Goal: Task Accomplishment & Management: Complete application form

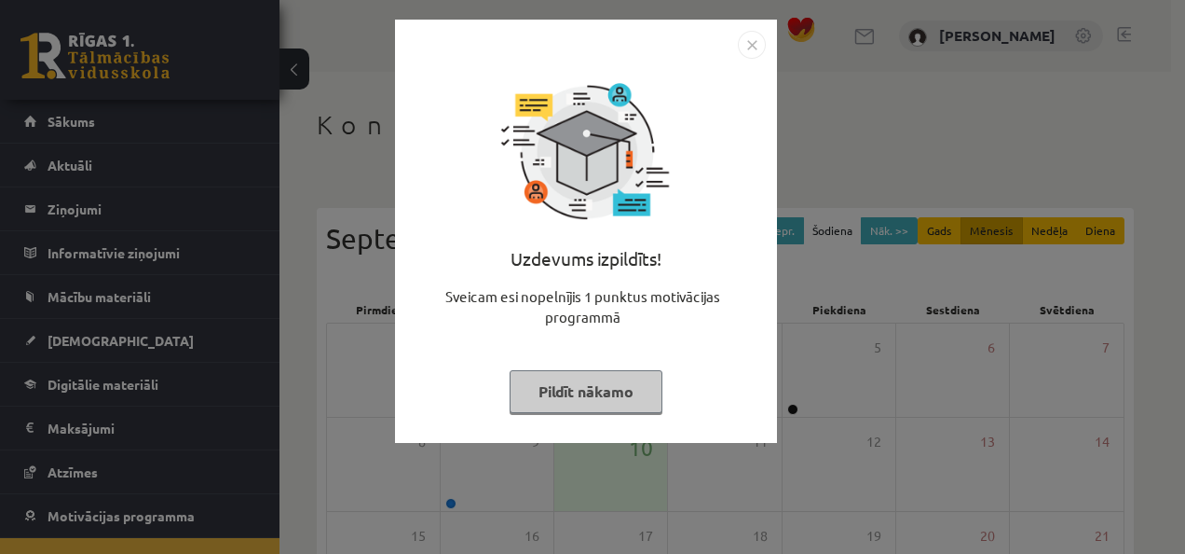
click at [759, 43] on img "Close" at bounding box center [752, 45] width 28 height 28
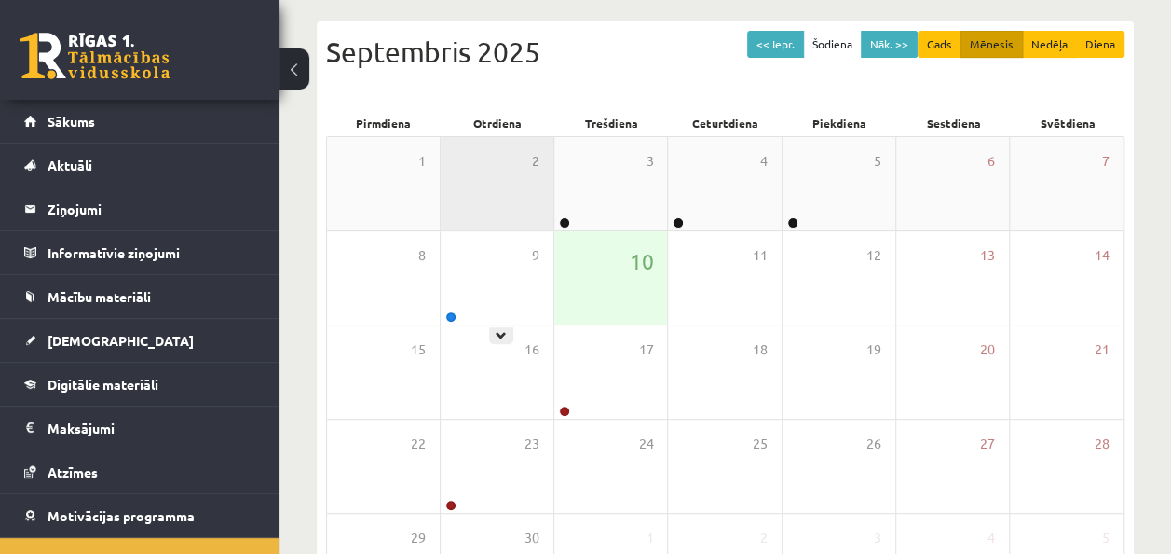
scroll to position [335, 0]
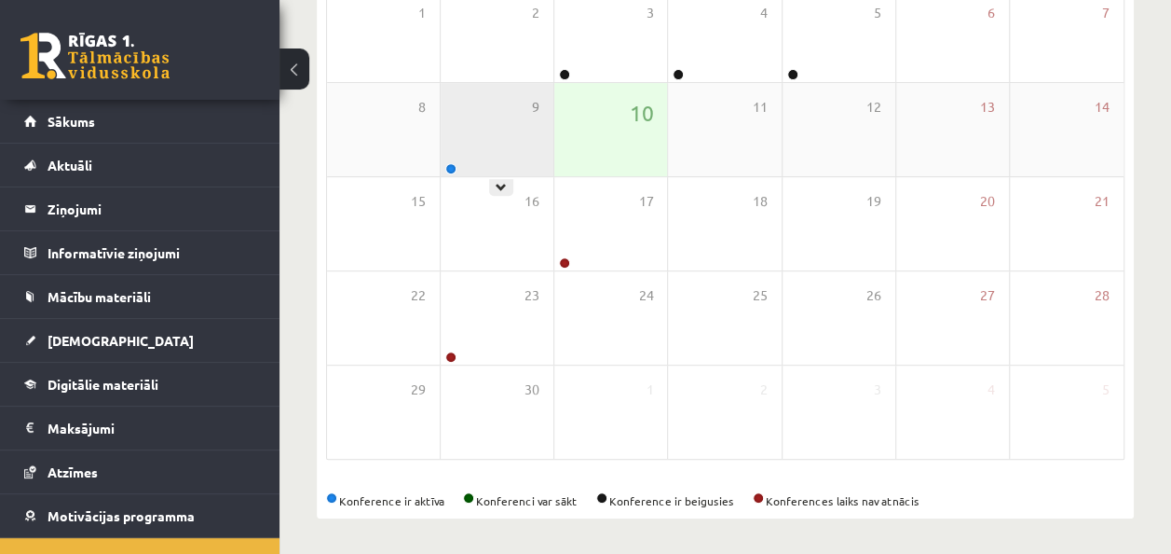
click at [459, 156] on div "9" at bounding box center [497, 129] width 113 height 93
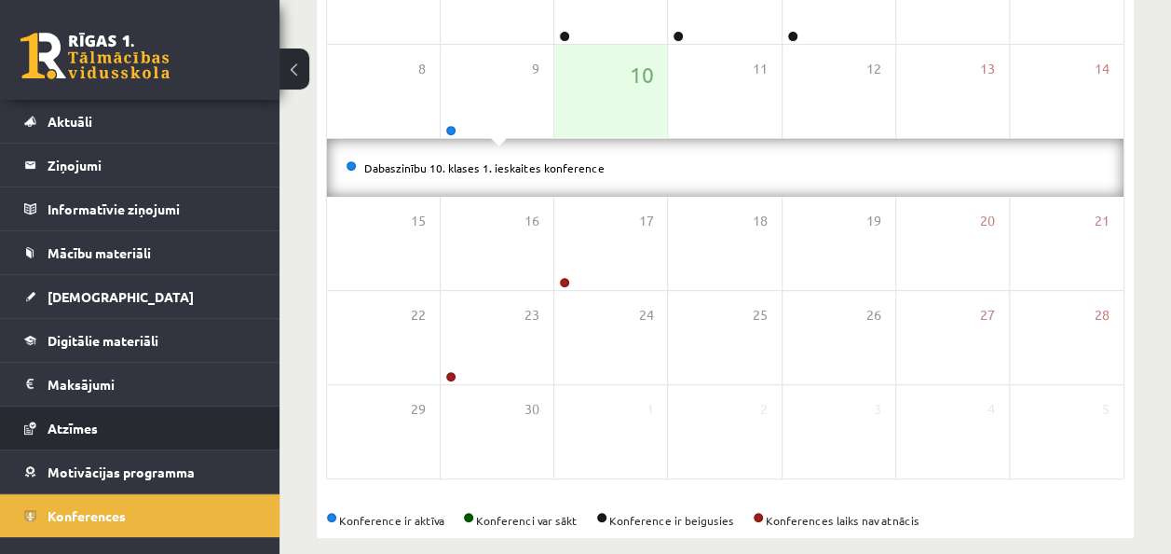
scroll to position [67, 0]
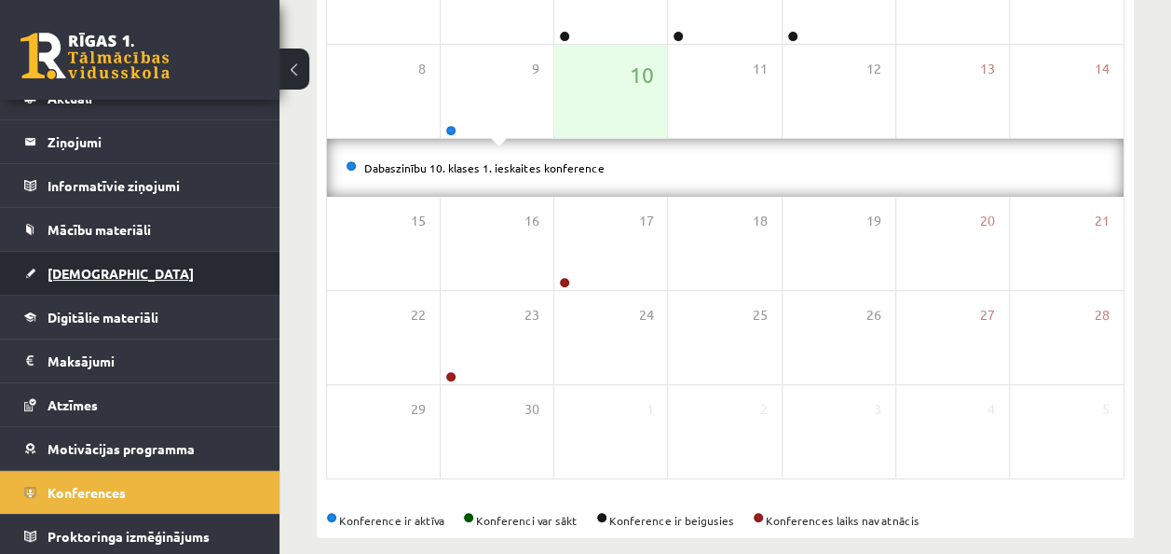
click at [72, 274] on span "[DEMOGRAPHIC_DATA]" at bounding box center [121, 273] width 146 height 17
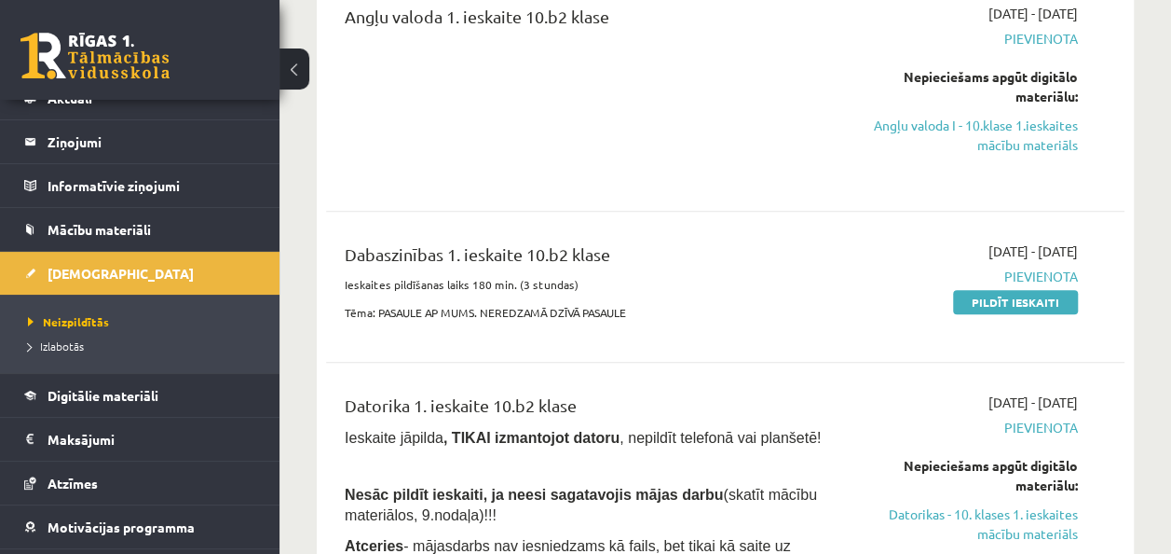
scroll to position [373, 0]
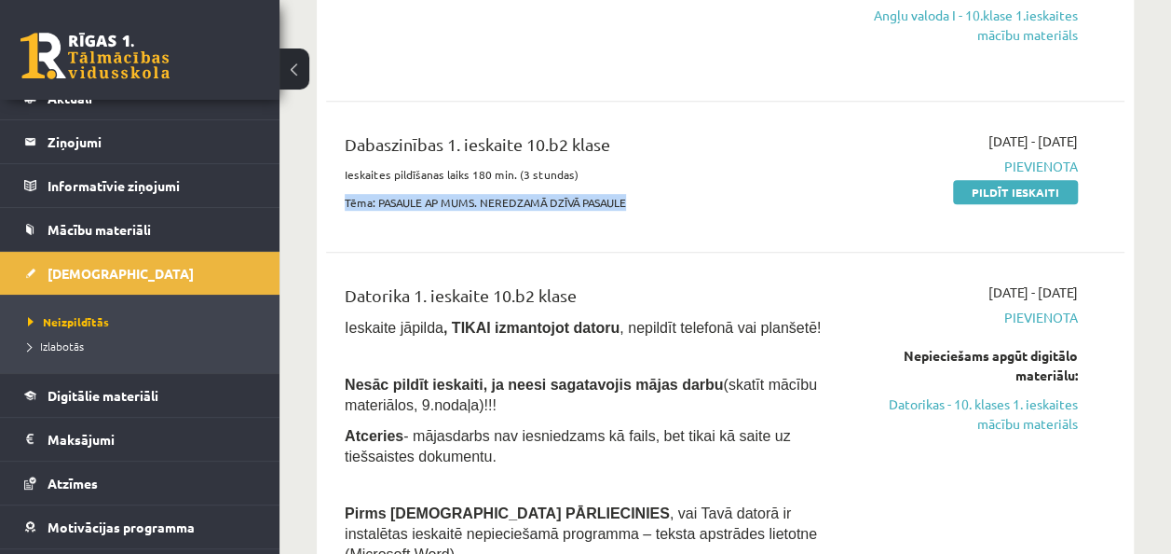
drag, startPoint x: 338, startPoint y: 199, endPoint x: 730, endPoint y: 200, distance: 391.4
click at [730, 200] on div "Dabaszinības 1. ieskaite 10.b2 klase Ieskaites pildīšanas laiks 180 min. (3 stu…" at bounding box center [585, 176] width 508 height 90
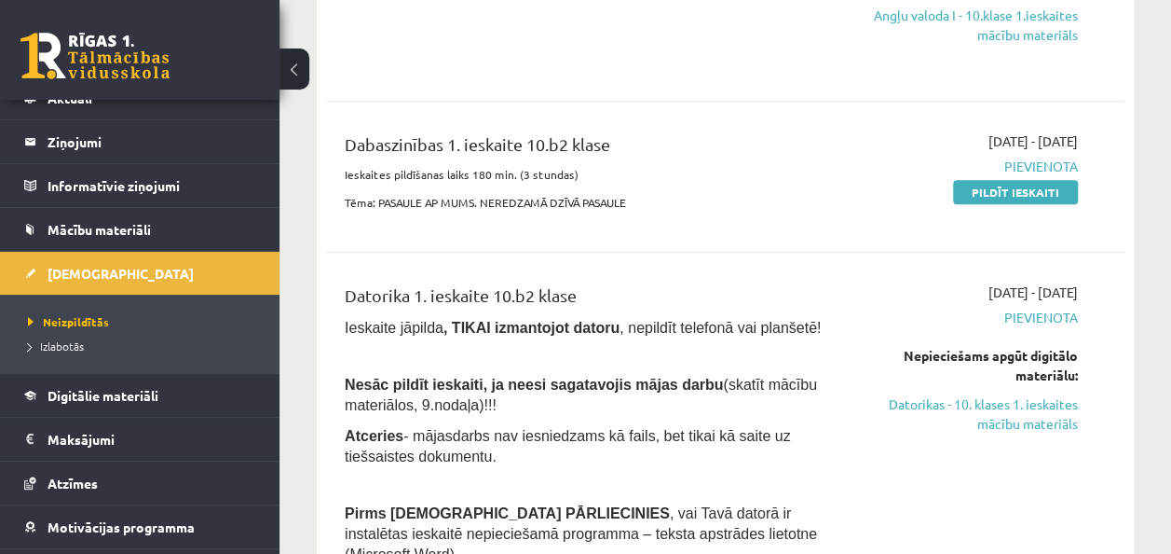
drag, startPoint x: 730, startPoint y: 200, endPoint x: 656, endPoint y: 134, distance: 99.0
click at [656, 134] on div "Dabaszinības 1. ieskaite 10.b2 klase" at bounding box center [585, 148] width 480 height 34
click at [119, 391] on span "Digitālie materiāli" at bounding box center [103, 395] width 111 height 17
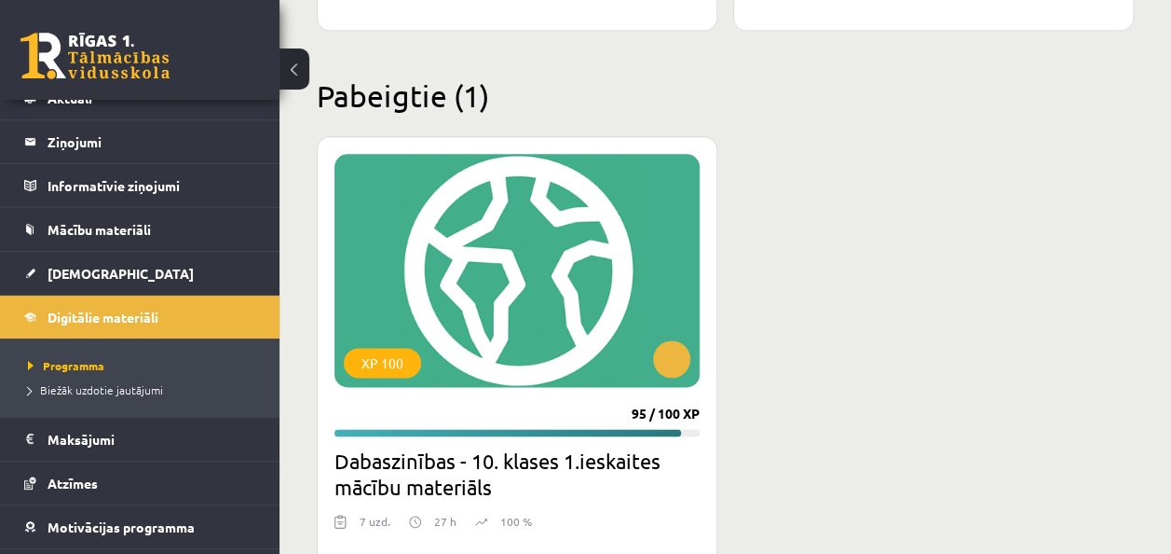
scroll to position [1118, 0]
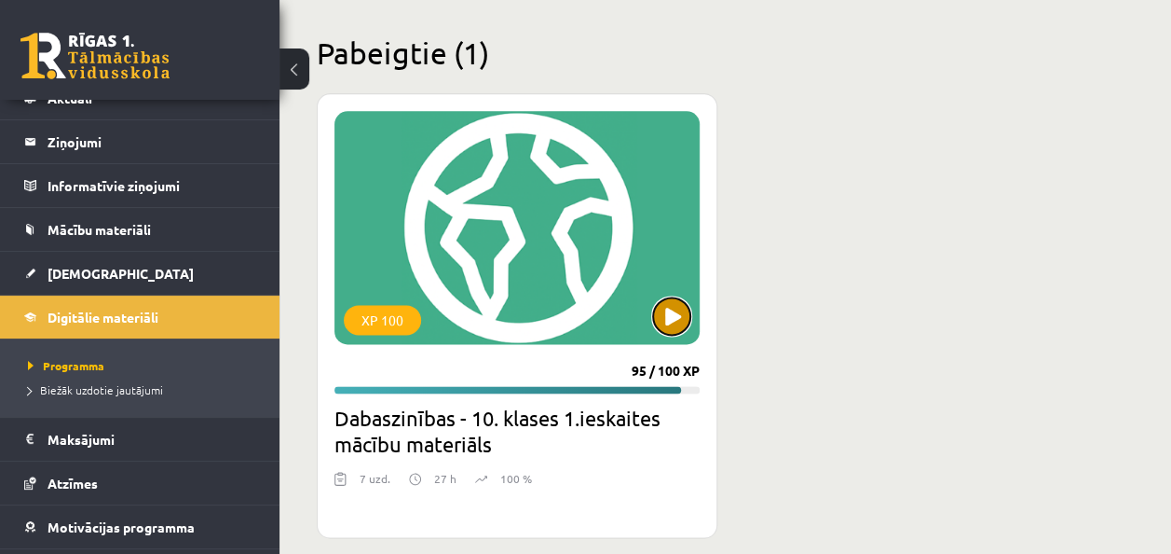
click at [665, 317] on button at bounding box center [671, 315] width 37 height 37
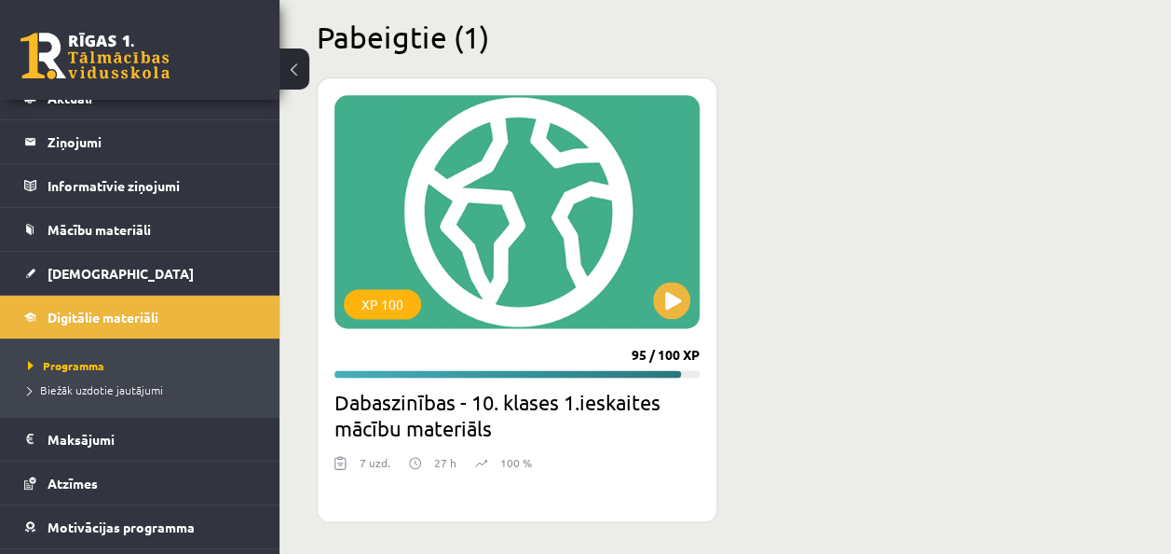
scroll to position [1139, 0]
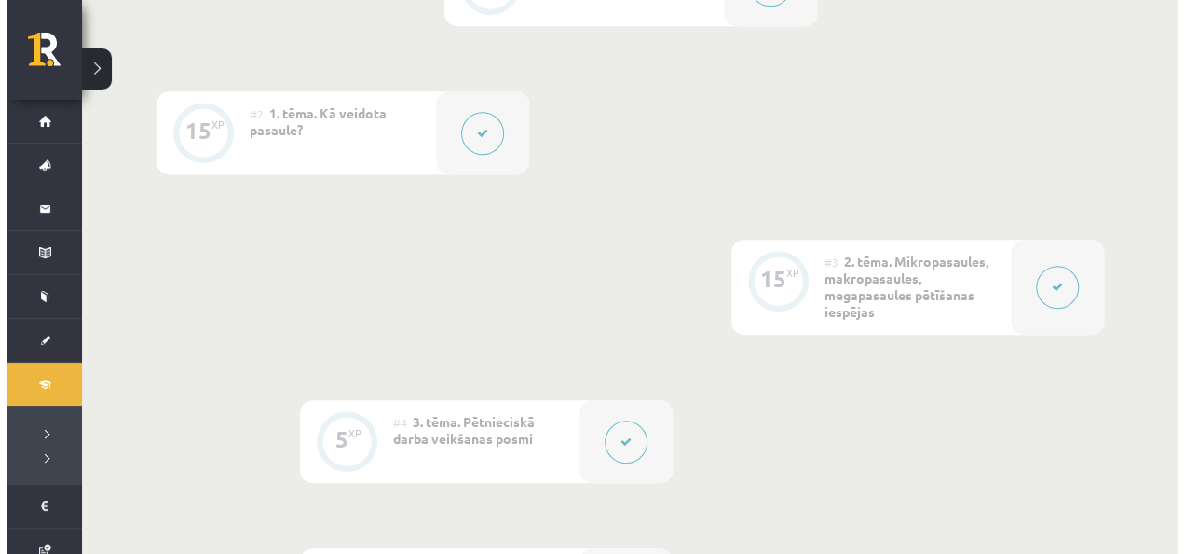
scroll to position [373, 0]
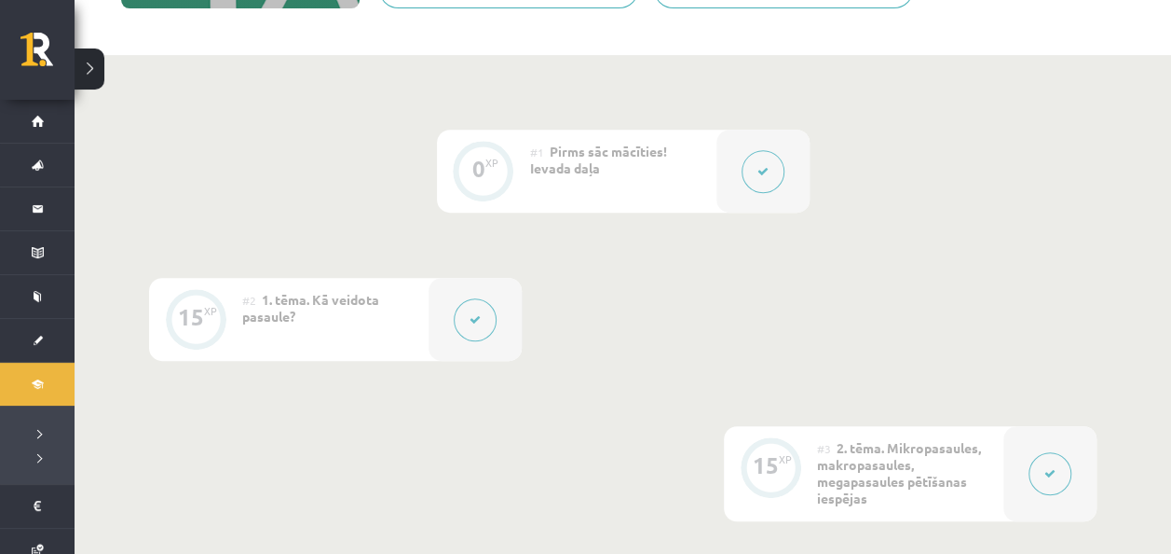
click at [768, 177] on button at bounding box center [763, 171] width 43 height 43
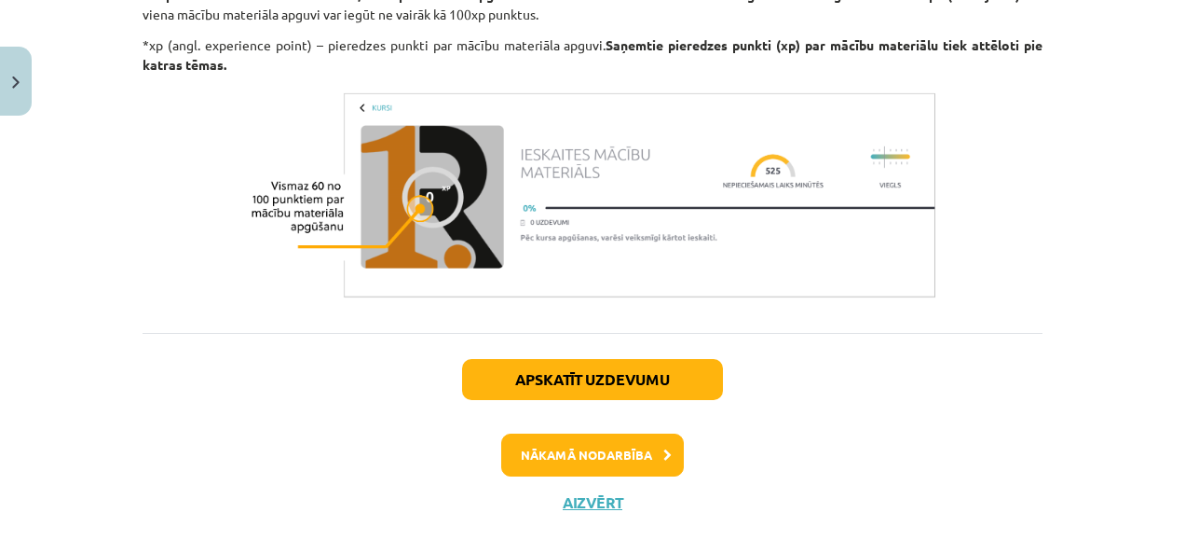
scroll to position [1656, 0]
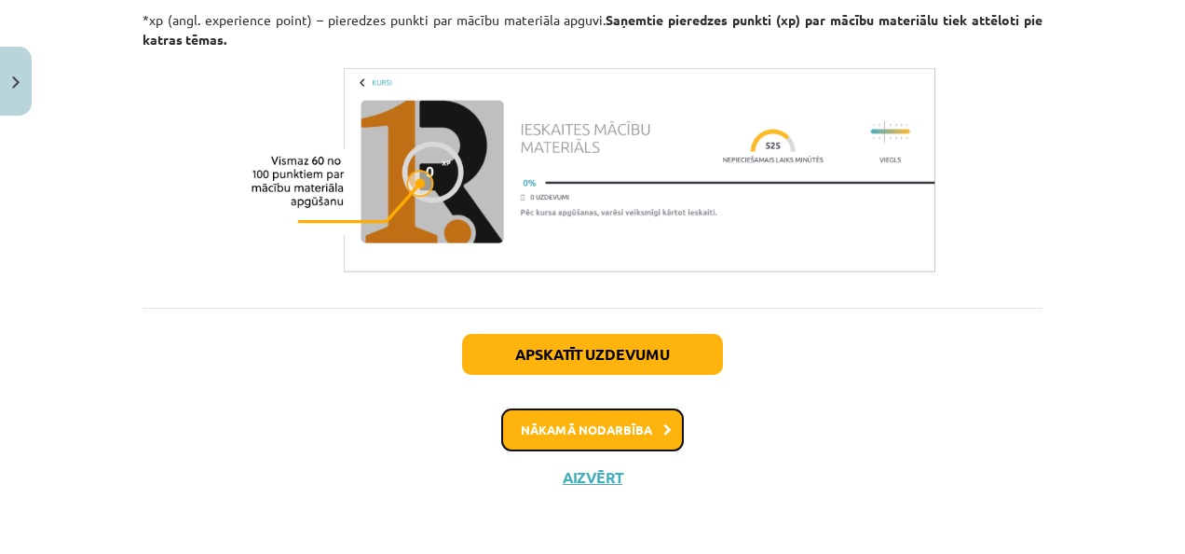
click at [664, 424] on icon at bounding box center [668, 430] width 8 height 12
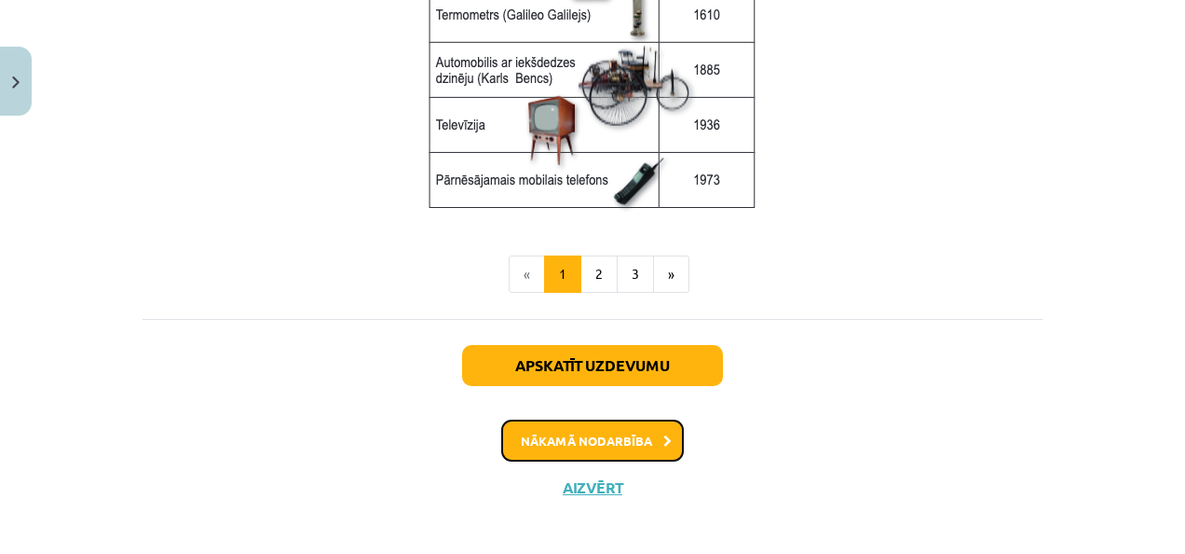
scroll to position [2695, 0]
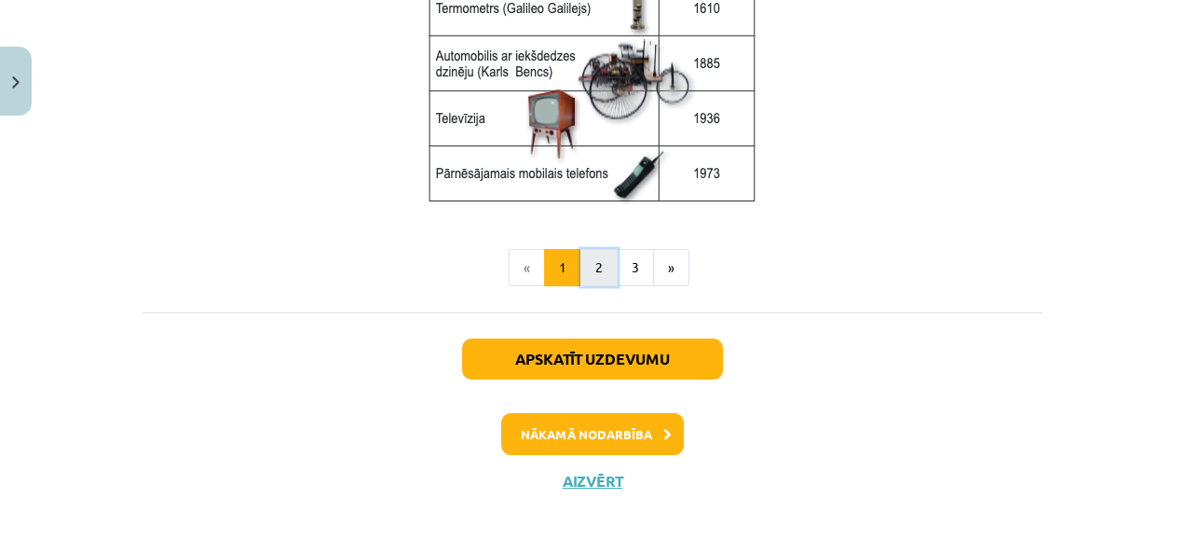
click at [600, 269] on button "2" at bounding box center [599, 267] width 37 height 37
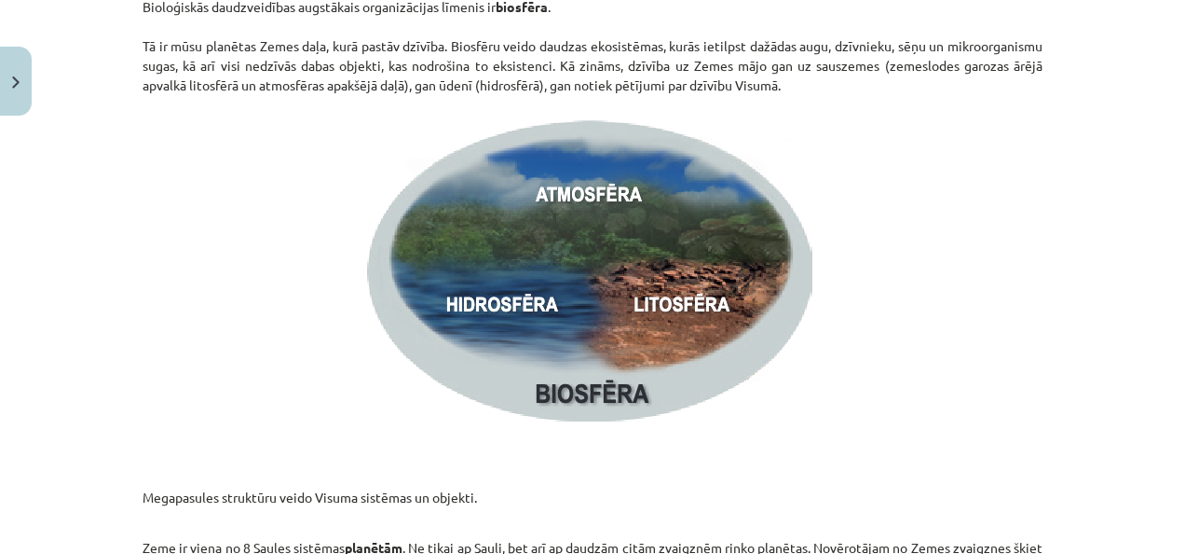
scroll to position [2548, 0]
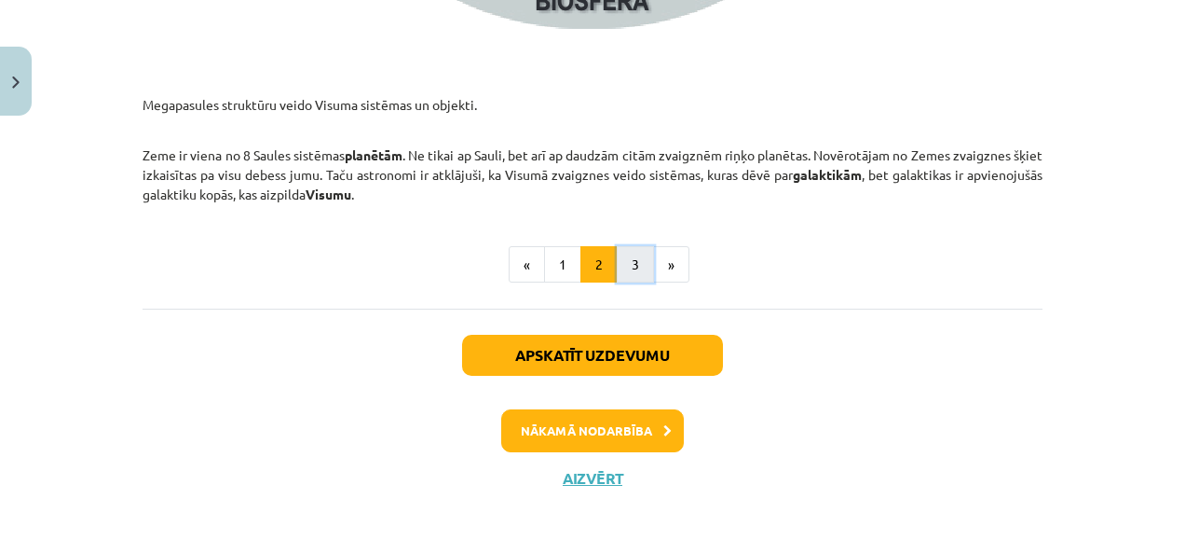
click at [635, 270] on button "3" at bounding box center [635, 264] width 37 height 37
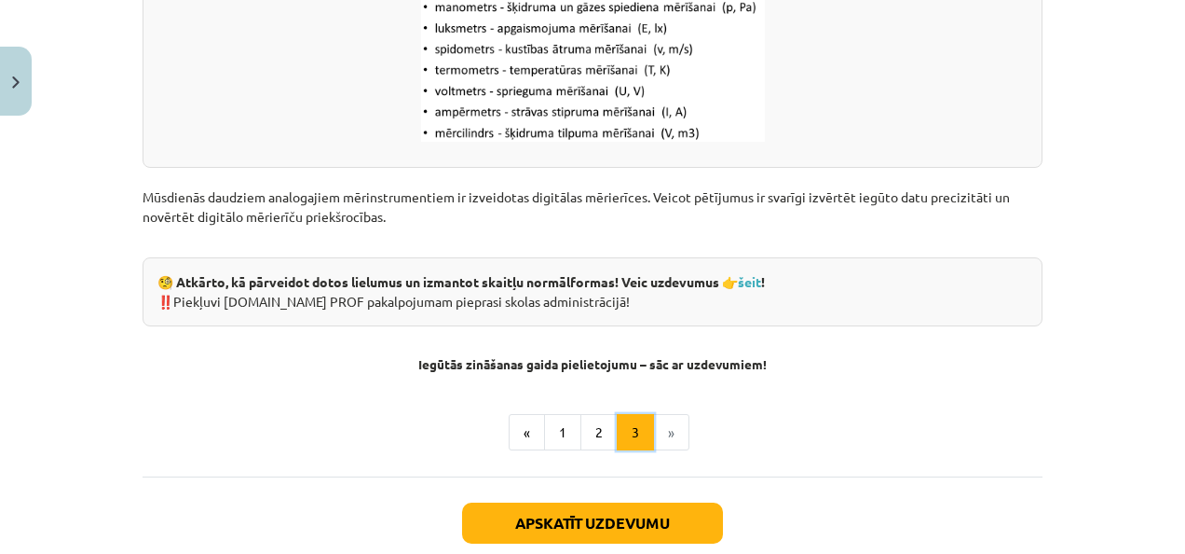
scroll to position [2643, 0]
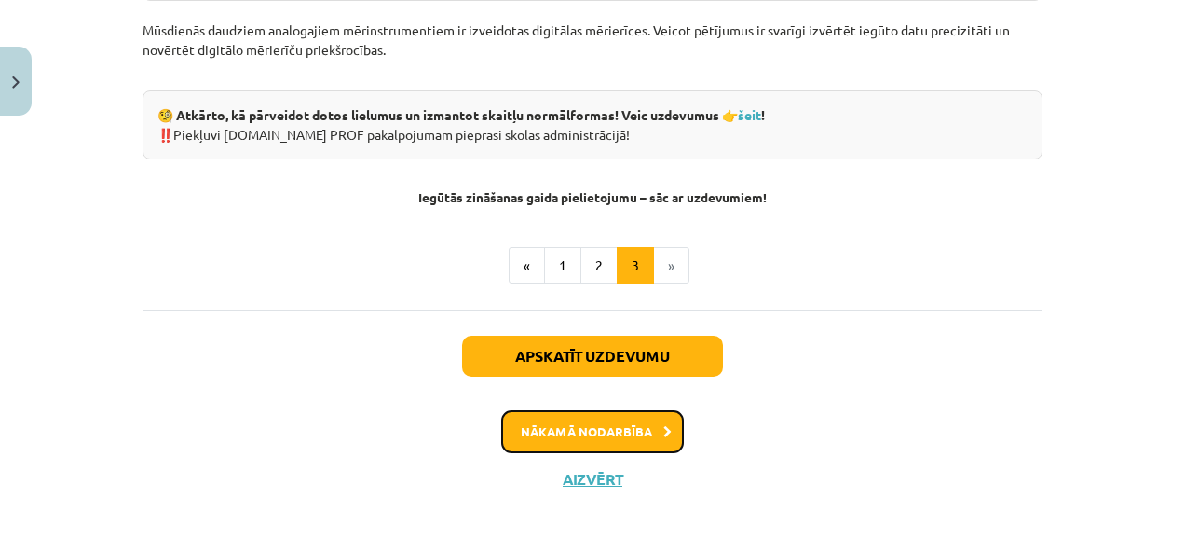
click at [638, 431] on button "Nākamā nodarbība" at bounding box center [592, 431] width 183 height 43
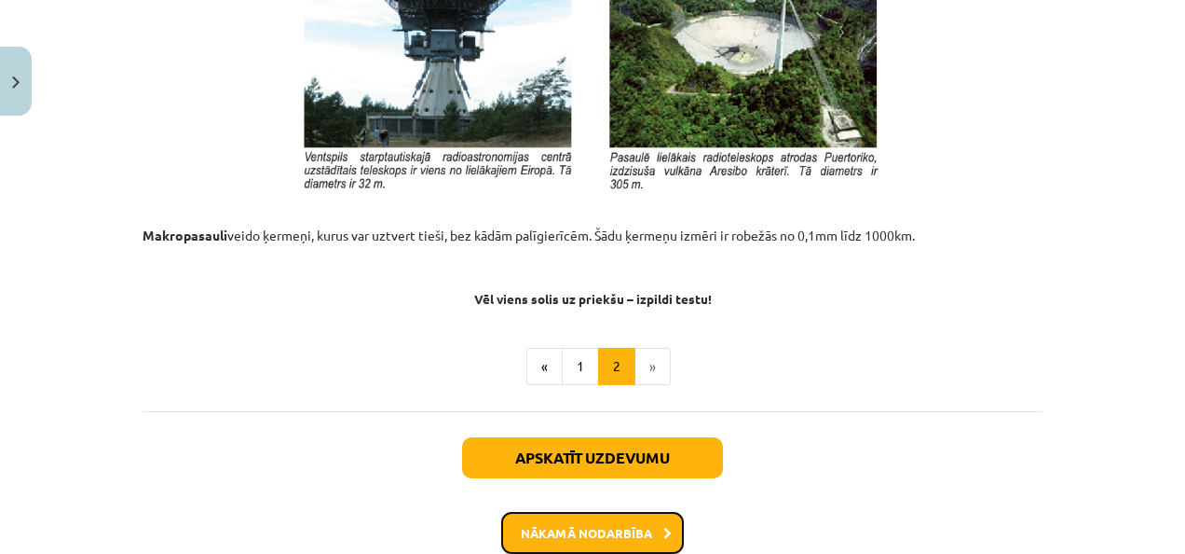
scroll to position [2244, 0]
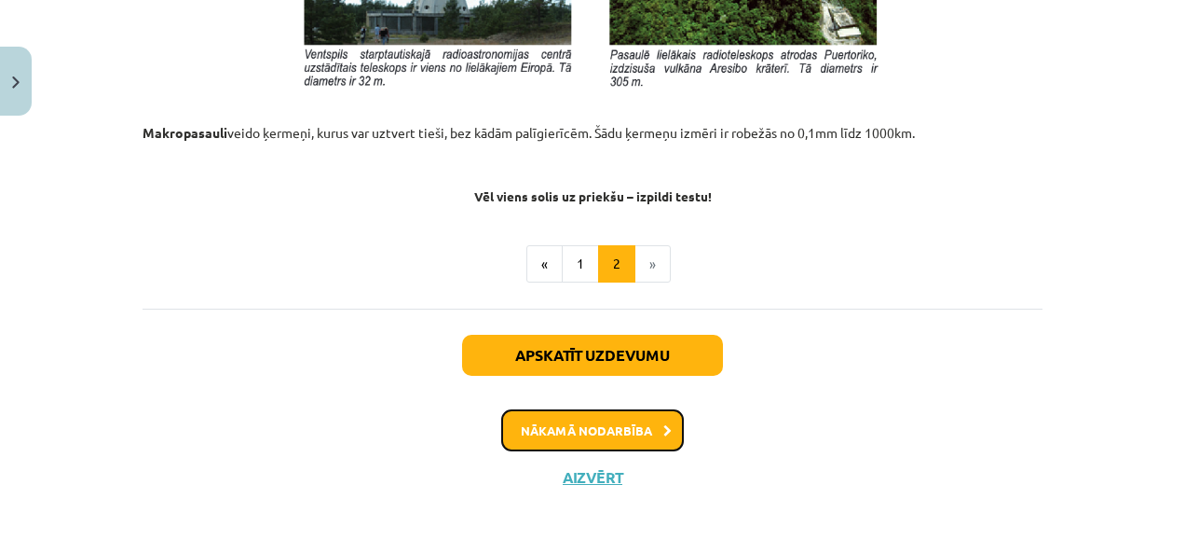
click at [610, 421] on button "Nākamā nodarbība" at bounding box center [592, 430] width 183 height 43
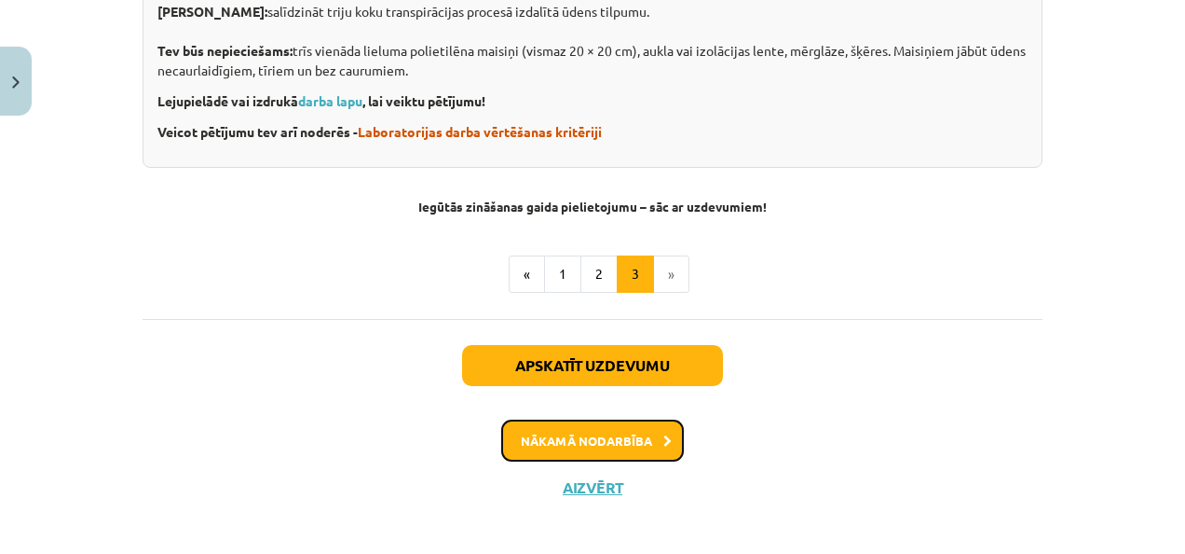
scroll to position [867, 0]
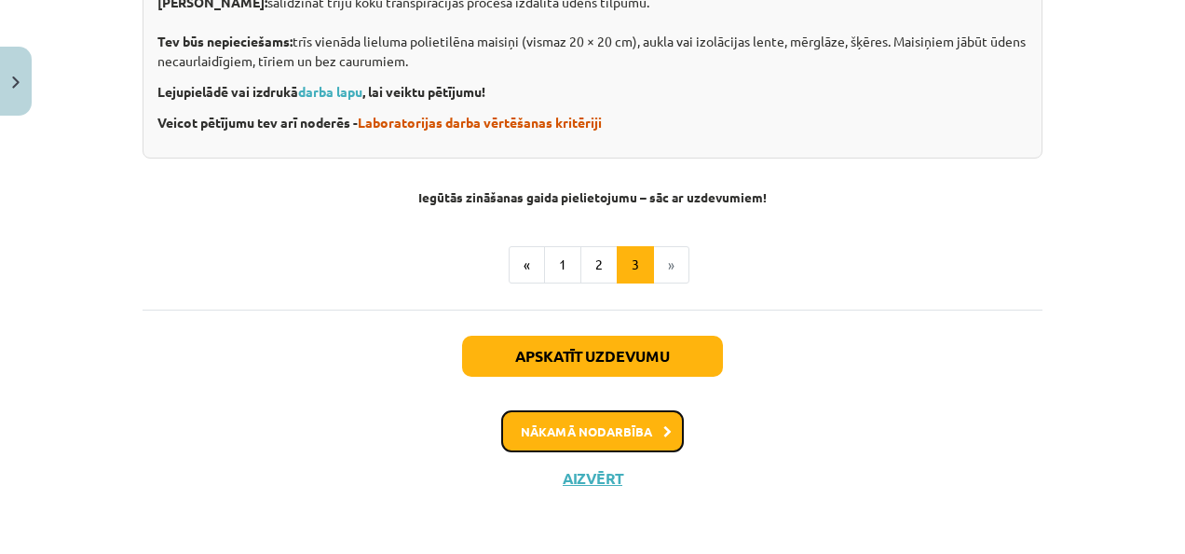
click at [639, 430] on button "Nākamā nodarbība" at bounding box center [592, 431] width 183 height 43
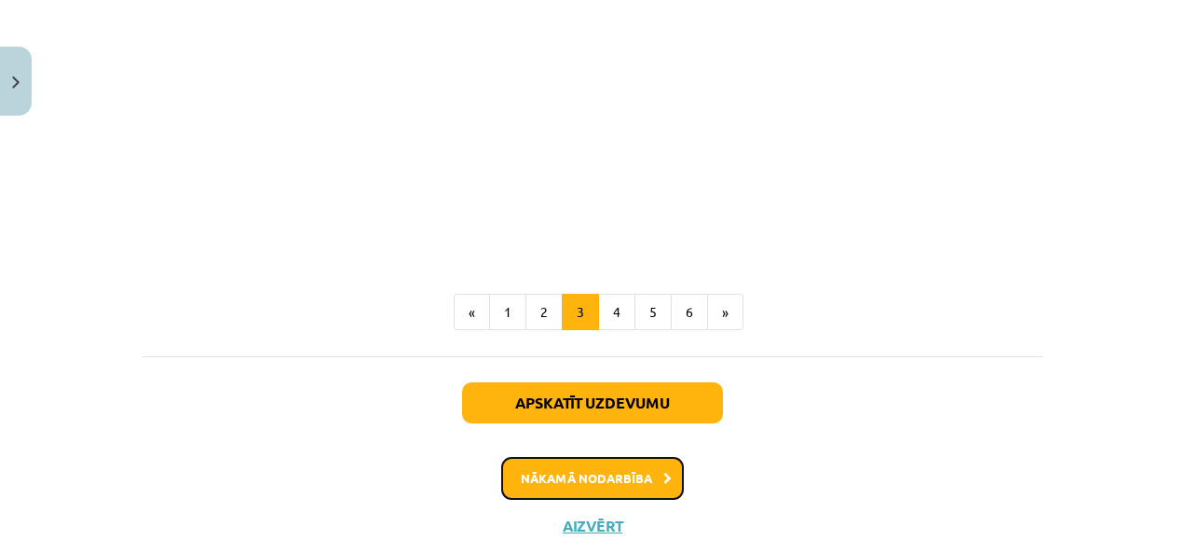
scroll to position [2369, 0]
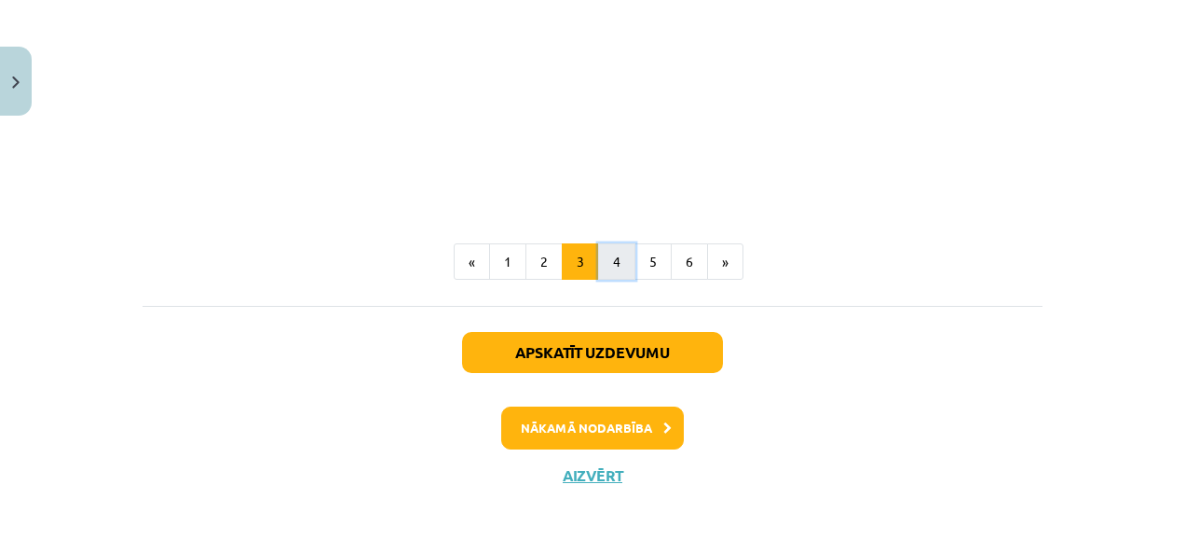
click at [609, 265] on button "4" at bounding box center [616, 261] width 37 height 37
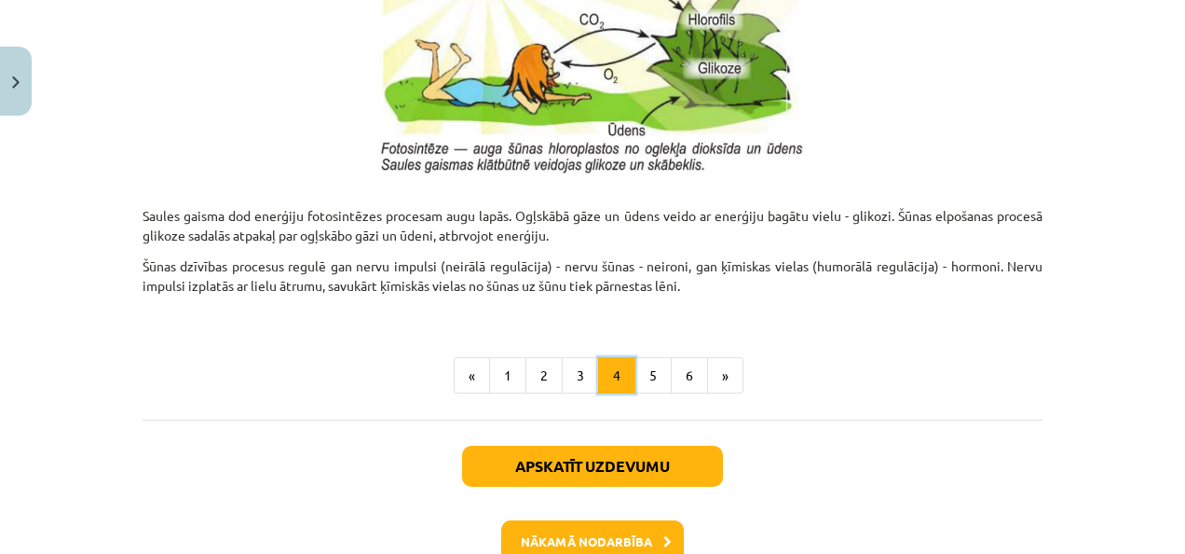
scroll to position [2120, 0]
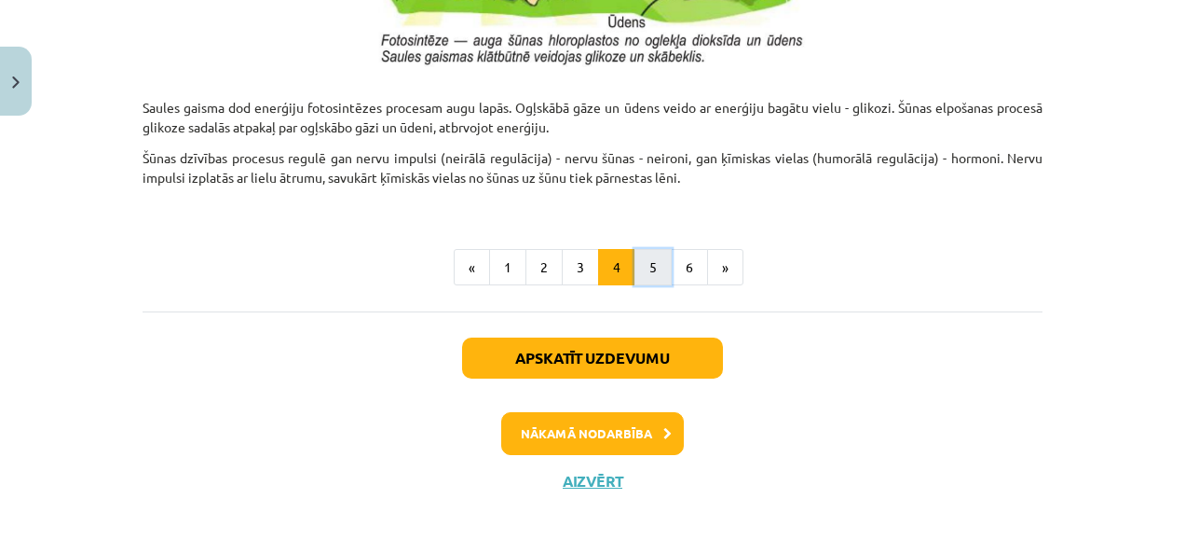
click at [660, 264] on button "5" at bounding box center [653, 267] width 37 height 37
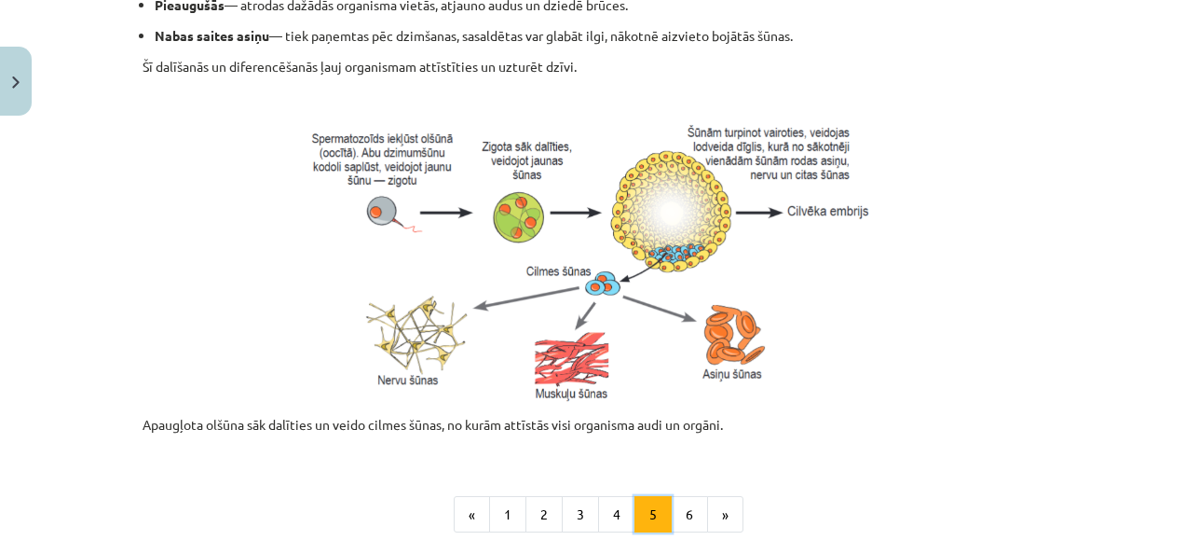
scroll to position [1047, 0]
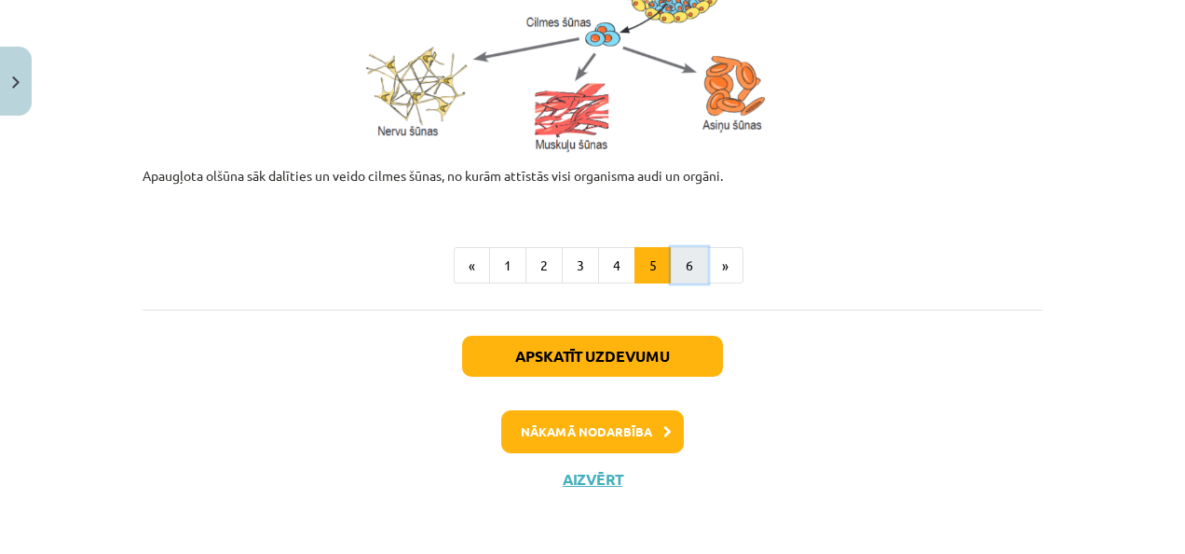
click at [674, 259] on button "6" at bounding box center [689, 265] width 37 height 37
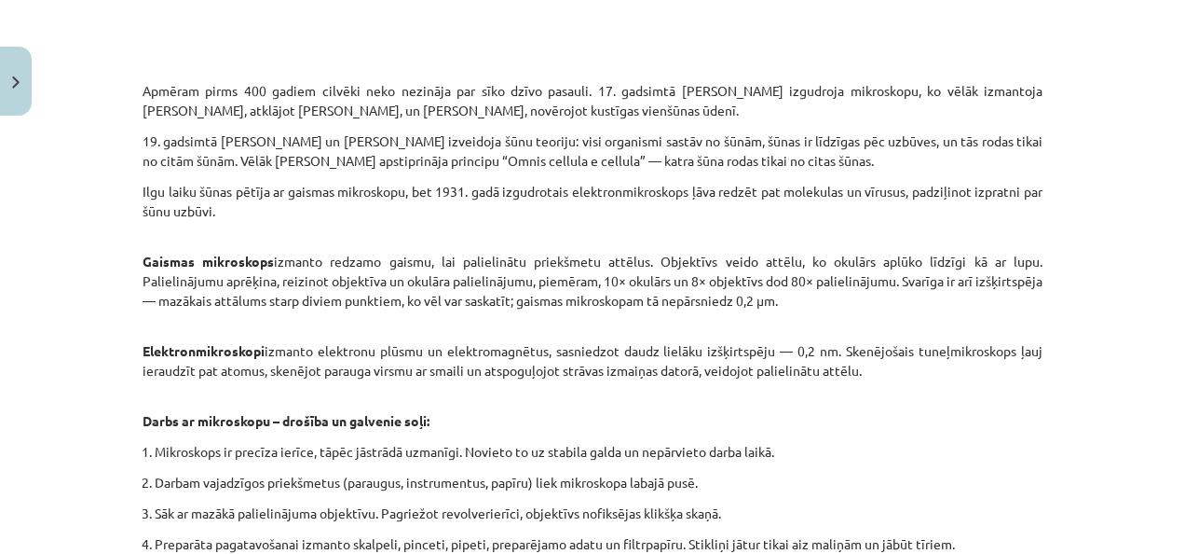
scroll to position [1290, 0]
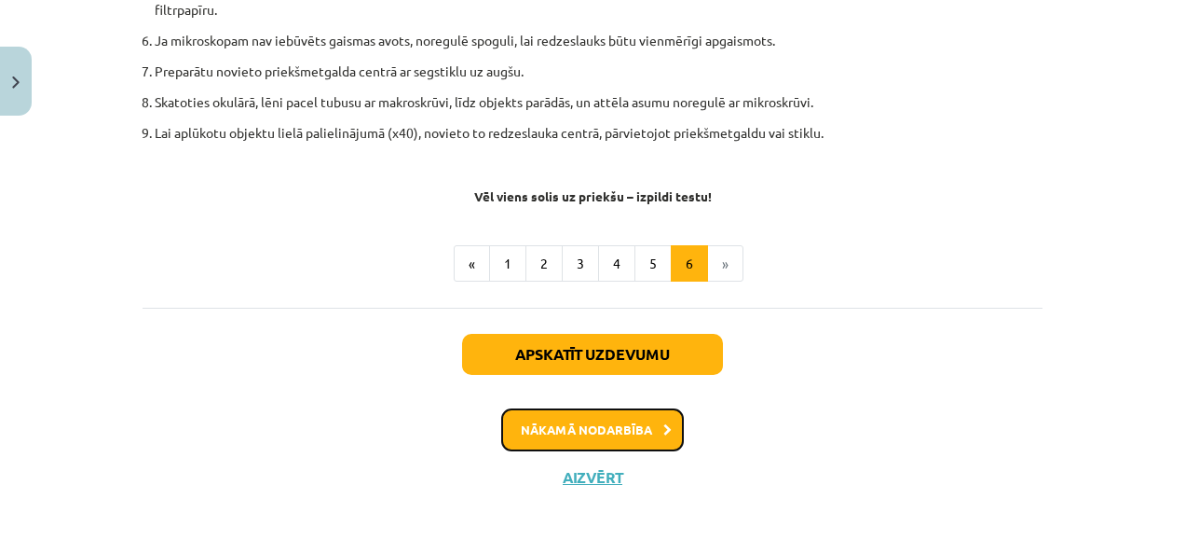
click at [639, 417] on button "Nākamā nodarbība" at bounding box center [592, 429] width 183 height 43
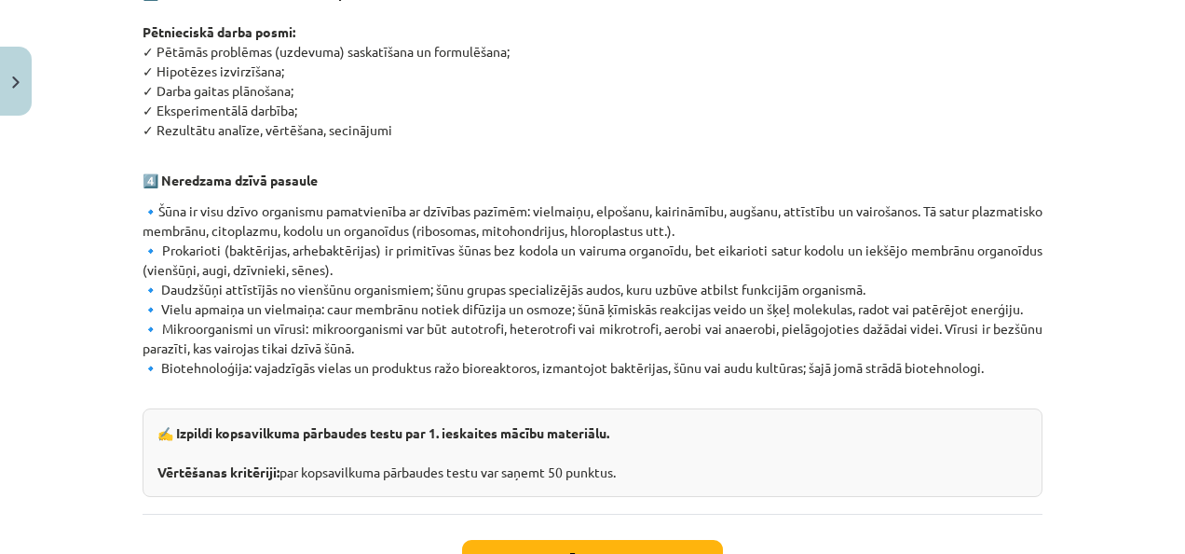
scroll to position [1295, 0]
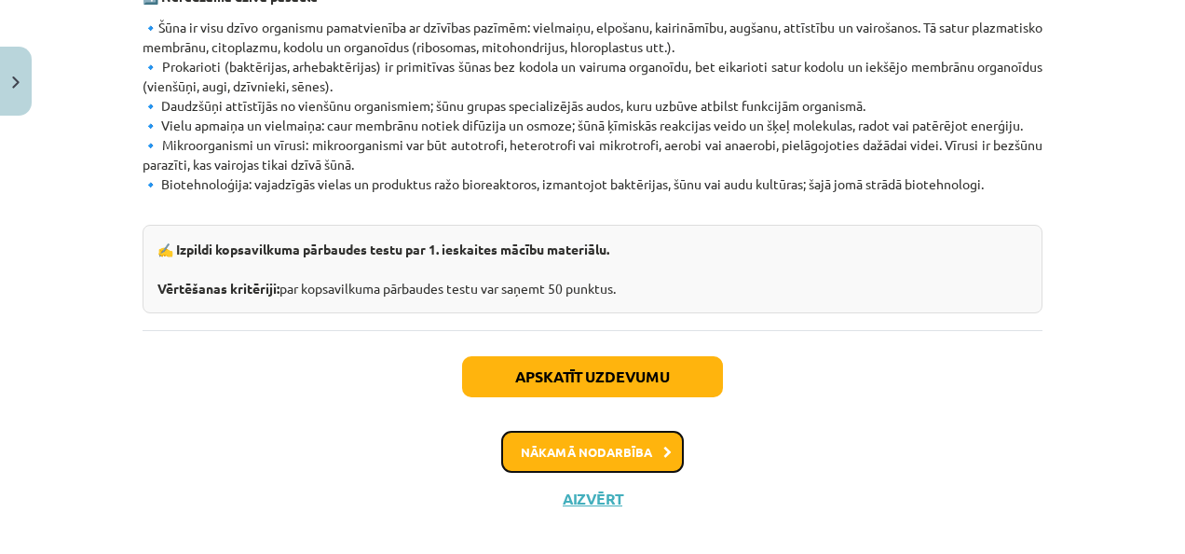
click at [637, 431] on button "Nākamā nodarbība" at bounding box center [592, 452] width 183 height 43
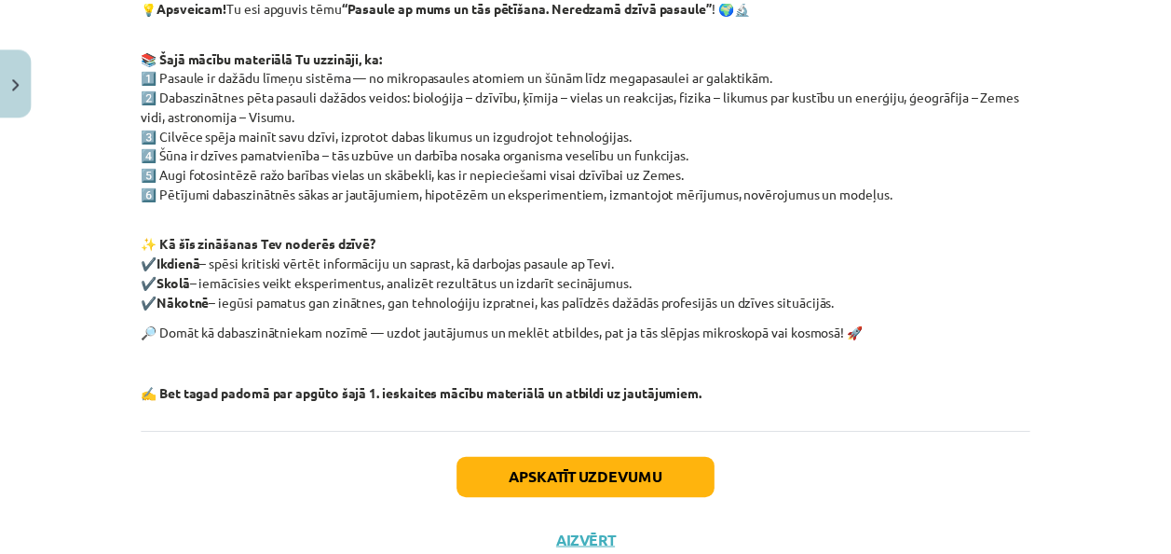
scroll to position [423, 0]
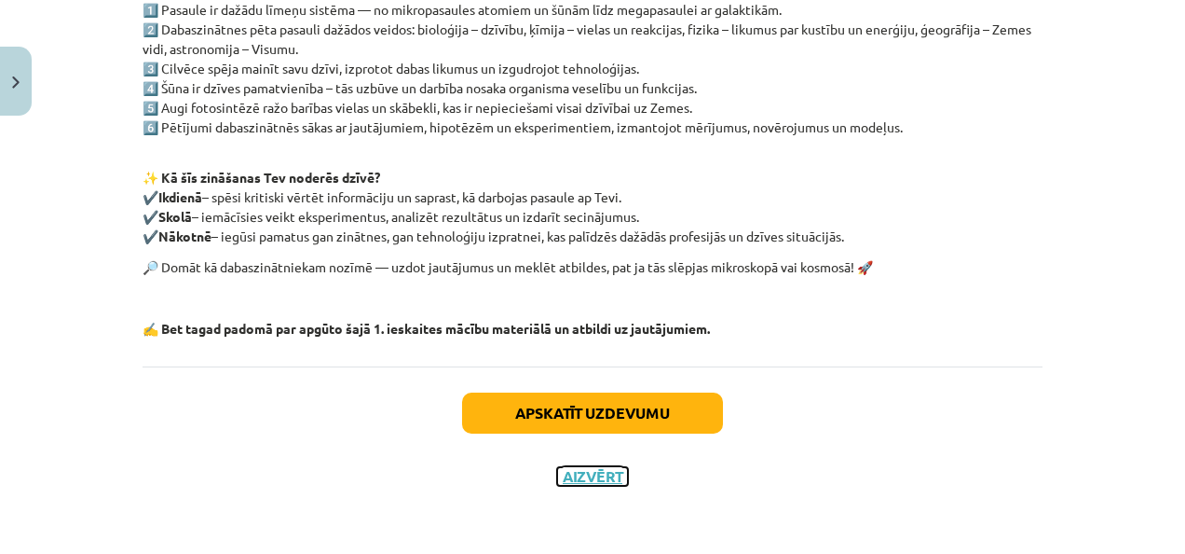
click at [599, 473] on button "Aizvērt" at bounding box center [592, 476] width 71 height 19
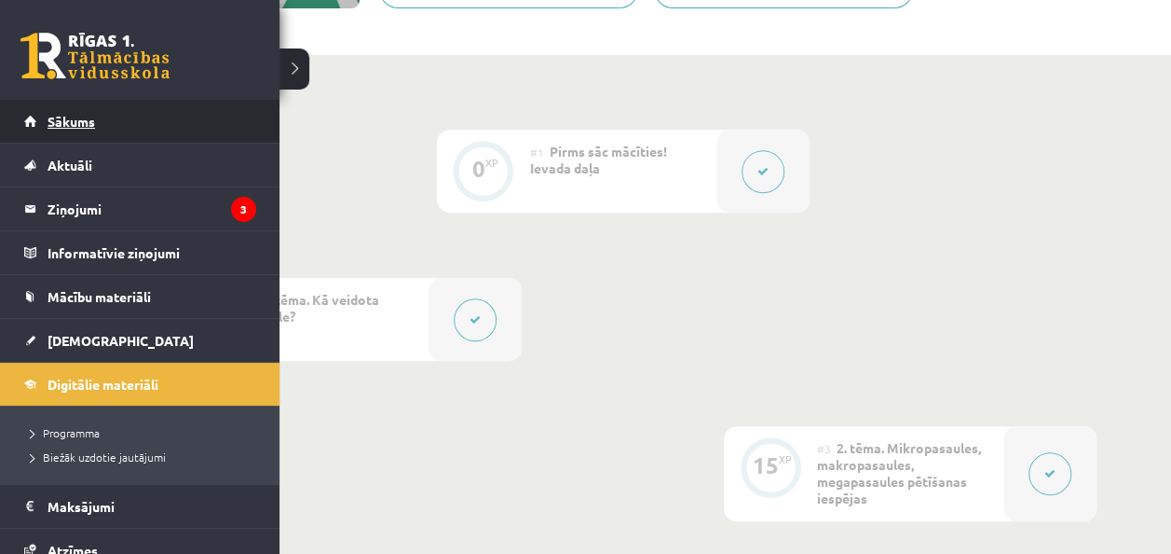
click at [29, 122] on link "Sākums" at bounding box center [140, 121] width 232 height 43
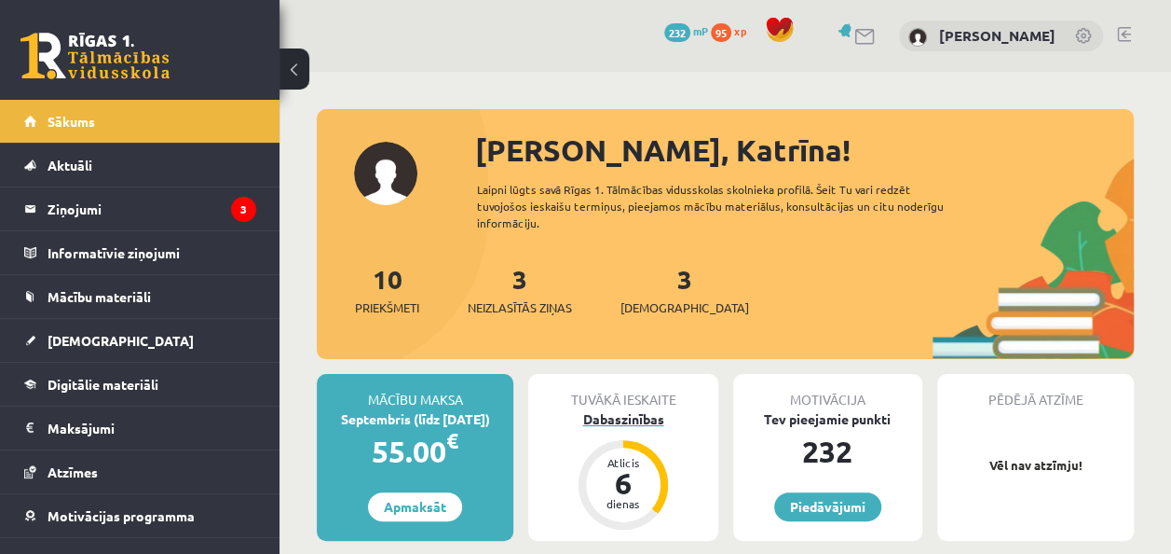
scroll to position [93, 0]
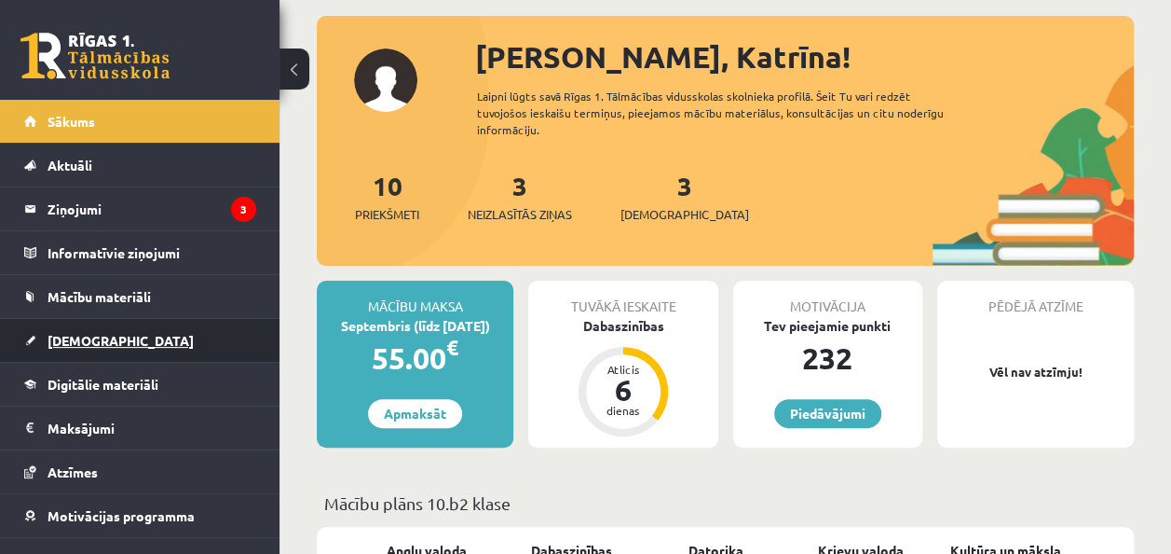
click at [97, 329] on link "[DEMOGRAPHIC_DATA]" at bounding box center [140, 340] width 232 height 43
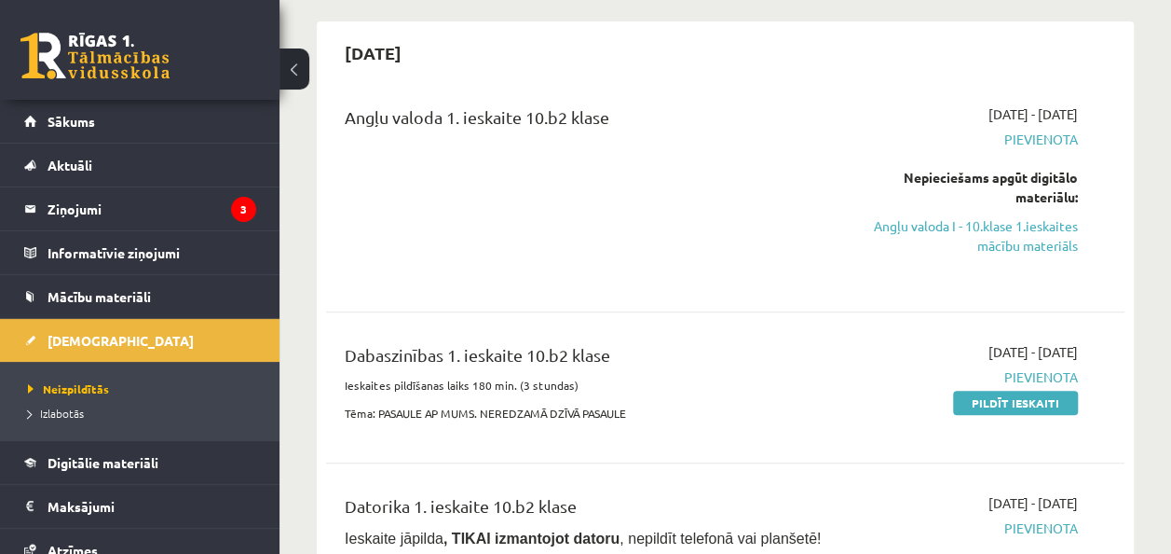
scroll to position [186, 0]
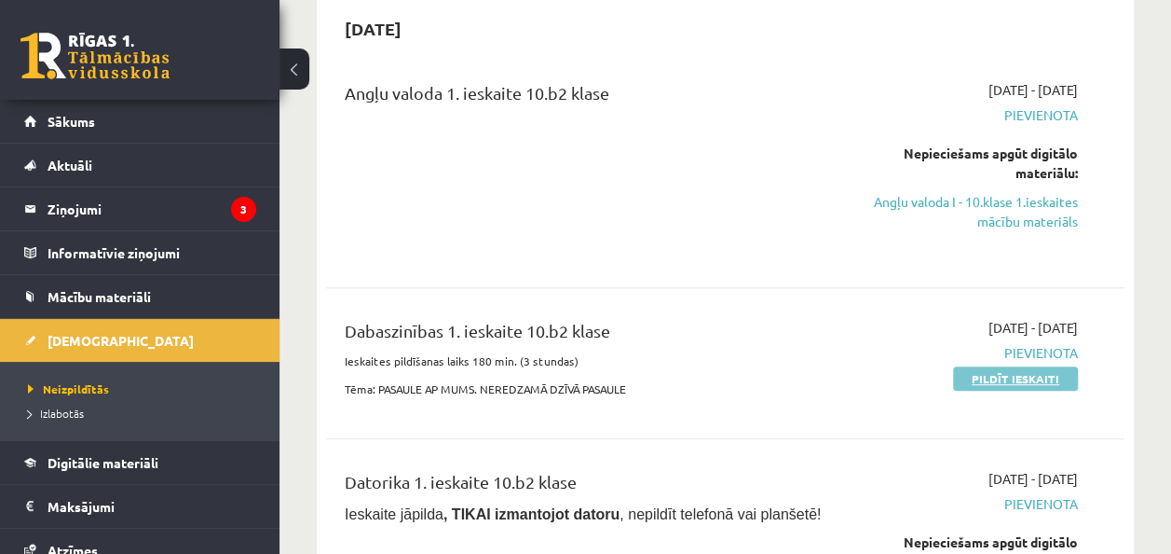
click at [1059, 375] on link "Pildīt ieskaiti" at bounding box center [1015, 378] width 125 height 24
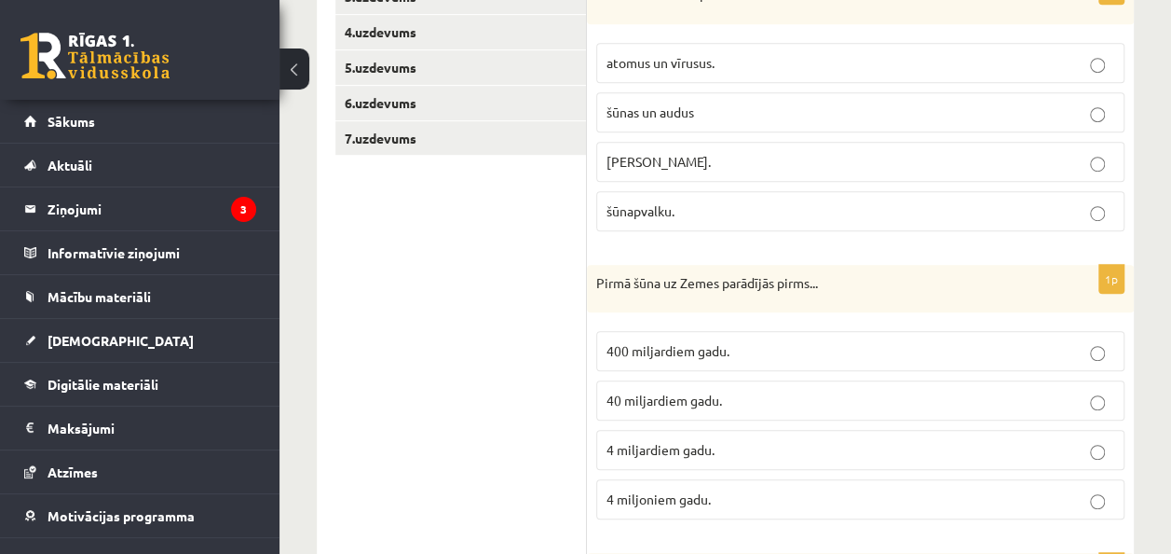
scroll to position [228, 0]
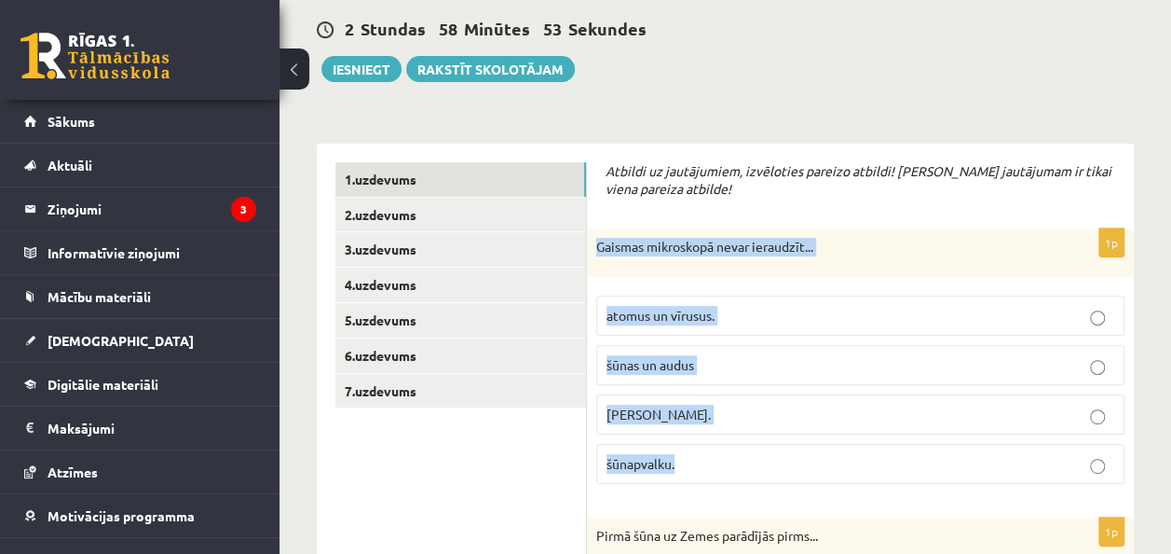
drag, startPoint x: 596, startPoint y: 242, endPoint x: 740, endPoint y: 445, distance: 248.0
click at [740, 445] on div "1p Gaismas mikroskopā nevar ieraudzīt... atomus un vīrusus. šūnas un audus šūna…" at bounding box center [860, 363] width 547 height 270
copy div "Gaismas mikroskopā nevar ieraudzīt... atomus un vīrusus. šūnas un audus šūnas k…"
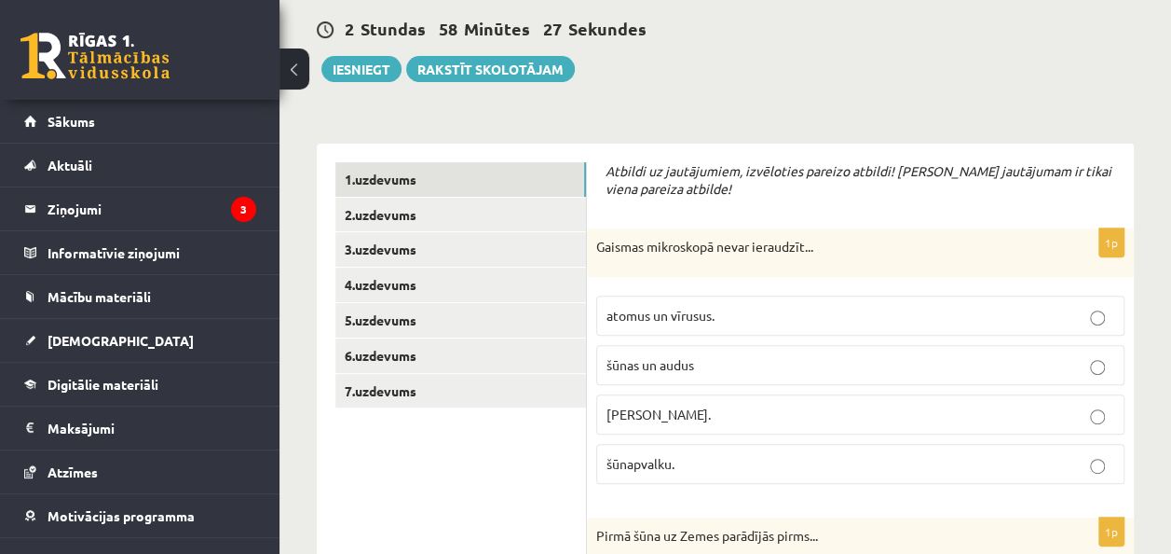
click at [813, 316] on p "atomus un vīrusus." at bounding box center [861, 316] width 508 height 20
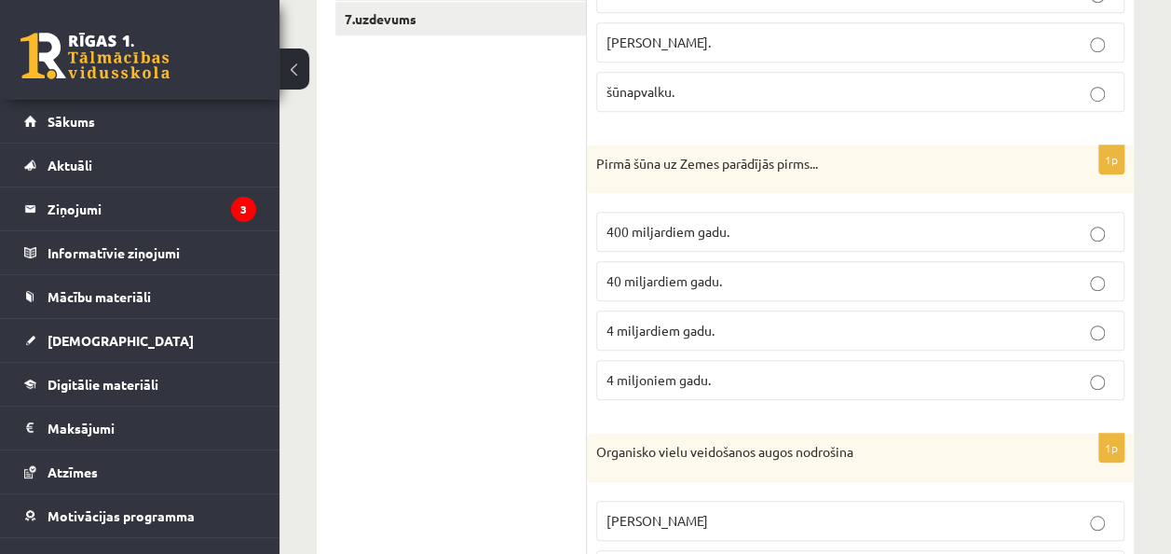
scroll to position [601, 0]
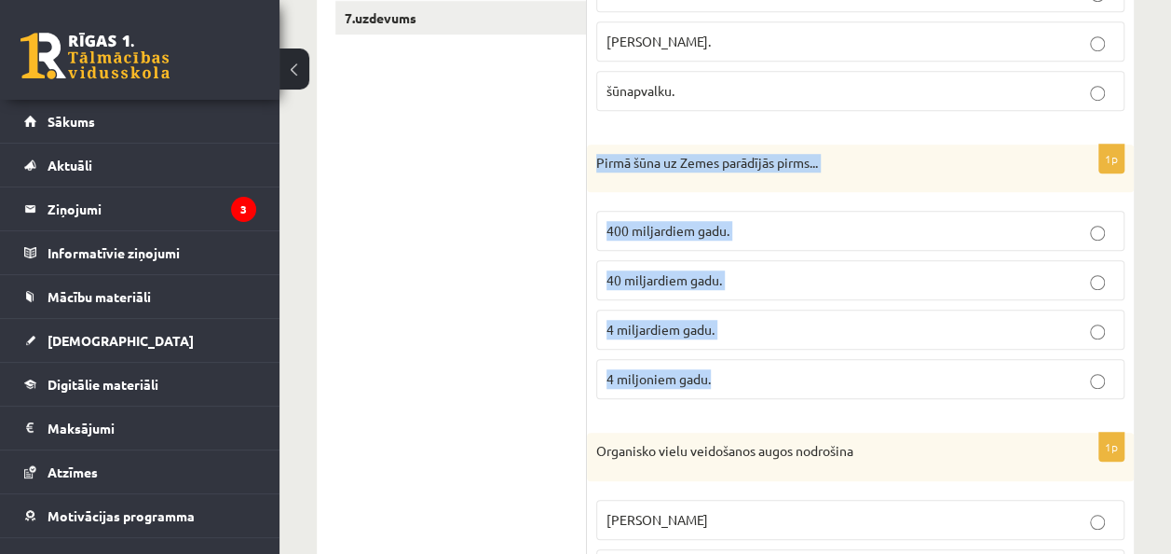
drag, startPoint x: 595, startPoint y: 155, endPoint x: 743, endPoint y: 382, distance: 270.9
click at [743, 382] on div "1p Pirmā šūna uz Zemes parādījās pirms... 400 miljardiem gadu. 40 miljardiem ga…" at bounding box center [860, 279] width 547 height 270
copy div "Pirmā šūna uz Zemes parādījās pirms... 400 miljardiem gadu. 40 miljardiem gadu.…"
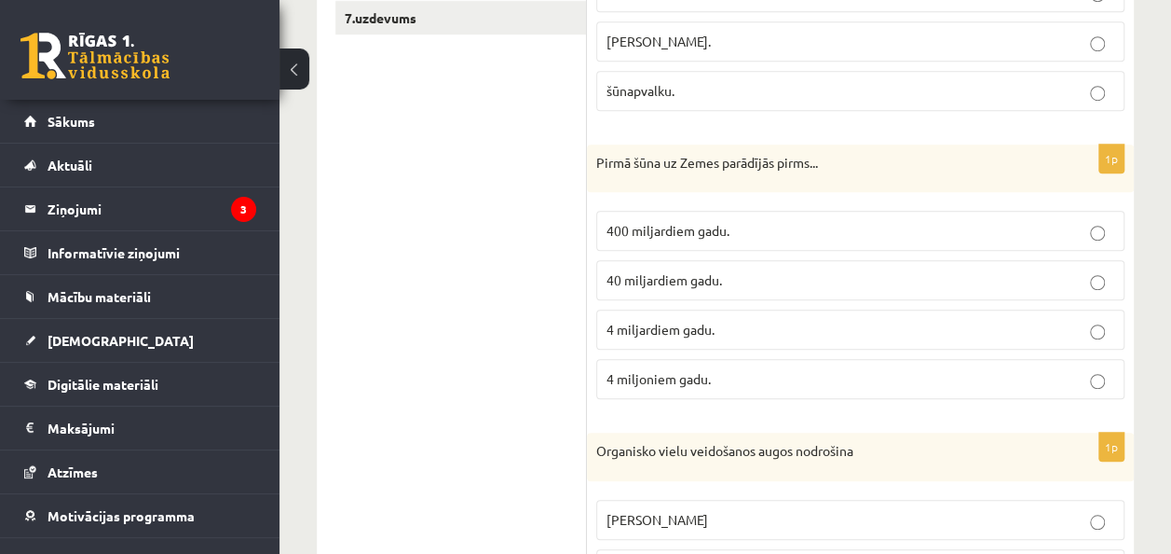
click at [729, 320] on p "4 miljardiem gadu." at bounding box center [861, 330] width 508 height 20
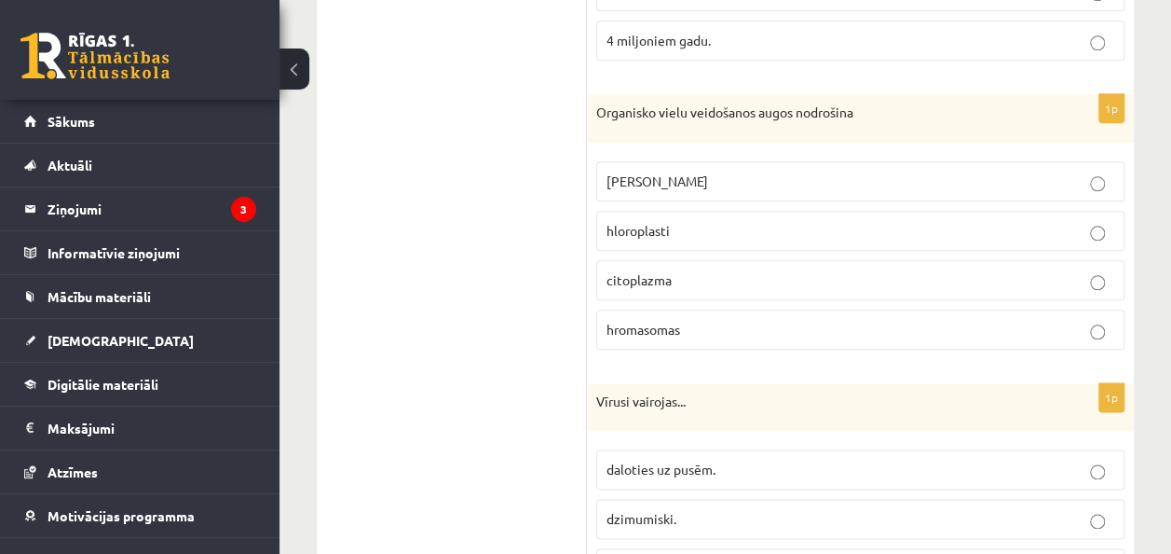
scroll to position [974, 0]
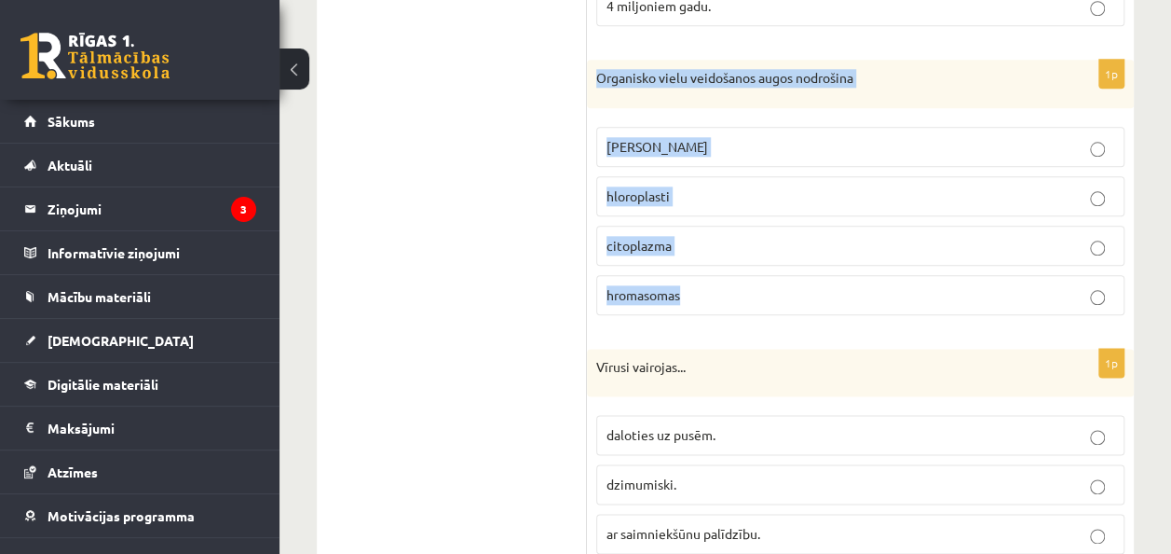
drag, startPoint x: 596, startPoint y: 72, endPoint x: 856, endPoint y: 265, distance: 323.8
click at [856, 265] on div "1p Organisko vielu veidošanos augos nodrošina šūnas kodols hloroplasti citoplaz…" at bounding box center [860, 195] width 547 height 270
copy div "Organisko vielu veidošanos augos nodrošina šūnas kodols hloroplasti citoplazma …"
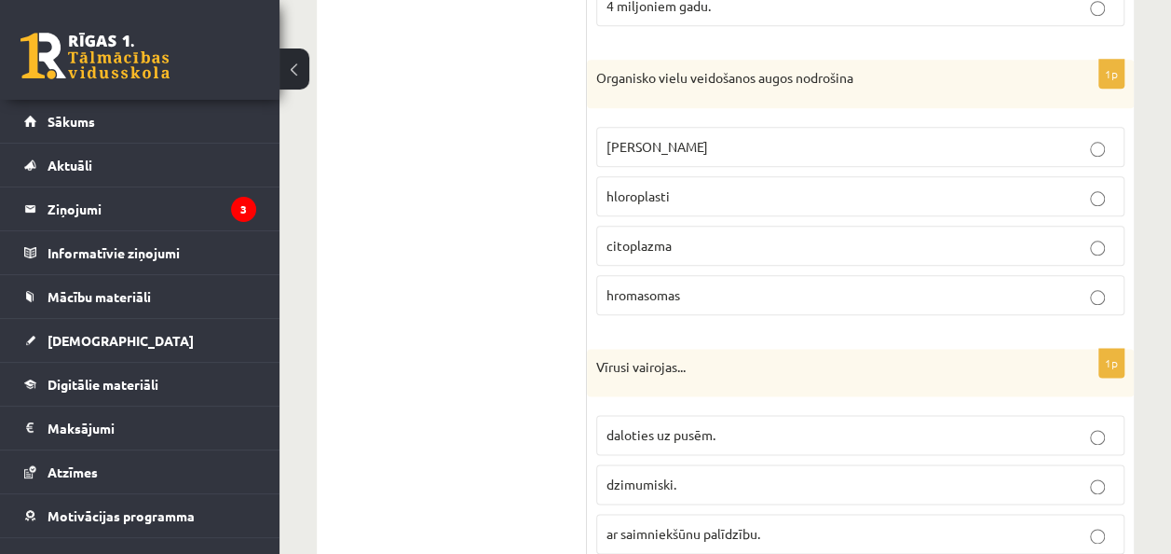
click at [716, 188] on p "hloroplasti" at bounding box center [861, 196] width 508 height 20
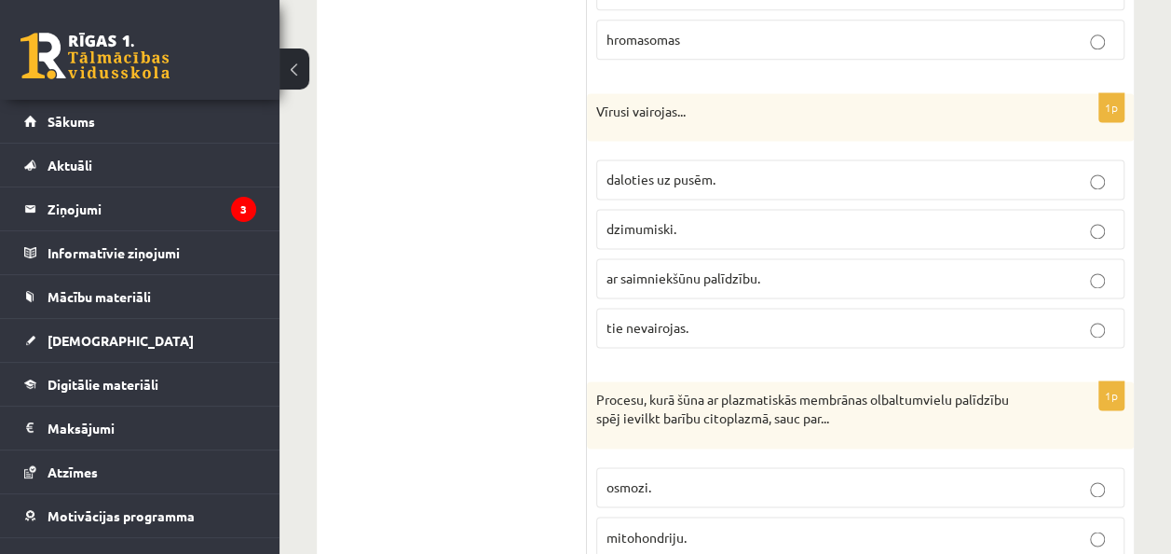
scroll to position [1253, 0]
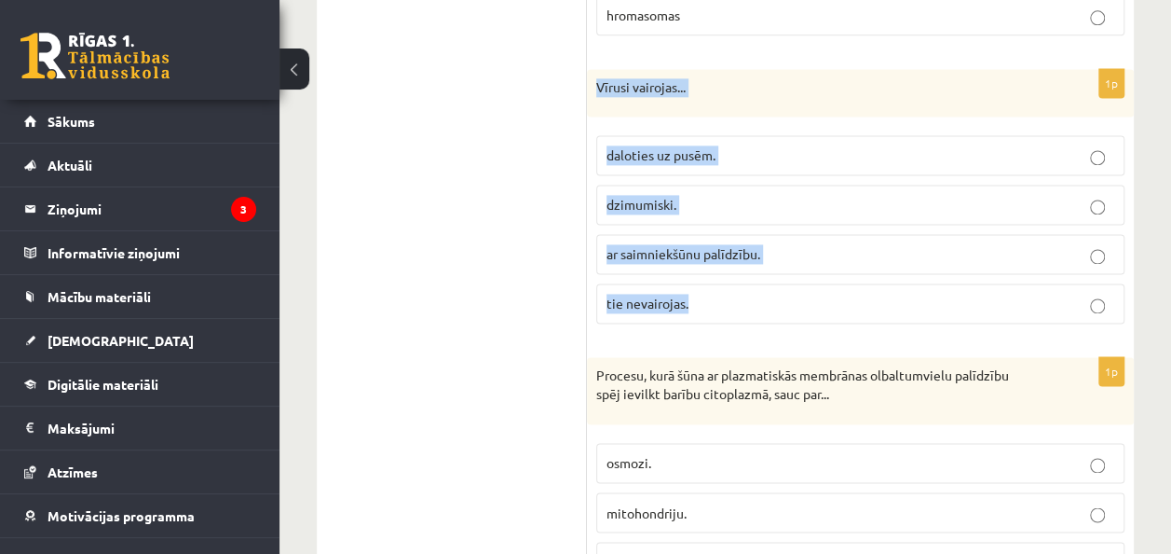
drag, startPoint x: 600, startPoint y: 77, endPoint x: 755, endPoint y: 283, distance: 257.6
click at [755, 283] on div "1p Vīrusi vairojas... daloties uz pusēm. dzimumiski. ar saimniekšūnu palīdzību.…" at bounding box center [860, 204] width 547 height 270
copy div "Vīrusi vairojas... daloties uz pusēm. dzimumiski. ar saimniekšūnu palīdzību. ti…"
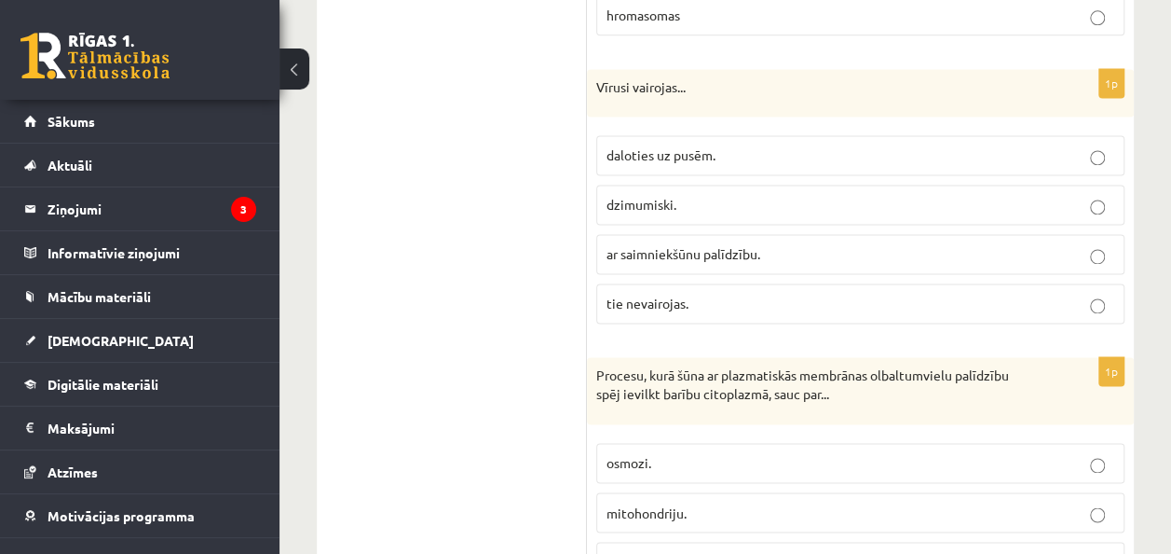
click at [716, 250] on span "ar saimniekšūnu palīdzību." at bounding box center [684, 253] width 154 height 17
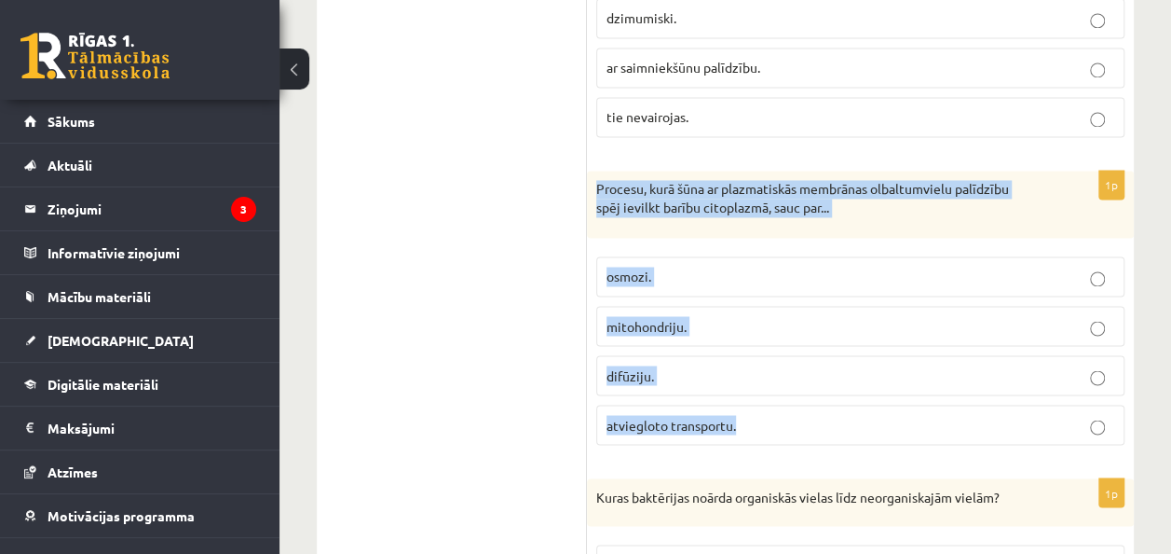
drag, startPoint x: 596, startPoint y: 173, endPoint x: 809, endPoint y: 427, distance: 330.8
click at [809, 427] on div "1p Procesu, kurā šūna ar plazmatiskās membrānas olbaltumvielu palīdzību spēj ie…" at bounding box center [860, 315] width 547 height 288
copy div "Procesu, kurā šūna ar plazmatiskās membrānas olbaltumvielu palīdzību spēj ievil…"
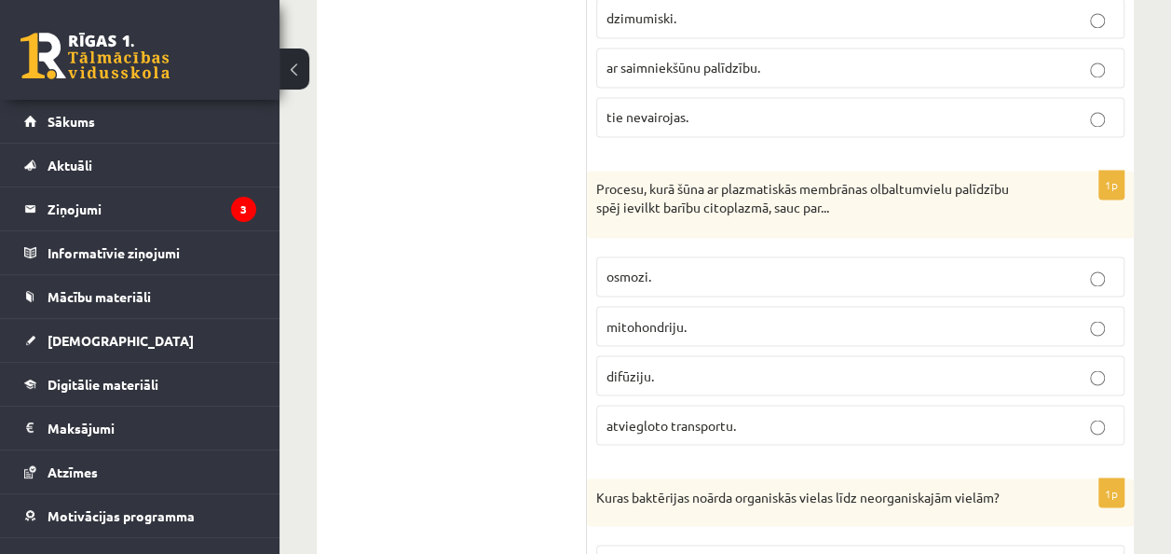
click at [1030, 419] on p "atviegloto transportu." at bounding box center [861, 425] width 508 height 20
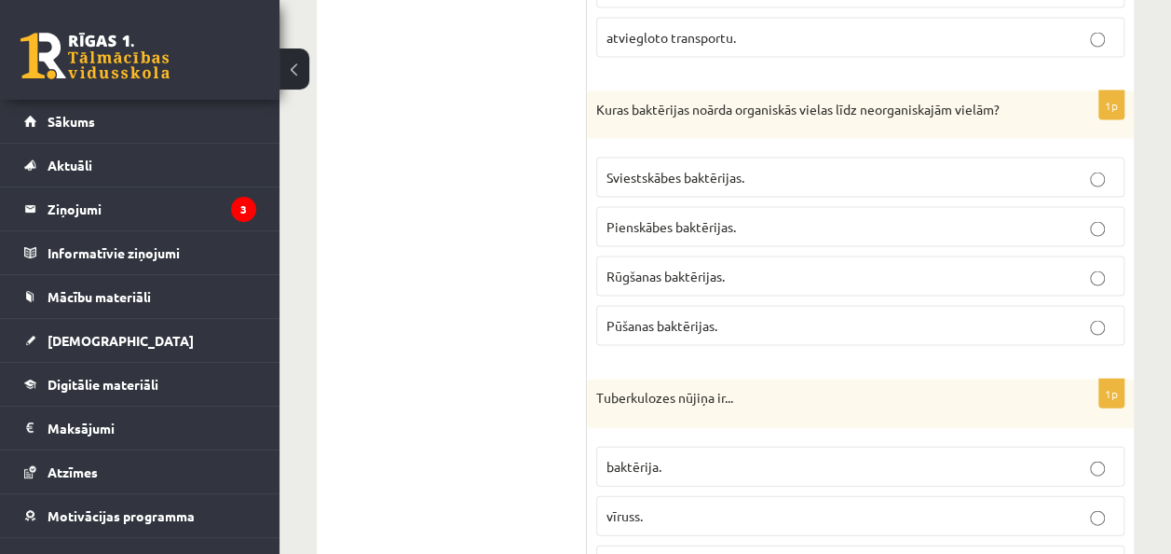
scroll to position [1813, 0]
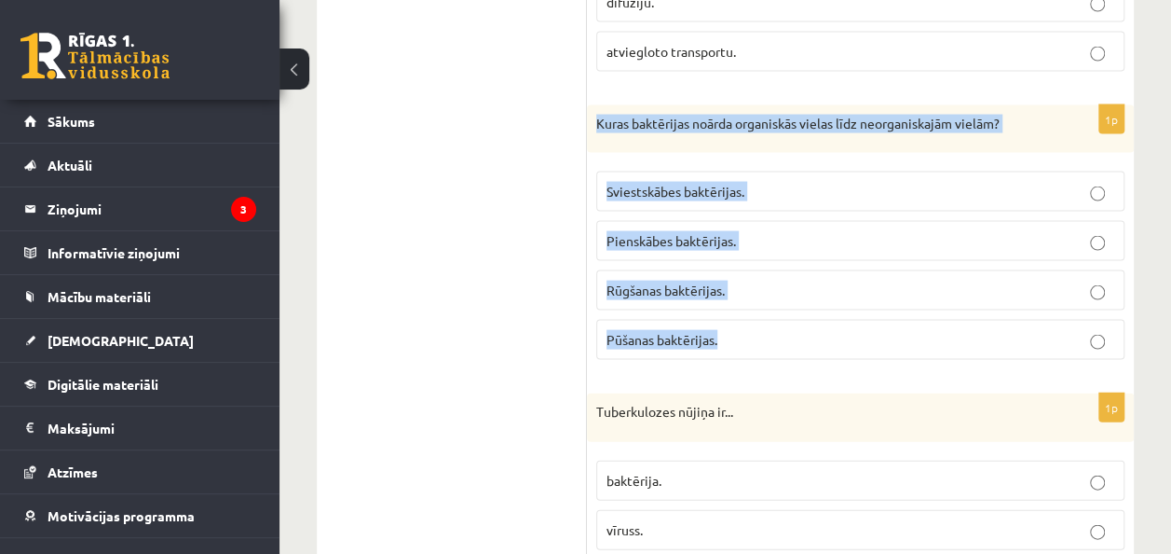
drag, startPoint x: 596, startPoint y: 103, endPoint x: 926, endPoint y: 315, distance: 391.9
click at [926, 315] on div "1p Kuras baktērijas noārda organiskās vielas līdz neorganiskajām vielām? Sviest…" at bounding box center [860, 240] width 547 height 270
copy div "Kuras baktērijas noārda organiskās vielas līdz neorganiskajām vielām? Sviestskā…"
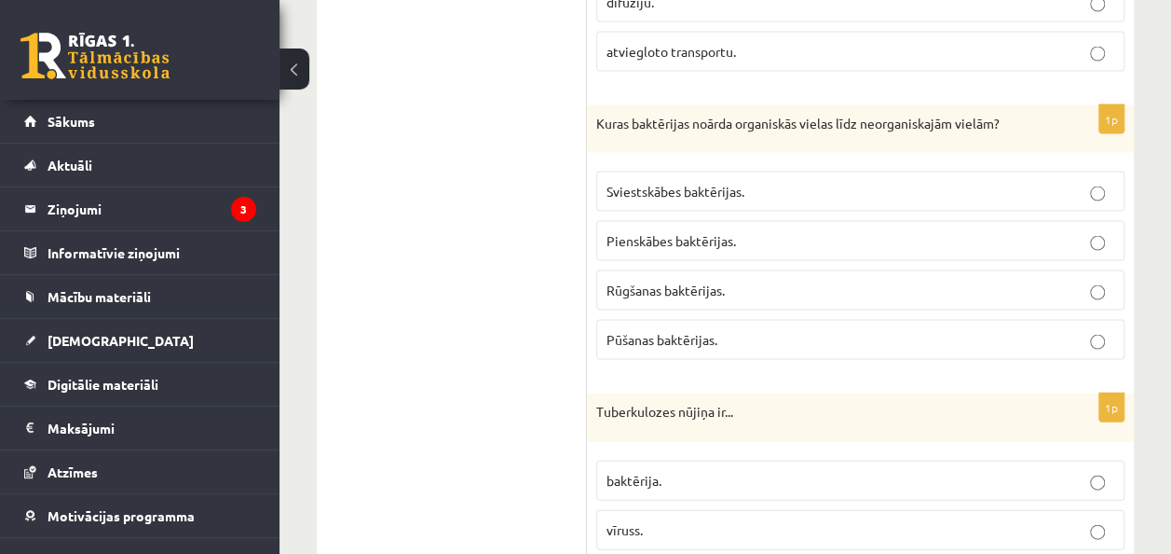
click at [693, 331] on span "Pūšanas baktērijas." at bounding box center [662, 339] width 111 height 17
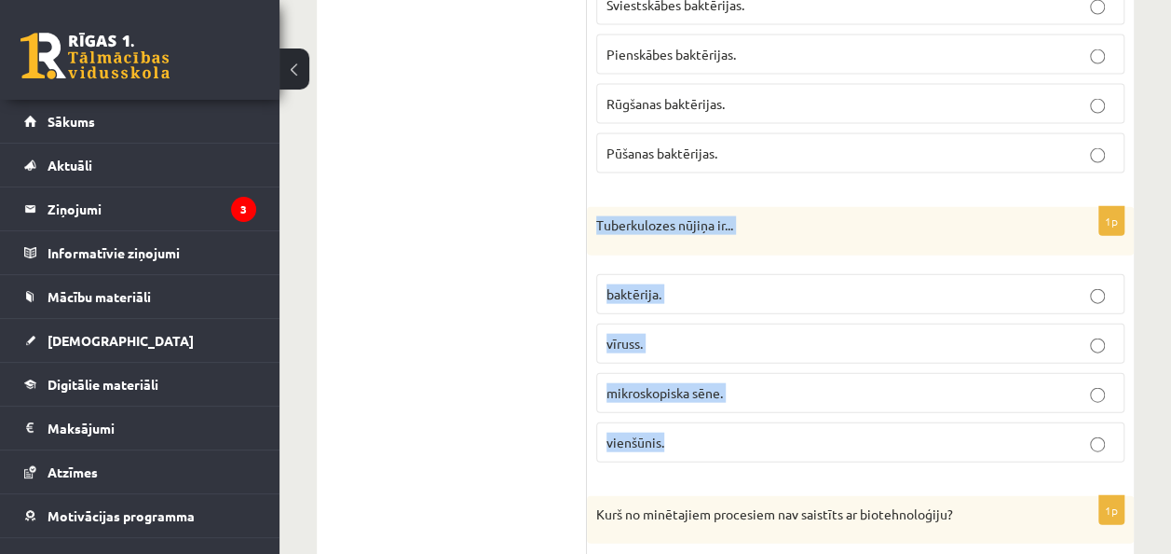
drag, startPoint x: 595, startPoint y: 203, endPoint x: 755, endPoint y: 427, distance: 274.6
click at [755, 427] on div "1p Tuberkulozes nūjiņa ir... baktērija. vīruss. mikroskopiska sēne. vienšūnis." at bounding box center [860, 342] width 547 height 270
copy div "Tuberkulozes nūjiņa ir... baktērija. vīruss. mikroskopiska sēne. vienšūnis."
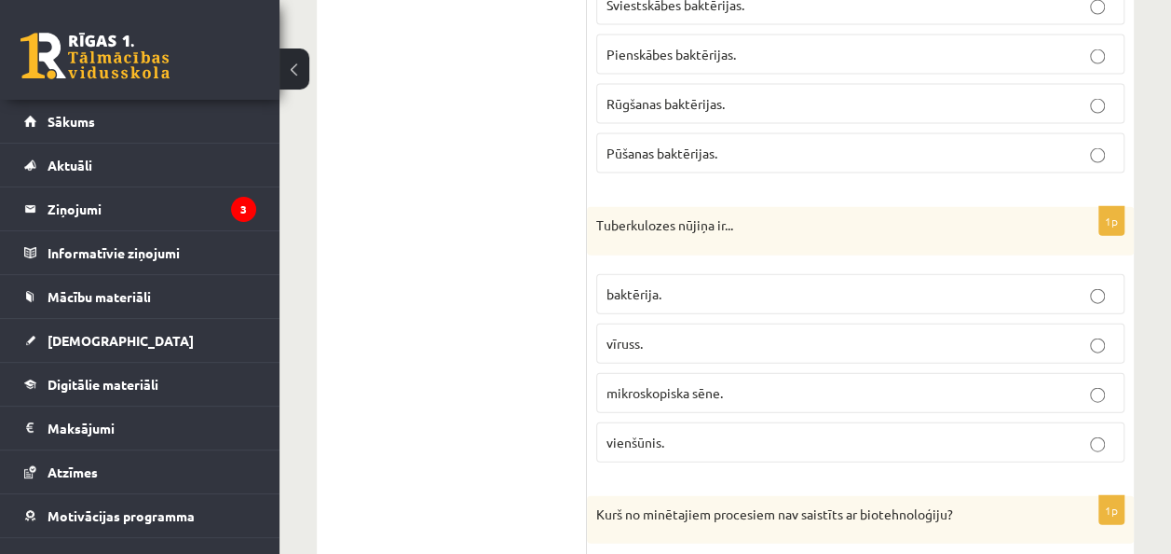
click at [665, 284] on p "baktērija." at bounding box center [861, 294] width 508 height 20
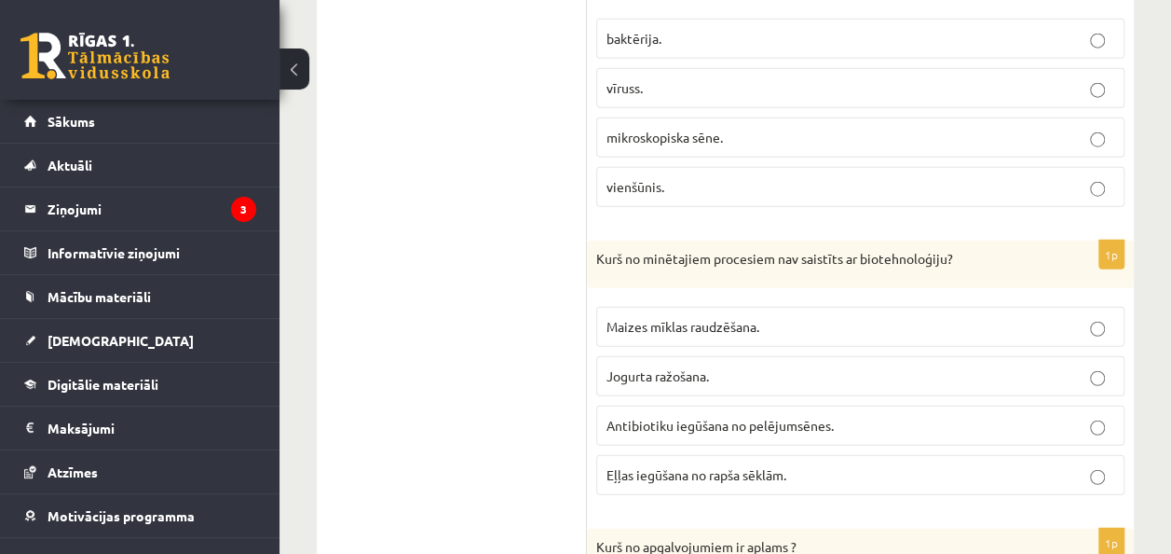
scroll to position [2372, 0]
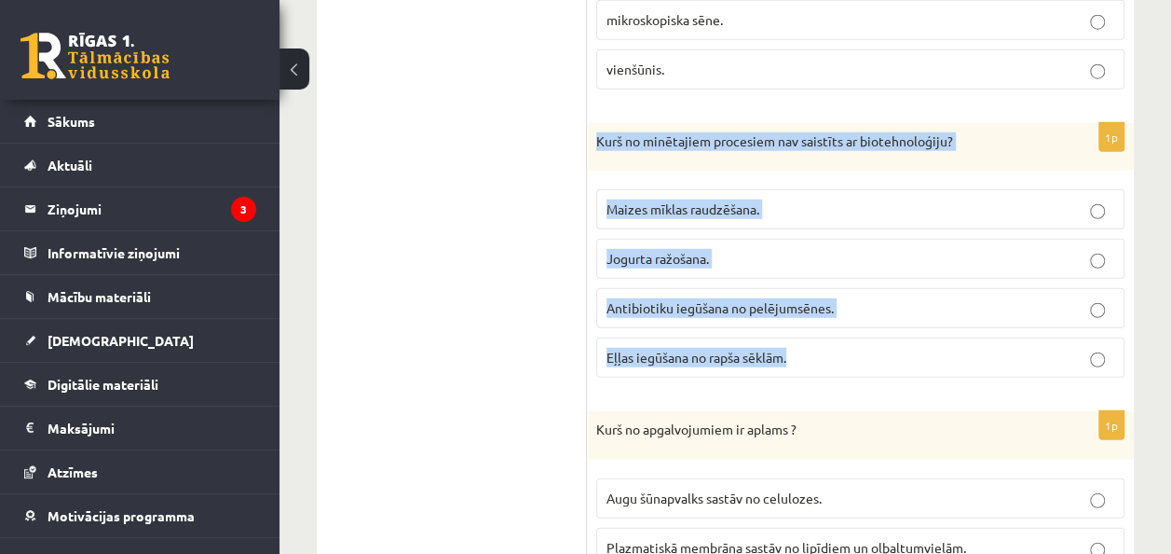
drag, startPoint x: 595, startPoint y: 127, endPoint x: 842, endPoint y: 324, distance: 316.3
click at [842, 324] on div "1p Kurš no minētajiem procesiem nav saistīts ar biotehnoloģiju? Maizes mīklas r…" at bounding box center [860, 258] width 547 height 270
copy div "Kurš no minētajiem procesiem nav saistīts ar biotehnoloģiju? Maizes mīklas raud…"
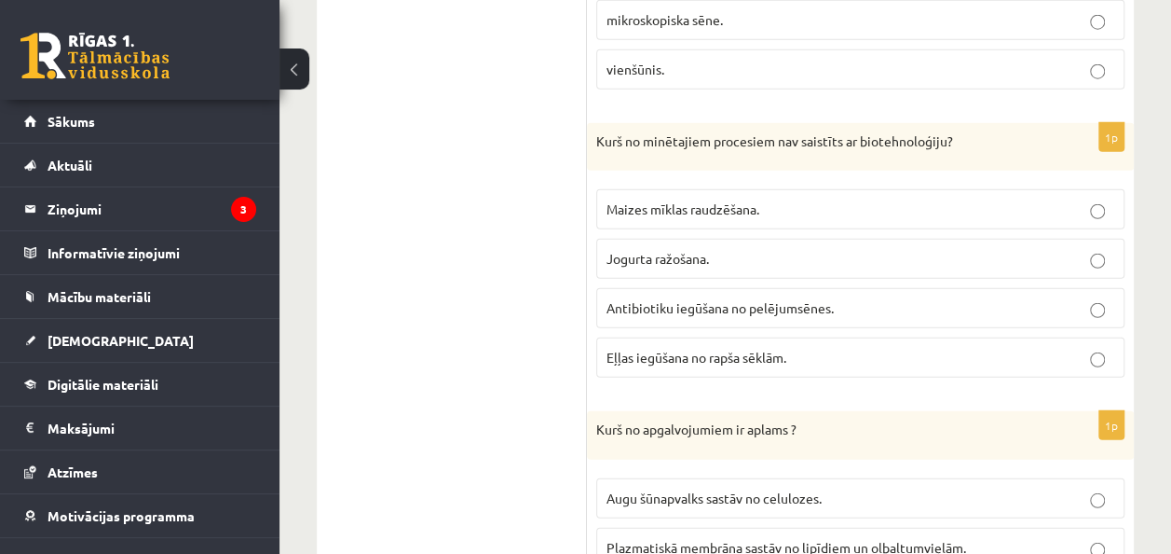
click at [759, 348] on label "Eļļas iegūšana no rapša sēklām." at bounding box center [860, 357] width 528 height 40
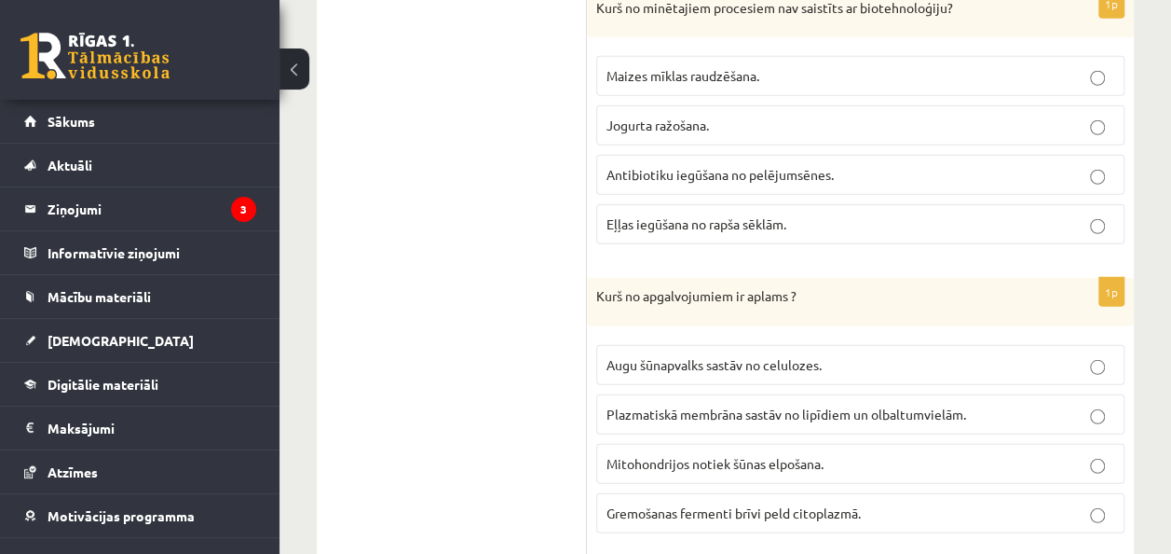
scroll to position [2558, 0]
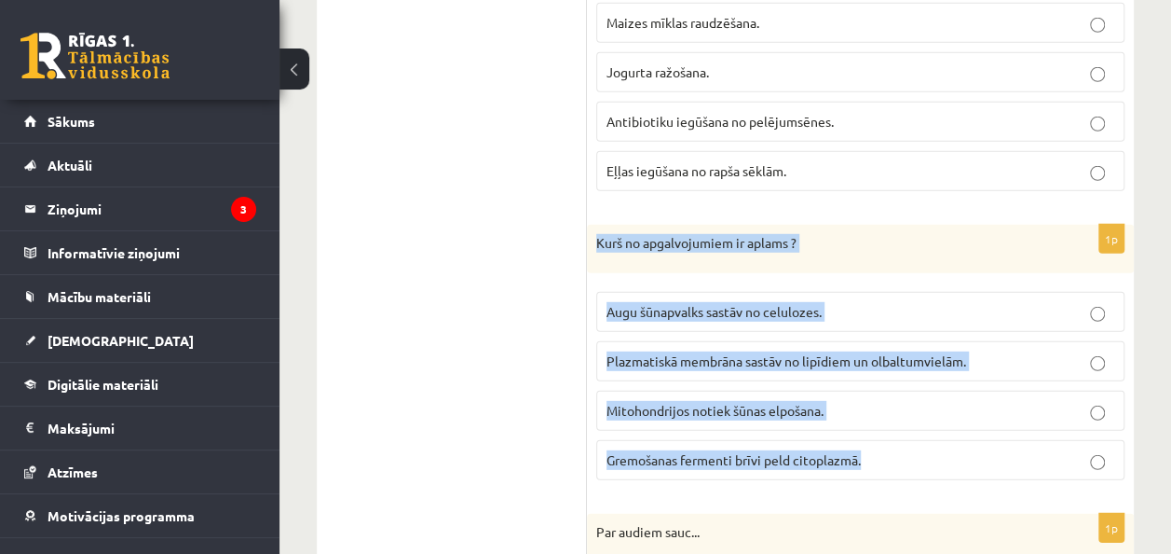
drag, startPoint x: 595, startPoint y: 224, endPoint x: 901, endPoint y: 434, distance: 371.2
click at [901, 434] on div "1p Kurš no apgalvojumiem ir aplams ? Augu šūnapvalks sastāv no celulozes. Plazm…" at bounding box center [860, 360] width 547 height 270
copy div "Kurš no apgalvojumiem ir aplams ? Augu šūnapvalks sastāv no celulozes. Plazmati…"
click at [933, 244] on div "Kurš no apgalvojumiem ir aplams ?" at bounding box center [860, 249] width 547 height 48
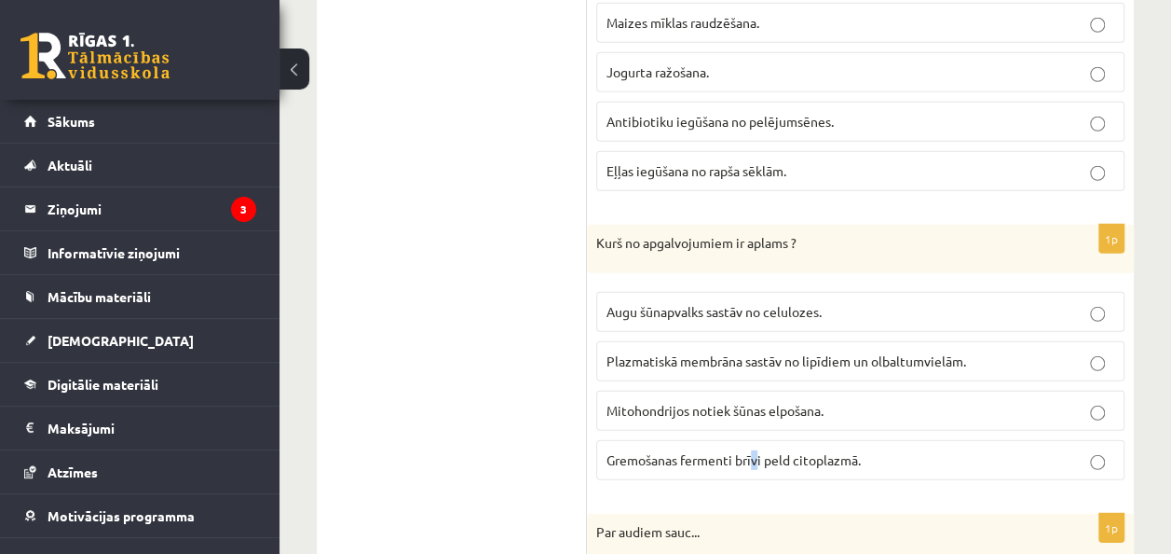
click at [759, 451] on span "Gremošanas fermenti brīvi peld citoplazmā." at bounding box center [734, 459] width 254 height 17
drag, startPoint x: 759, startPoint y: 442, endPoint x: 892, endPoint y: 440, distance: 133.3
click at [892, 450] on p "Gremošanas fermenti brīvi peld citoplazmā." at bounding box center [861, 460] width 508 height 20
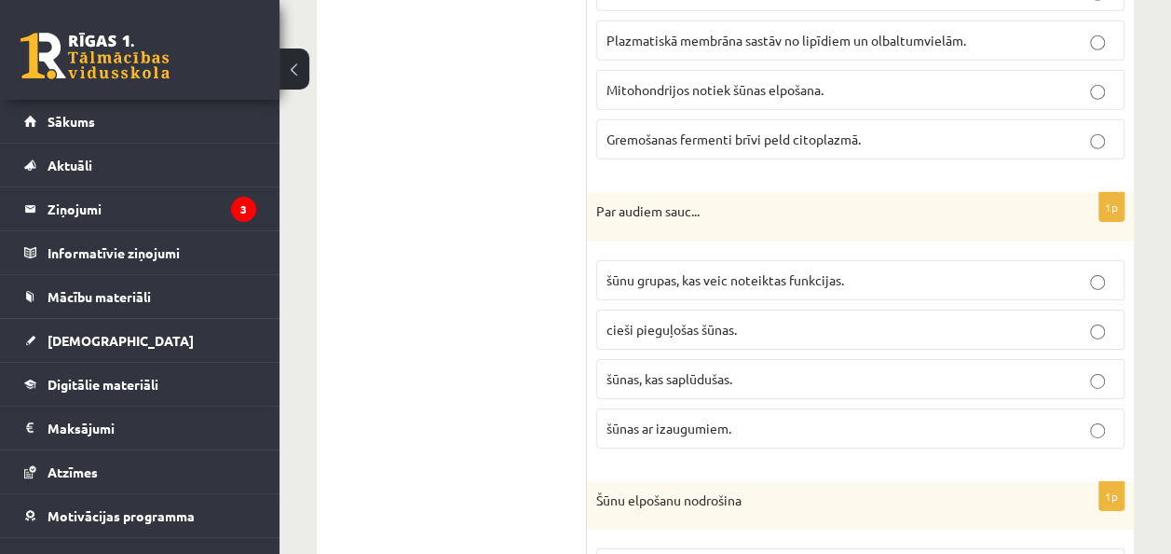
scroll to position [2931, 0]
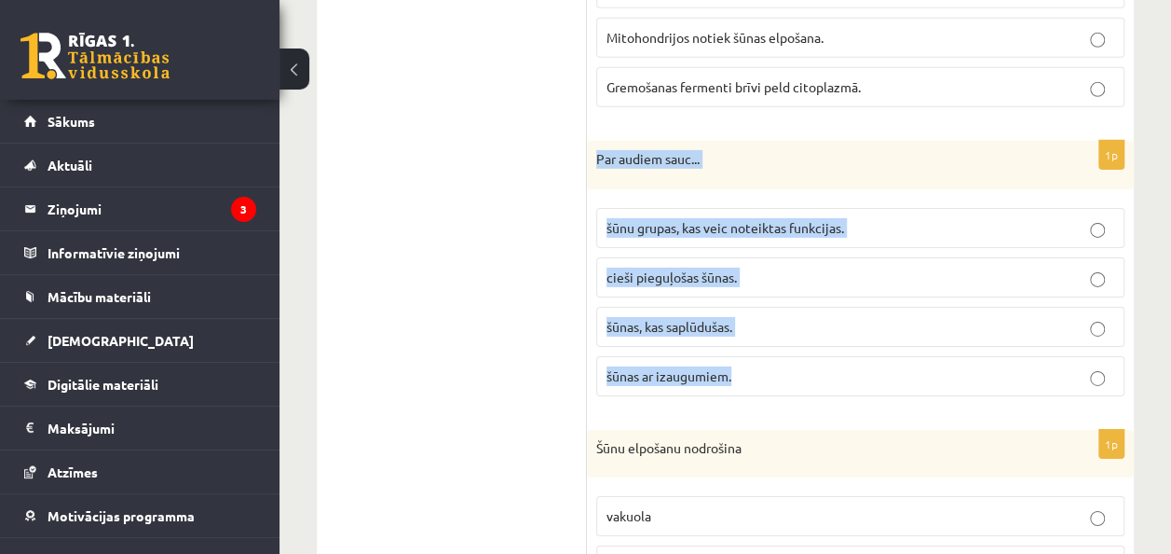
drag, startPoint x: 593, startPoint y: 130, endPoint x: 809, endPoint y: 377, distance: 328.2
click at [809, 377] on div "1p Par audiem sauc... šūnu grupas, kas veic noteiktas funkcijas. cieši pieguļoš…" at bounding box center [860, 276] width 547 height 270
copy div "Par audiem sauc... šūnu grupas, kas veic noteiktas funkcijas. cieši pieguļošas …"
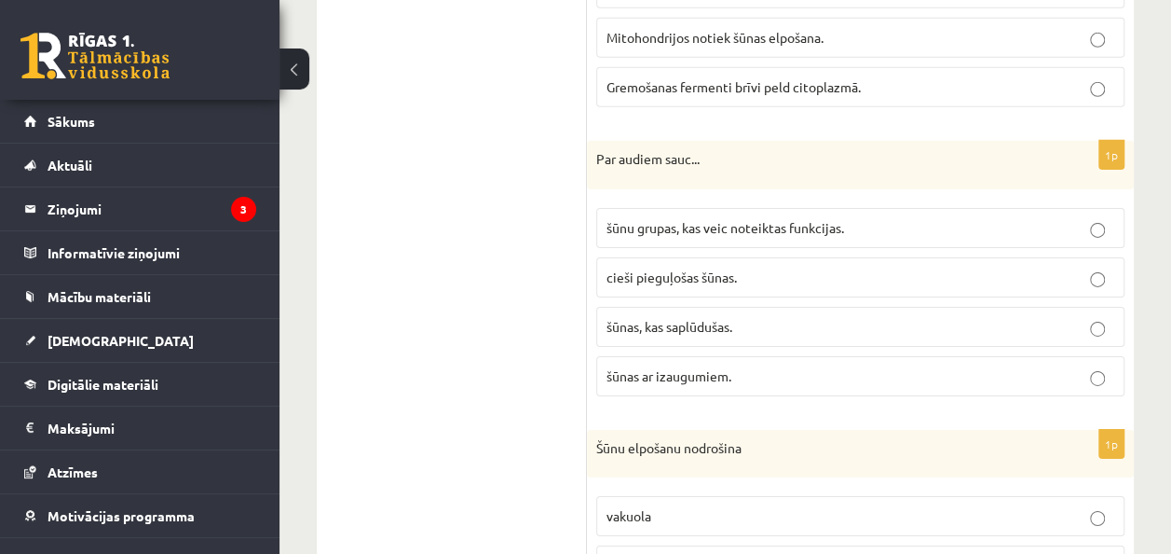
click at [563, 313] on ul "1.uzdevums 2.uzdevums 3.uzdevums 4.uzdevums 5.uzdevums 6.uzdevums 7.uzdevums" at bounding box center [461, 387] width 252 height 5854
click at [916, 218] on p "šūnu grupas, kas veic noteiktas funkcijas." at bounding box center [861, 228] width 508 height 20
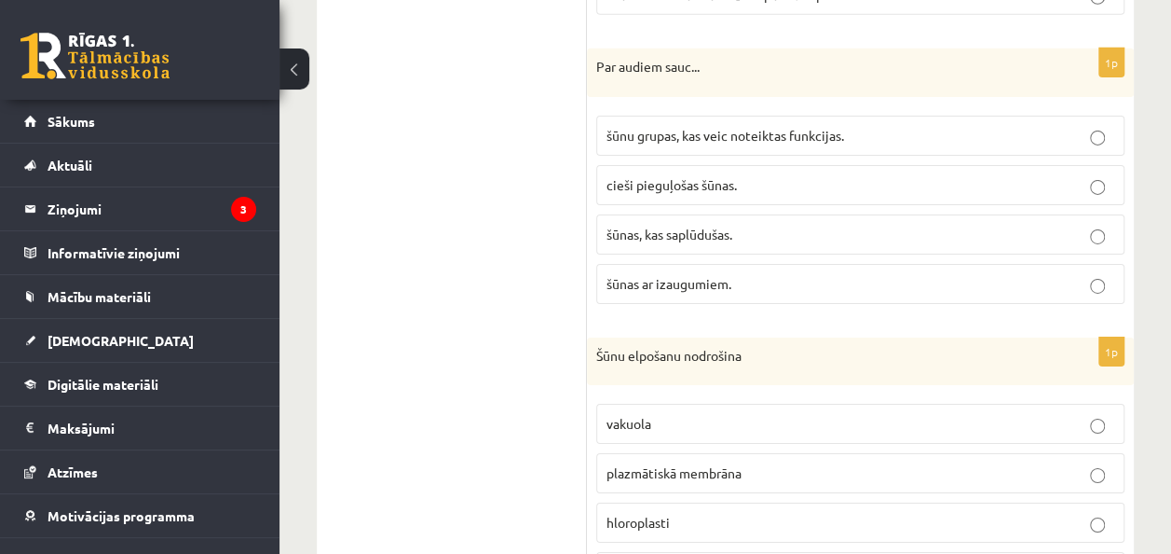
scroll to position [3117, 0]
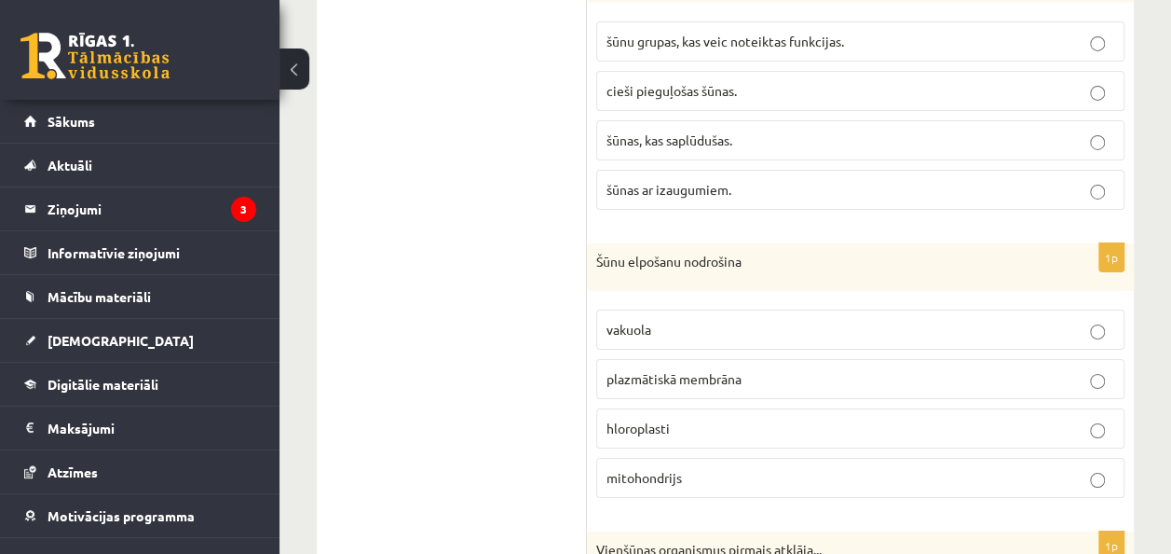
click at [654, 320] on p "vakuola" at bounding box center [861, 330] width 508 height 20
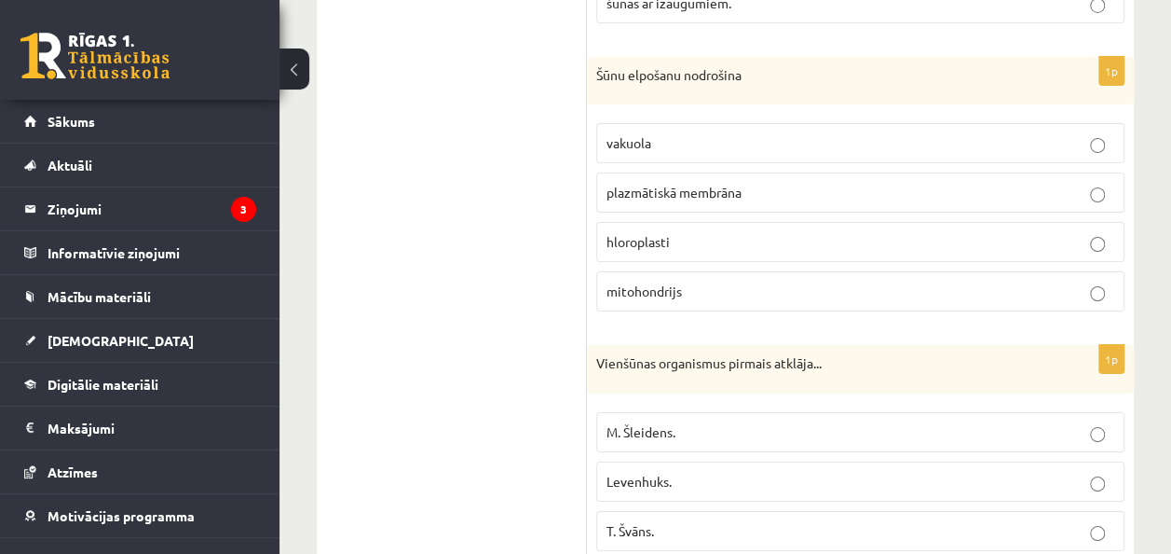
scroll to position [3490, 0]
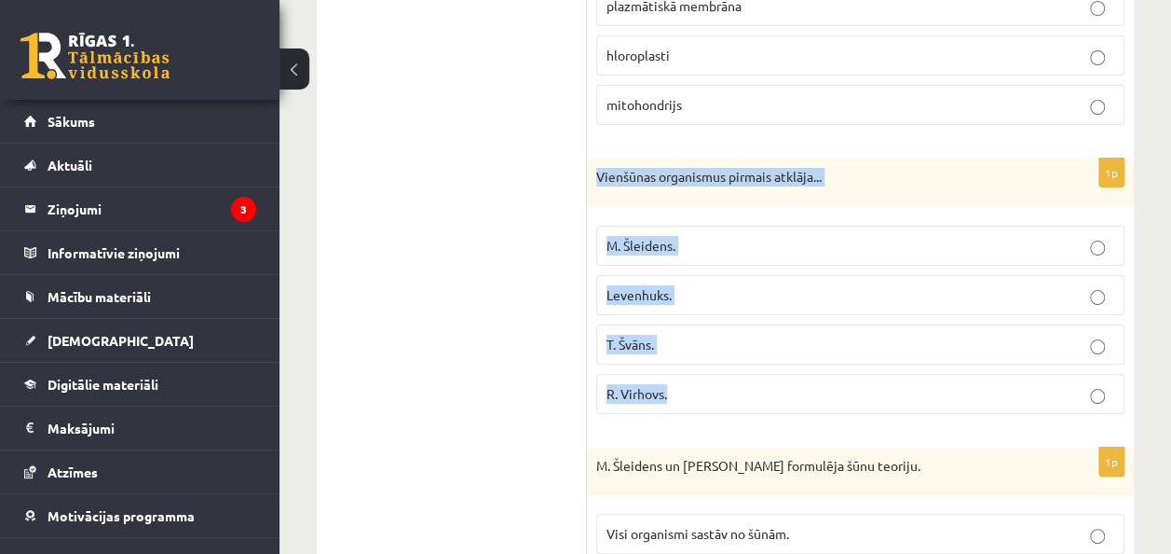
drag, startPoint x: 597, startPoint y: 145, endPoint x: 837, endPoint y: 356, distance: 318.9
click at [837, 356] on div "1p Vienšūnas organismus pirmais atklāja... M. Šleidens. Levenhuks. T. Švāns. R.…" at bounding box center [860, 293] width 547 height 270
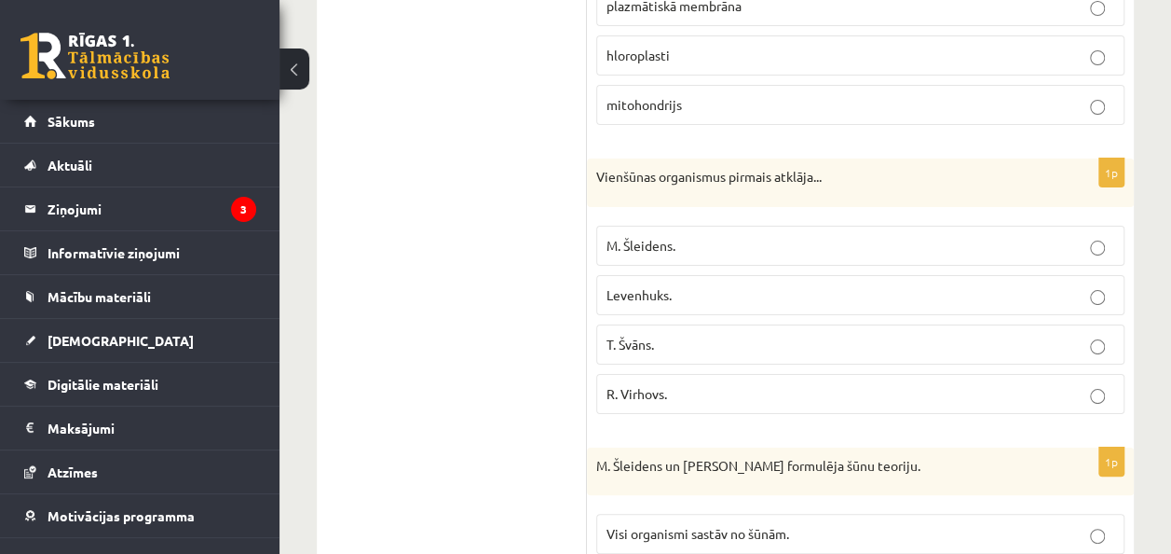
click at [689, 285] on p "Levenhuks." at bounding box center [861, 295] width 508 height 20
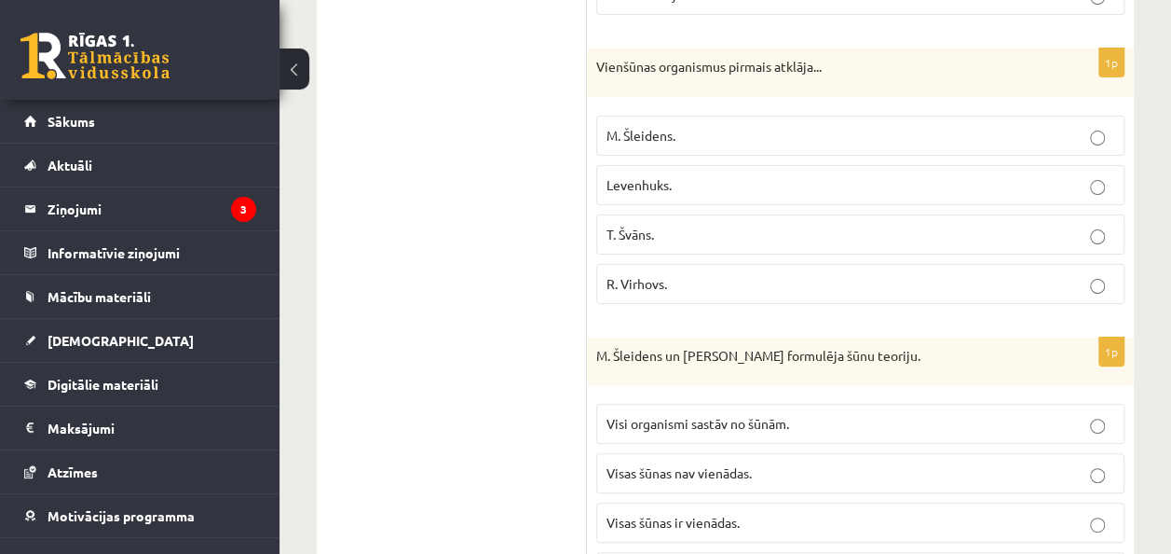
scroll to position [3676, 0]
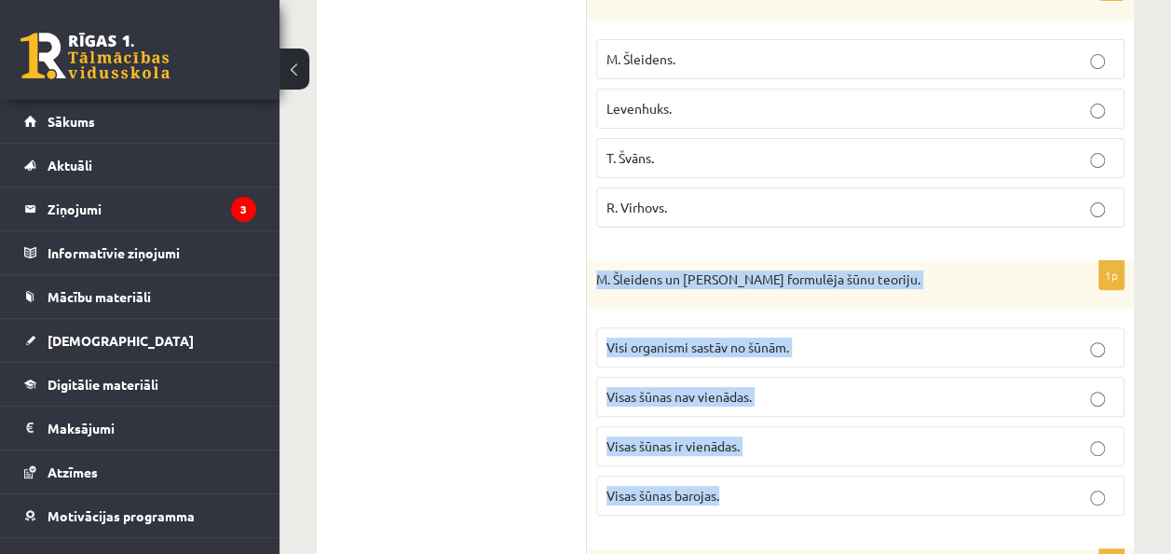
drag, startPoint x: 596, startPoint y: 247, endPoint x: 784, endPoint y: 452, distance: 277.7
click at [784, 452] on div "1p M. Šleidens un T. Švāns formulēja šūnu teoriju. Visi organismi sastāv no šūn…" at bounding box center [860, 396] width 547 height 270
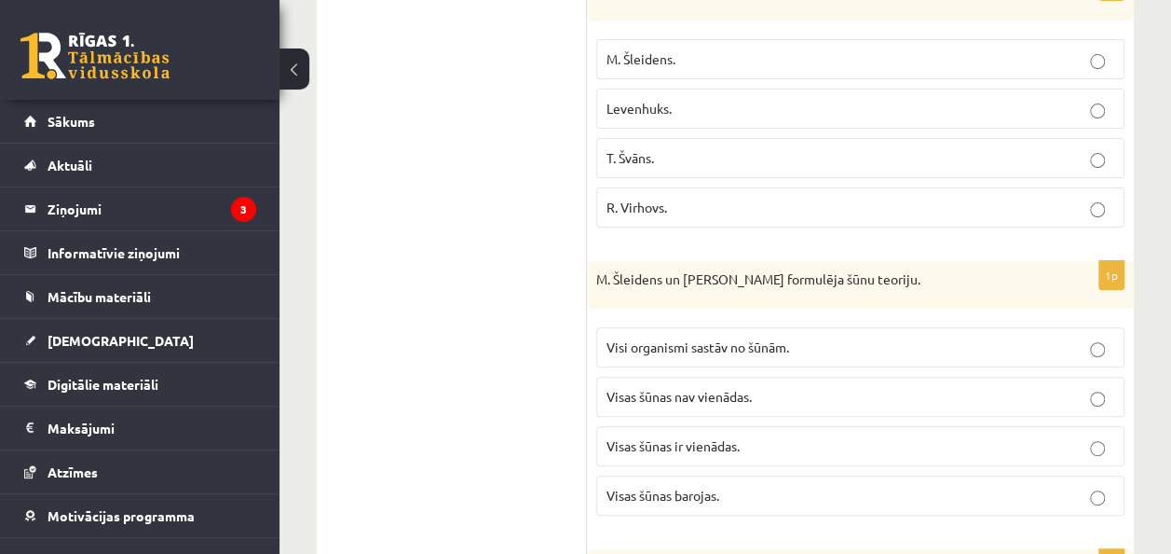
click at [775, 338] on span "Visi organismi sastāv no šūnām." at bounding box center [698, 346] width 183 height 17
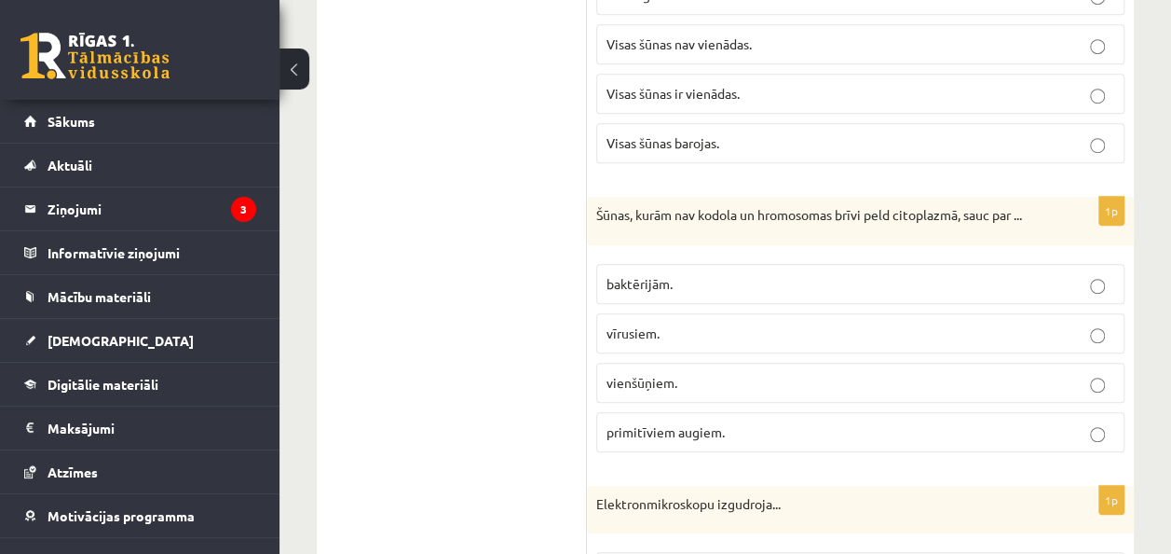
scroll to position [4049, 0]
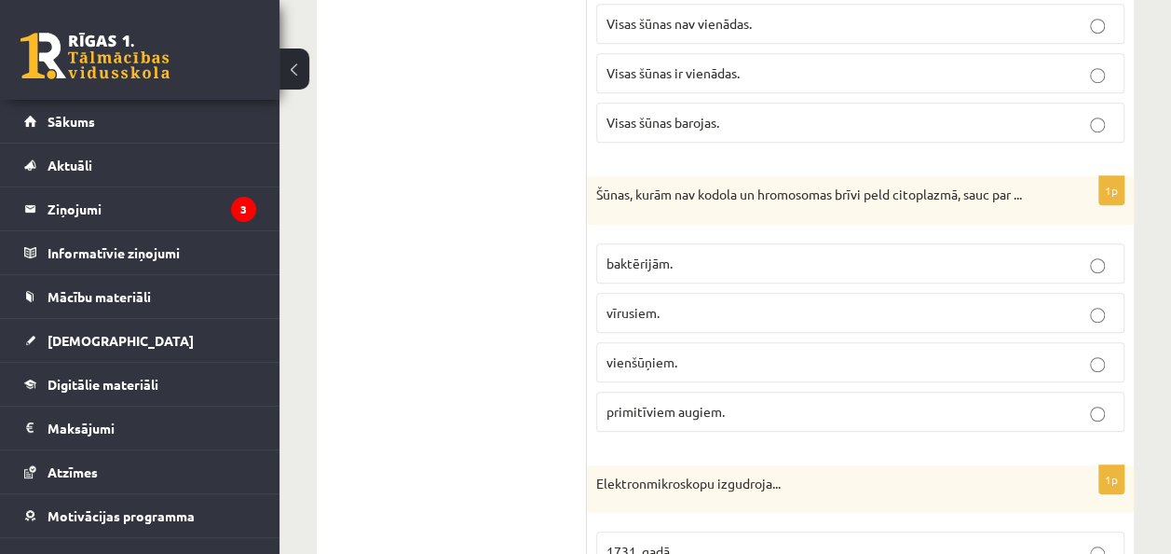
click at [754, 352] on p "vienšūņiem." at bounding box center [861, 362] width 508 height 20
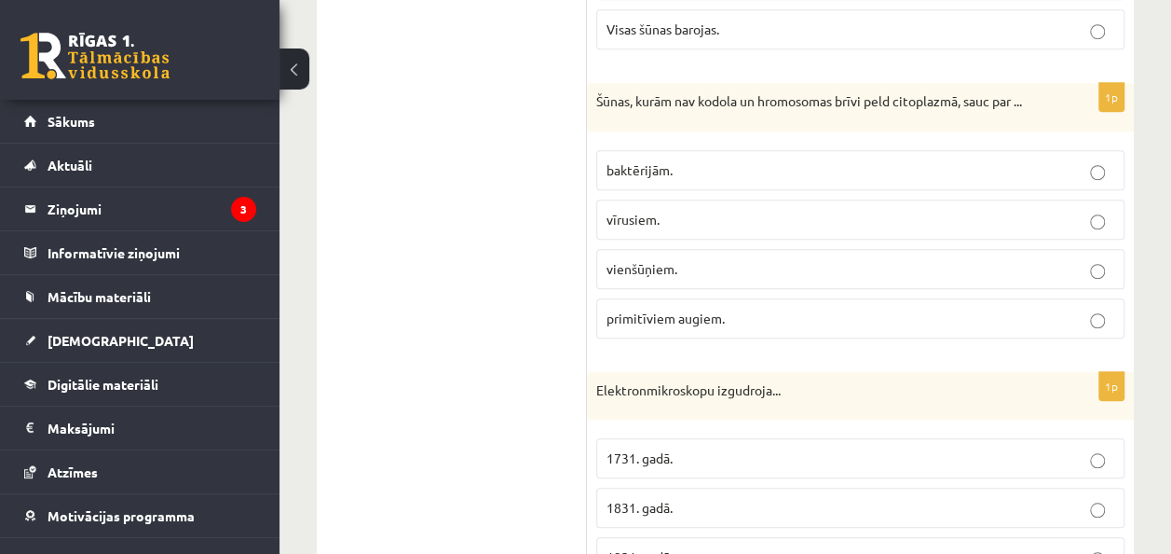
scroll to position [4422, 0]
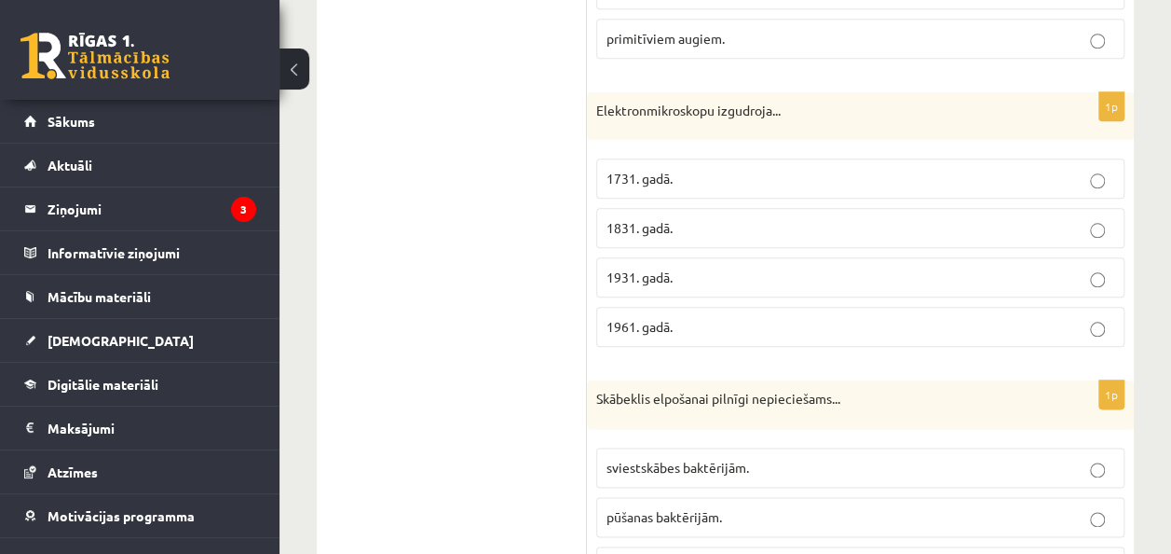
click at [660, 269] on label "1931. gadā." at bounding box center [860, 277] width 528 height 40
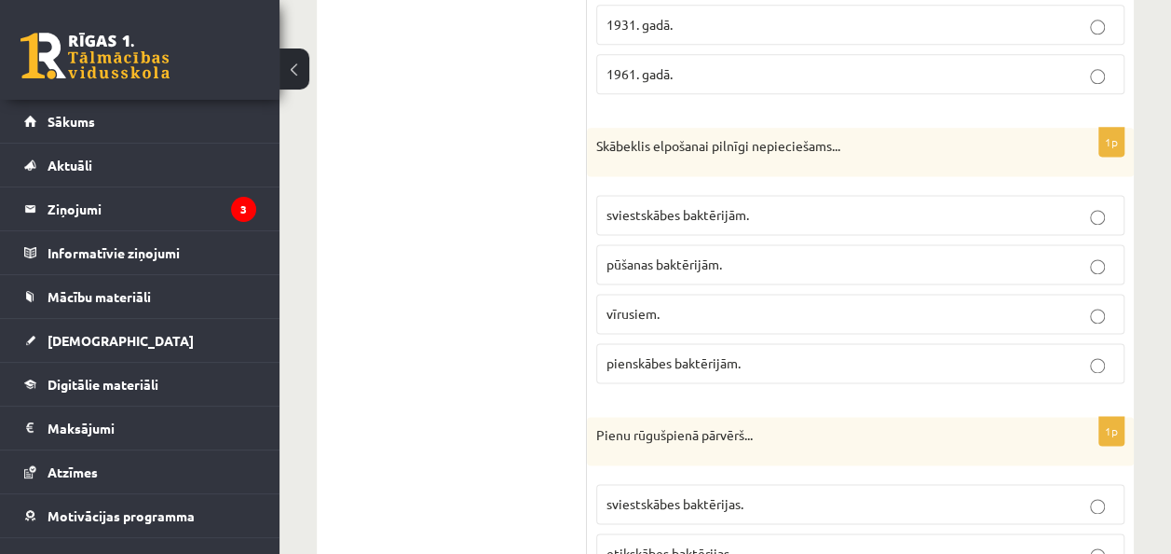
scroll to position [4704, 0]
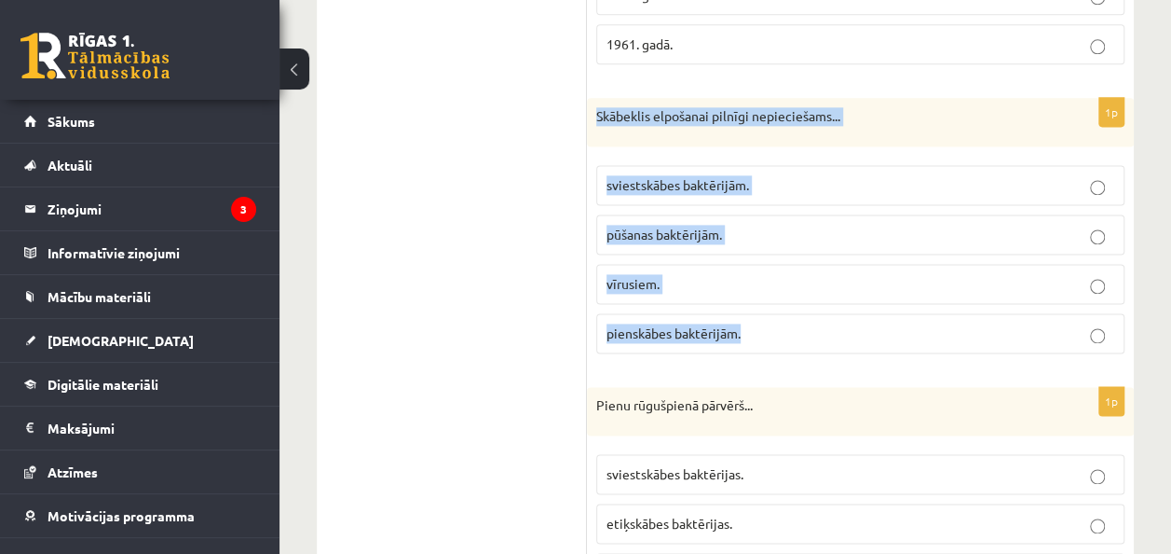
drag, startPoint x: 595, startPoint y: 95, endPoint x: 801, endPoint y: 327, distance: 310.9
click at [801, 327] on div "1p Skābeklis elpošanai pilnīgi nepieciešams... sviestskābes baktērijām. pūšanas…" at bounding box center [860, 233] width 547 height 270
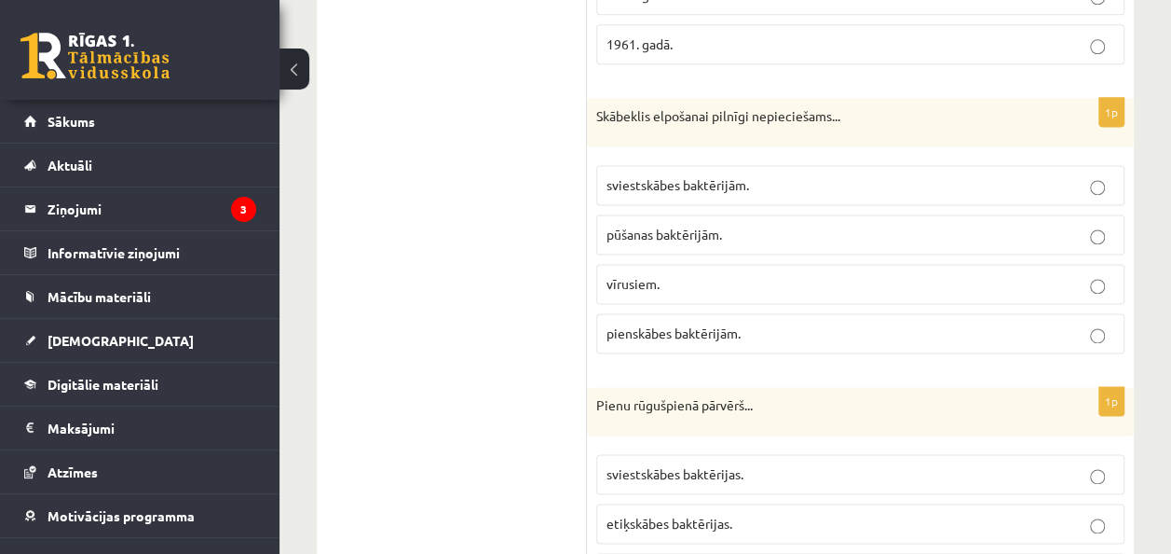
click at [669, 324] on span "pienskābes baktērijām." at bounding box center [674, 332] width 134 height 17
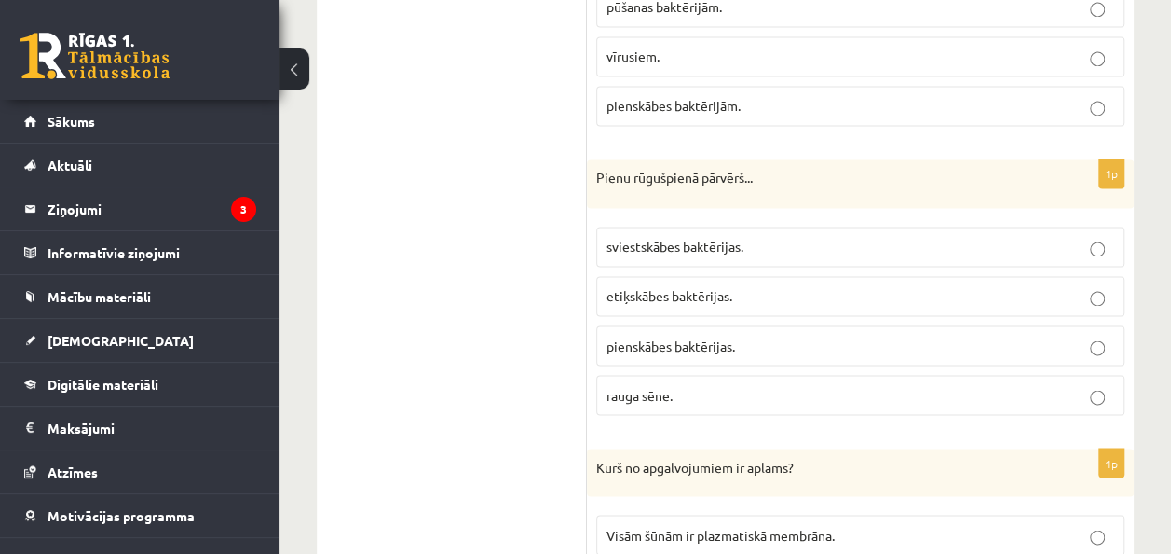
scroll to position [4984, 0]
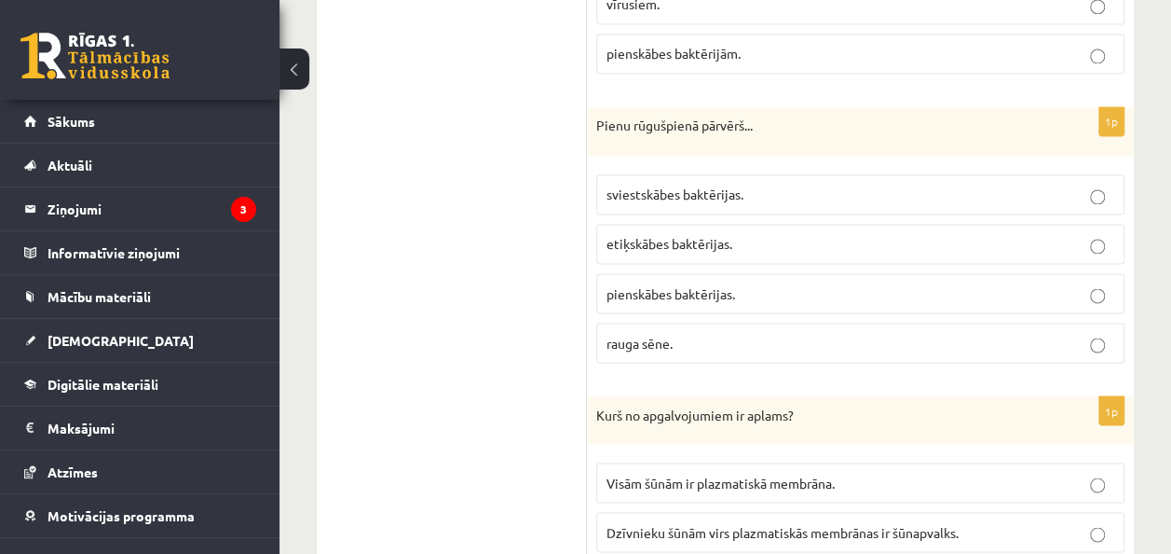
click at [732, 284] on span "pienskābes baktērijas." at bounding box center [671, 292] width 129 height 17
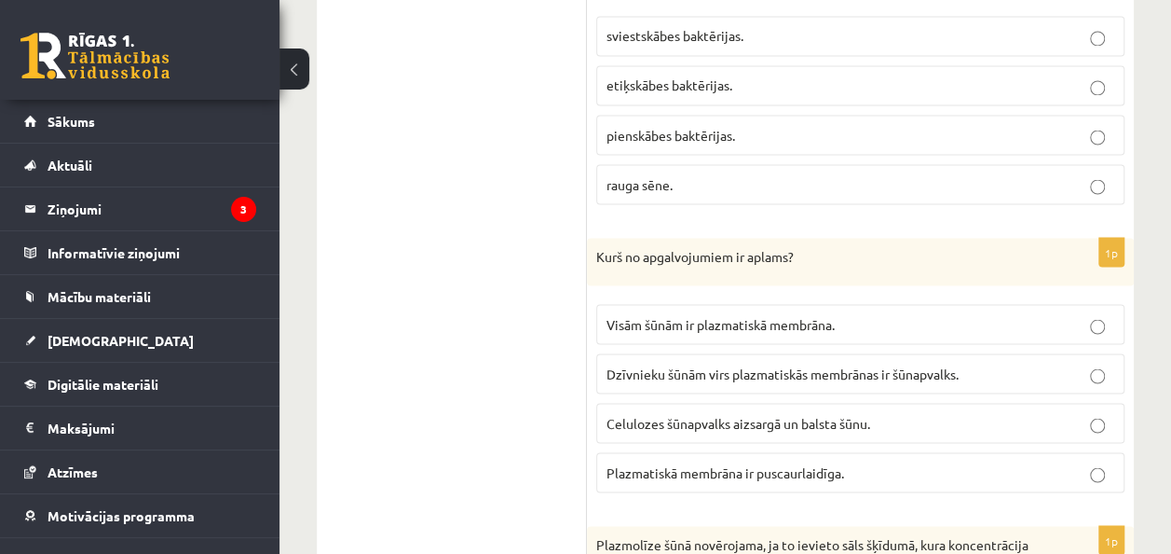
scroll to position [5170, 0]
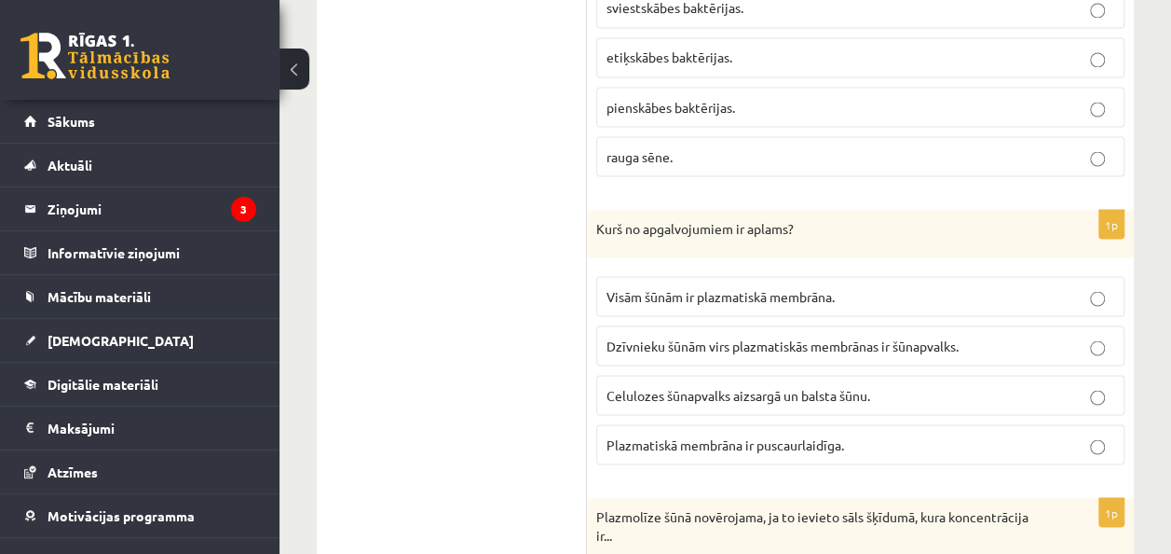
click at [701, 229] on div "Kurš no apgalvojumiem ir aplams?" at bounding box center [860, 234] width 547 height 48
click at [906, 375] on label "Celulozes šūnapvalks aizsargā un balsta šūnu." at bounding box center [860, 395] width 528 height 40
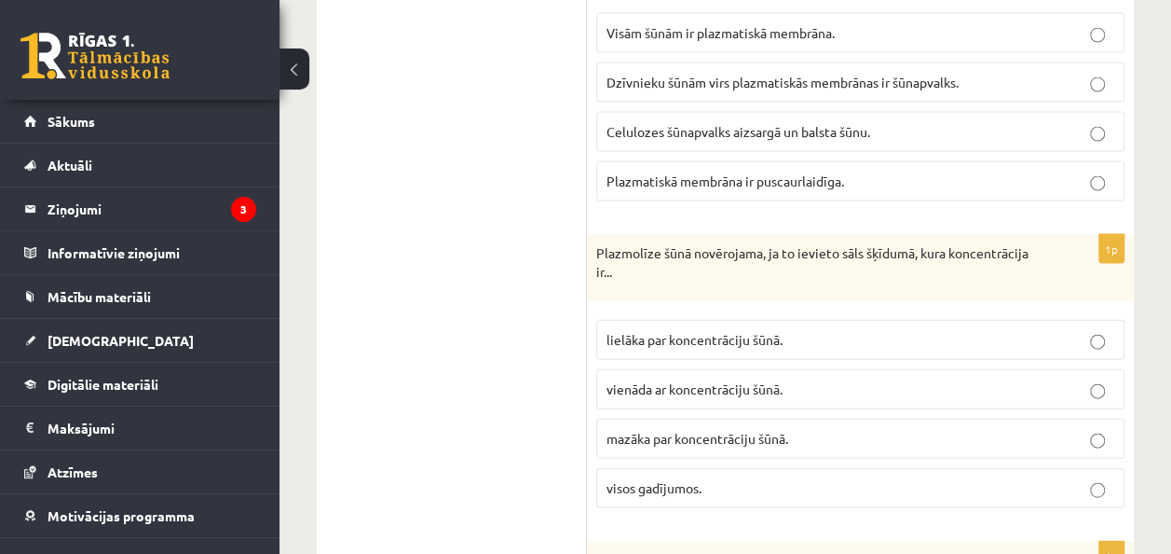
scroll to position [5450, 0]
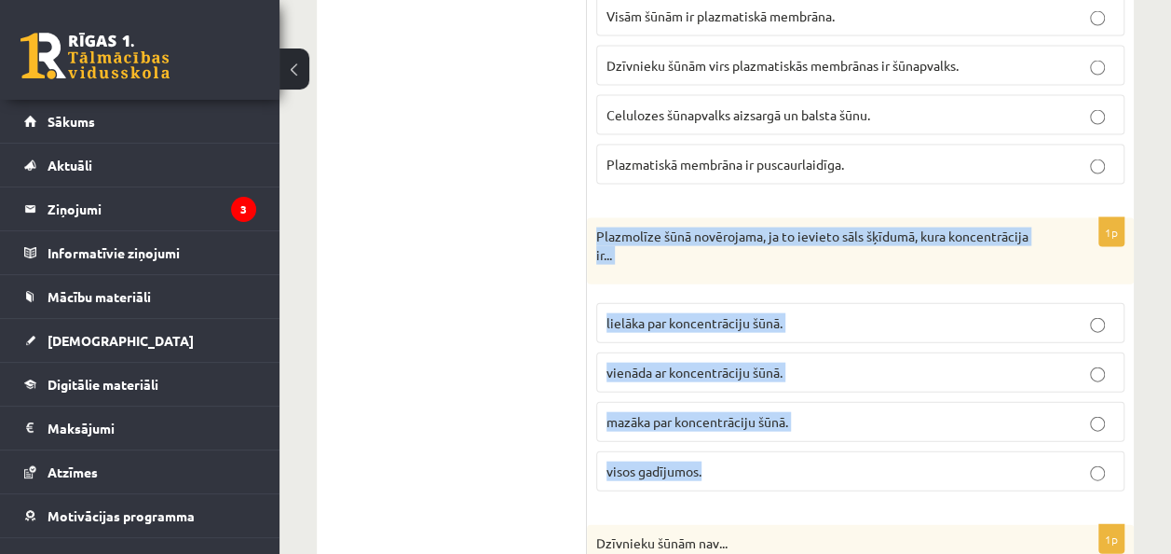
drag, startPoint x: 595, startPoint y: 205, endPoint x: 731, endPoint y: 432, distance: 264.5
click at [731, 432] on div "1p Plazmolīze šūnā novērojama, ja to ievieto sāls šķīdumā, kura koncentrācija i…" at bounding box center [860, 362] width 547 height 288
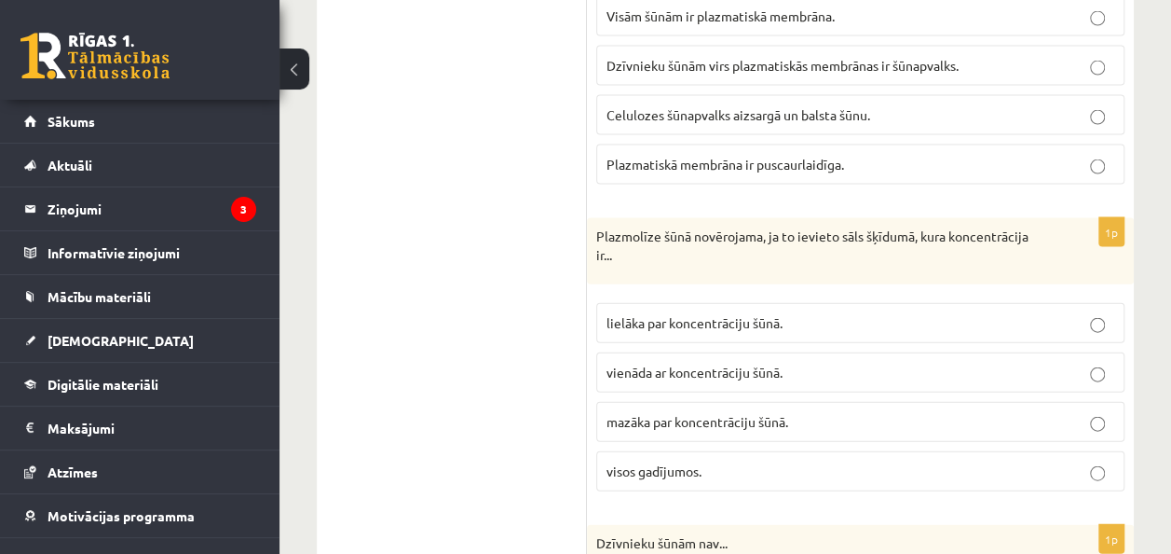
click at [723, 308] on label "lielāka par koncentrāciju šūnā." at bounding box center [860, 323] width 528 height 40
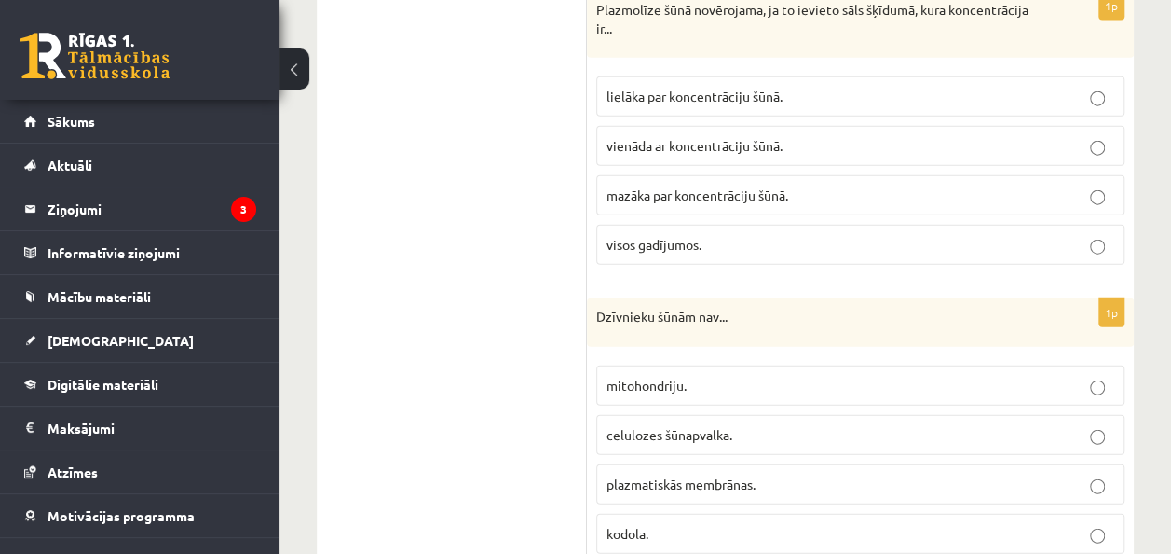
scroll to position [5715, 0]
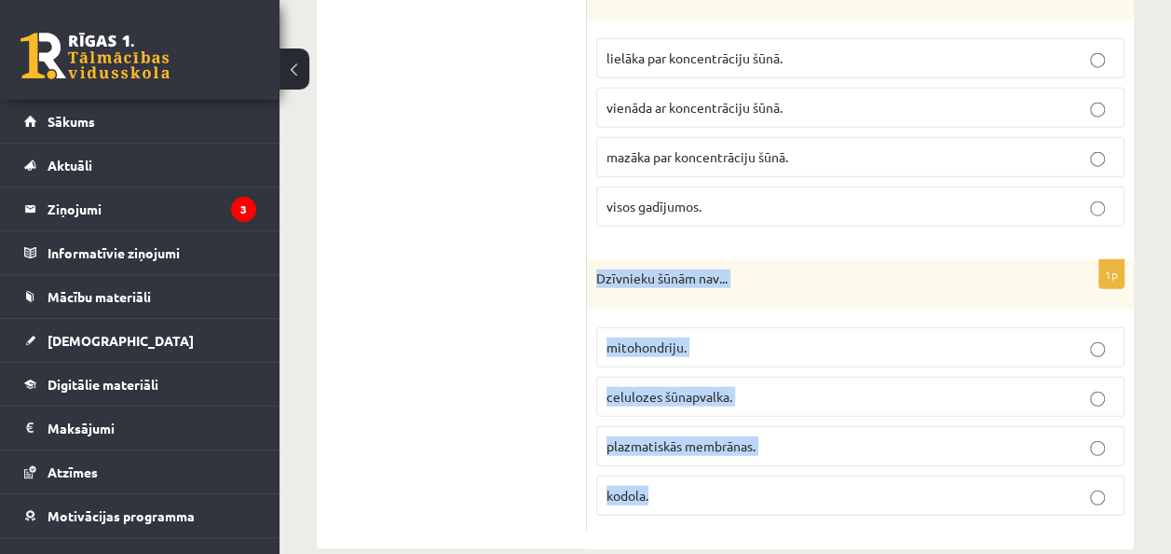
drag, startPoint x: 597, startPoint y: 251, endPoint x: 717, endPoint y: 468, distance: 247.7
click at [717, 468] on div "1p Dzīvnieku šūnām nav... mitohondriju. celulozes šūnapvalka. plazmatiskās memb…" at bounding box center [860, 395] width 547 height 270
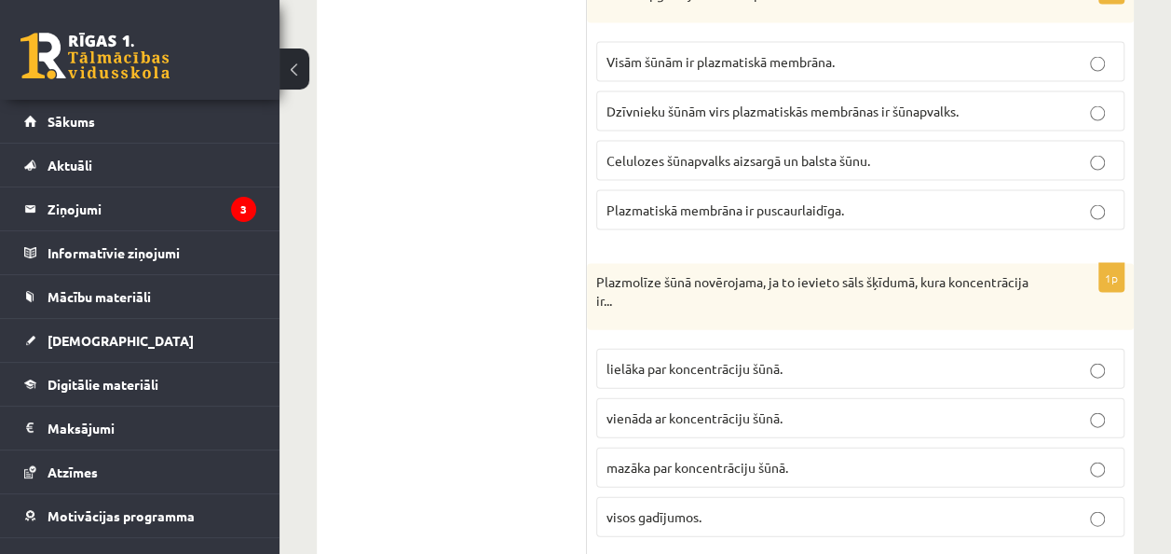
scroll to position [5342, 0]
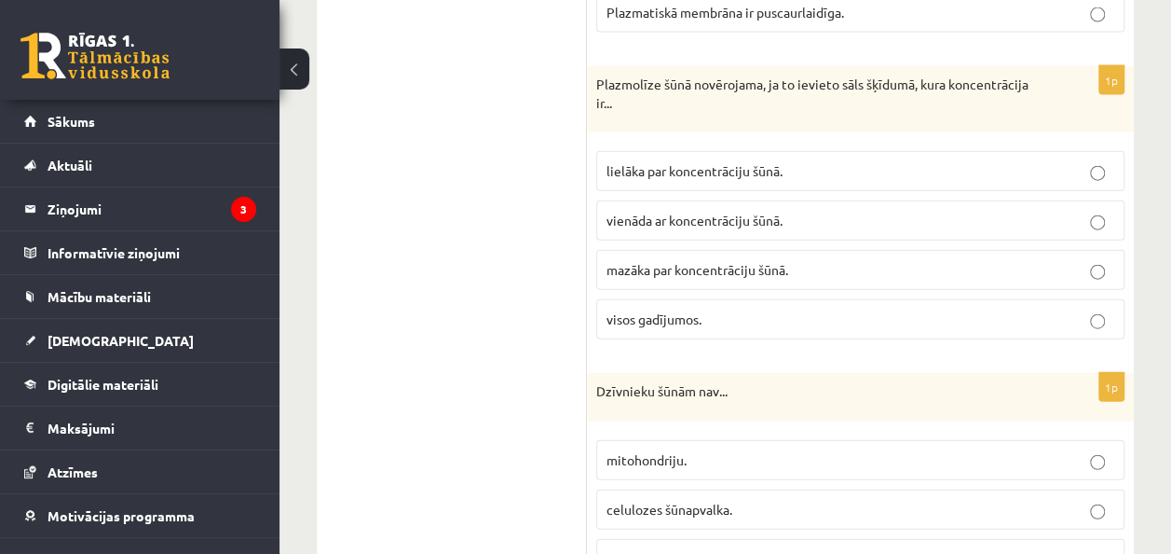
scroll to position [5715, 0]
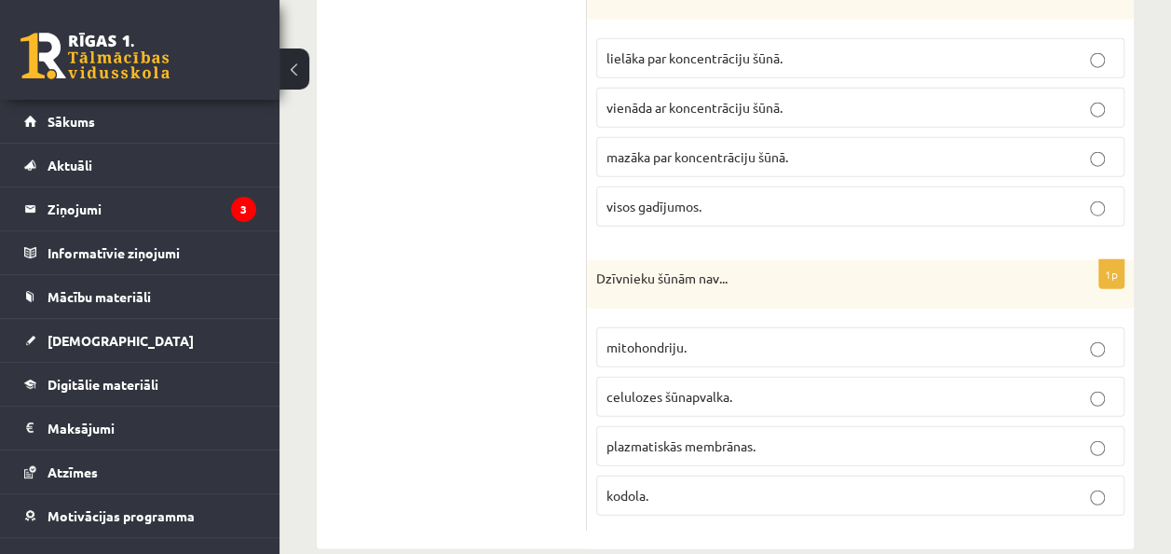
click at [719, 388] on span "celulozes šūnapvalka." at bounding box center [670, 396] width 126 height 17
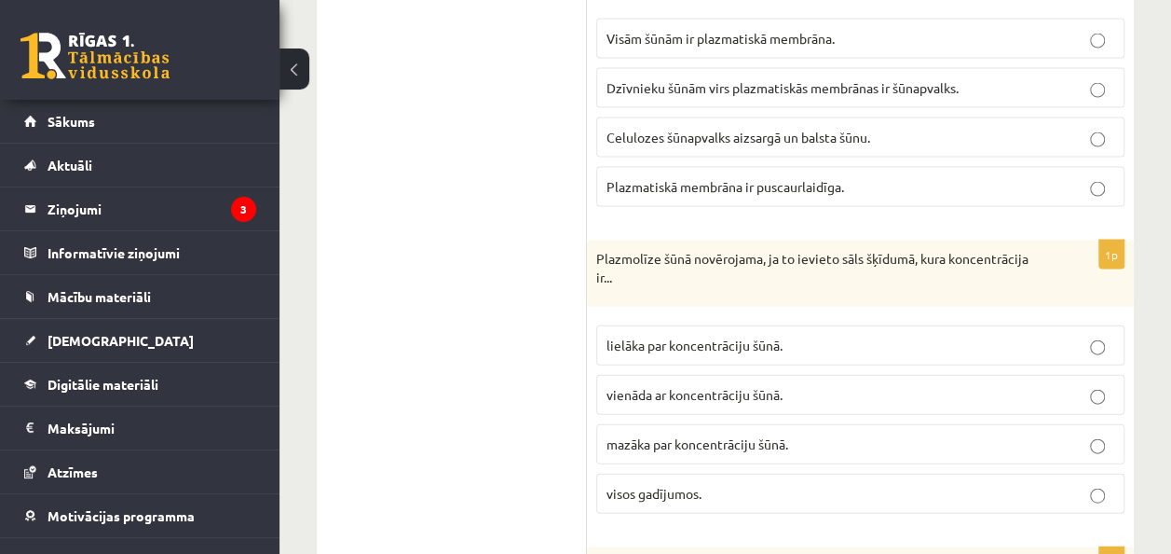
scroll to position [5342, 0]
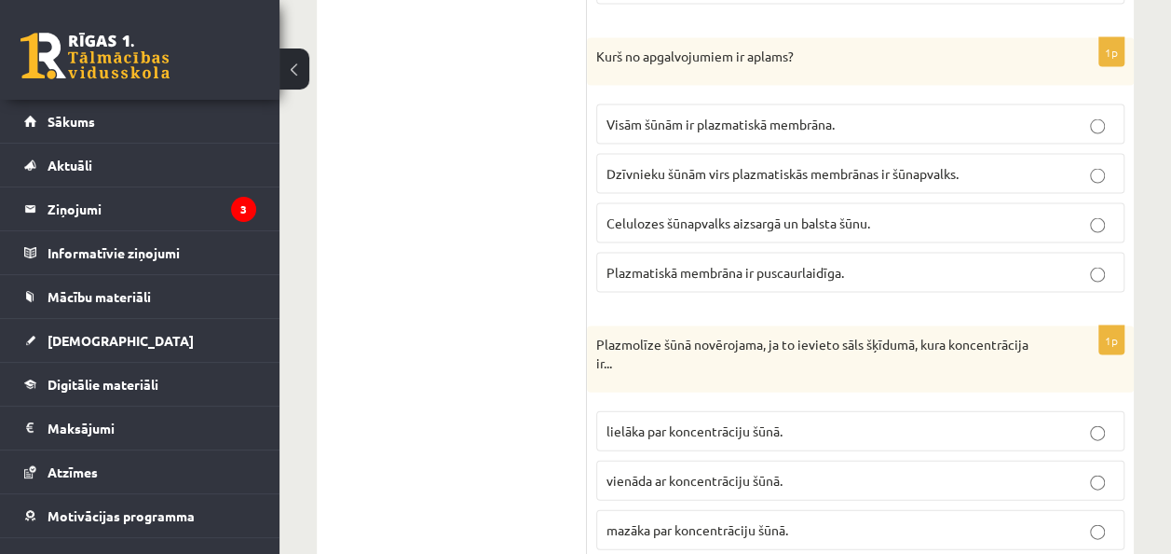
click at [910, 165] on span "Dzīvnieku šūnām virs plazmatiskās membrānas ir šūnapvalks." at bounding box center [783, 173] width 352 height 17
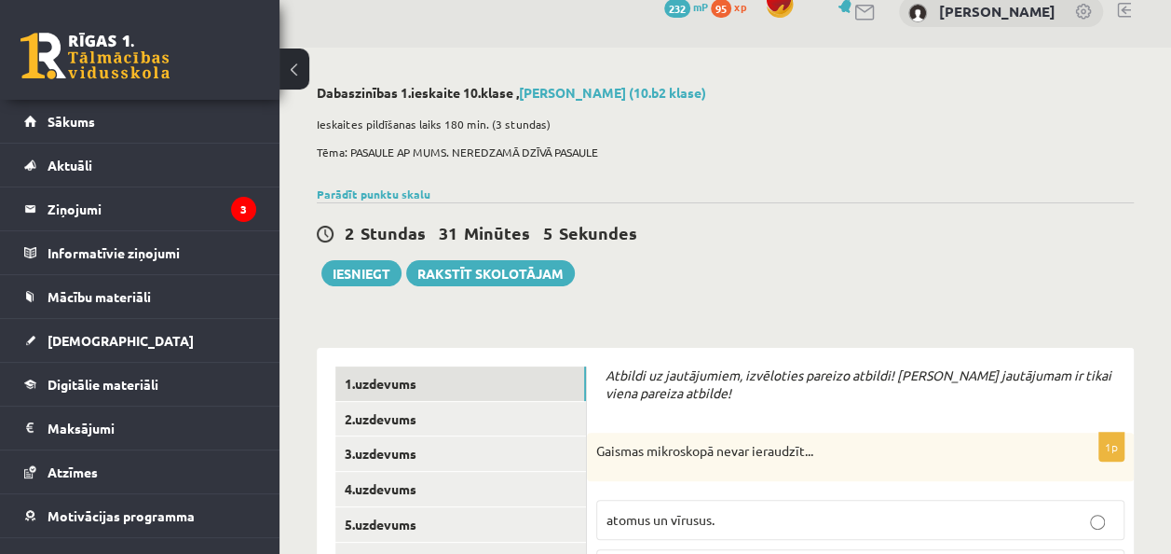
scroll to position [93, 0]
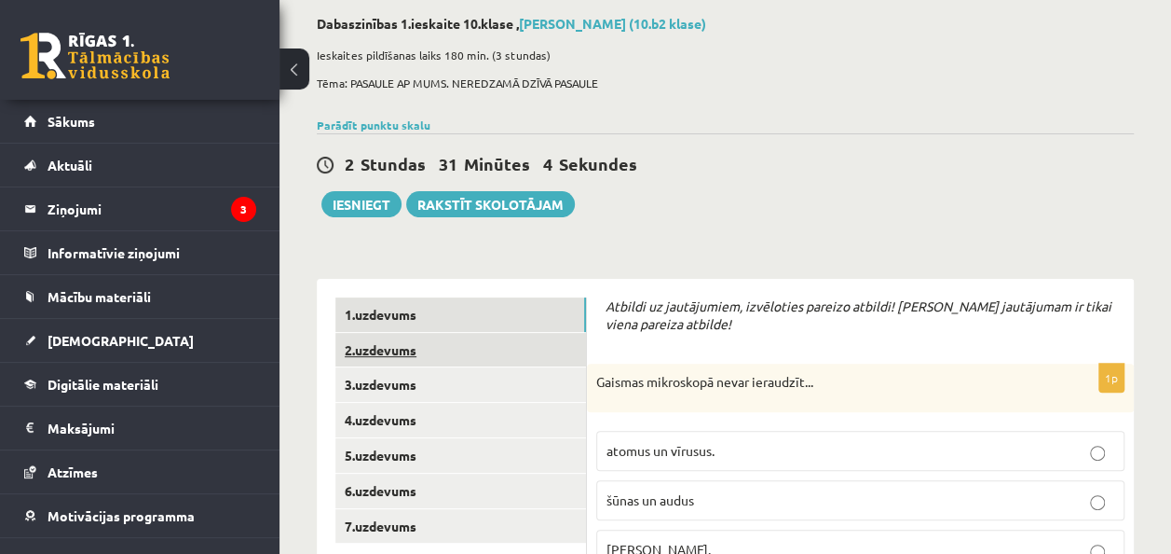
click at [481, 340] on link "2.uzdevums" at bounding box center [460, 350] width 251 height 34
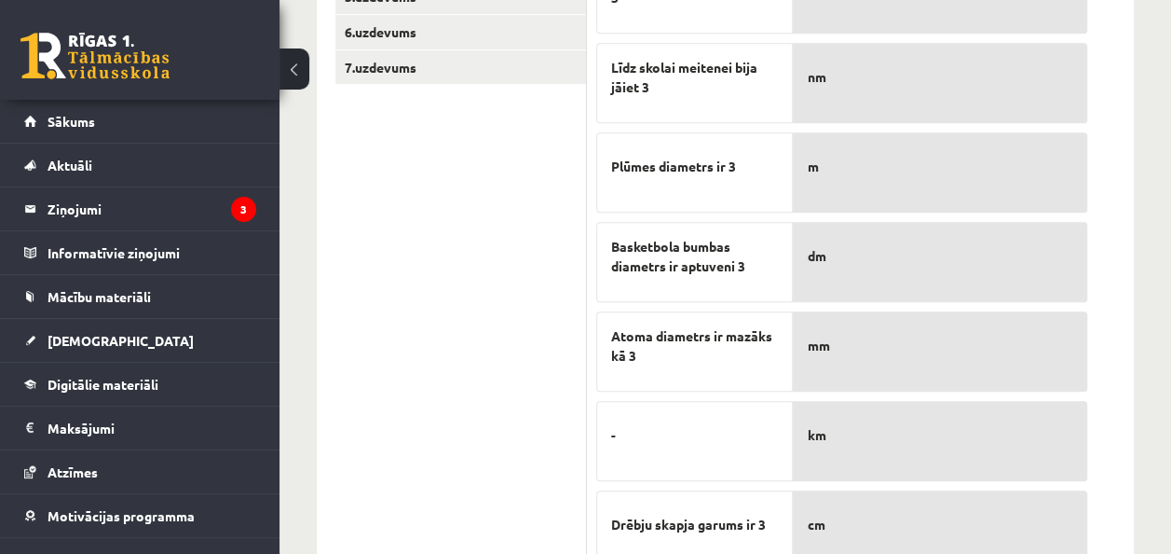
scroll to position [628, 0]
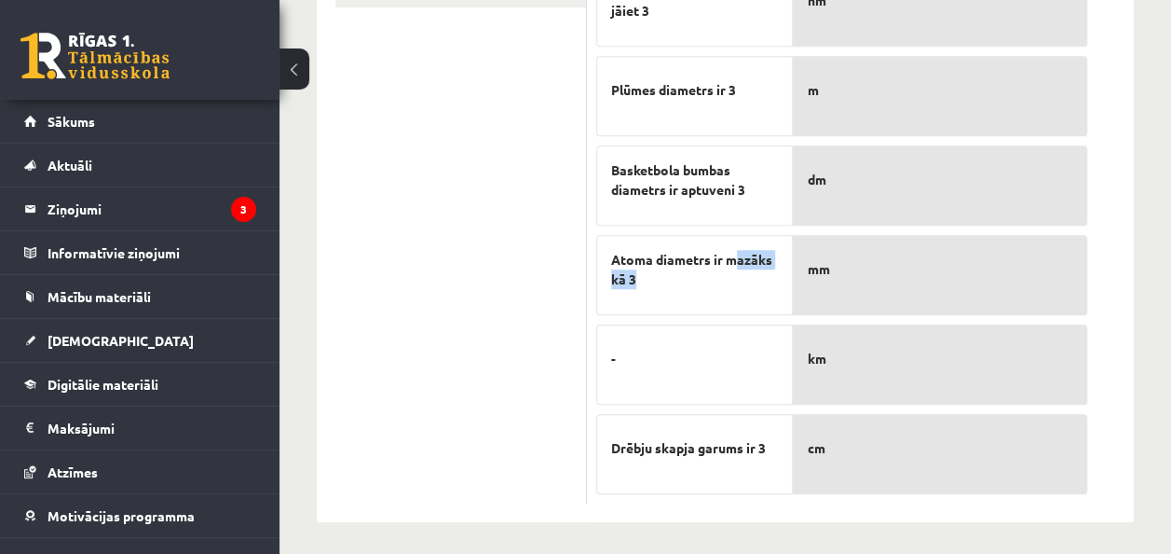
drag, startPoint x: 736, startPoint y: 256, endPoint x: 736, endPoint y: 281, distance: 25.2
click at [736, 281] on span "Atoma diametrs ir mazāks kā 3" at bounding box center [694, 269] width 167 height 39
drag, startPoint x: 736, startPoint y: 281, endPoint x: 736, endPoint y: 301, distance: 19.6
click at [736, 301] on div "Atoma diametrs ir mazāks kā 3" at bounding box center [694, 275] width 197 height 80
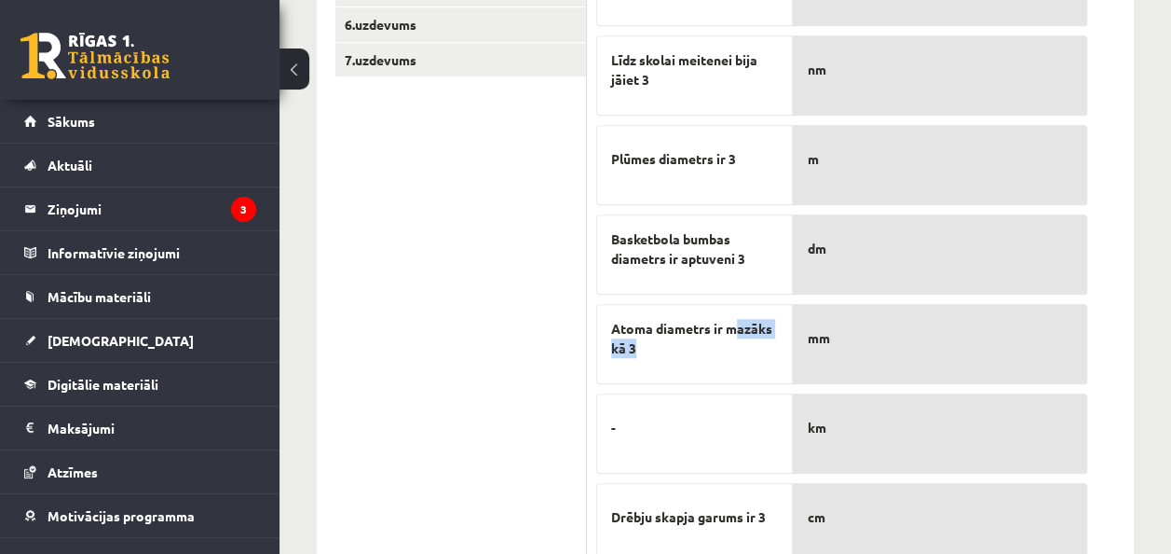
scroll to position [535, 0]
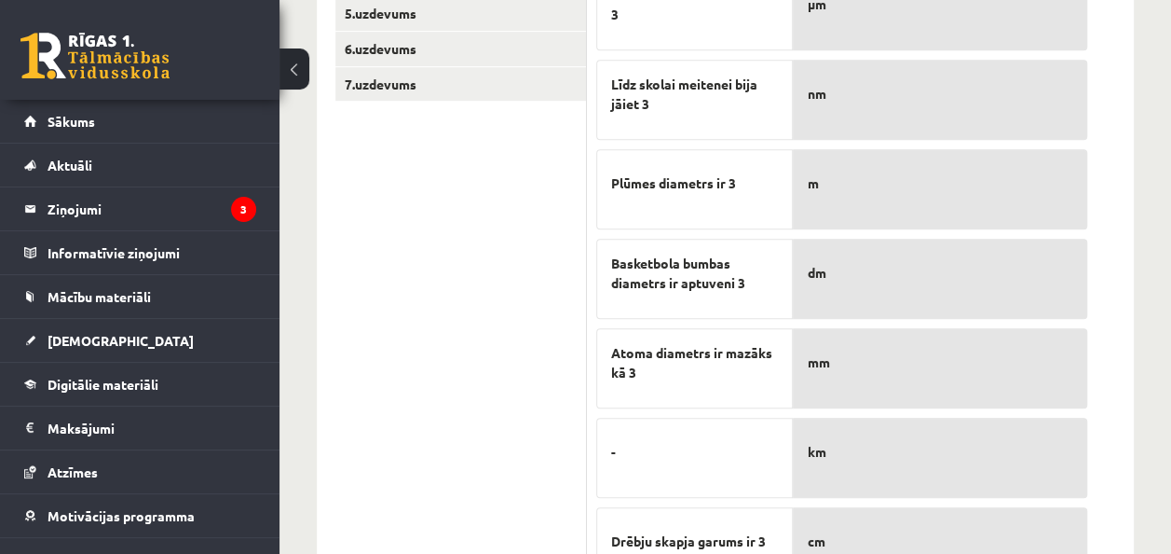
click at [537, 381] on ul "1.uzdevums 2.uzdevums 3.uzdevums 4.uzdevums 5.uzdevums 6.uzdevums 7.uzdevums" at bounding box center [461, 226] width 252 height 741
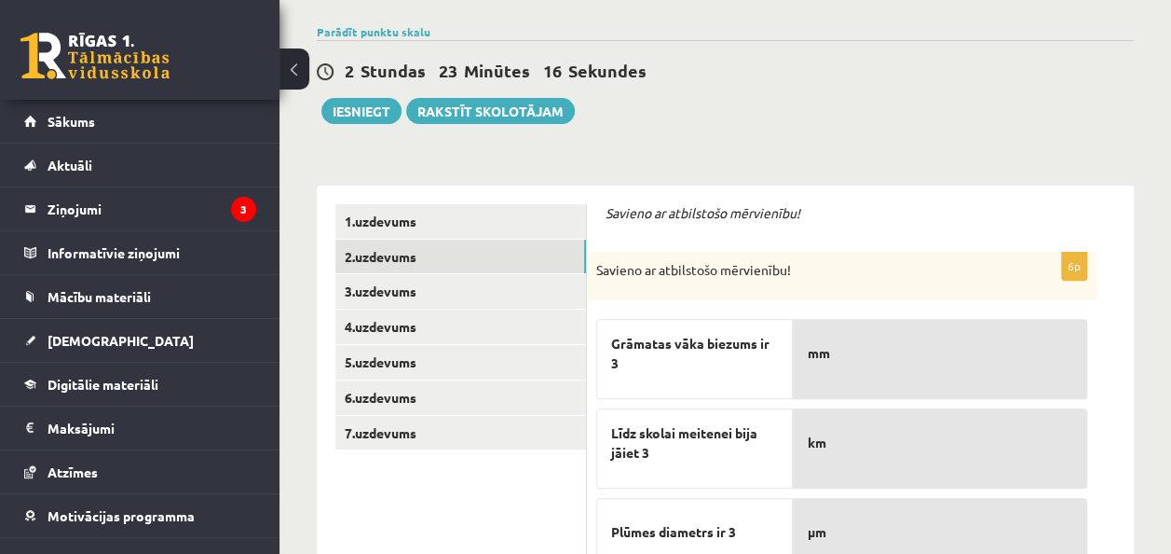
scroll to position [162, 0]
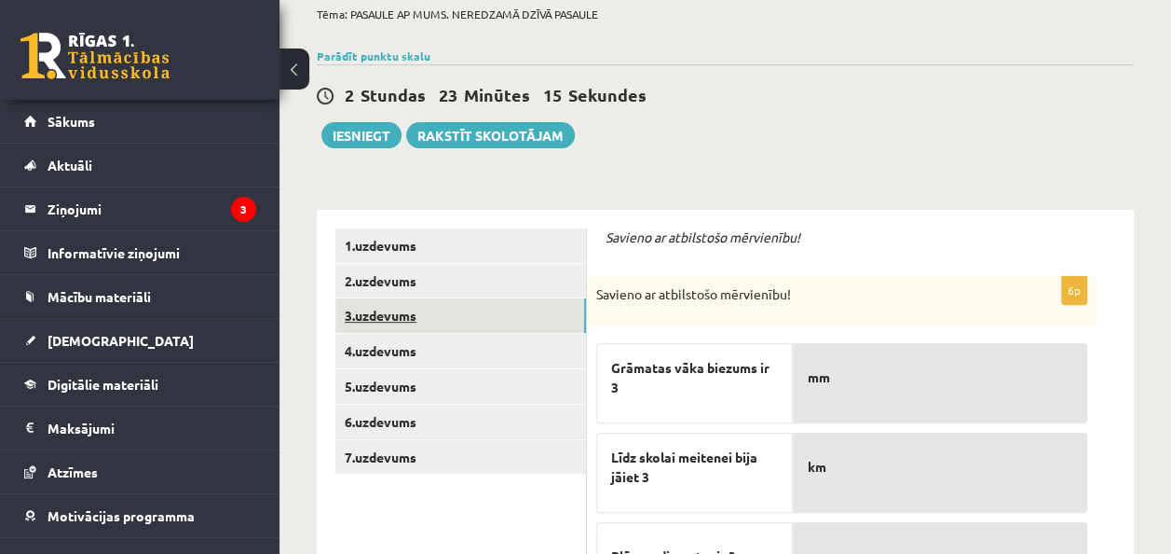
click at [399, 320] on link "3.uzdevums" at bounding box center [460, 315] width 251 height 34
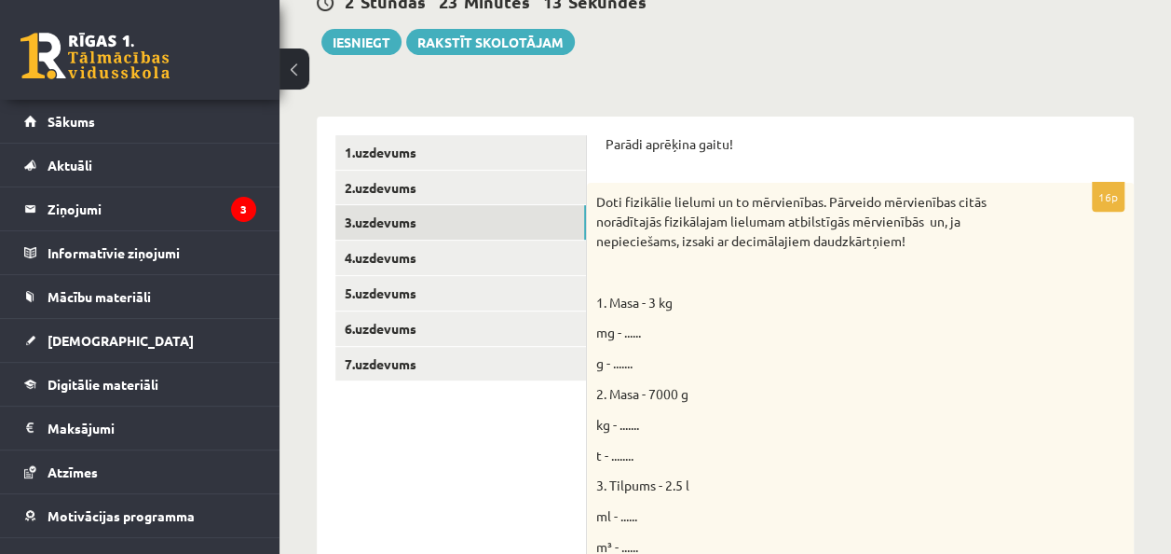
scroll to position [442, 0]
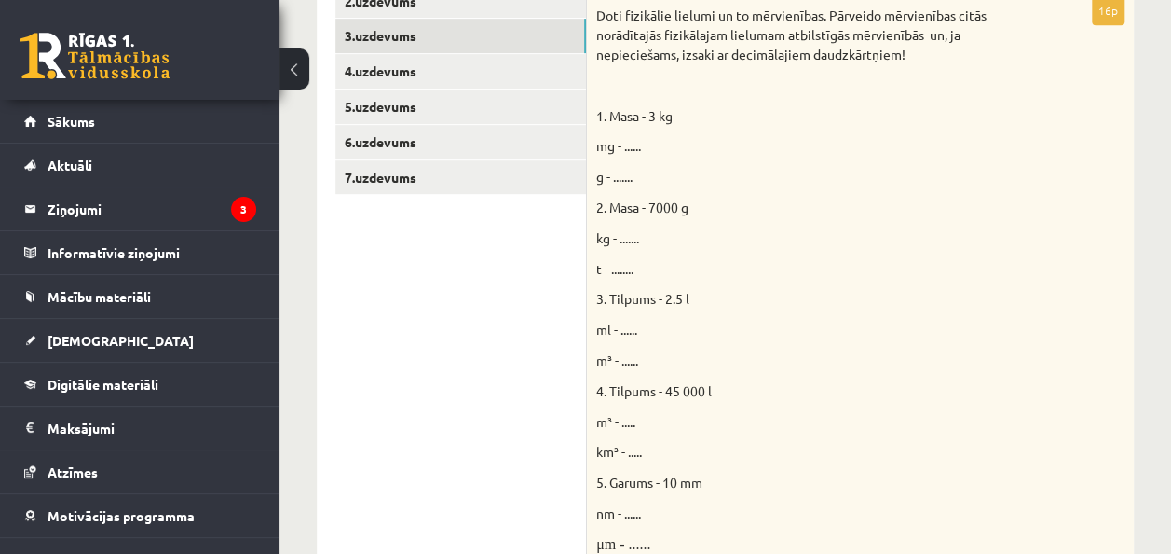
click at [623, 331] on span "ml - ......" at bounding box center [616, 329] width 41 height 17
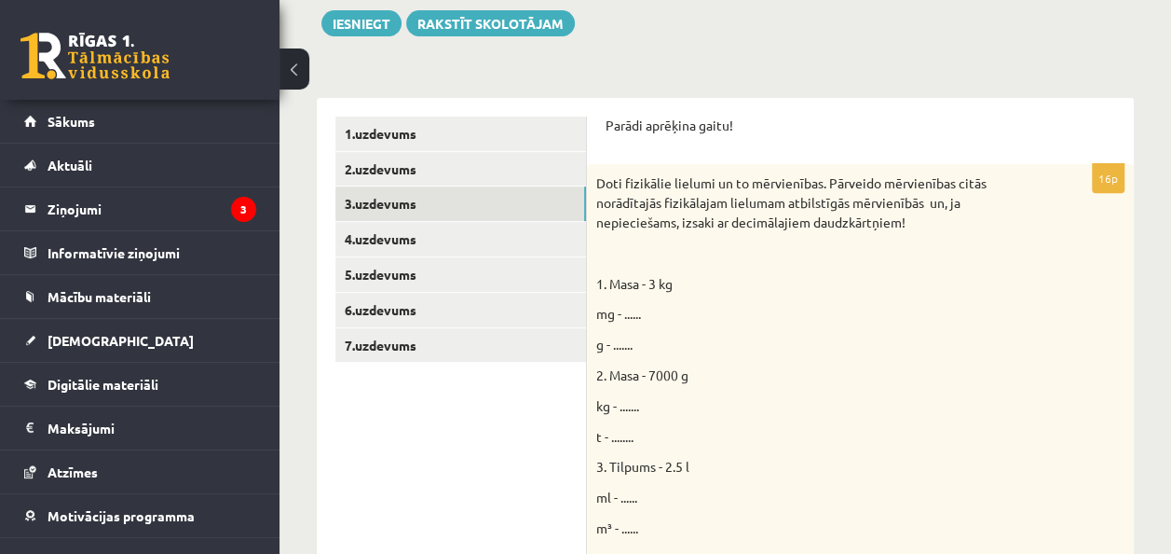
scroll to position [163, 0]
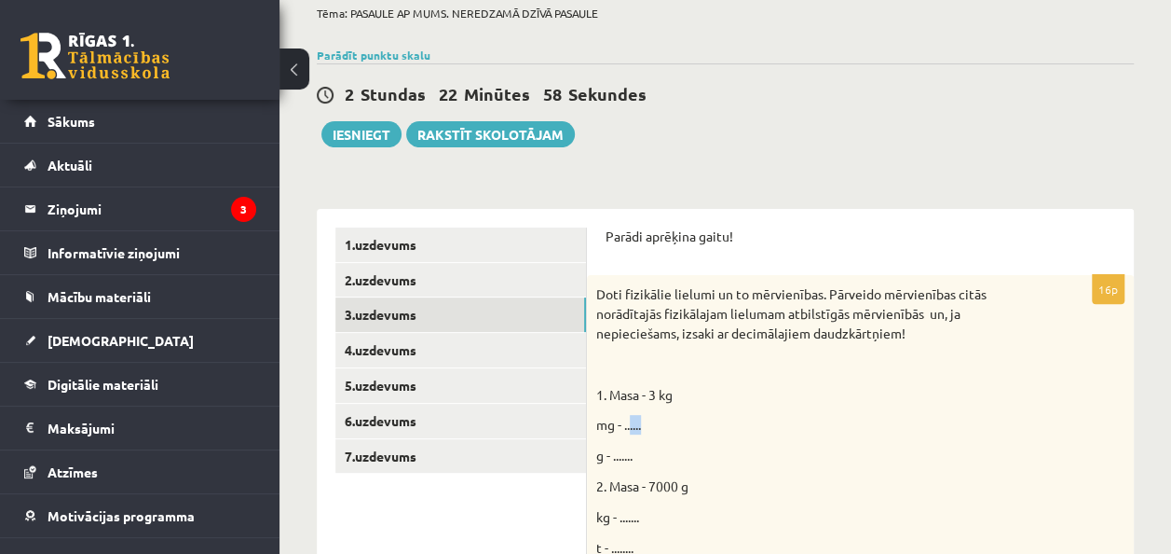
drag, startPoint x: 631, startPoint y: 418, endPoint x: 695, endPoint y: 428, distance: 65.1
click at [695, 428] on p "mg - ......" at bounding box center [813, 425] width 435 height 20
drag, startPoint x: 695, startPoint y: 428, endPoint x: 698, endPoint y: 410, distance: 17.9
click at [739, 395] on p "1. Masa - 3 kg" at bounding box center [813, 395] width 435 height 20
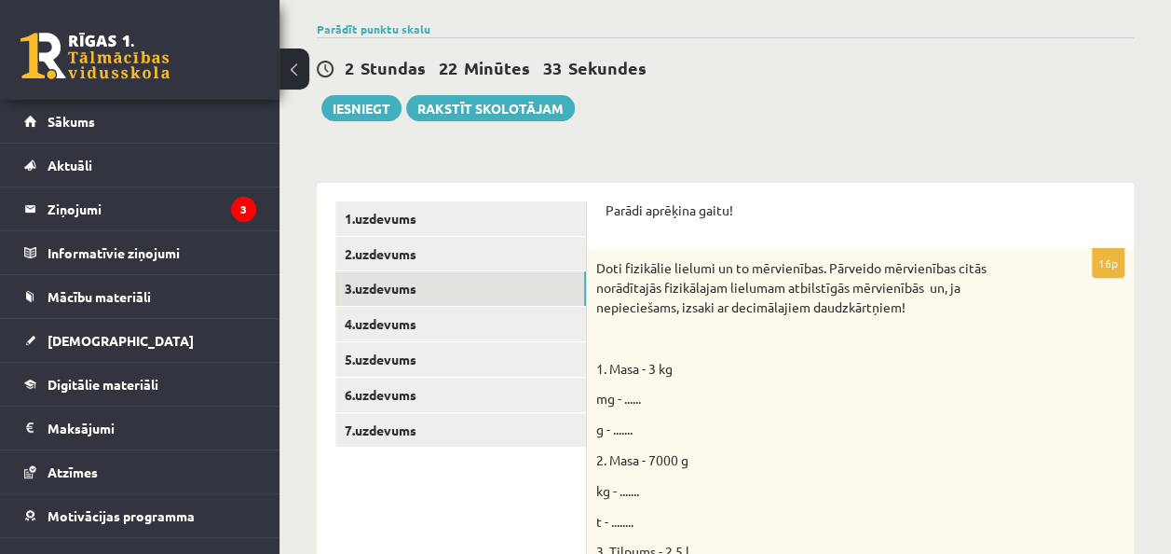
scroll to position [186, 0]
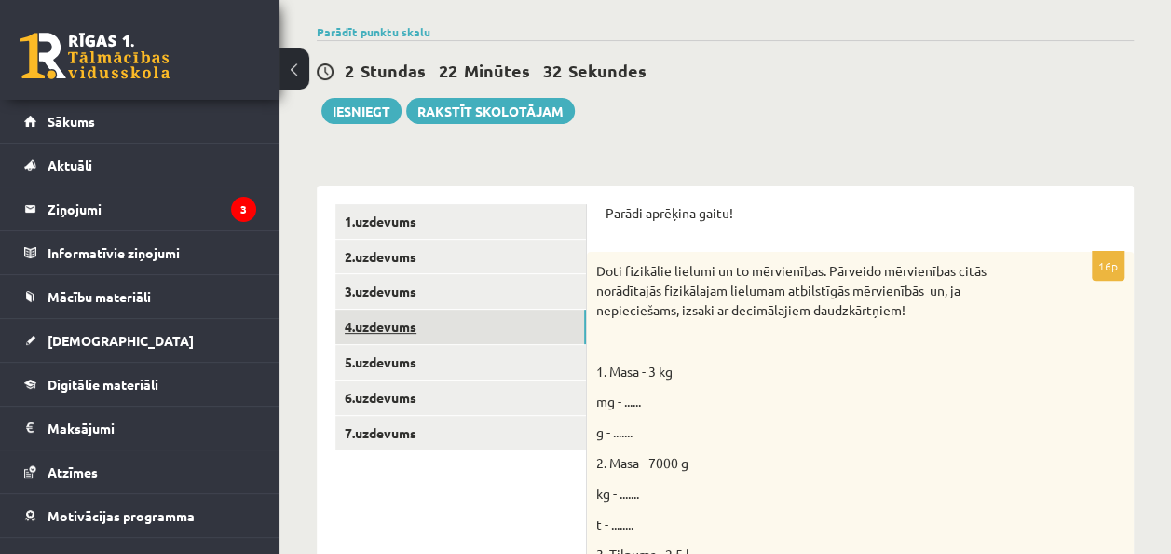
click at [416, 333] on link "4.uzdevums" at bounding box center [460, 326] width 251 height 34
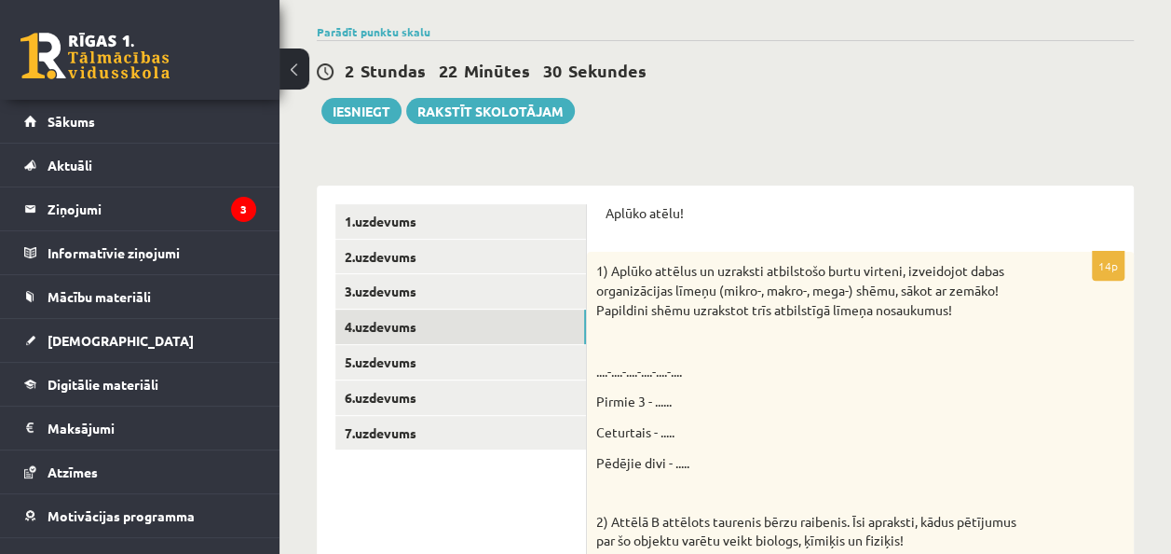
scroll to position [466, 0]
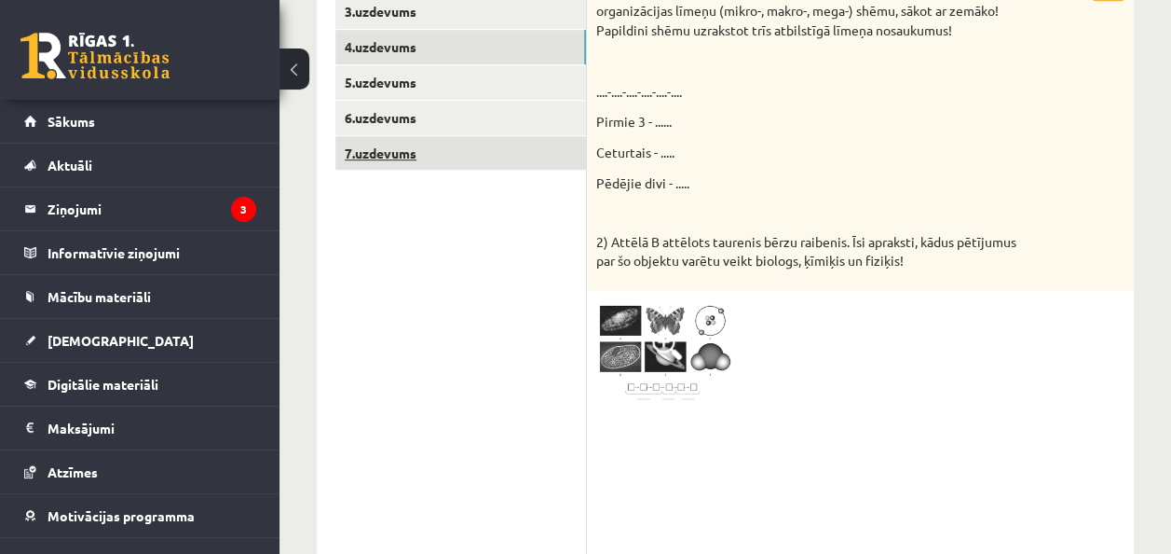
click at [410, 151] on link "7.uzdevums" at bounding box center [460, 153] width 251 height 34
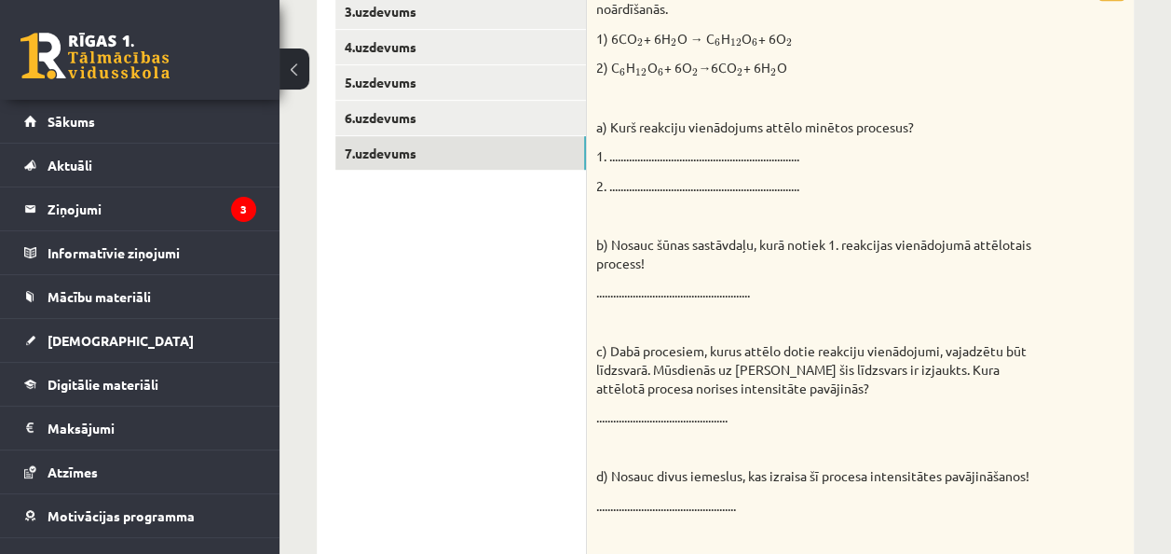
click at [751, 153] on p "1. ...................................................................." at bounding box center [813, 156] width 435 height 19
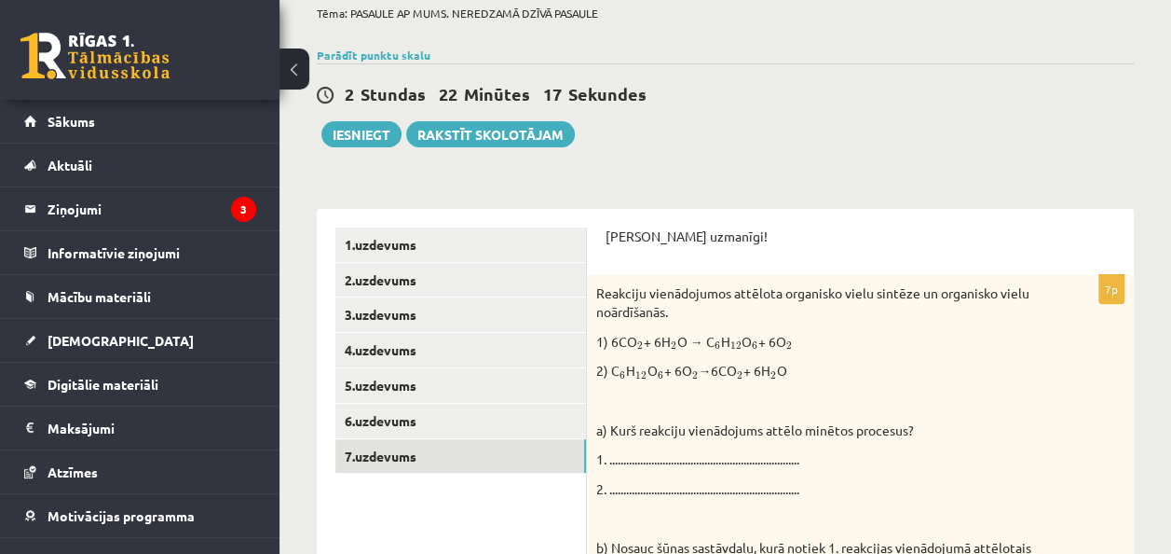
scroll to position [186, 0]
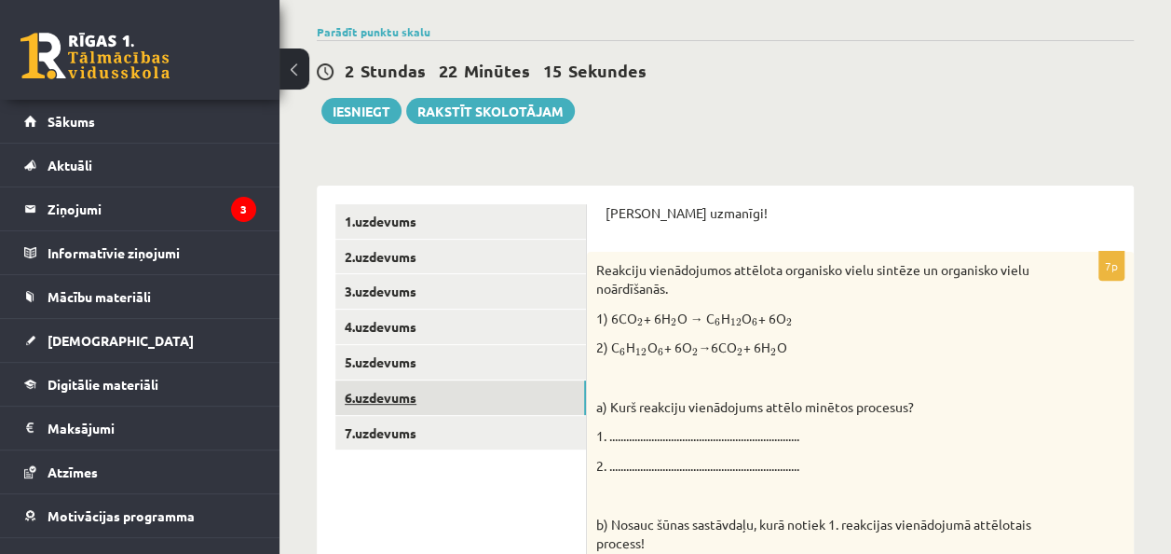
click at [384, 409] on link "6.uzdevums" at bounding box center [460, 397] width 251 height 34
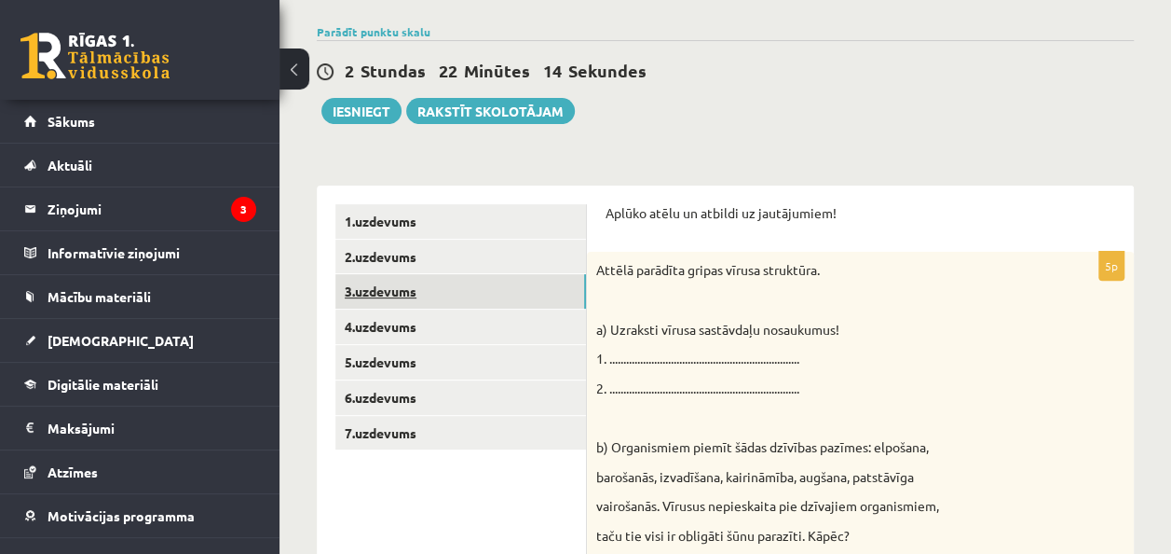
click at [356, 274] on link "3.uzdevums" at bounding box center [460, 291] width 251 height 34
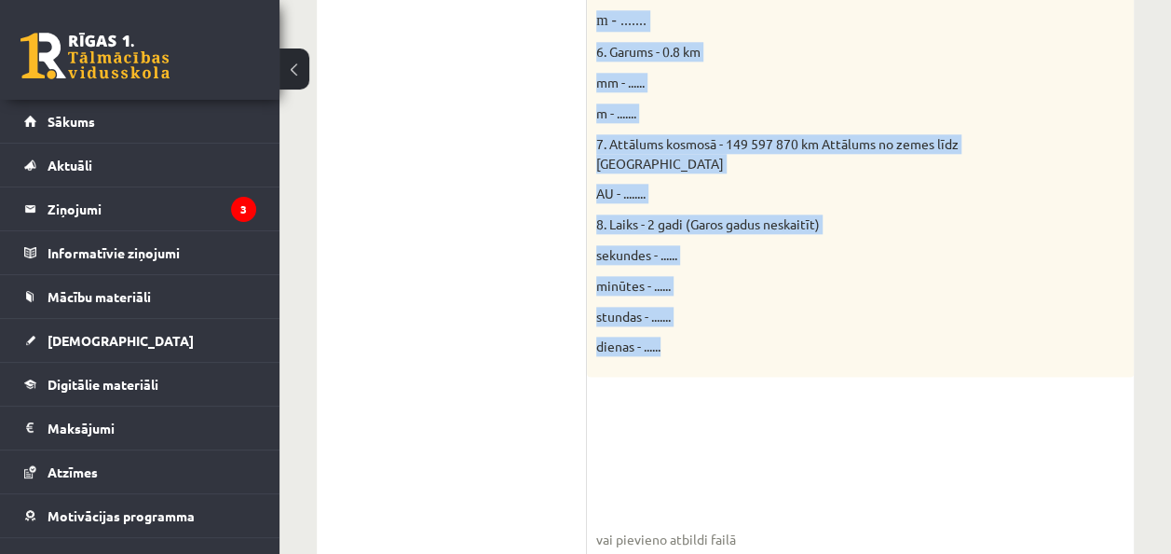
scroll to position [1095, 0]
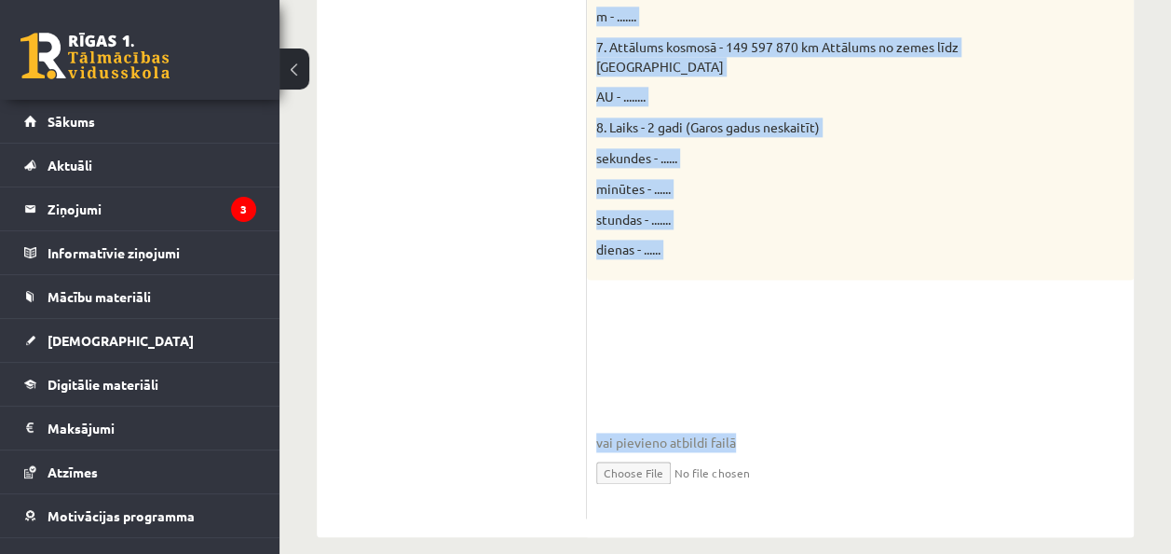
drag, startPoint x: 596, startPoint y: 88, endPoint x: 830, endPoint y: 400, distance: 390.1
click at [979, 210] on p "stundas - ......." at bounding box center [813, 220] width 435 height 20
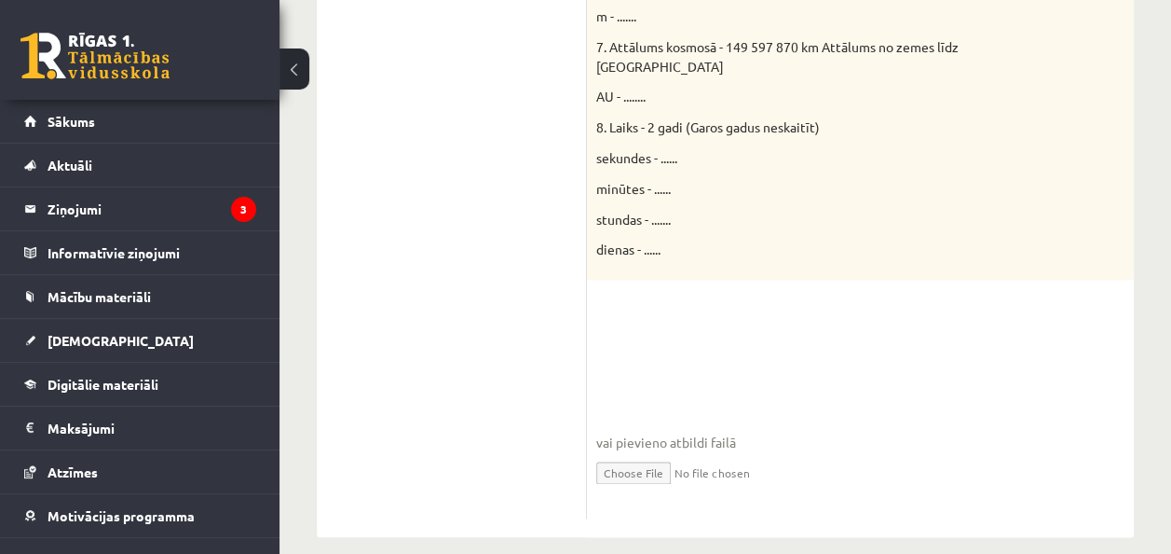
click at [664, 452] on input "file" at bounding box center [860, 471] width 528 height 38
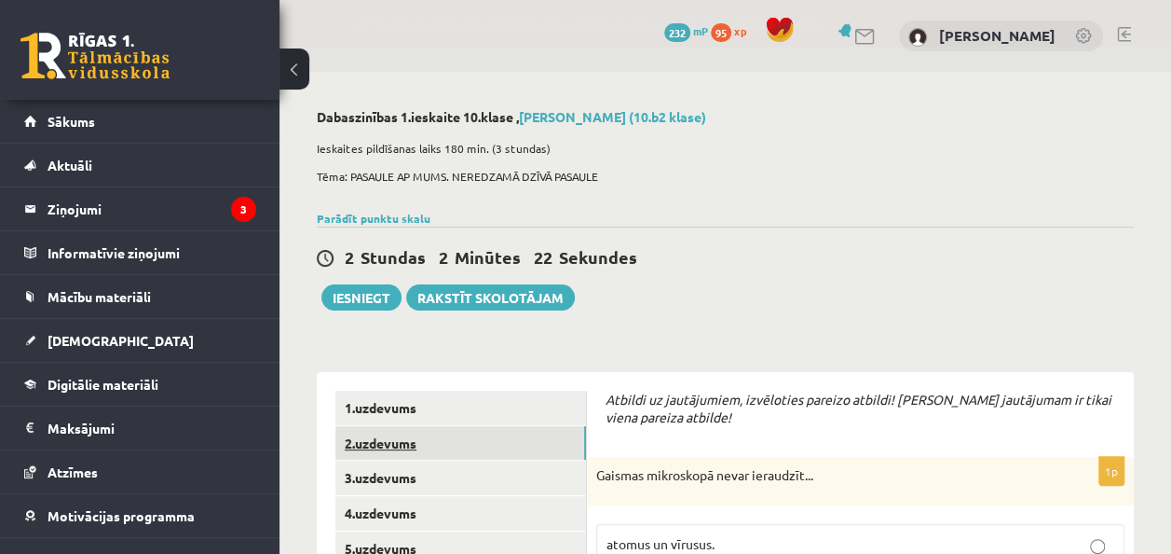
click at [384, 444] on link "2.uzdevums" at bounding box center [460, 443] width 251 height 34
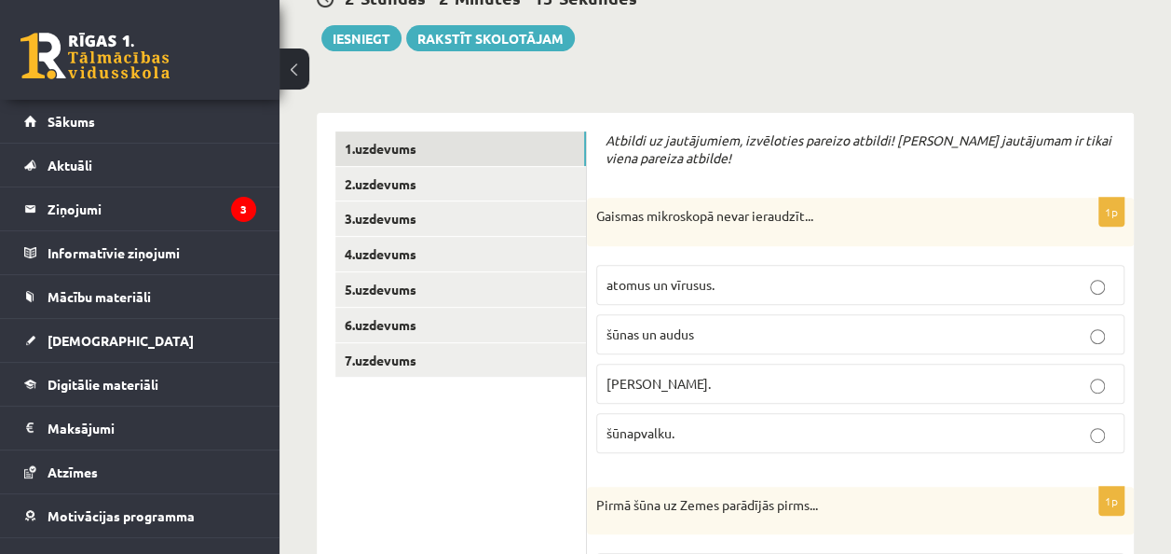
scroll to position [280, 0]
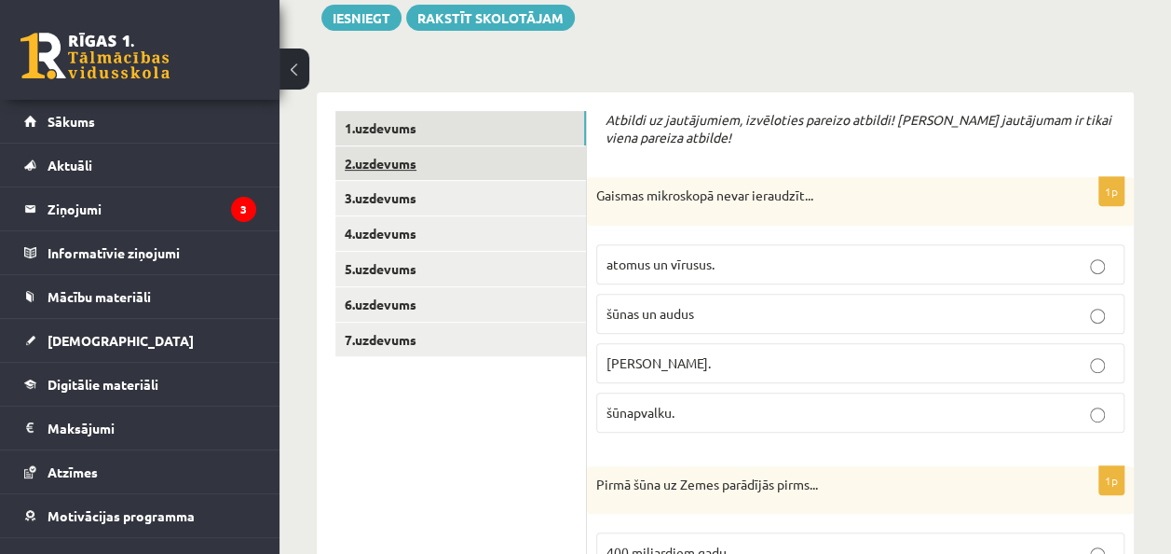
click at [384, 174] on link "2.uzdevums" at bounding box center [460, 163] width 251 height 34
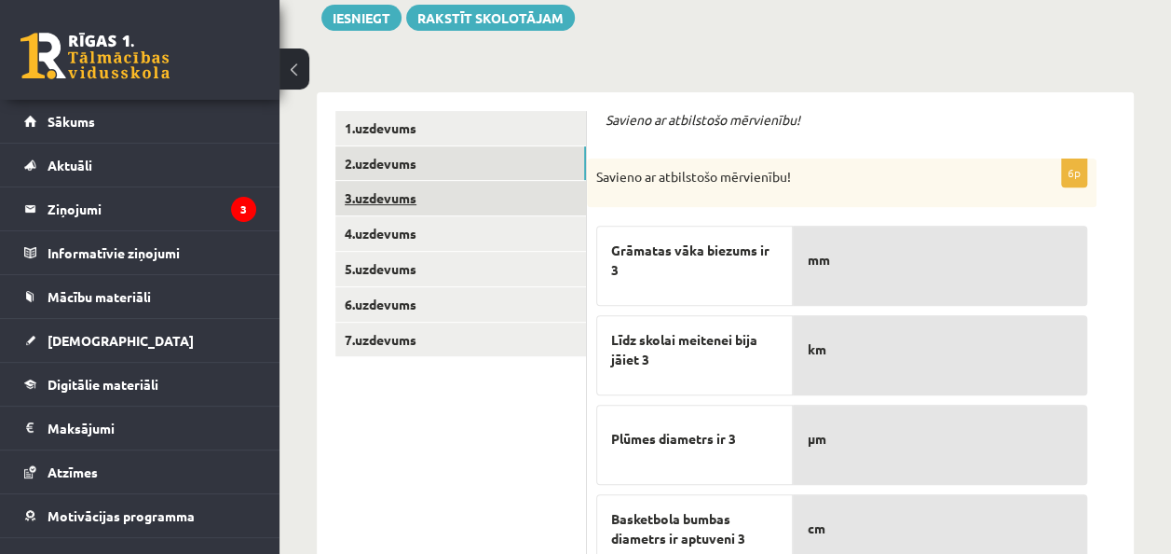
click at [390, 192] on link "3.uzdevums" at bounding box center [460, 198] width 251 height 34
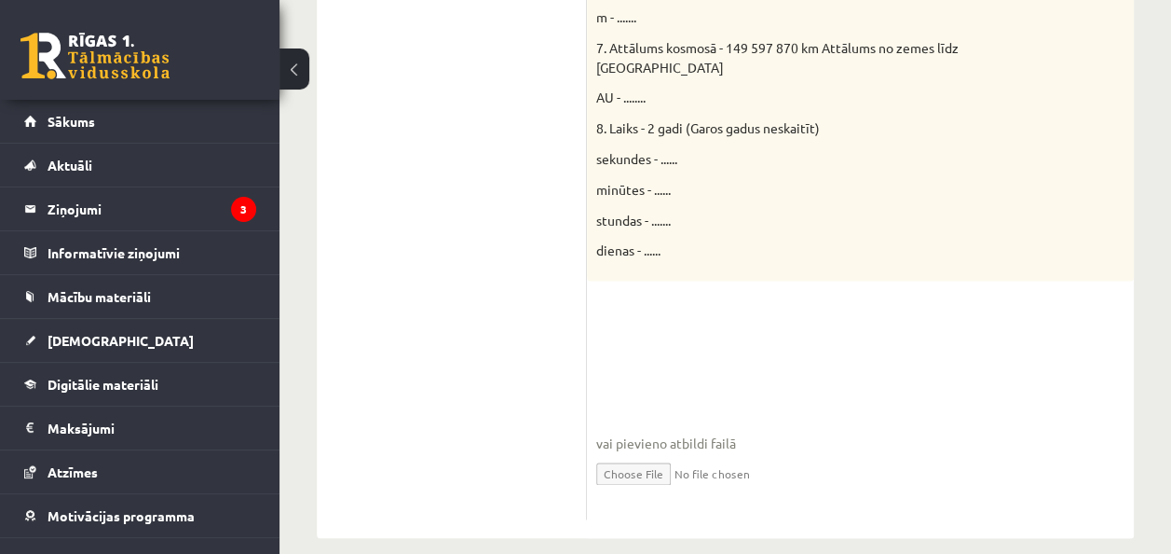
scroll to position [1095, 0]
click at [647, 452] on input "file" at bounding box center [860, 471] width 528 height 38
type input "**********"
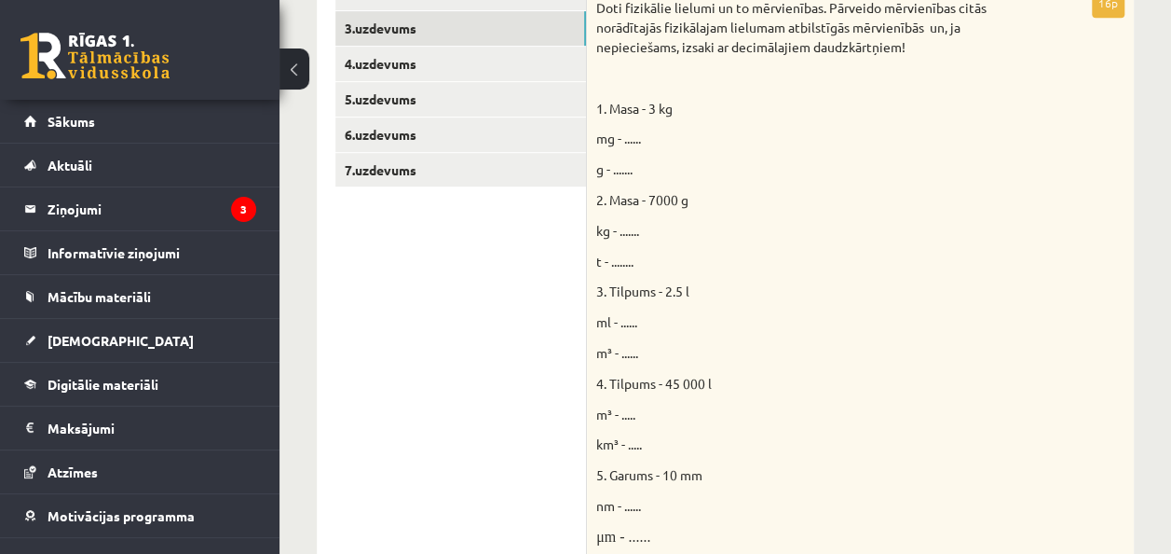
scroll to position [349, 0]
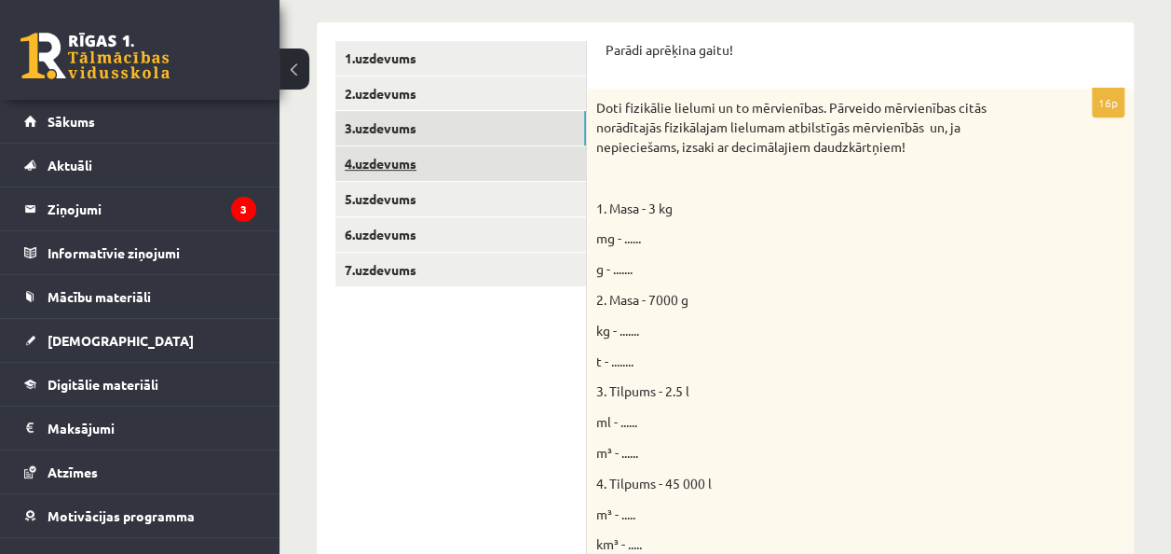
click at [363, 164] on link "4.uzdevums" at bounding box center [460, 163] width 251 height 34
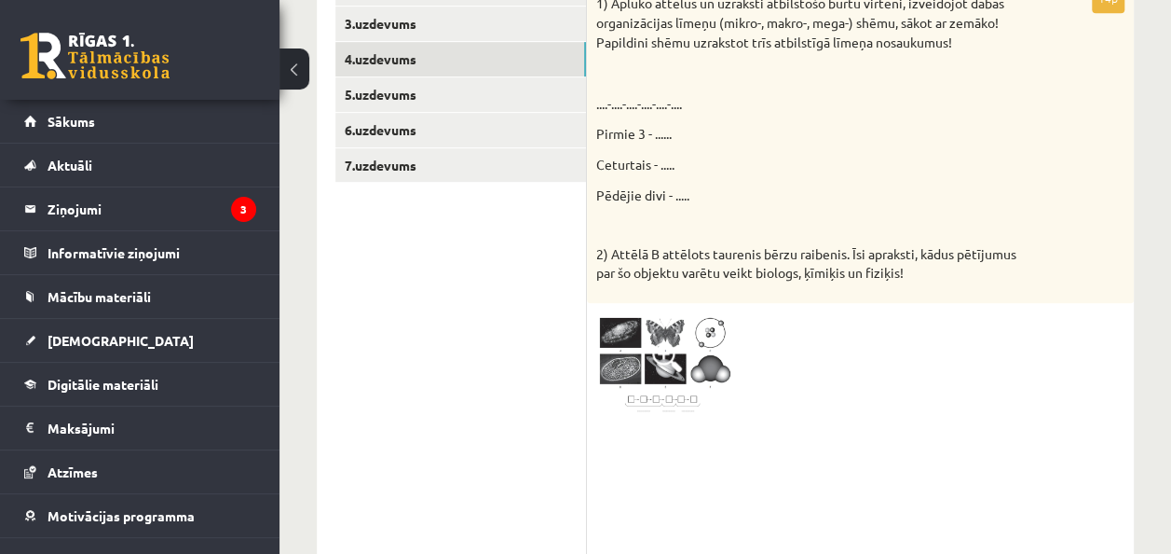
scroll to position [333, 0]
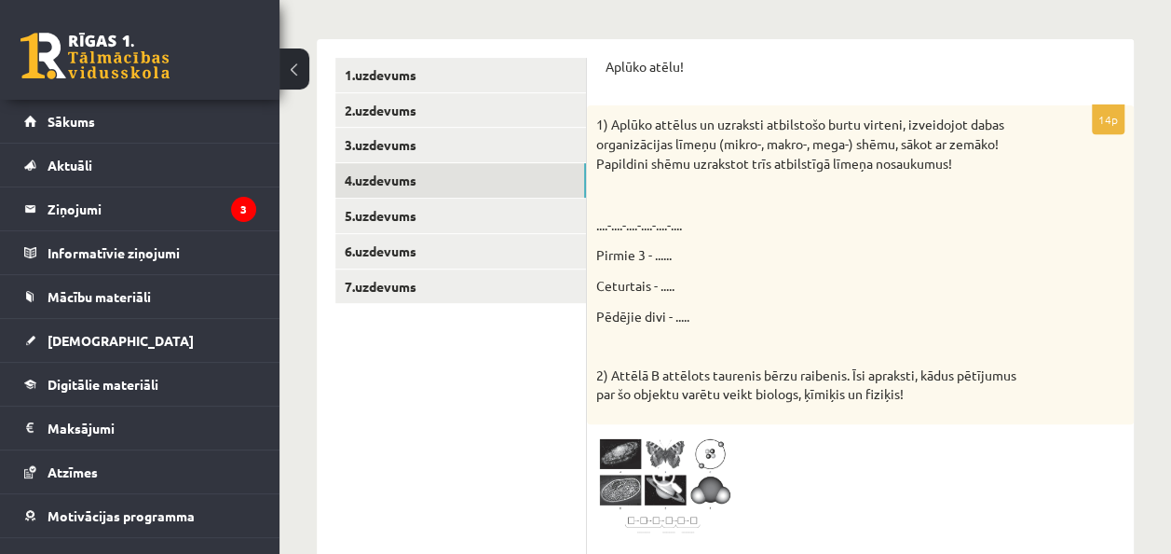
click at [690, 205] on div "1) Aplūko attēlus un uzraksti atbilstošo burtu virteni, izveidojot dabas organi…" at bounding box center [860, 264] width 547 height 318
click at [652, 227] on p "....-....-....-....-....-...." at bounding box center [813, 225] width 435 height 20
click at [653, 63] on p "Aplūko atēlu!" at bounding box center [861, 67] width 510 height 19
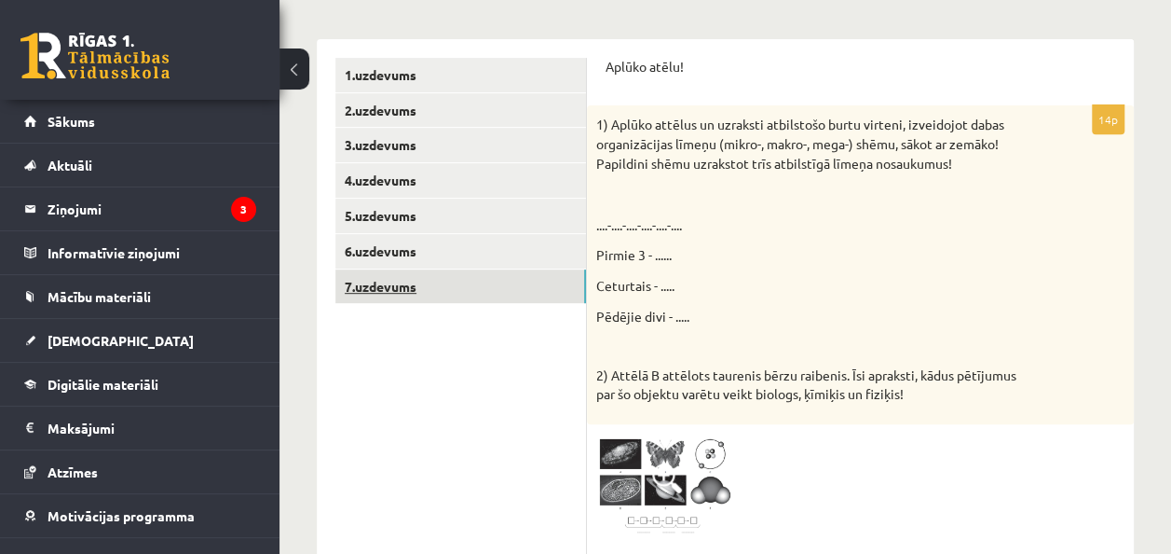
click at [376, 294] on link "7.uzdevums" at bounding box center [460, 286] width 251 height 34
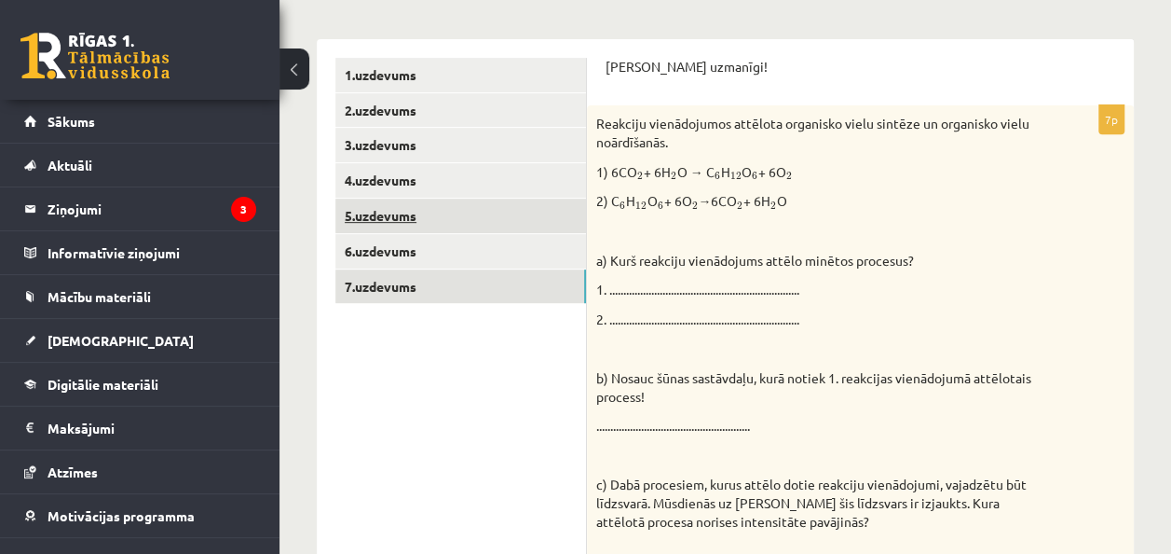
click at [377, 214] on link "5.uzdevums" at bounding box center [460, 215] width 251 height 34
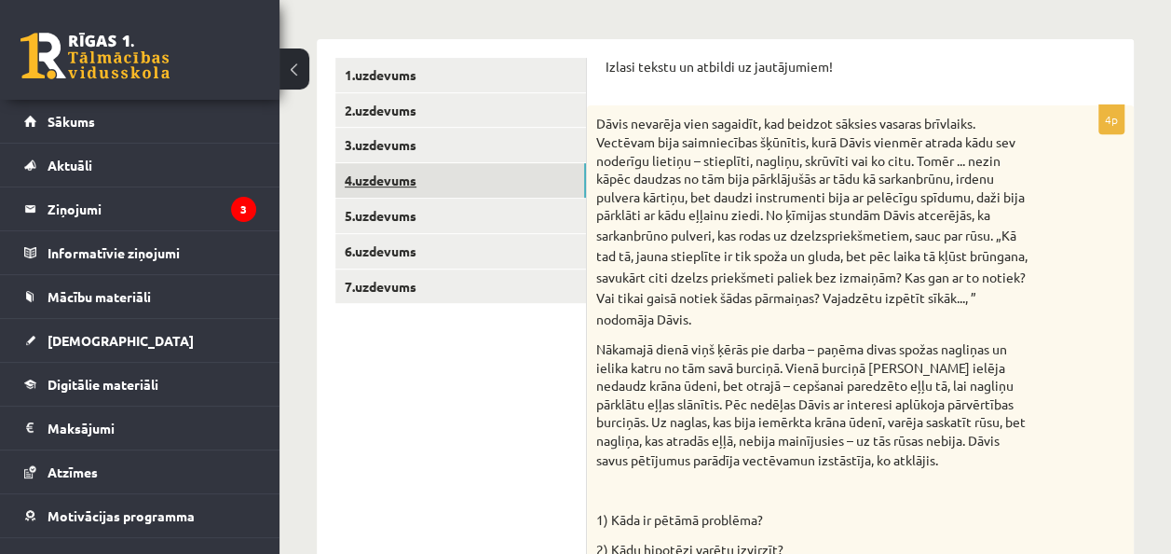
click at [393, 177] on link "4.uzdevums" at bounding box center [460, 180] width 251 height 34
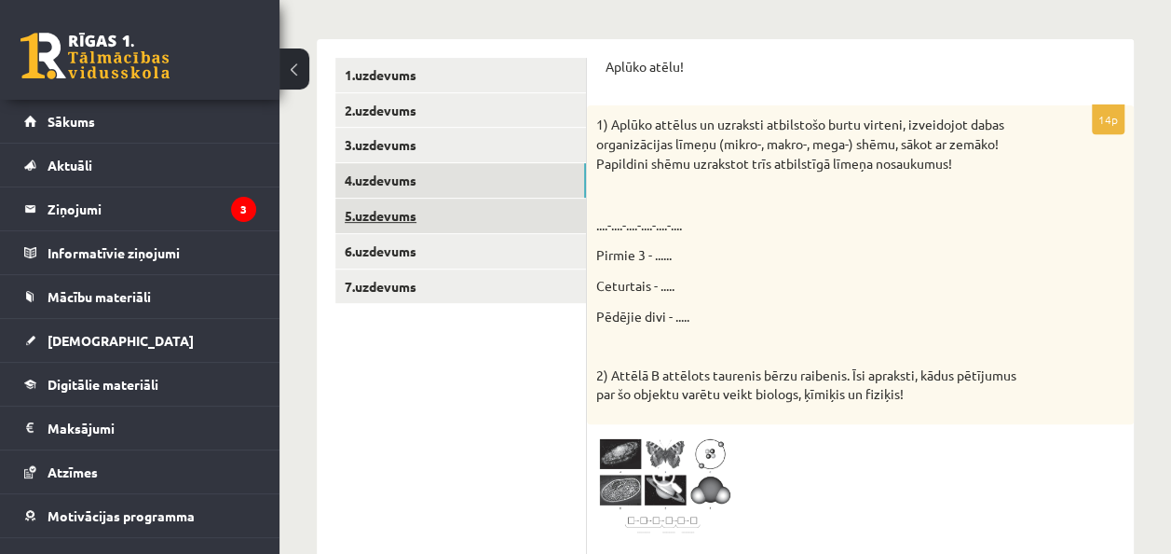
click at [408, 215] on link "5.uzdevums" at bounding box center [460, 215] width 251 height 34
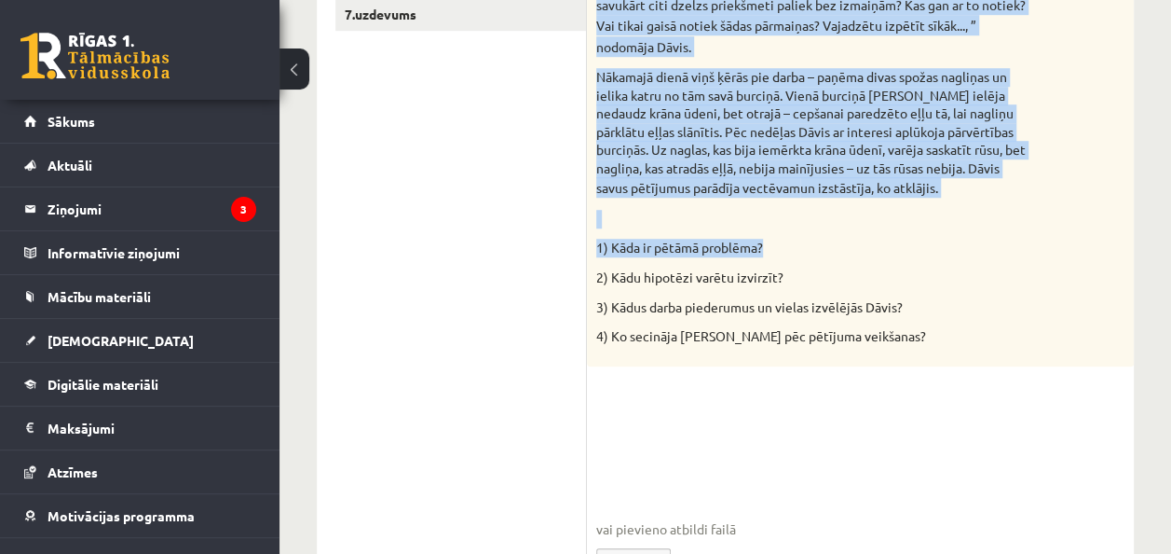
scroll to position [713, 0]
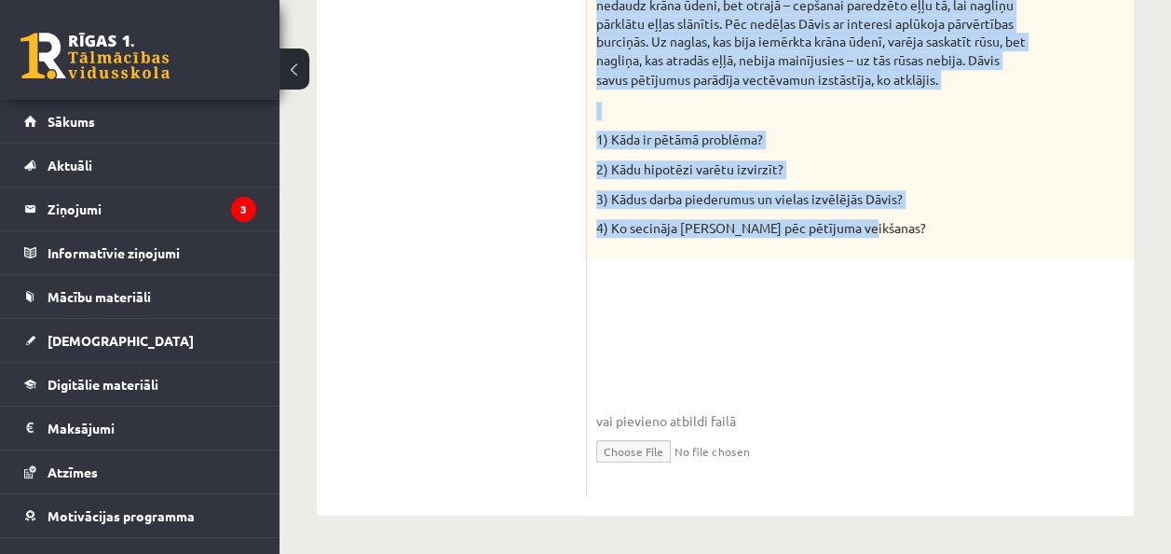
drag, startPoint x: 607, startPoint y: 56, endPoint x: 878, endPoint y: 231, distance: 322.9
click at [878, 231] on form "Izlasi tekstu un atbildi uz jautājumiem! 4p Dāvis nevarēja vien sagaidīt, kad b…" at bounding box center [861, 87] width 510 height 819
copy form "Loremi dolors am consect ad elitseddoei! 5t Incid utlabore etdo magnaali, eni a…"
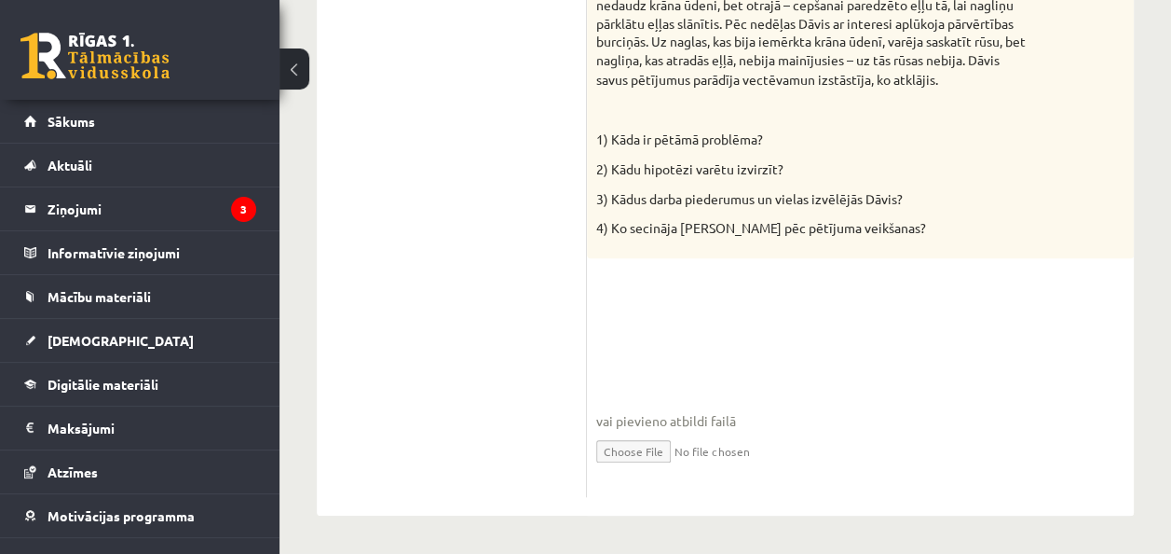
click at [505, 298] on ul "1.uzdevums 2.uzdevums 3.uzdevums 4.uzdevums 5.uzdevums 6.uzdevums 7.uzdevums" at bounding box center [461, 87] width 252 height 819
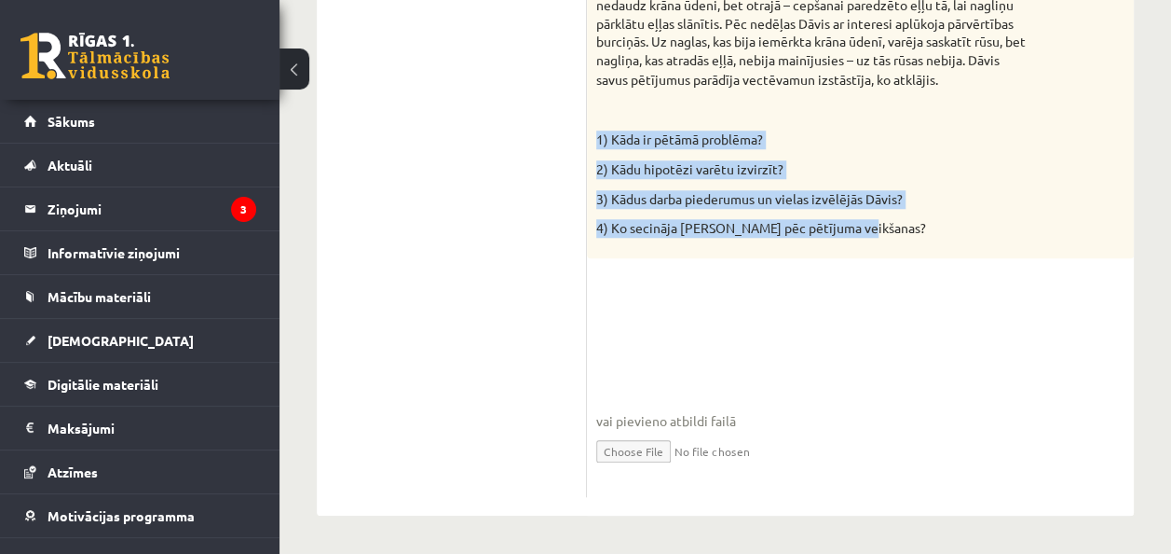
drag, startPoint x: 598, startPoint y: 134, endPoint x: 858, endPoint y: 239, distance: 280.2
copy div "1) Kāda ir pētāmā problēma? 2) Kādu hipotēzi varētu izvirzīt? 3) Kādus darba pi…"
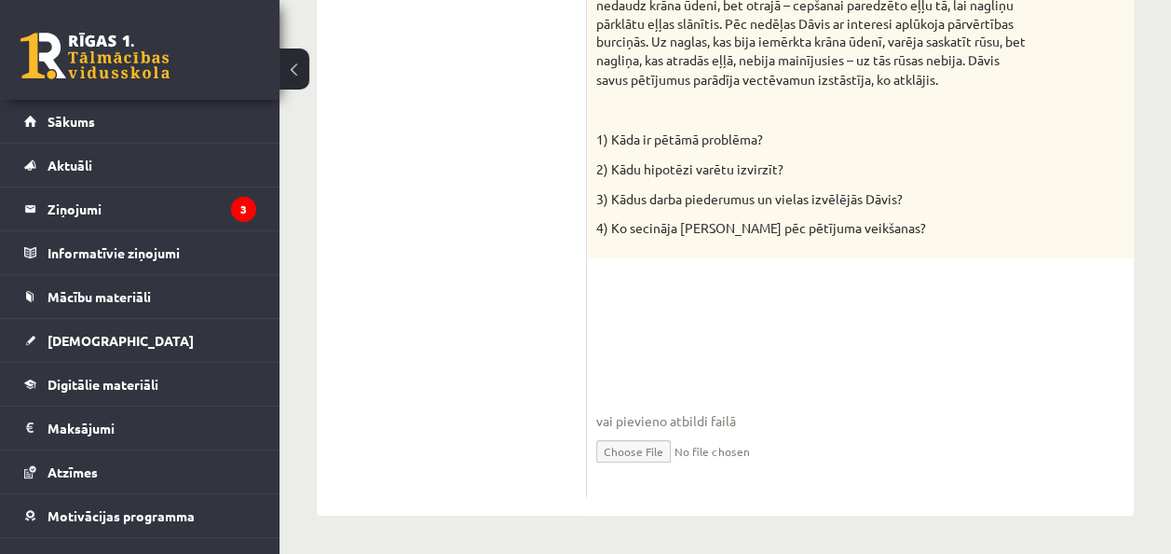
click at [547, 396] on ul "1.uzdevums 2.uzdevums 3.uzdevums 4.uzdevums 5.uzdevums 6.uzdevums 7.uzdevums" at bounding box center [461, 87] width 252 height 819
click at [631, 449] on input "file" at bounding box center [860, 450] width 528 height 38
type input "**********"
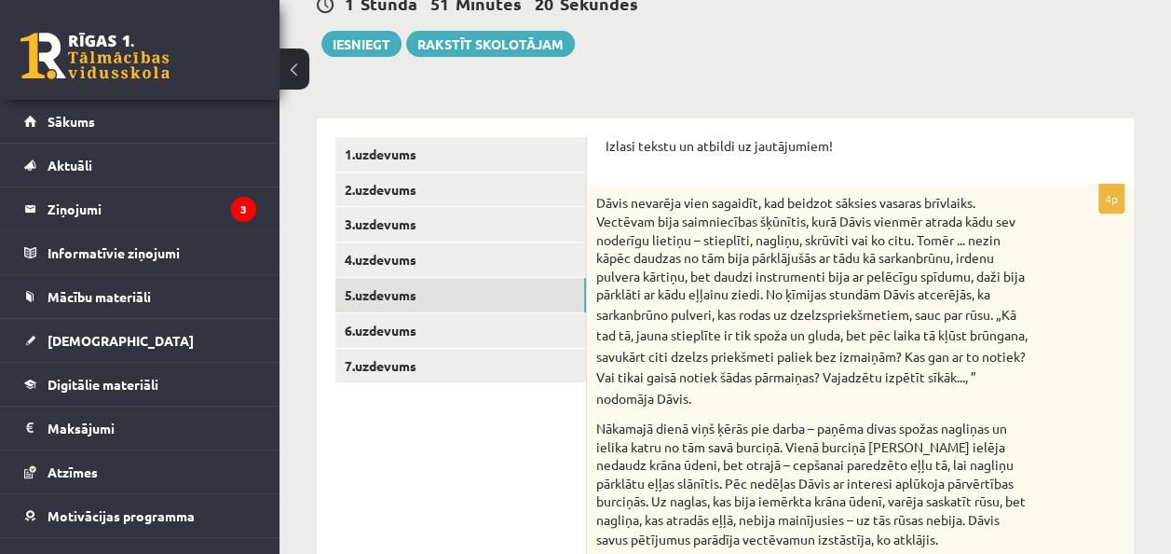
scroll to position [247, 0]
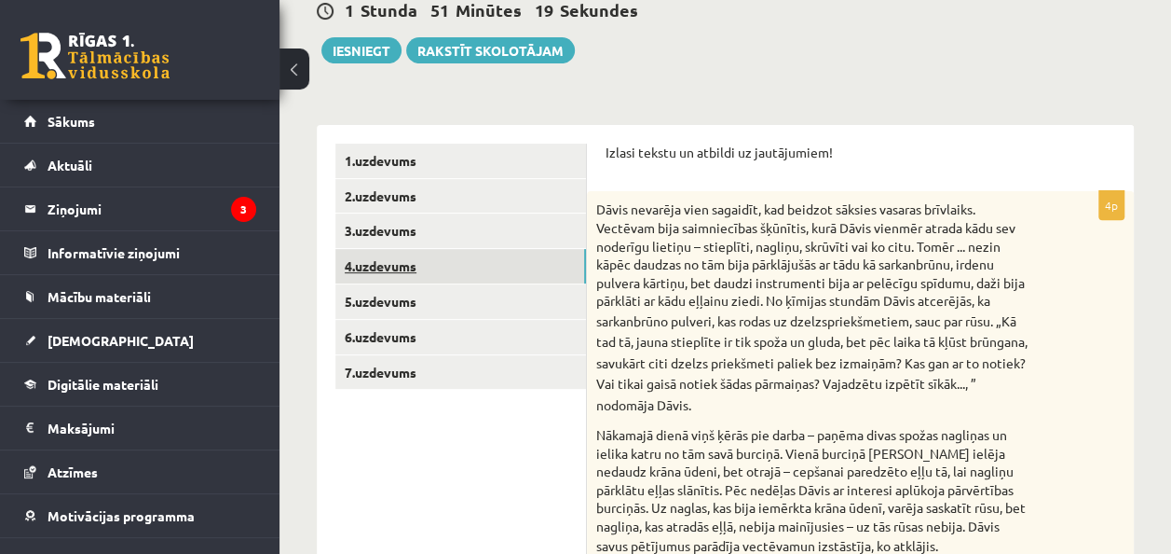
click at [377, 265] on link "4.uzdevums" at bounding box center [460, 266] width 251 height 34
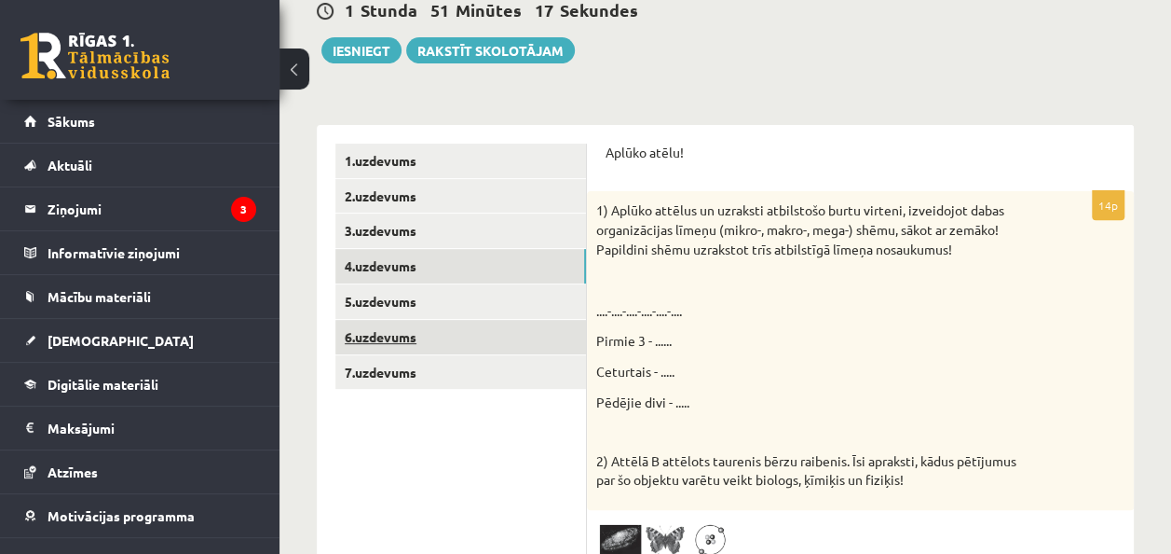
click at [401, 336] on link "6.uzdevums" at bounding box center [460, 337] width 251 height 34
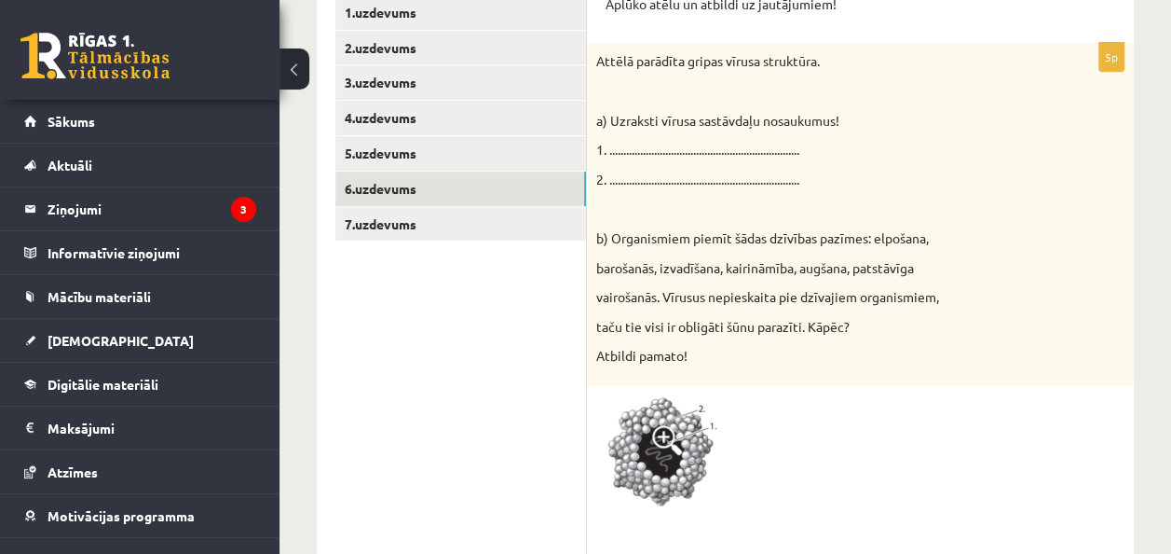
scroll to position [374, 0]
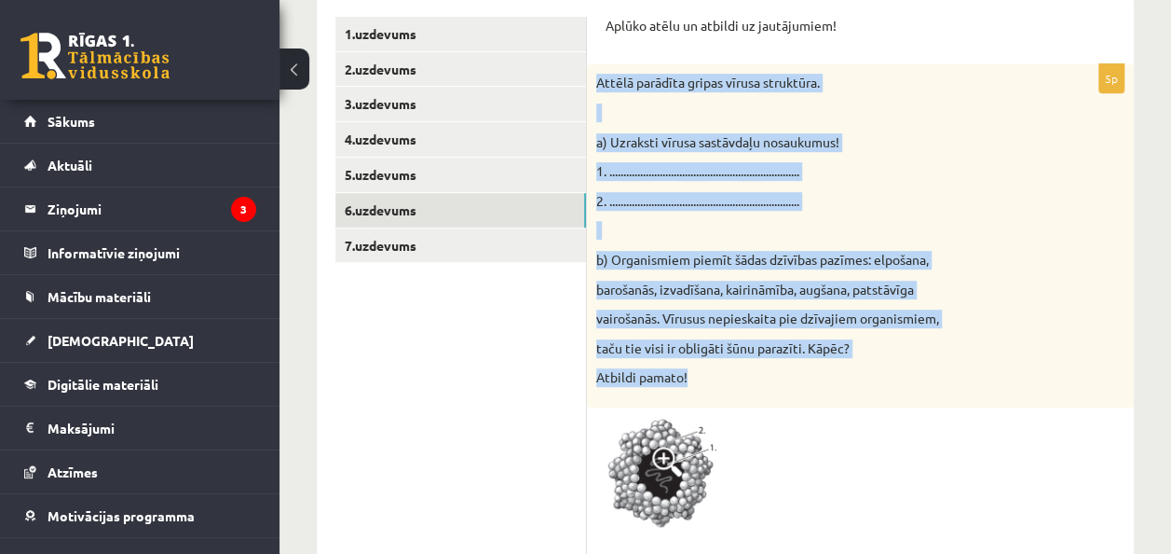
drag, startPoint x: 595, startPoint y: 80, endPoint x: 900, endPoint y: 360, distance: 413.6
click at [900, 360] on div "Attēlā parādīta gripas vīrusa struktūra. a) Uzraksti vīrusa sastāvdaļu nosaukum…" at bounding box center [860, 235] width 547 height 343
copy div "Attēlā parādīta gripas vīrusa struktūra. a) Uzraksti vīrusa sastāvdaļu nosaukum…"
click at [877, 393] on div "Attēlā parādīta gripas vīrusa struktūra. a) Uzraksti vīrusa sastāvdaļu nosaukum…" at bounding box center [860, 235] width 547 height 343
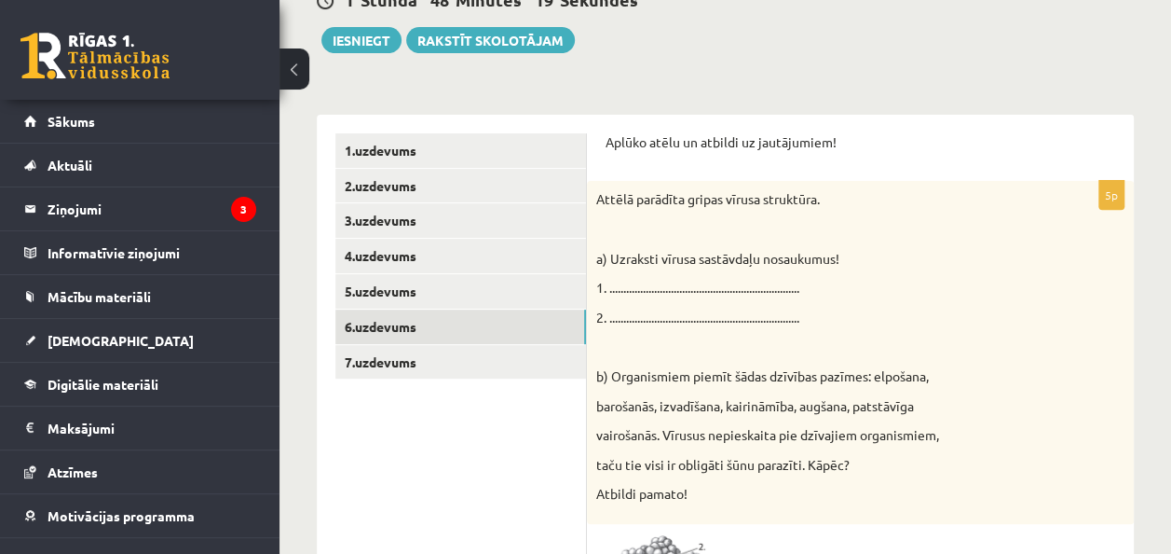
scroll to position [281, 0]
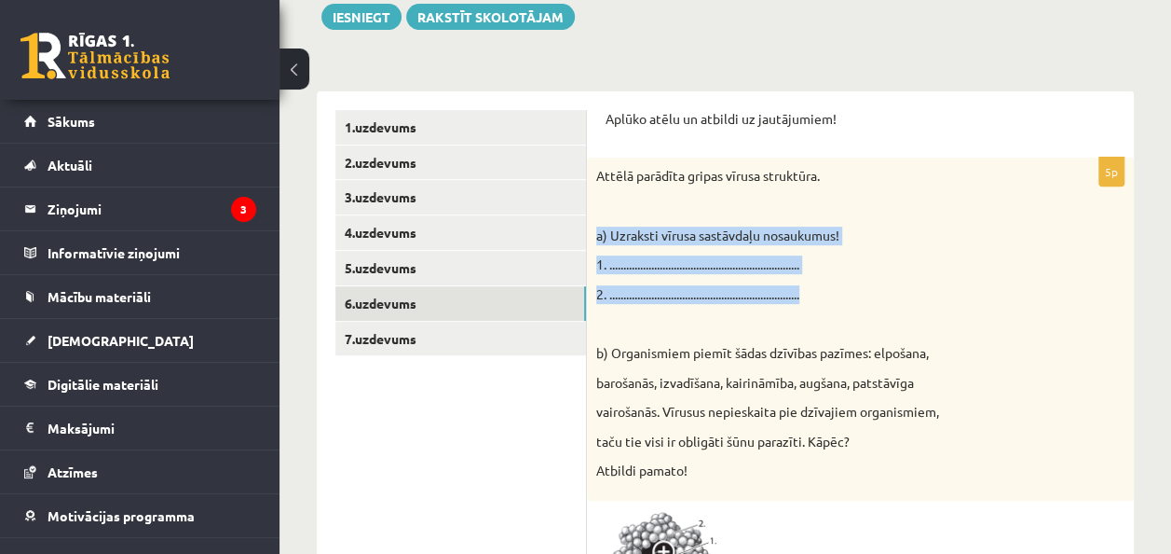
drag, startPoint x: 594, startPoint y: 233, endPoint x: 867, endPoint y: 298, distance: 280.7
click at [867, 298] on div "Attēlā parādīta gripas vīrusa struktūra. a) Uzraksti vīrusa sastāvdaļu nosaukum…" at bounding box center [860, 328] width 547 height 343
click at [868, 291] on p "2. ...................................................................." at bounding box center [813, 294] width 435 height 19
copy div "a) Uzraksti vīrusa sastāvdaļu nosaukumus! 1. ..................................…"
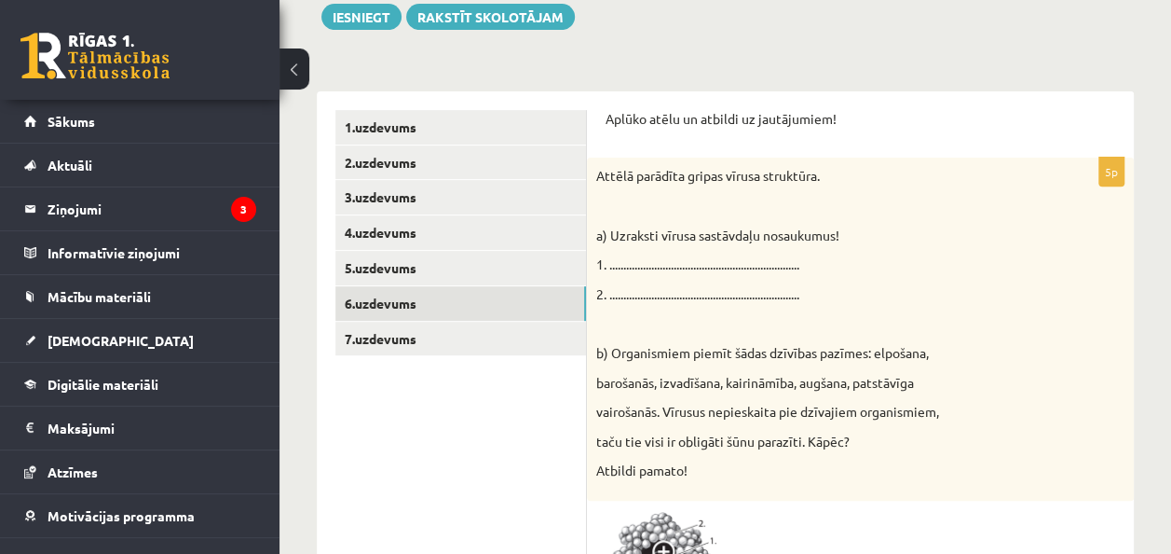
click at [548, 401] on ul "1.uzdevums 2.uzdevums 3.uzdevums 4.uzdevums 5.uzdevums 6.uzdevums 7.uzdevums" at bounding box center [461, 490] width 252 height 760
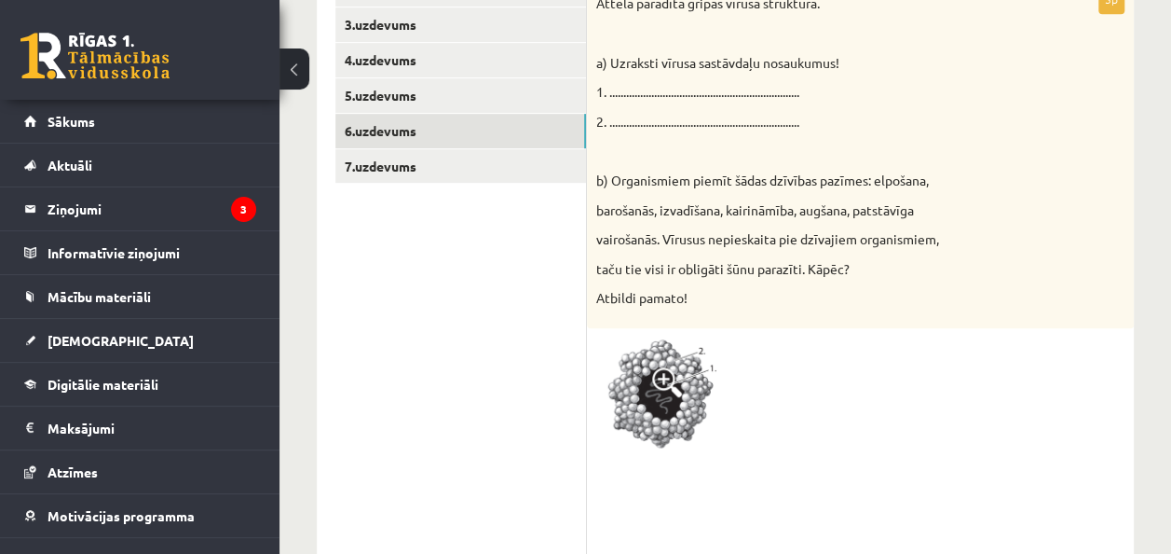
scroll to position [467, 0]
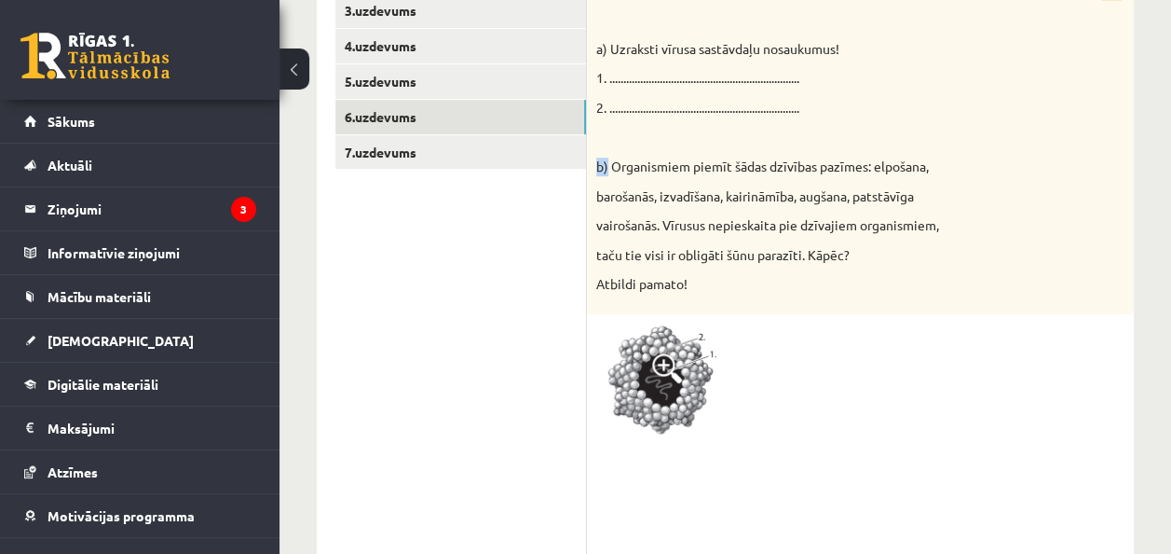
drag, startPoint x: 595, startPoint y: 164, endPoint x: 608, endPoint y: 164, distance: 13.0
click at [608, 164] on div "Attēlā parādīta gripas vīrusa struktūra. a) Uzraksti vīrusa sastāvdaļu nosaukum…" at bounding box center [860, 142] width 547 height 343
copy p "b)"
click at [921, 299] on div "Attēlā parādīta gripas vīrusa struktūra. a) Uzraksti vīrusa sastāvdaļu nosaukum…" at bounding box center [860, 142] width 547 height 343
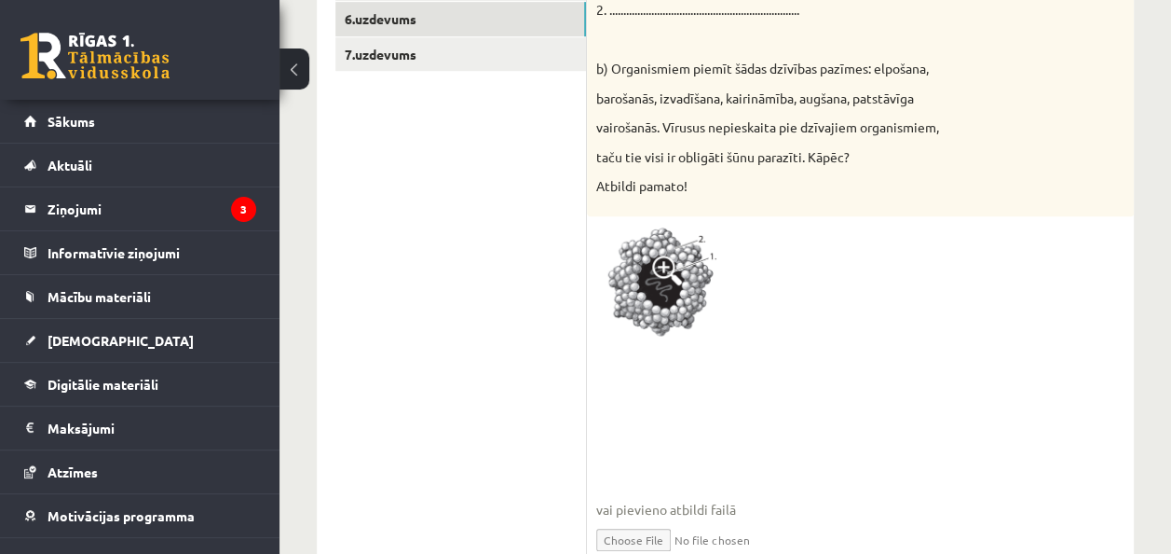
scroll to position [653, 0]
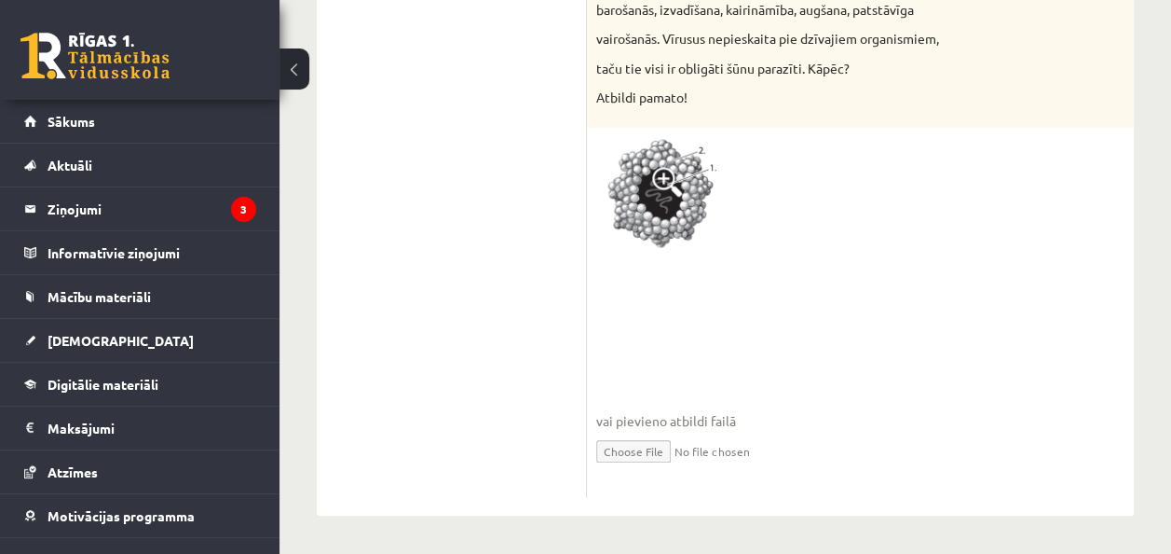
click at [654, 455] on input "file" at bounding box center [860, 450] width 528 height 38
type input "**********"
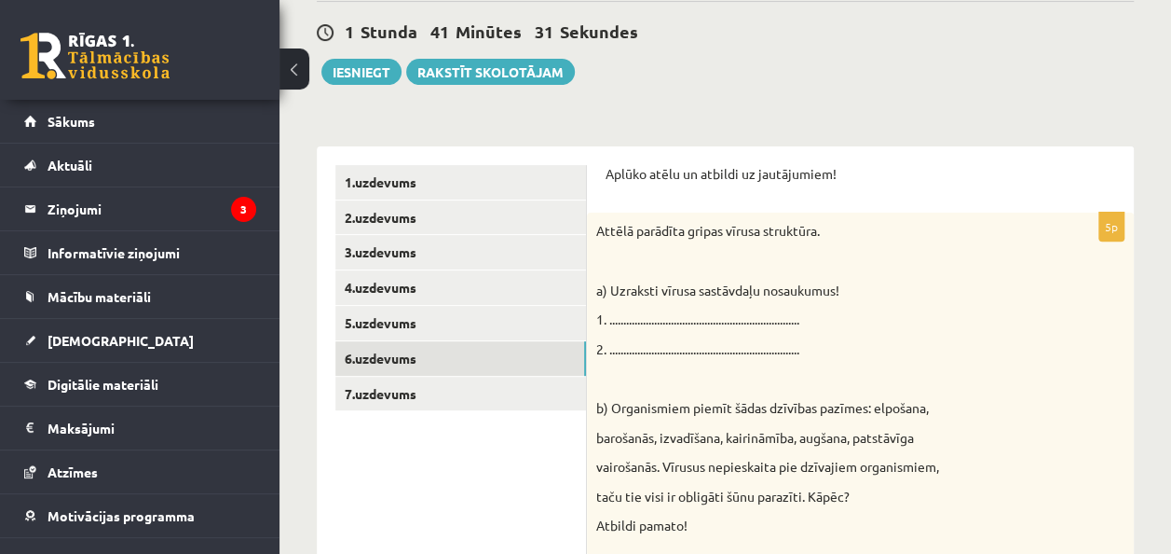
scroll to position [187, 0]
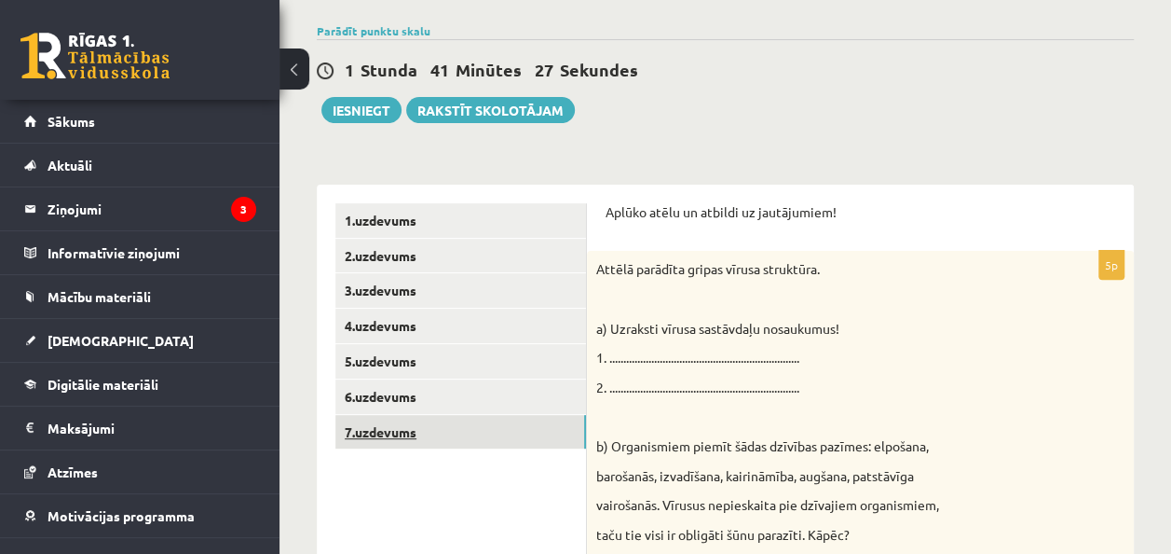
click at [391, 429] on link "7.uzdevums" at bounding box center [460, 432] width 251 height 34
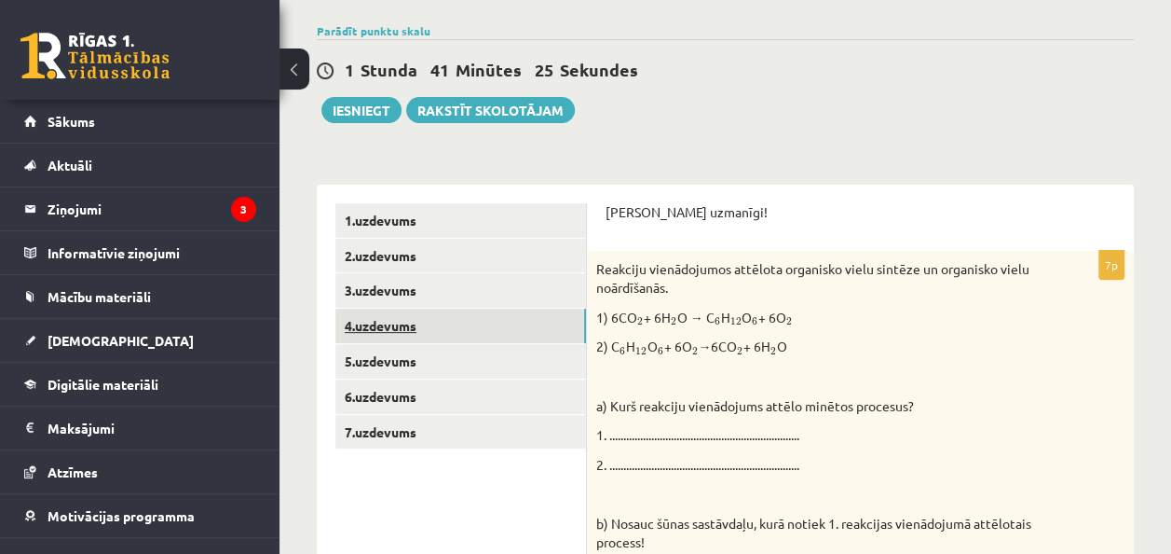
click at [431, 330] on link "4.uzdevums" at bounding box center [460, 325] width 251 height 34
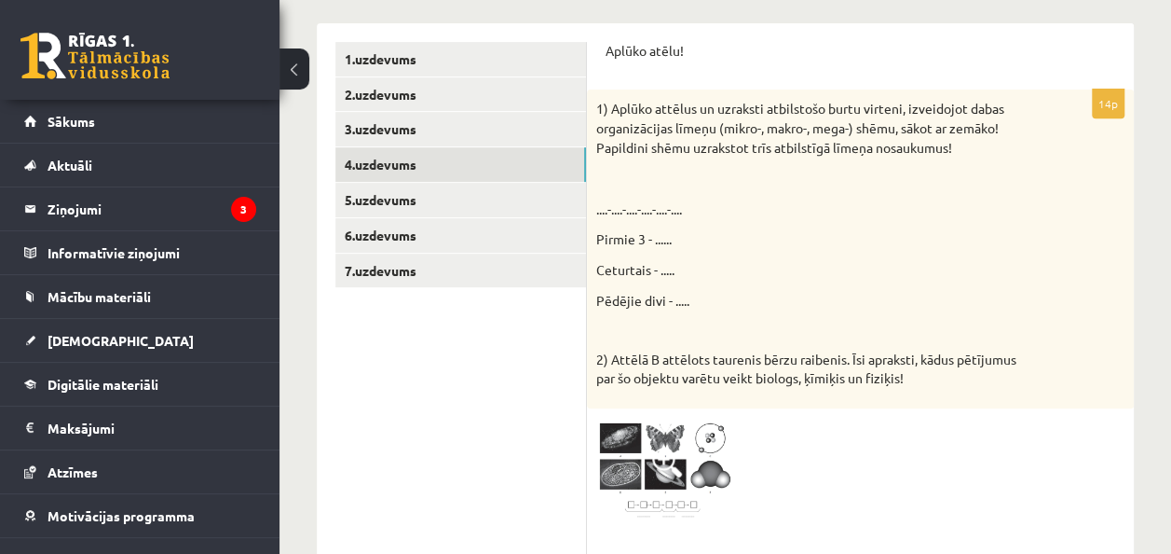
scroll to position [374, 0]
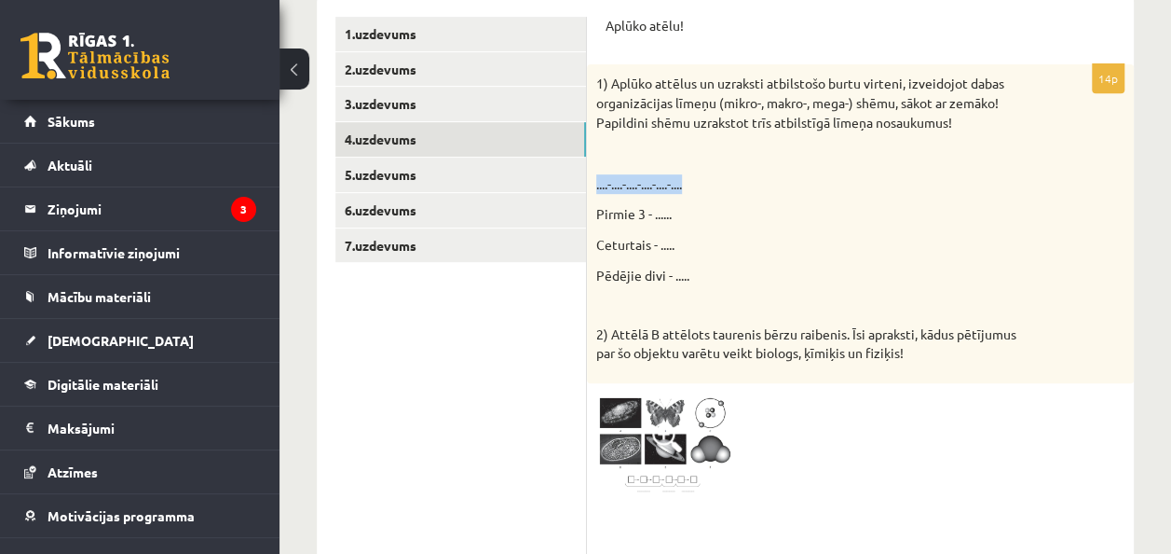
drag, startPoint x: 595, startPoint y: 181, endPoint x: 785, endPoint y: 181, distance: 190.1
click at [785, 181] on div "1) Aplūko attēlus un uzraksti atbilstošo burtu virteni, izveidojot dabas organi…" at bounding box center [860, 223] width 547 height 318
drag, startPoint x: 785, startPoint y: 181, endPoint x: 654, endPoint y: 152, distance: 133.6
click at [654, 152] on p at bounding box center [813, 154] width 435 height 20
click at [678, 412] on img at bounding box center [666, 444] width 140 height 105
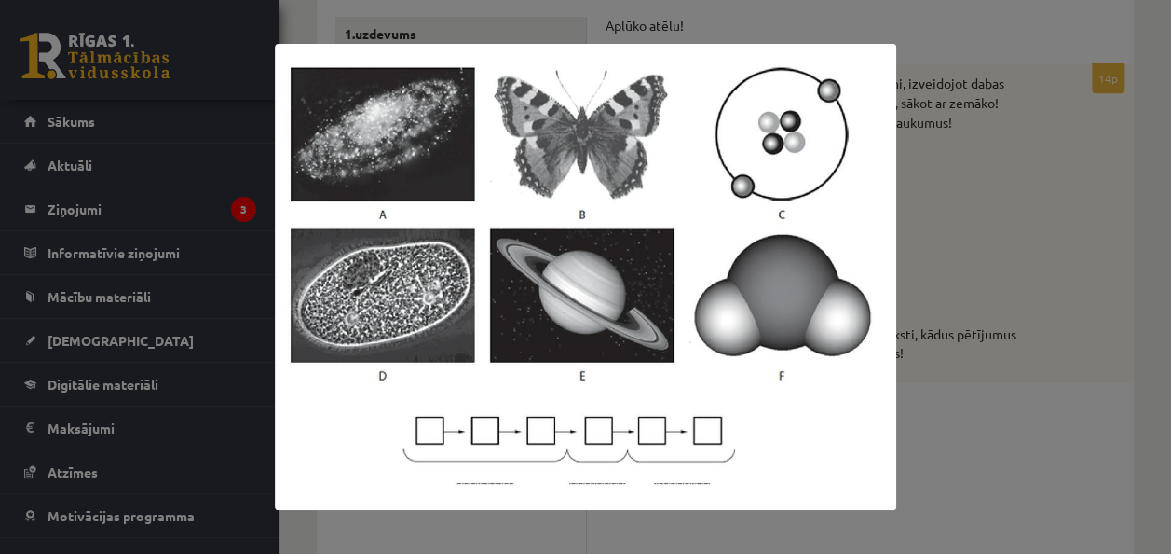
click at [1023, 349] on div at bounding box center [585, 277] width 1171 height 554
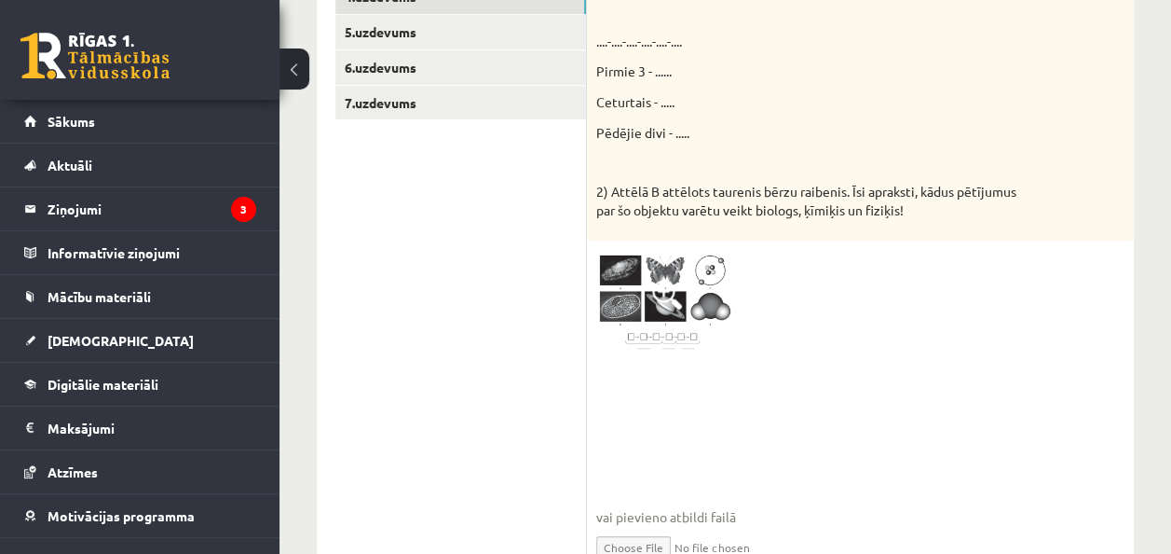
scroll to position [426, 0]
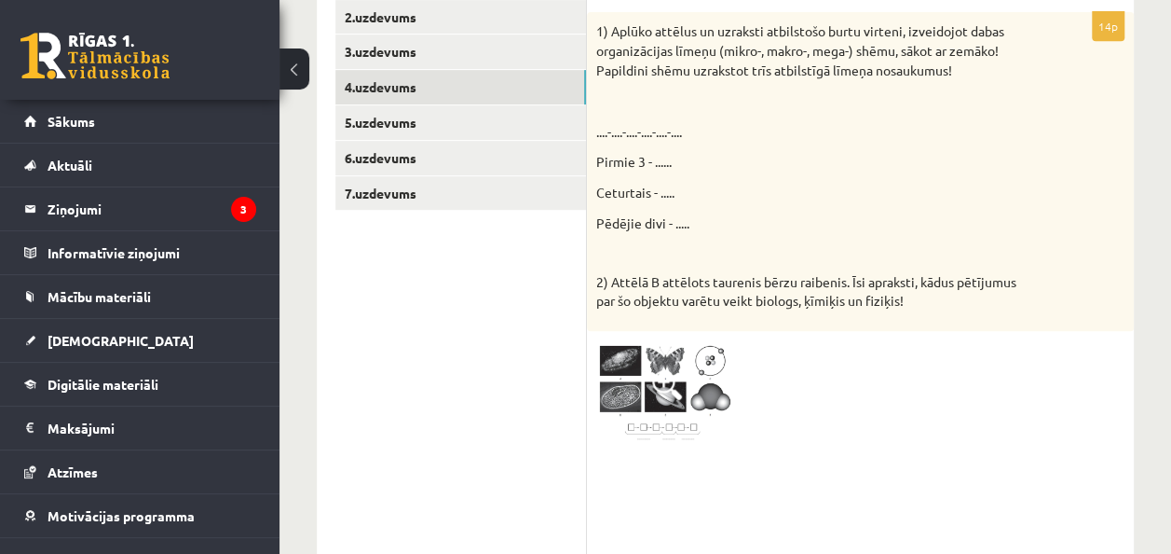
click at [671, 367] on img at bounding box center [666, 392] width 140 height 105
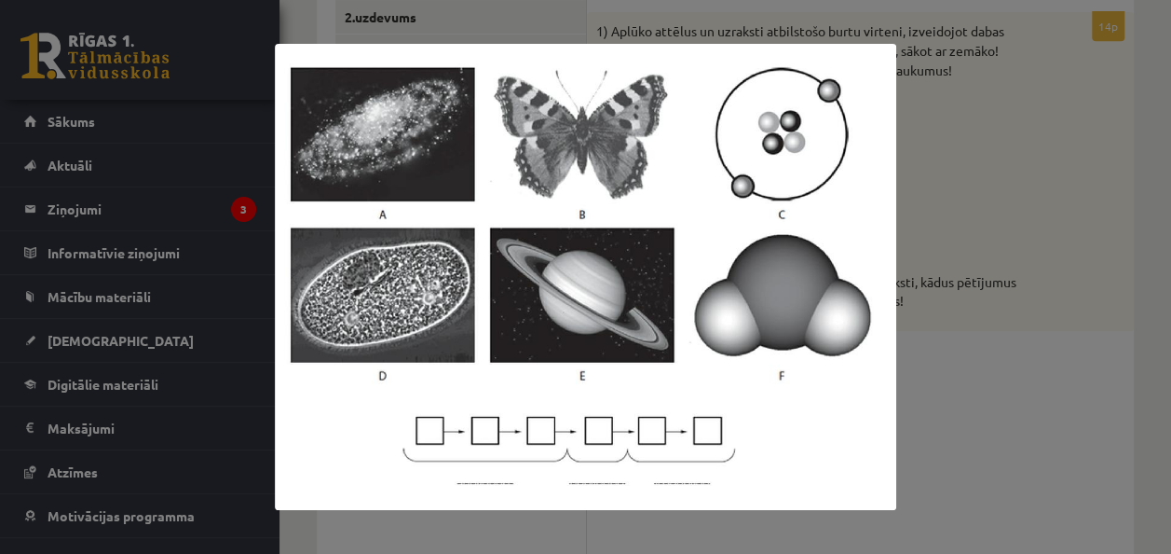
click at [996, 350] on div at bounding box center [585, 277] width 1171 height 554
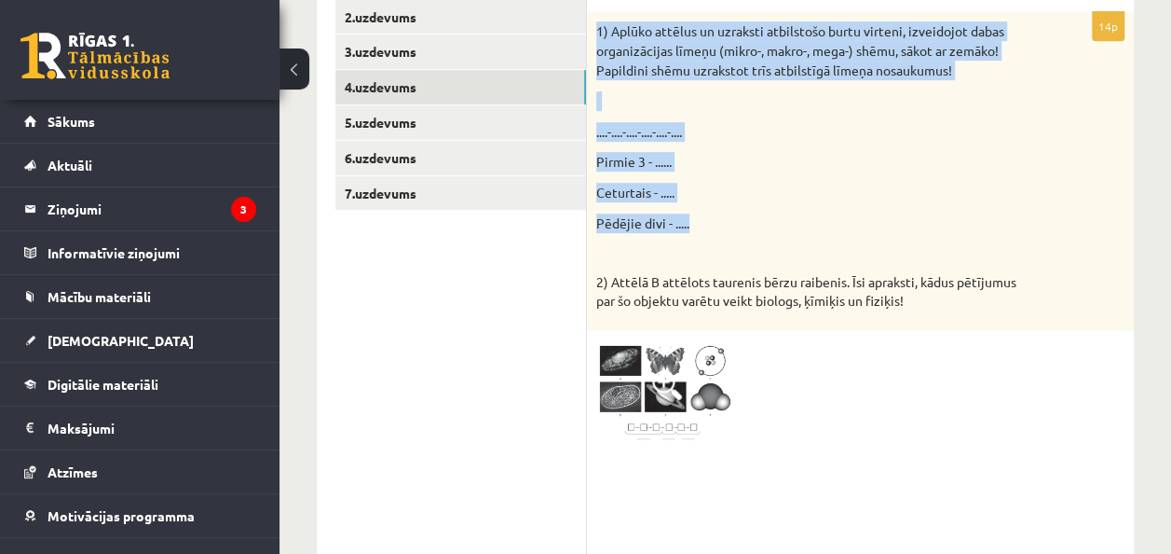
drag, startPoint x: 598, startPoint y: 34, endPoint x: 829, endPoint y: 216, distance: 294.6
click at [829, 216] on div "1) Aplūko attēlus un uzraksti atbilstošo burtu virteni, izveidojot dabas organi…" at bounding box center [860, 171] width 547 height 318
copy div "1) Aplūko attēlus un uzraksti atbilstošo burtu virteni, izveidojot dabas organi…"
click at [900, 201] on p "Ceturtais - ....." at bounding box center [813, 193] width 435 height 20
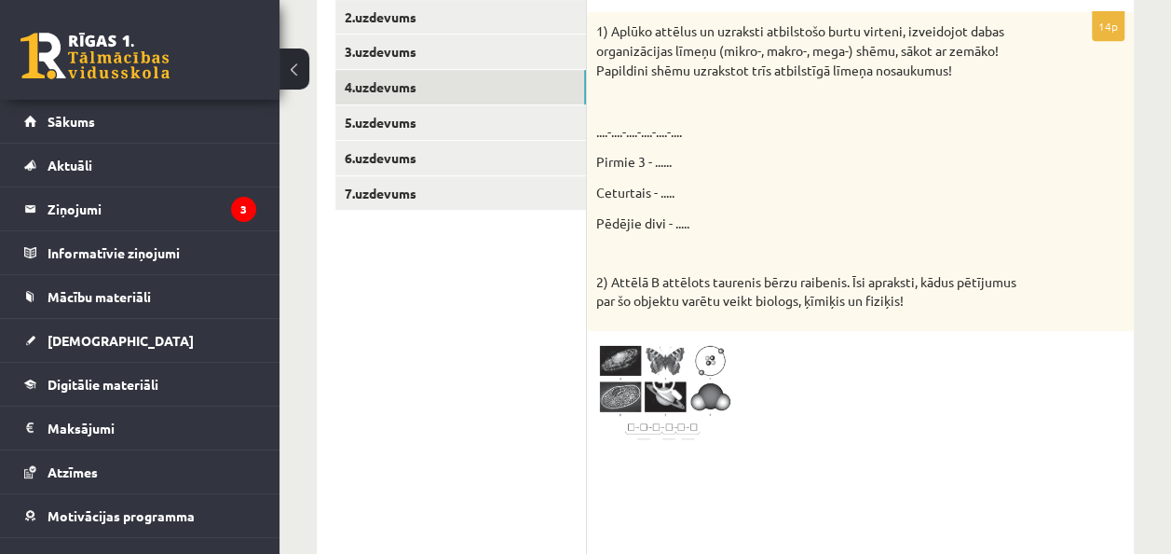
click at [647, 367] on img at bounding box center [666, 392] width 140 height 105
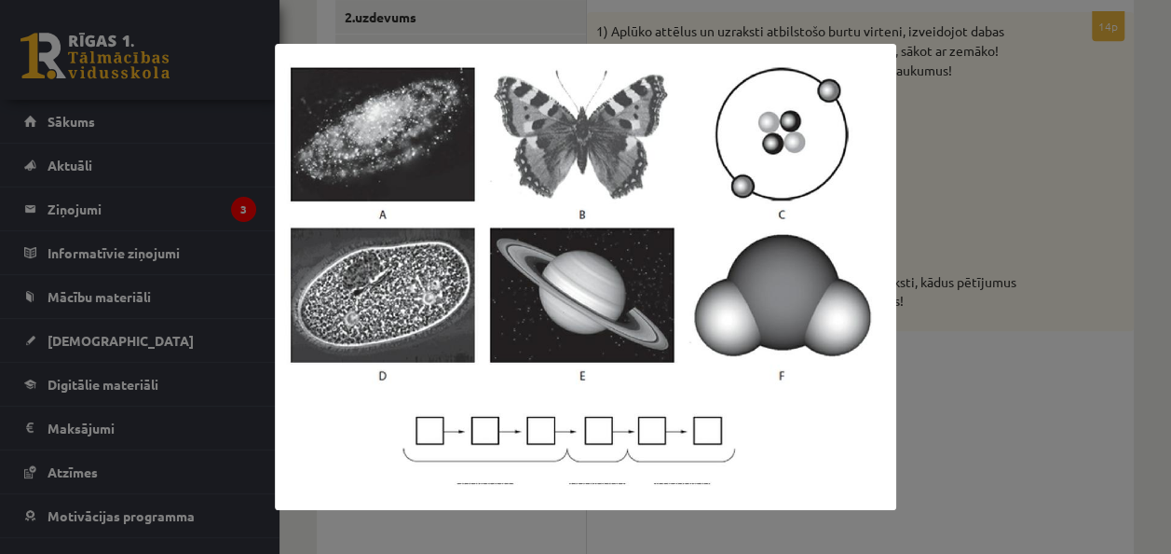
click at [1096, 324] on div at bounding box center [585, 277] width 1171 height 554
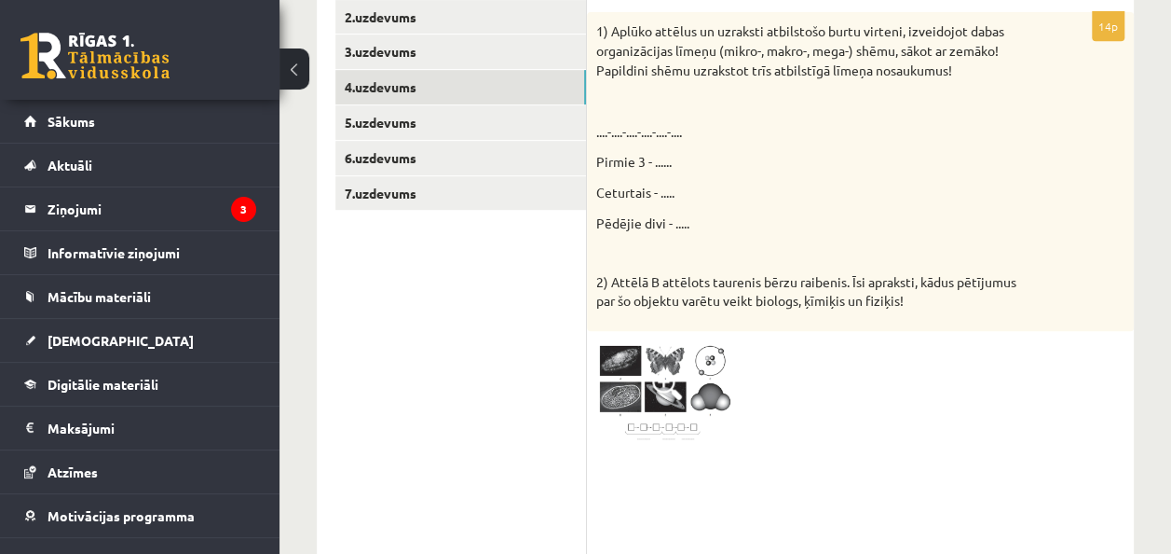
click at [599, 29] on div "1) Aplūko attēlus un uzraksti atbilstošo burtu virteni, izveidojot dabas organi…" at bounding box center [860, 171] width 547 height 318
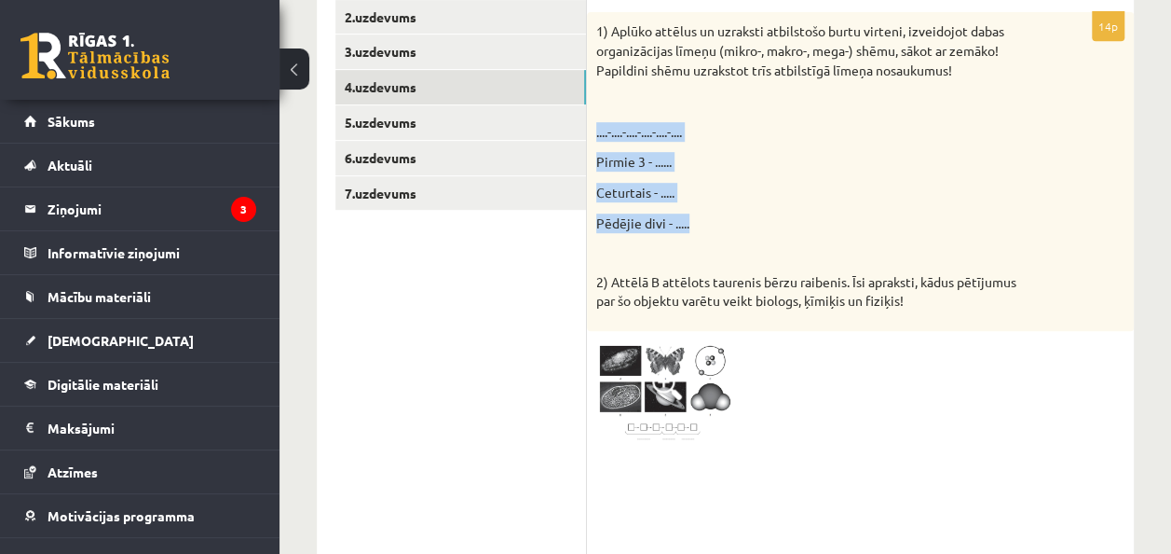
drag, startPoint x: 593, startPoint y: 130, endPoint x: 738, endPoint y: 220, distance: 170.7
click at [738, 220] on div "1) Aplūko attēlus un uzraksti atbilstošo burtu virteni, izveidojot dabas organi…" at bounding box center [860, 171] width 547 height 318
copy div "....-....-....-....-....-.... Pirmie 3 - ...... Ceturtais - ..... Pēdējie divi …"
click at [657, 365] on img at bounding box center [666, 392] width 140 height 105
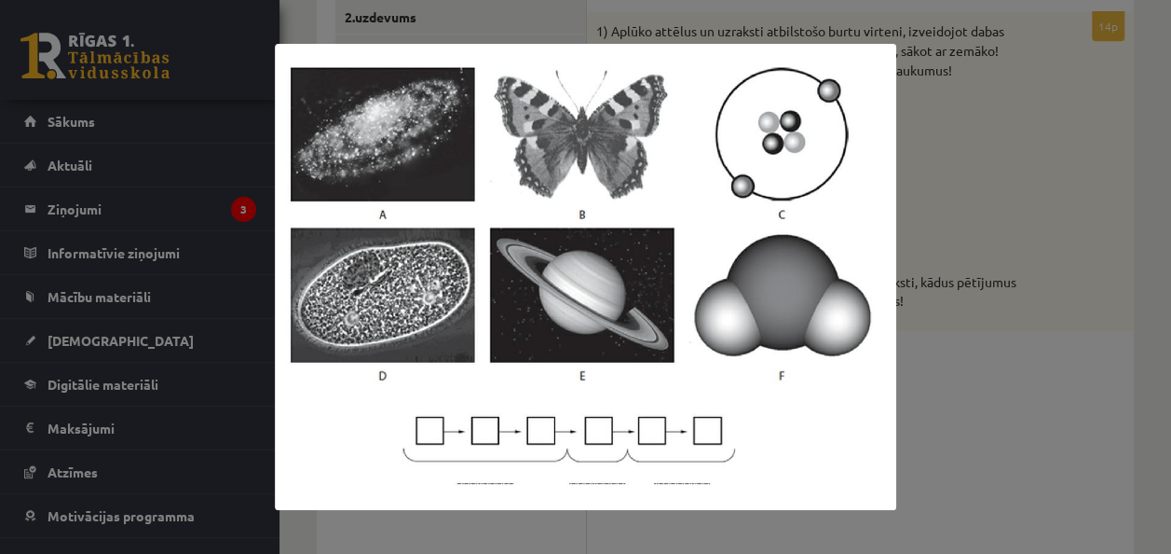
click at [1010, 280] on div at bounding box center [585, 277] width 1171 height 554
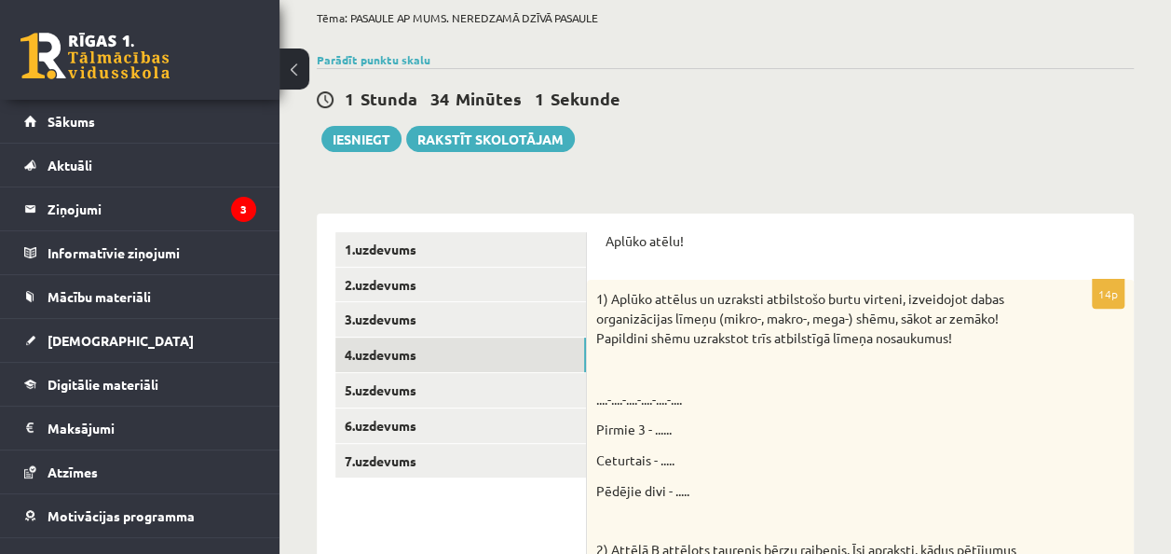
scroll to position [333, 0]
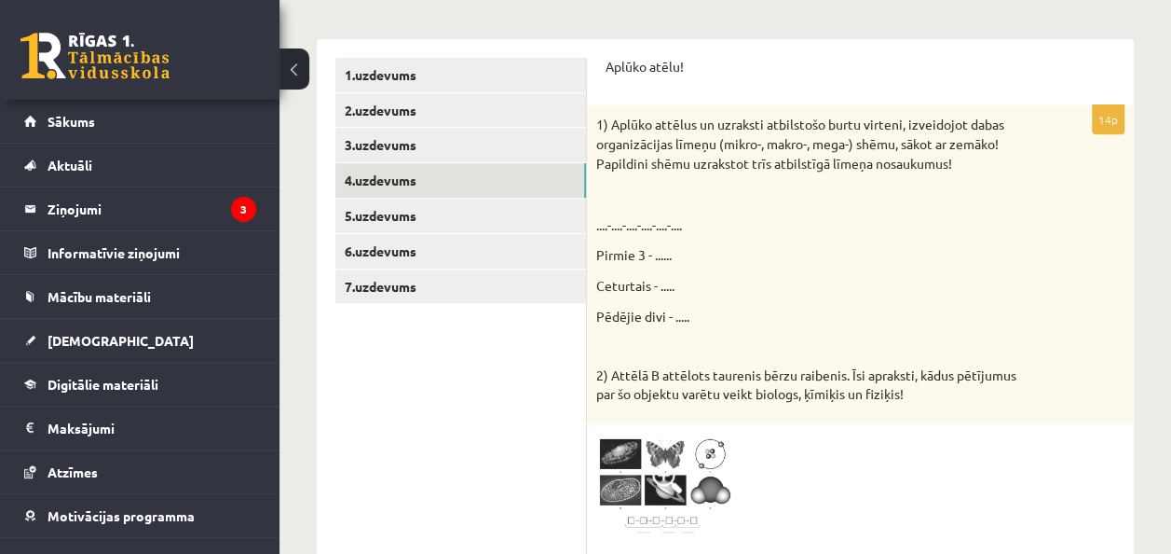
click at [678, 452] on img at bounding box center [666, 485] width 140 height 105
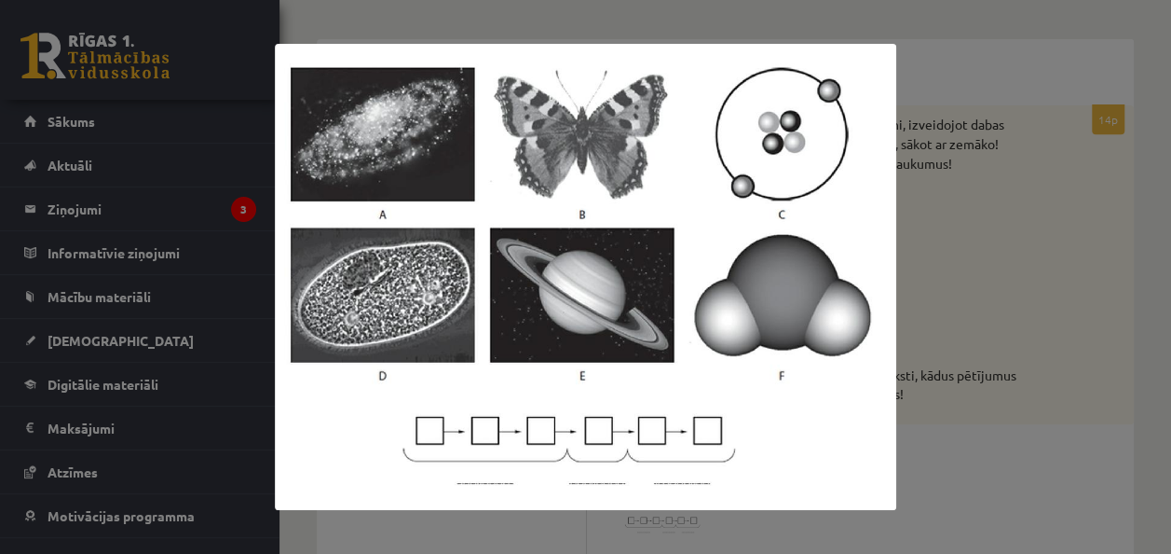
click at [1046, 261] on div at bounding box center [585, 277] width 1171 height 554
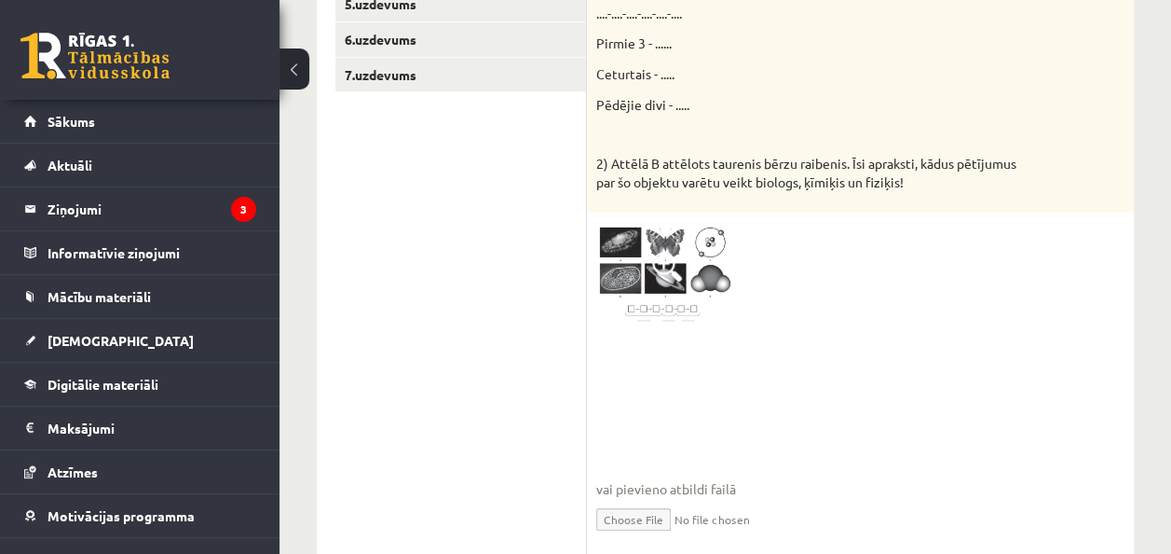
scroll to position [612, 0]
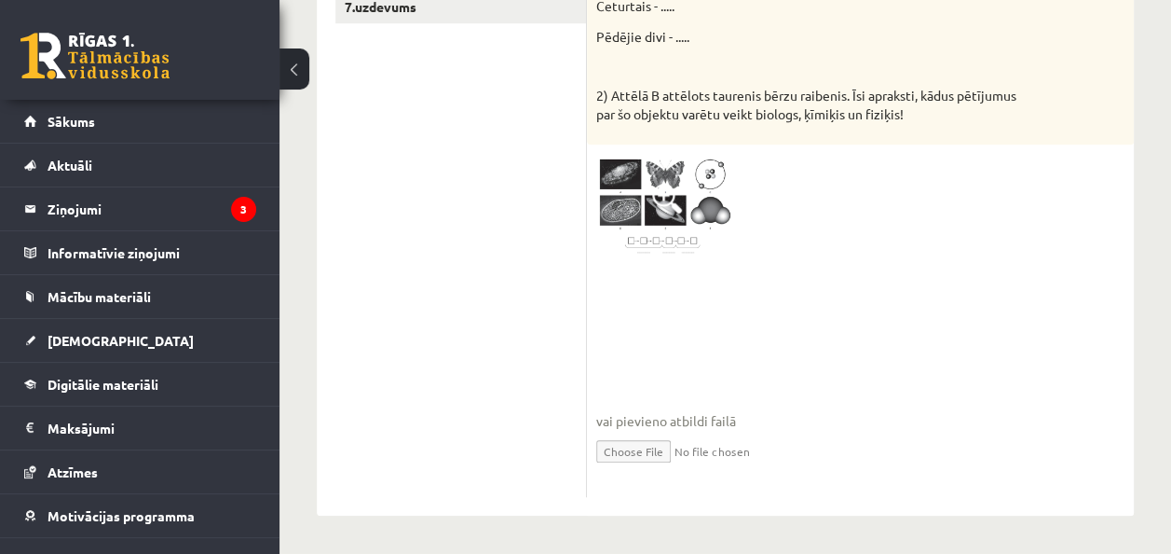
click at [645, 454] on input "file" at bounding box center [860, 450] width 528 height 38
type input "**********"
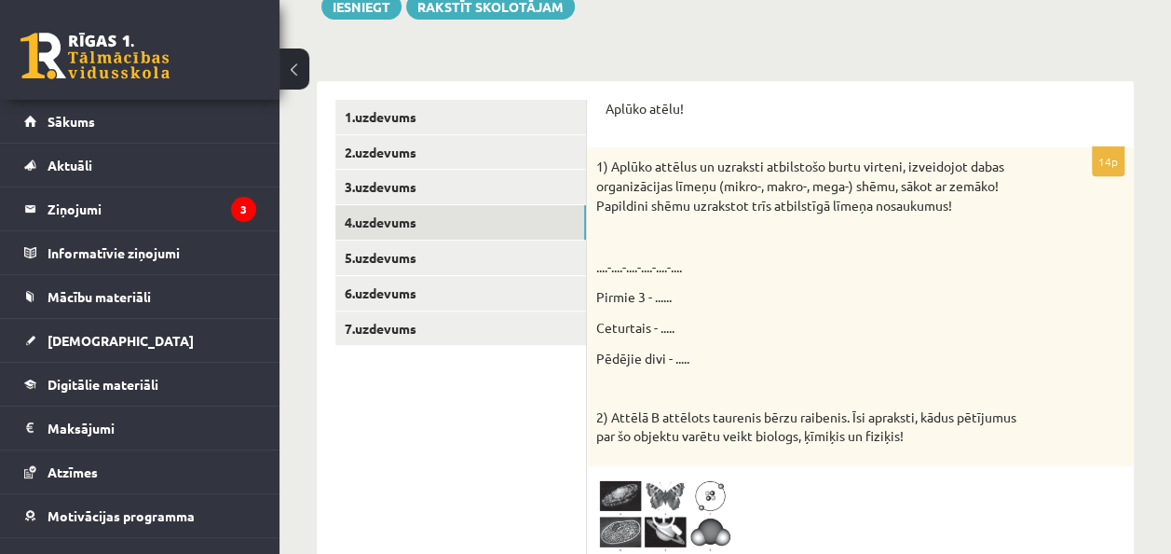
scroll to position [146, 0]
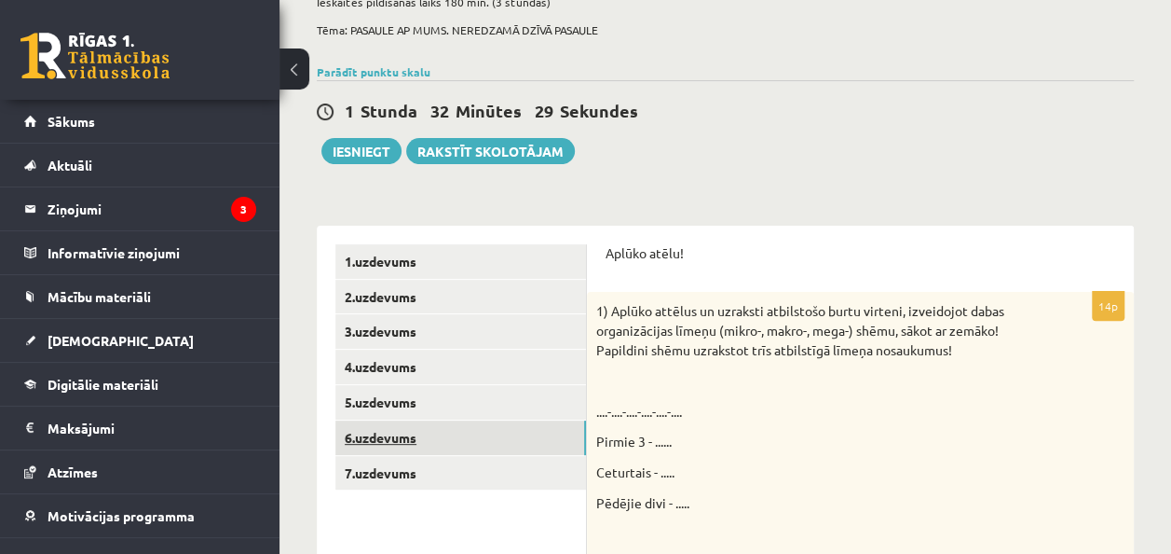
click at [400, 444] on link "6.uzdevums" at bounding box center [460, 437] width 251 height 34
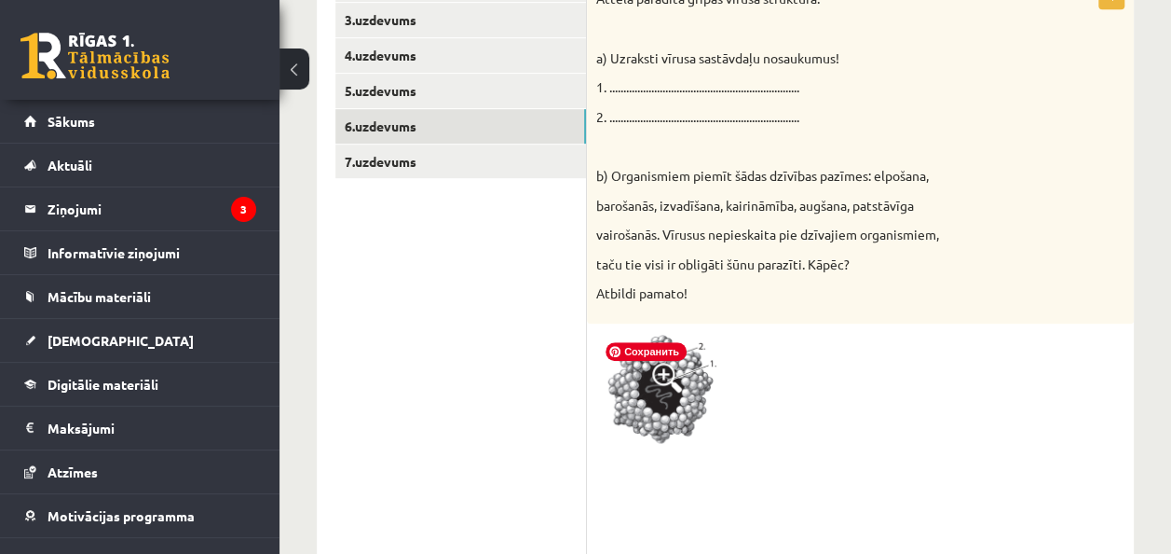
scroll to position [426, 0]
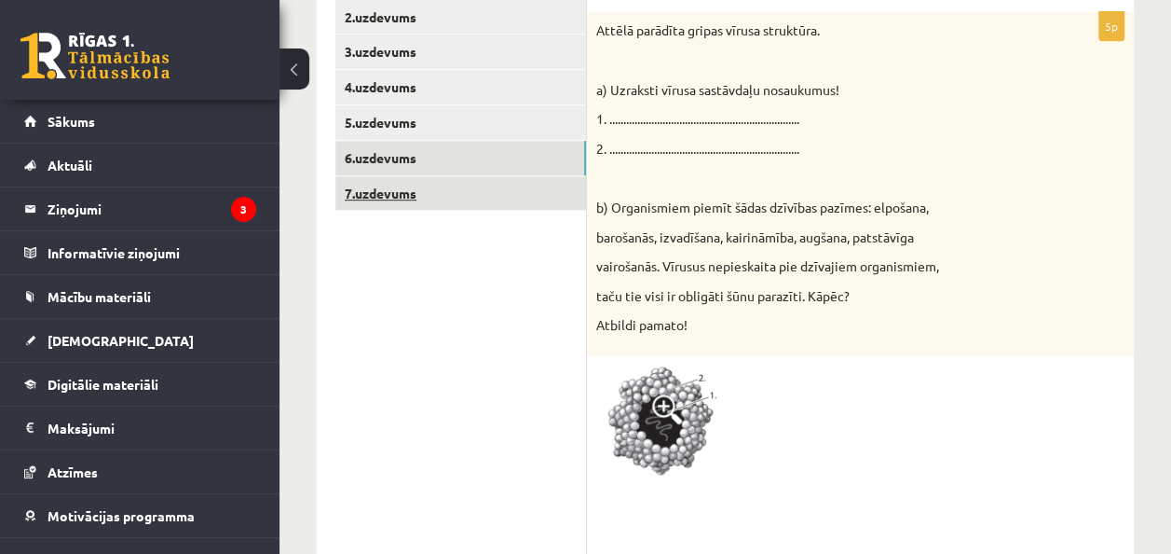
click at [366, 193] on link "7.uzdevums" at bounding box center [460, 193] width 251 height 34
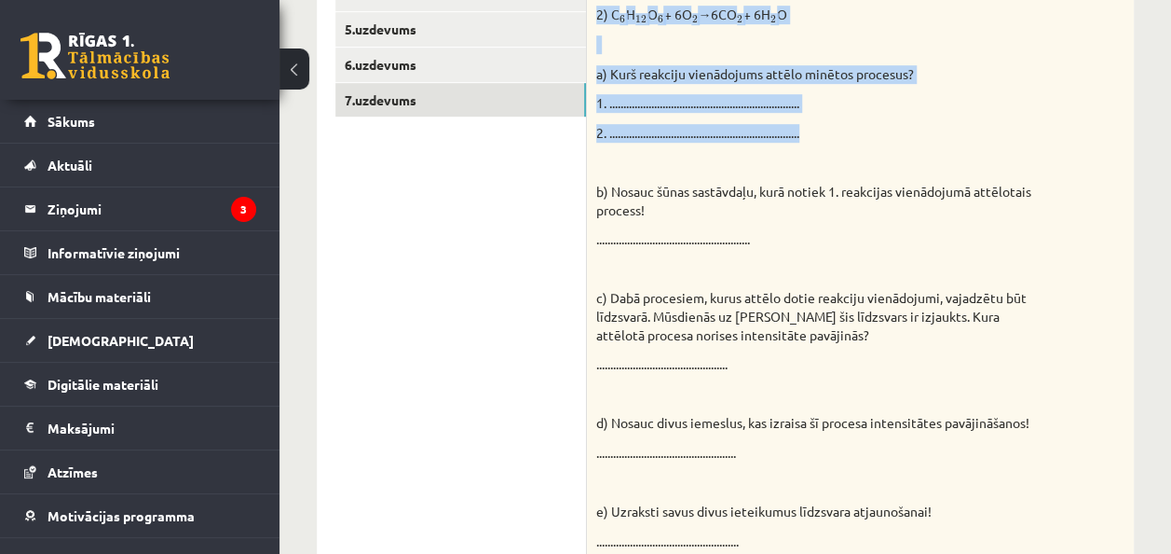
scroll to position [850, 0]
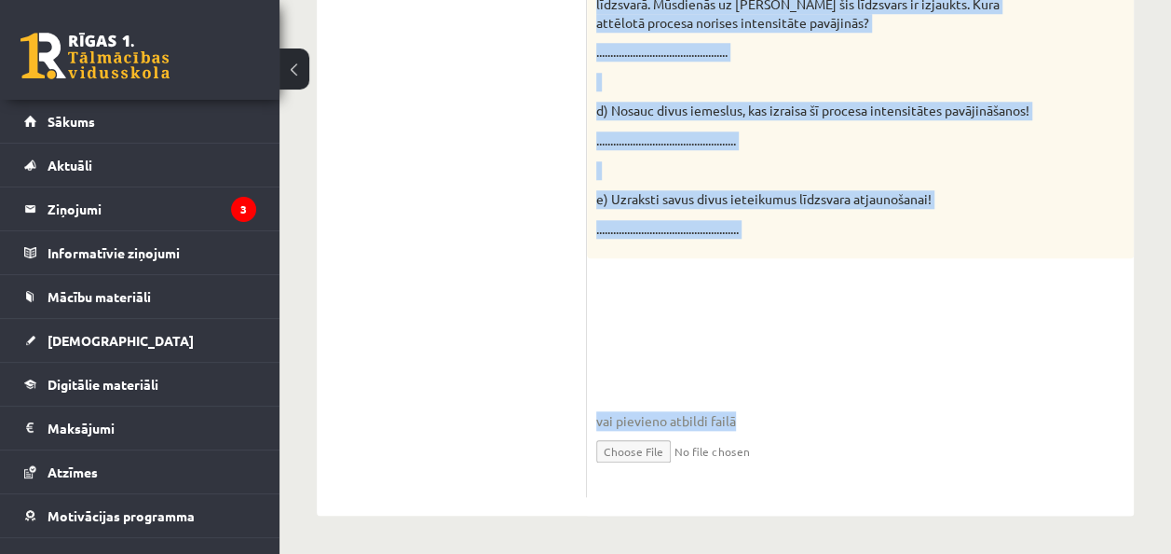
drag, startPoint x: 598, startPoint y: 212, endPoint x: 1005, endPoint y: 438, distance: 464.7
click at [1005, 438] on div "7p Reakciju vienādojumos attēlota organisko vielu sintēze un organisko vielu no…" at bounding box center [860, 52] width 547 height 890
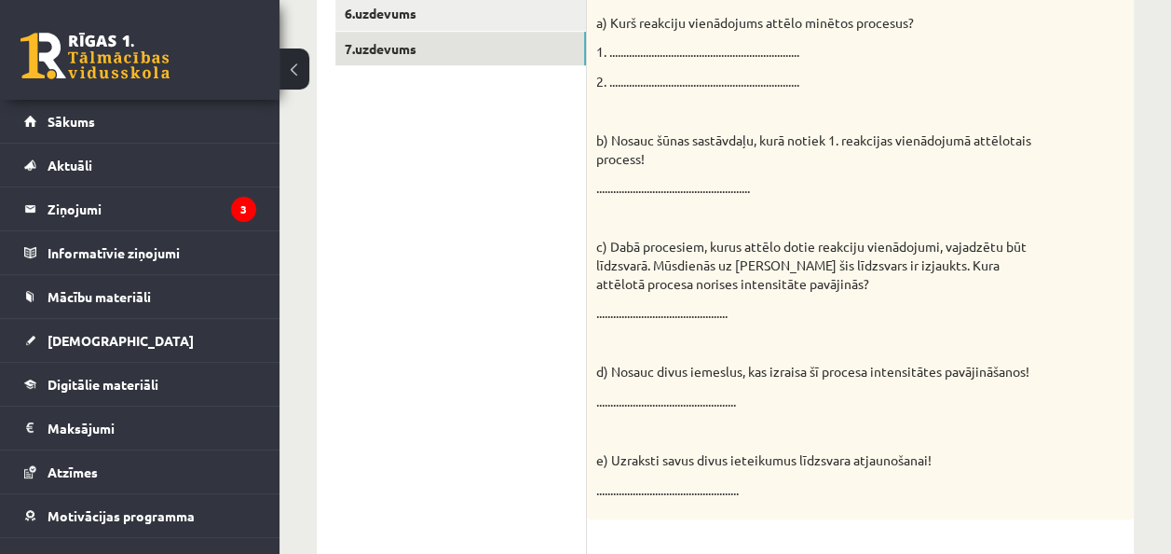
drag, startPoint x: 457, startPoint y: 387, endPoint x: 470, endPoint y: 376, distance: 16.6
click at [458, 387] on ul "1.uzdevums 2.uzdevums 3.uzdevums 4.uzdevums 5.uzdevums 6.uzdevums 7.uzdevums" at bounding box center [461, 289] width 252 height 938
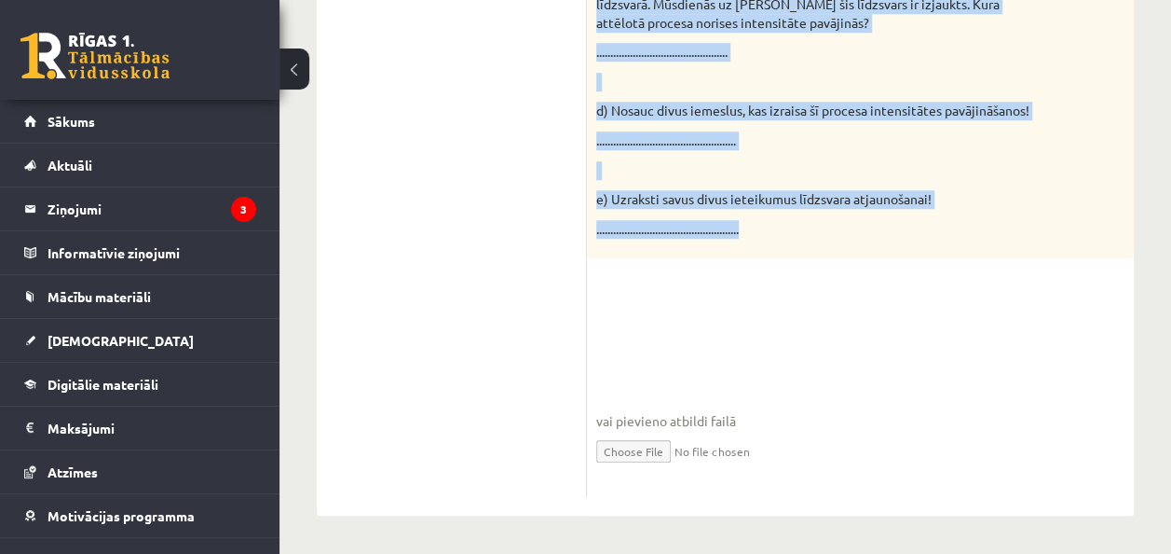
drag, startPoint x: 598, startPoint y: 72, endPoint x: 841, endPoint y: 235, distance: 292.1
copy div "Loremips dolorsitamet consecte adipiscin elits doeiusm te incididun utlab etdol…"
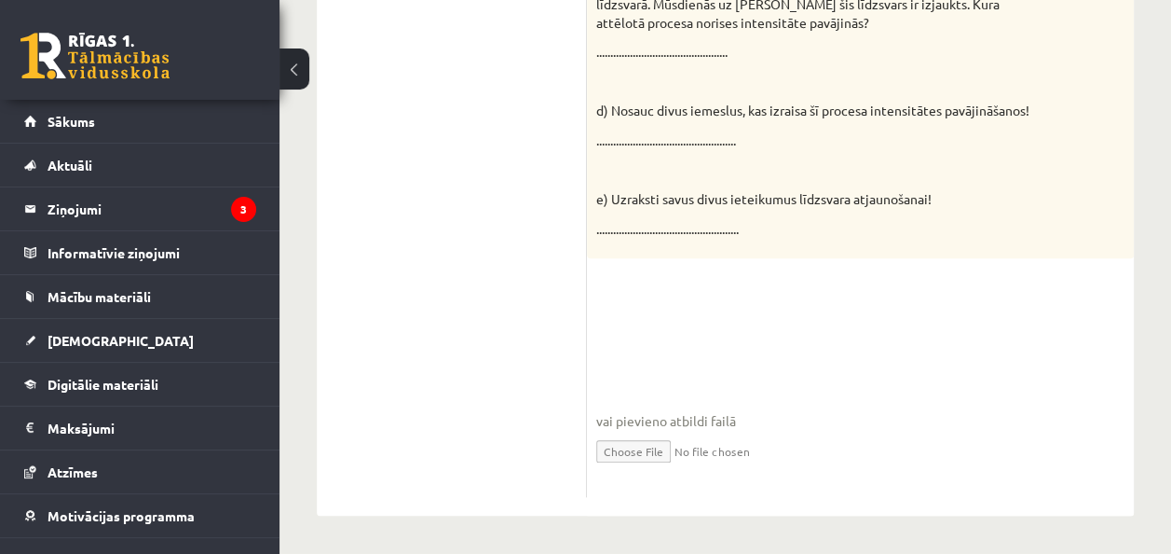
drag, startPoint x: 559, startPoint y: 247, endPoint x: 592, endPoint y: 350, distance: 108.5
click at [560, 253] on ul "1.uzdevums 2.uzdevums 3.uzdevums 4.uzdevums 5.uzdevums 6.uzdevums 7.uzdevums" at bounding box center [461, 28] width 252 height 938
click at [634, 449] on input "file" at bounding box center [860, 450] width 528 height 38
type input "**********"
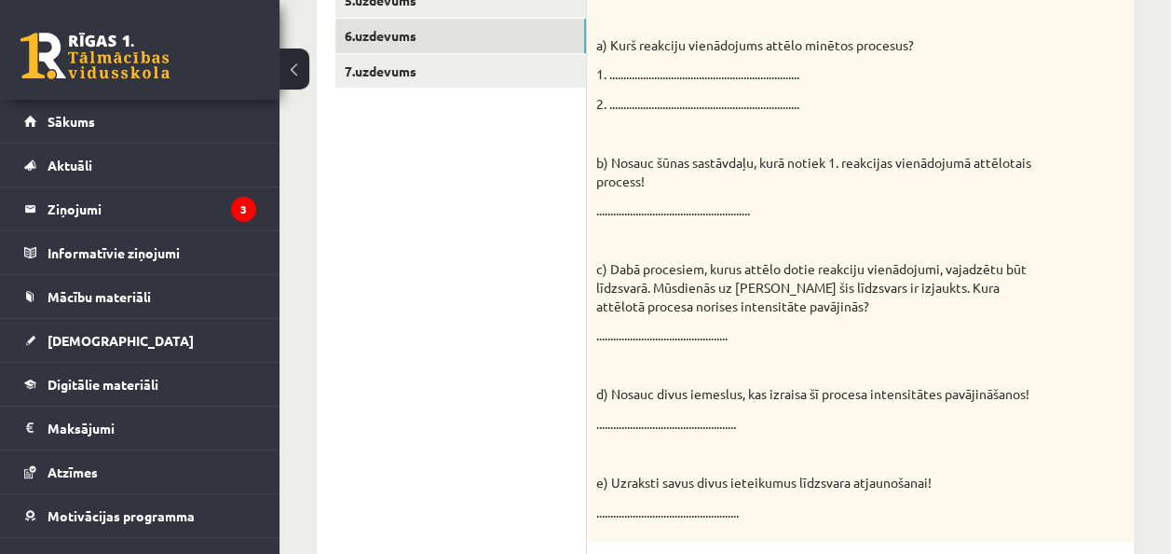
scroll to position [496, 0]
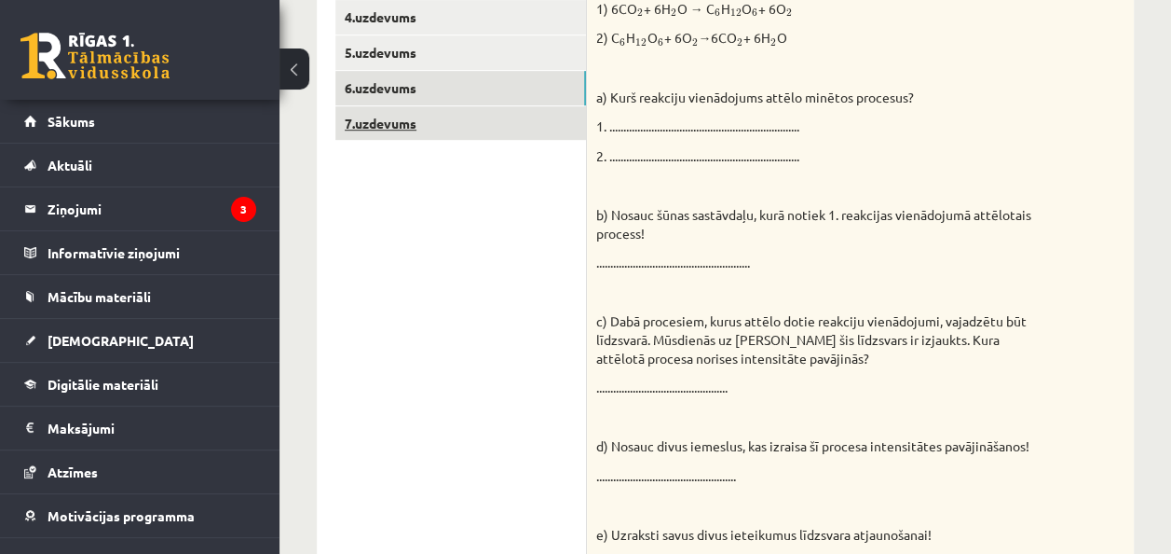
click at [373, 115] on link "7.uzdevums" at bounding box center [460, 123] width 251 height 34
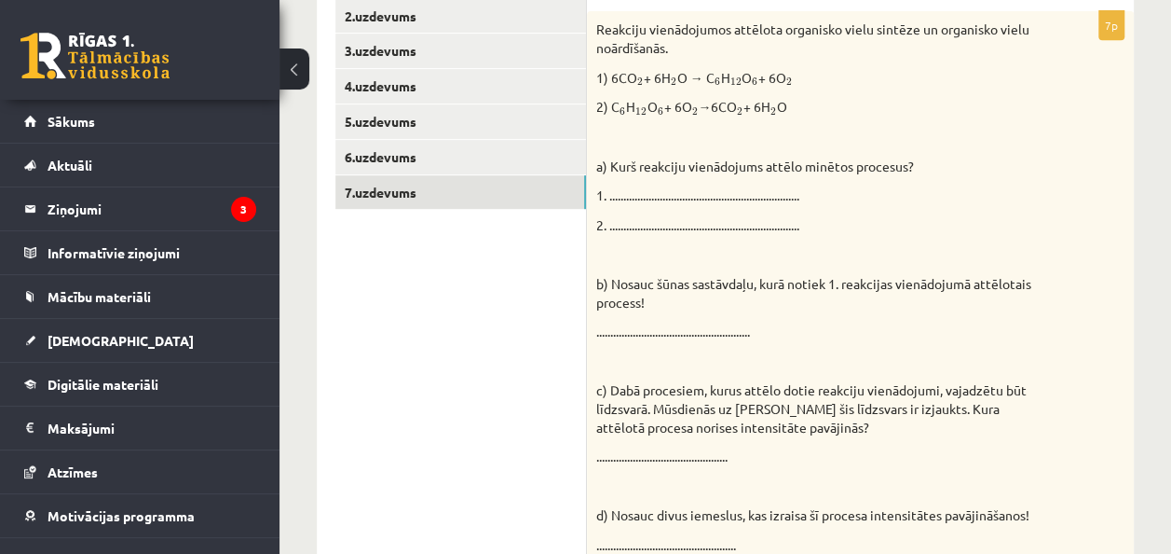
scroll to position [403, 0]
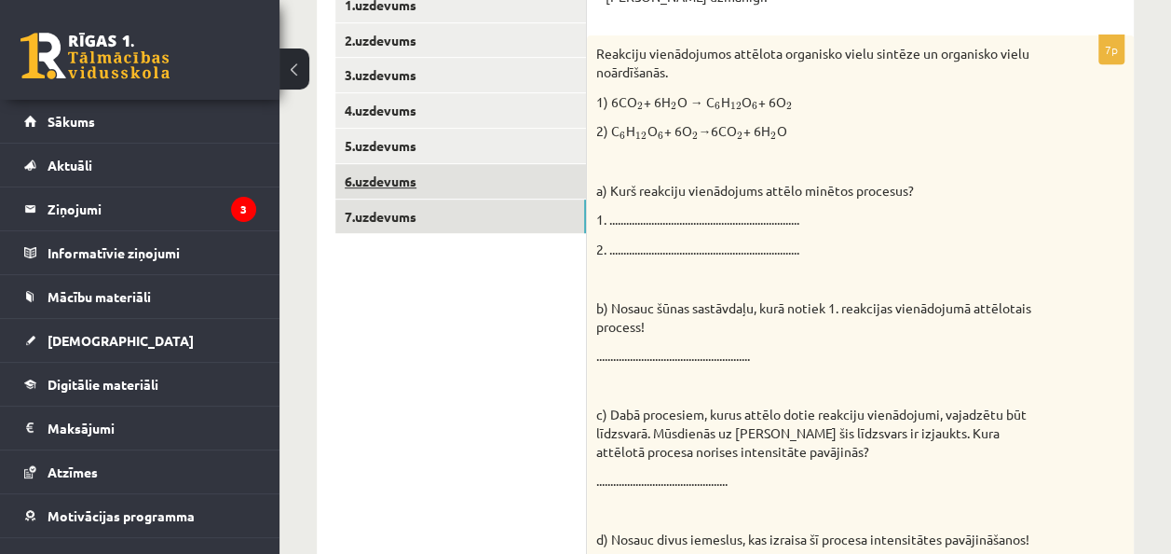
click at [377, 185] on link "6.uzdevums" at bounding box center [460, 181] width 251 height 34
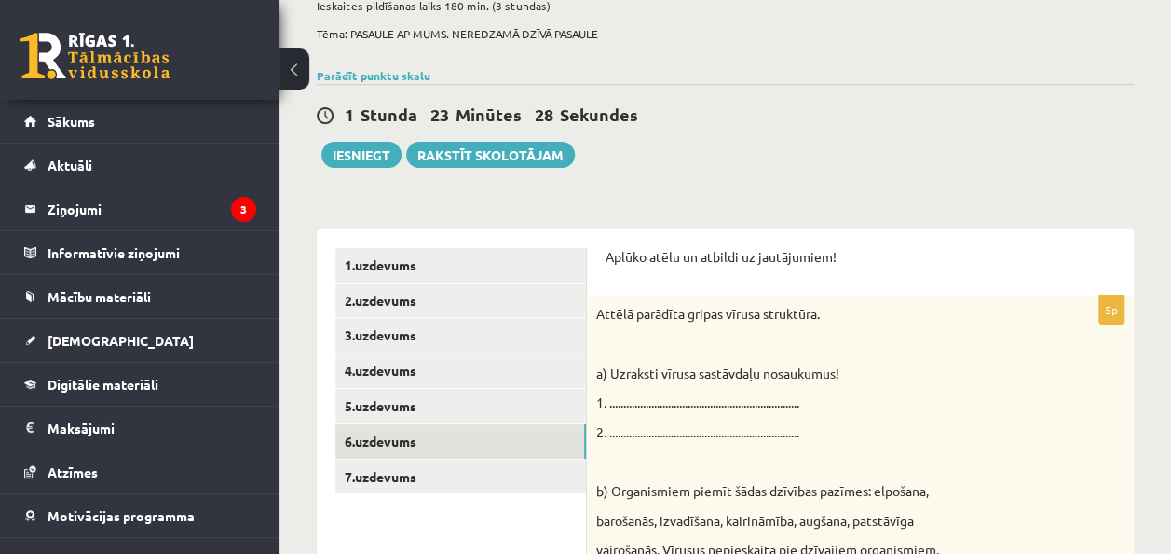
scroll to position [114, 0]
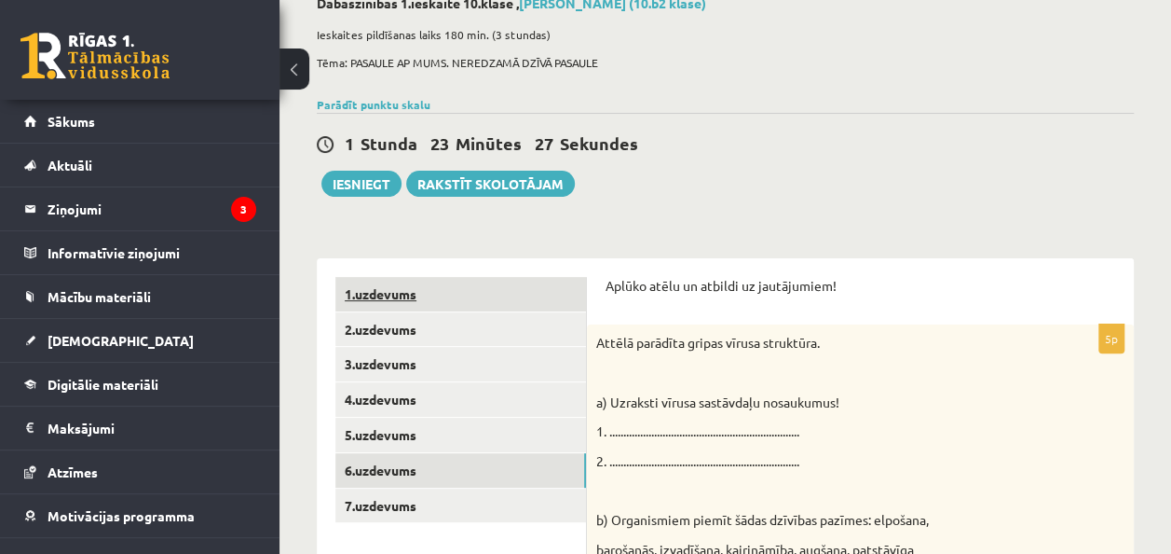
click at [399, 301] on link "1.uzdevums" at bounding box center [460, 294] width 251 height 34
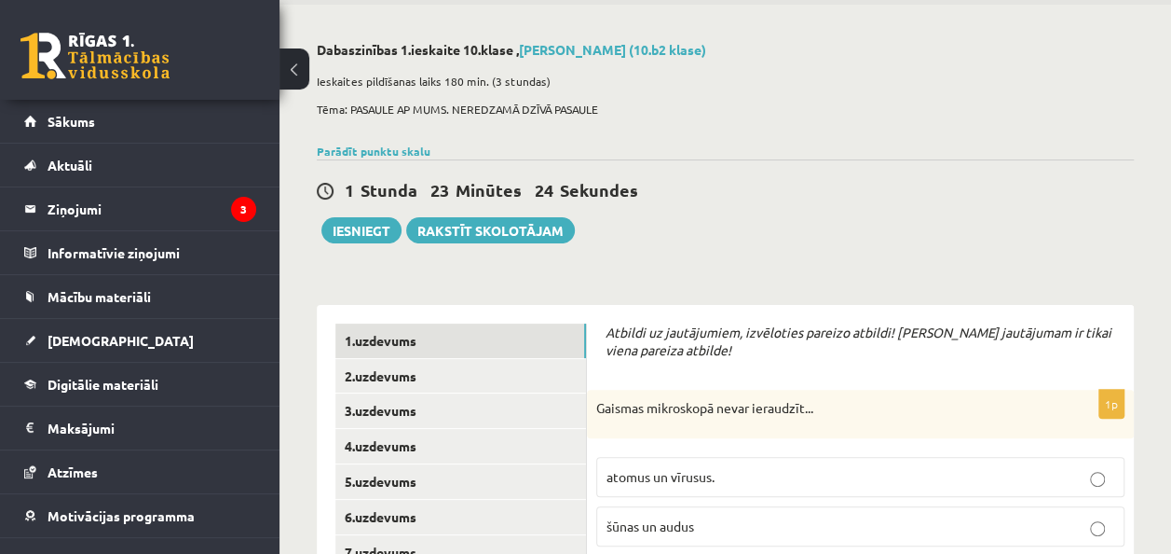
scroll to position [0, 0]
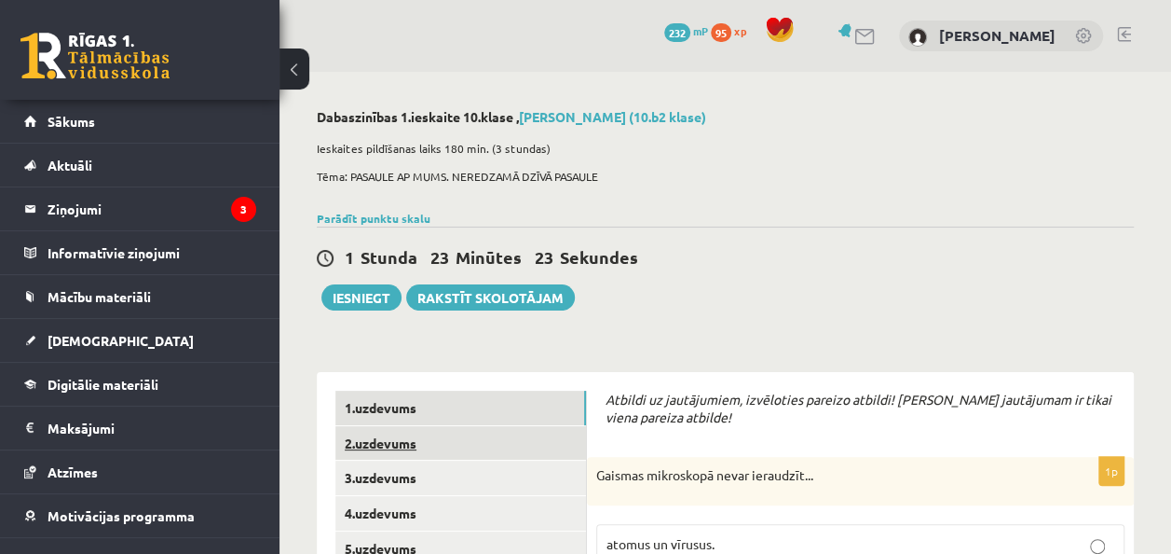
click at [401, 435] on link "2.uzdevums" at bounding box center [460, 443] width 251 height 34
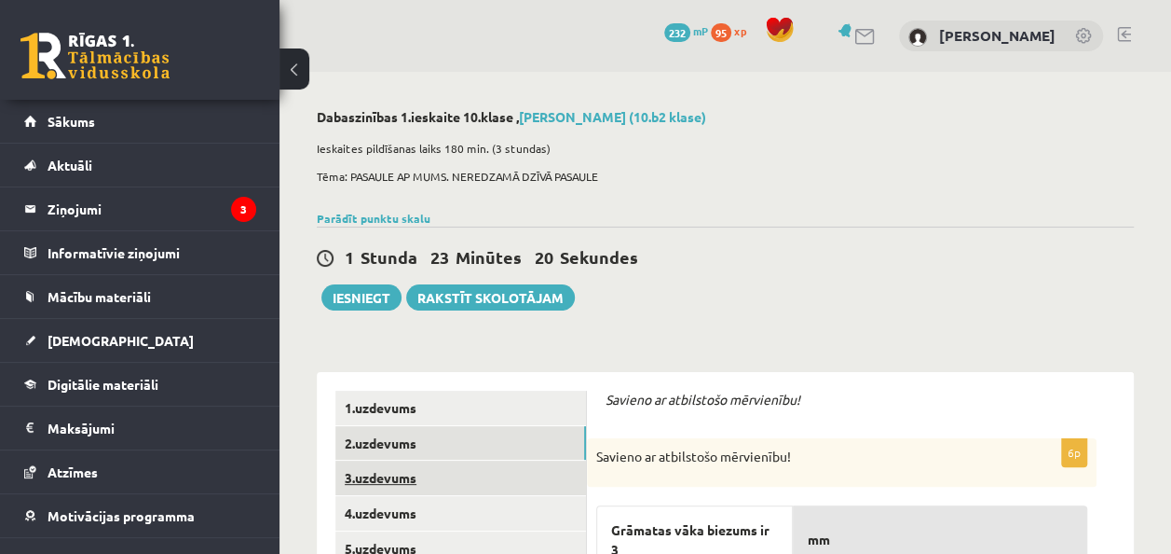
click at [371, 486] on link "3.uzdevums" at bounding box center [460, 477] width 251 height 34
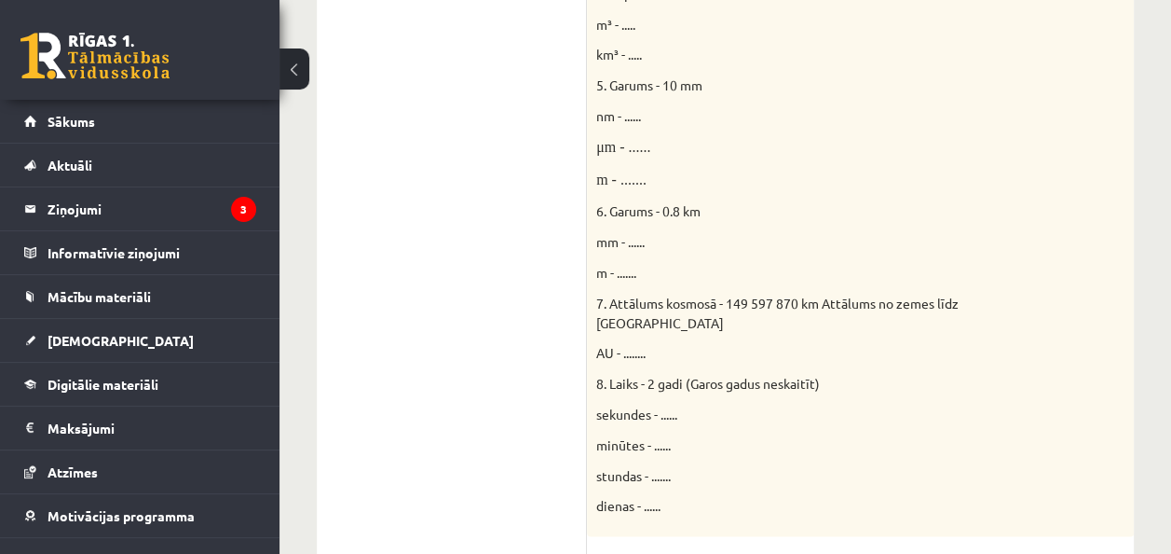
scroll to position [1115, 0]
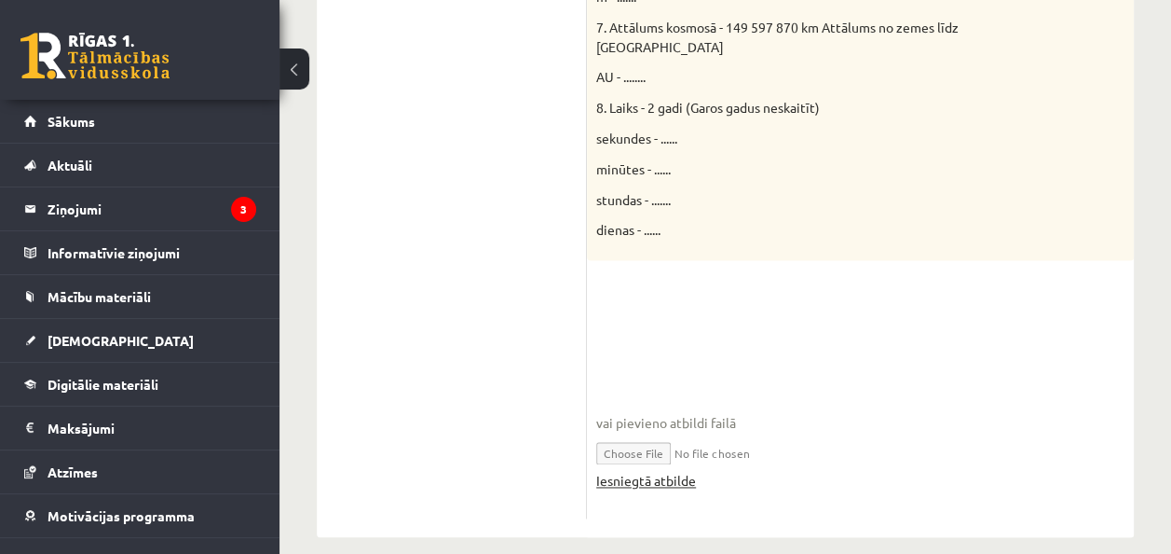
click at [647, 471] on link "Iesniegtā atbilde" at bounding box center [646, 481] width 100 height 20
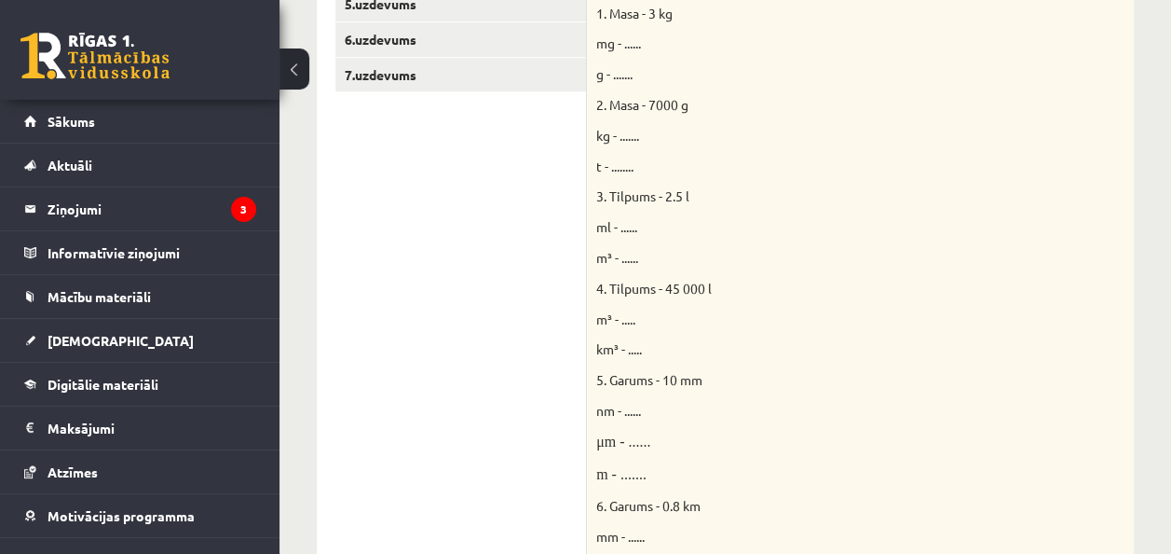
scroll to position [462, 0]
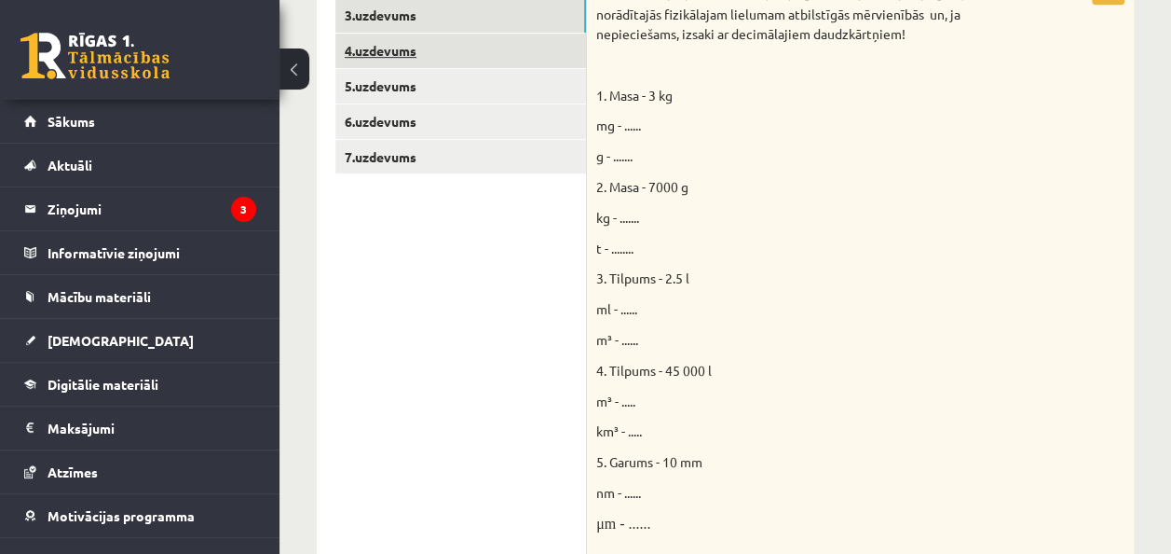
click at [404, 55] on link "4.uzdevums" at bounding box center [460, 51] width 251 height 34
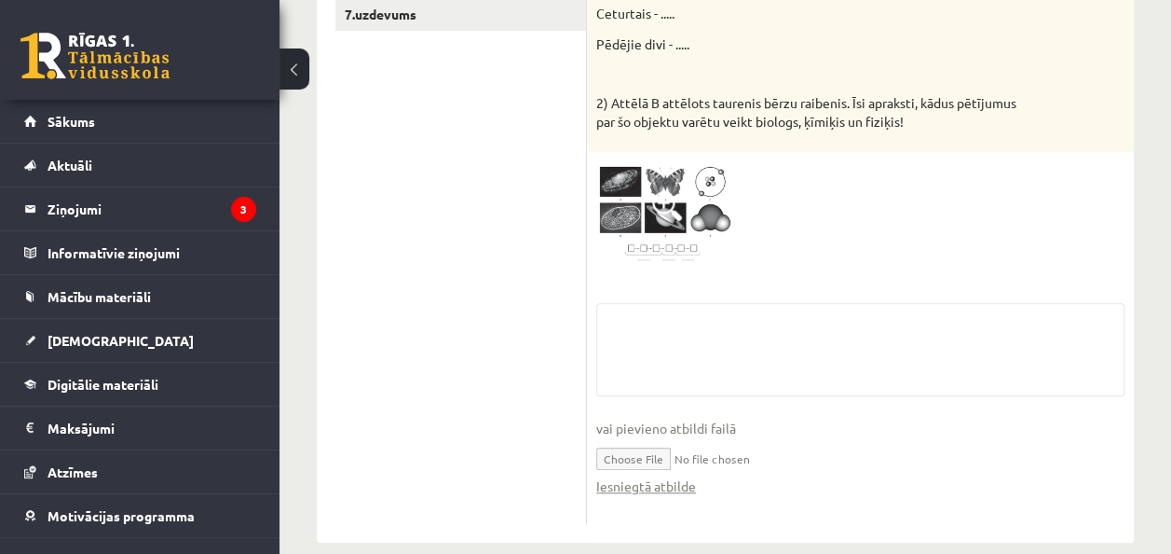
scroll to position [632, 0]
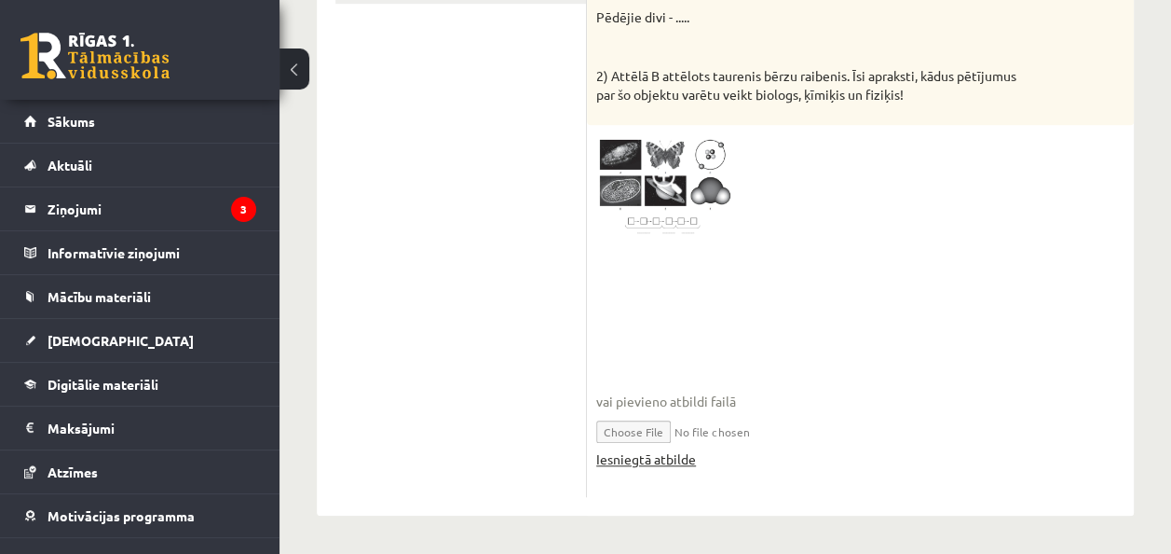
click at [679, 462] on link "Iesniegtā atbilde" at bounding box center [646, 459] width 100 height 20
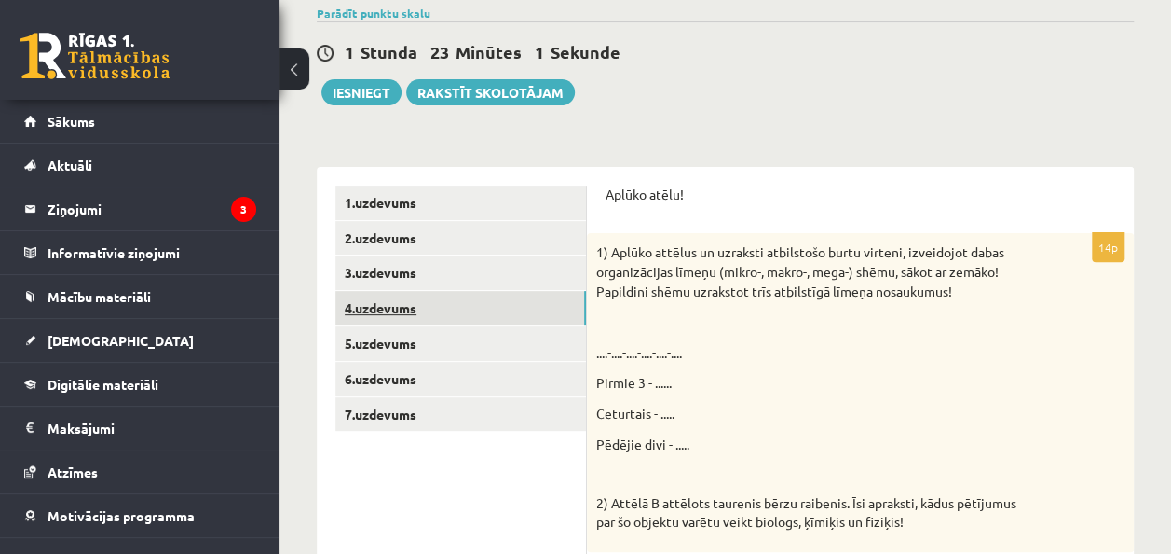
scroll to position [166, 0]
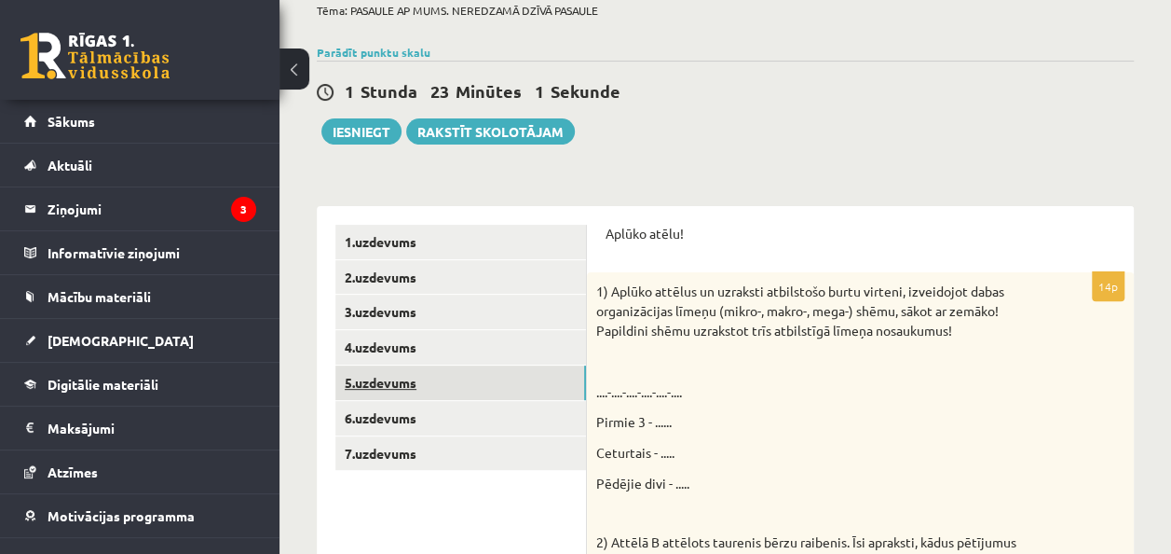
click at [402, 368] on link "5.uzdevums" at bounding box center [460, 382] width 251 height 34
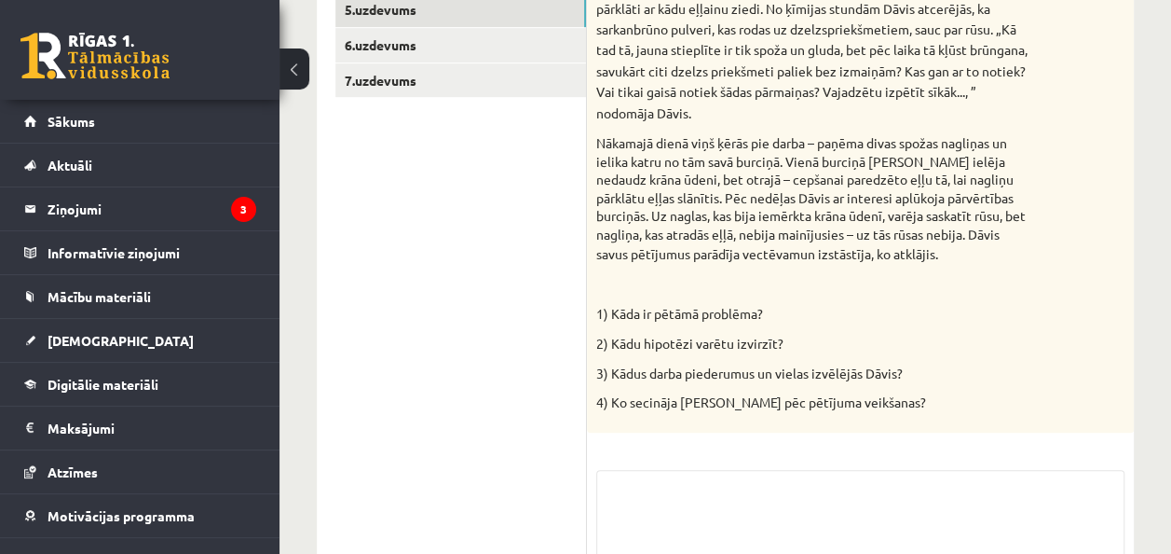
scroll to position [732, 0]
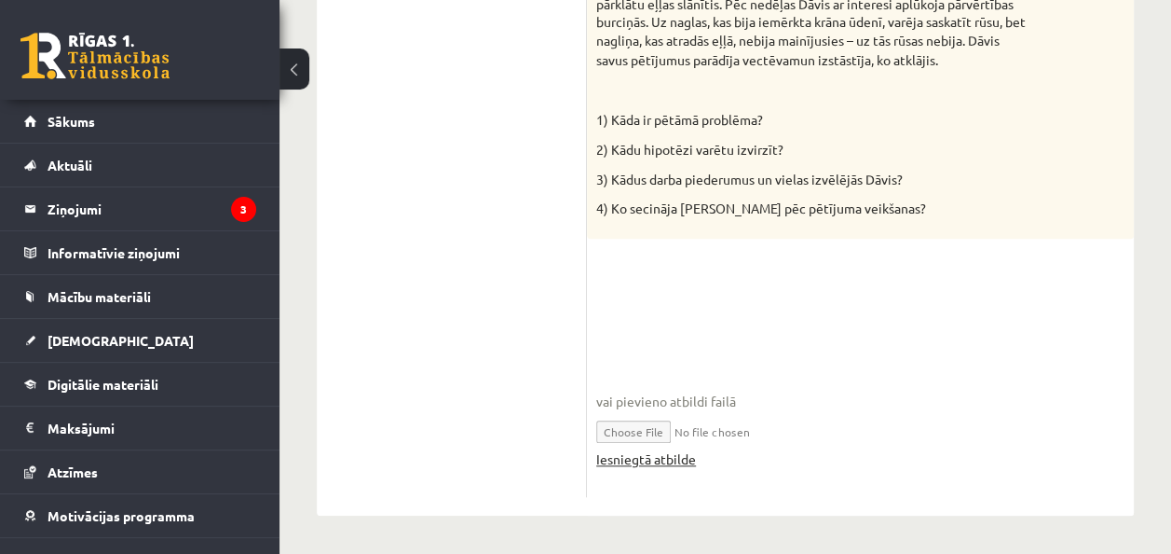
click at [650, 464] on link "Iesniegtā atbilde" at bounding box center [646, 459] width 100 height 20
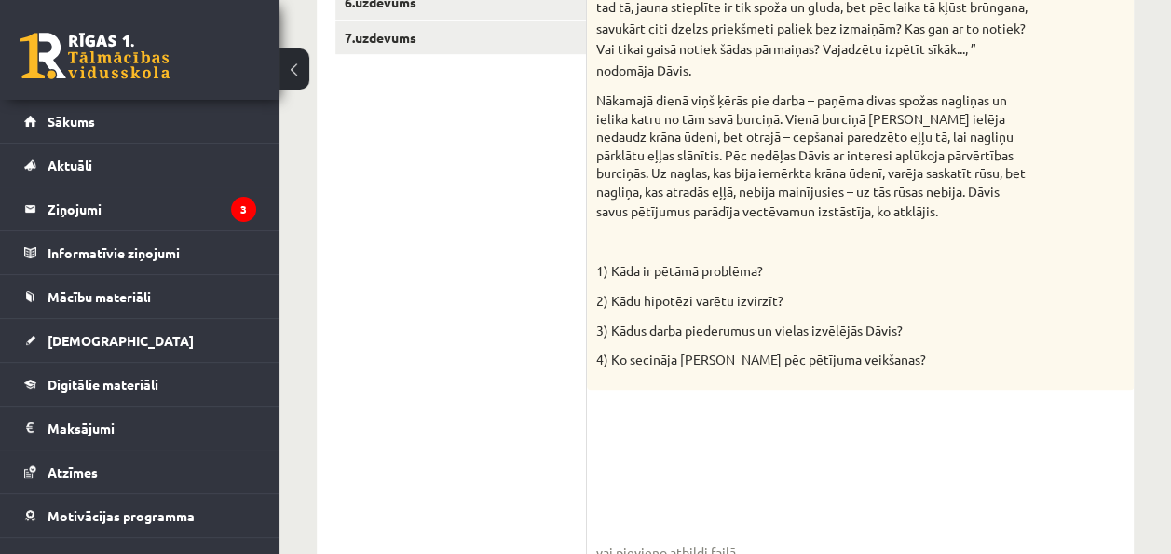
scroll to position [453, 0]
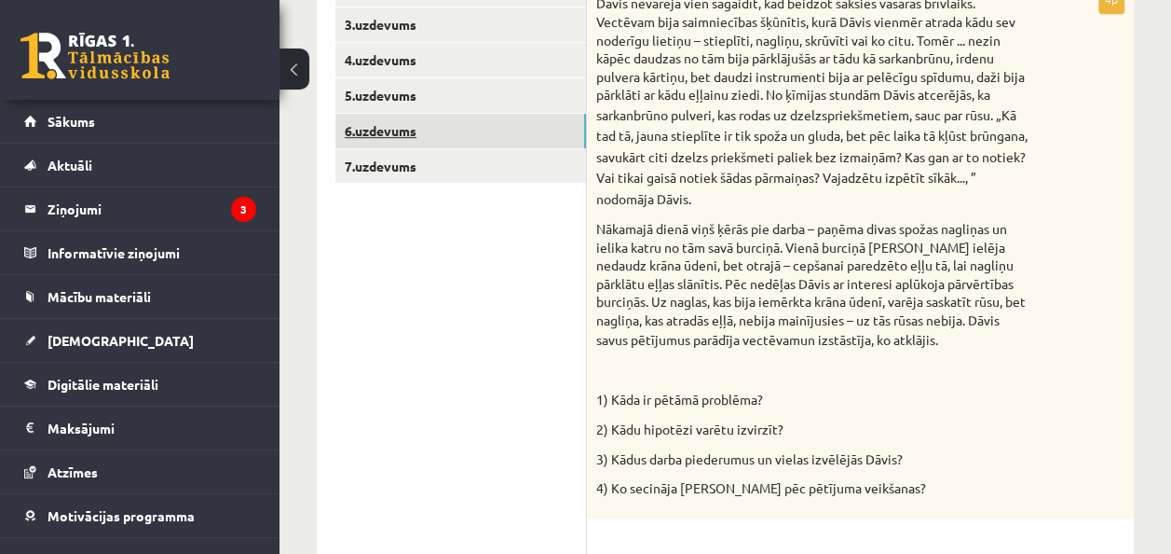
click at [379, 130] on link "6.uzdevums" at bounding box center [460, 131] width 251 height 34
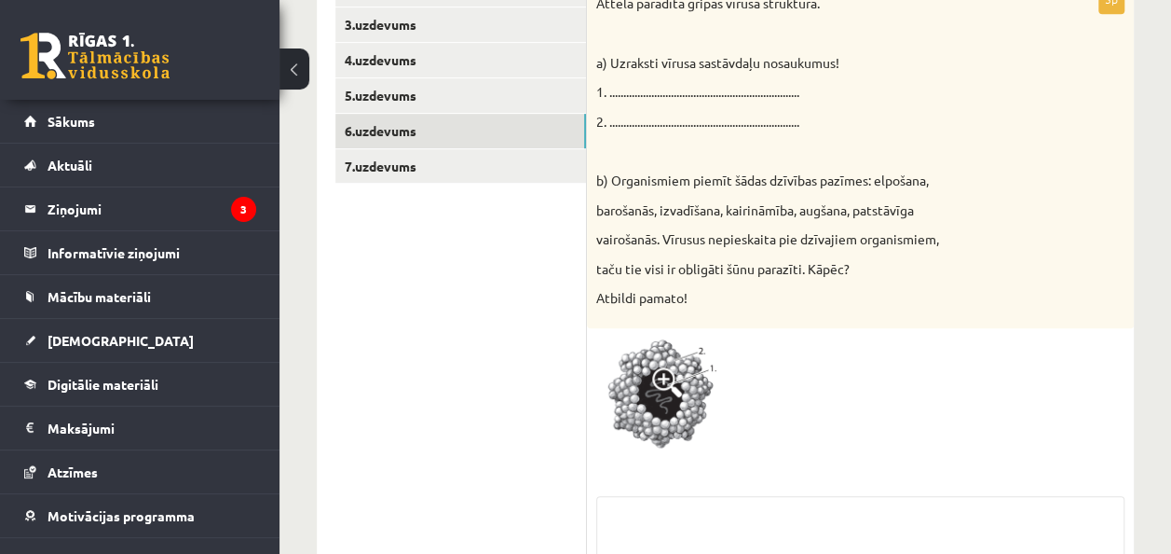
scroll to position [673, 0]
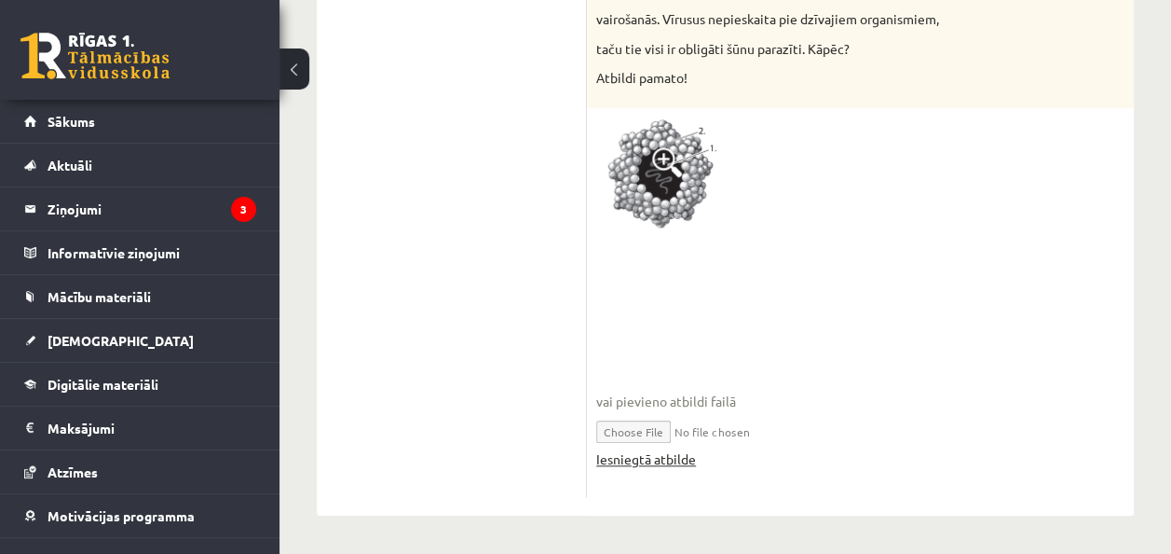
click at [688, 457] on link "Iesniegtā atbilde" at bounding box center [646, 459] width 100 height 20
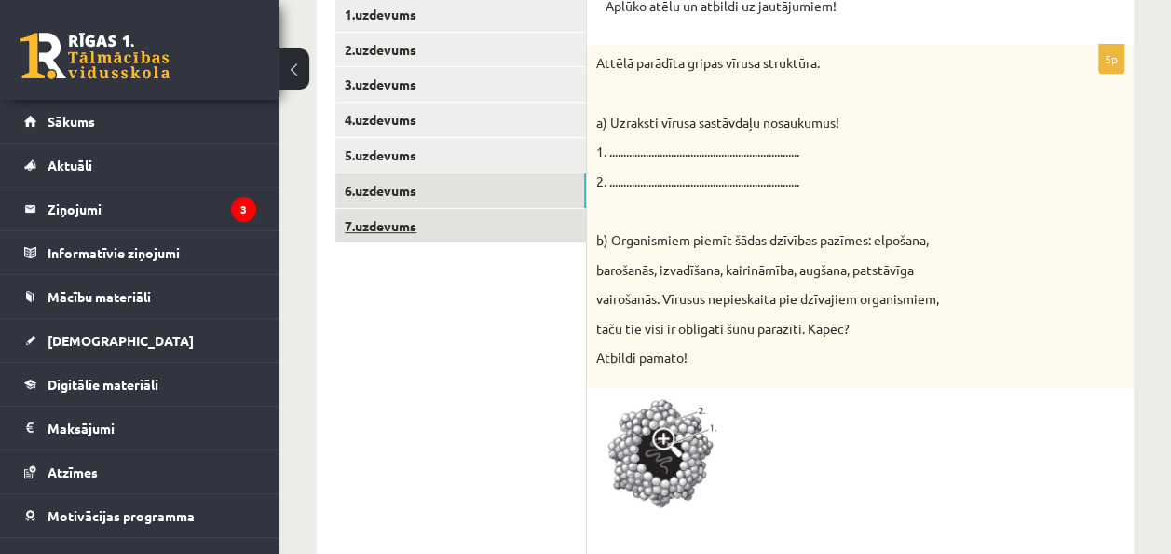
click at [403, 218] on link "7.uzdevums" at bounding box center [460, 226] width 251 height 34
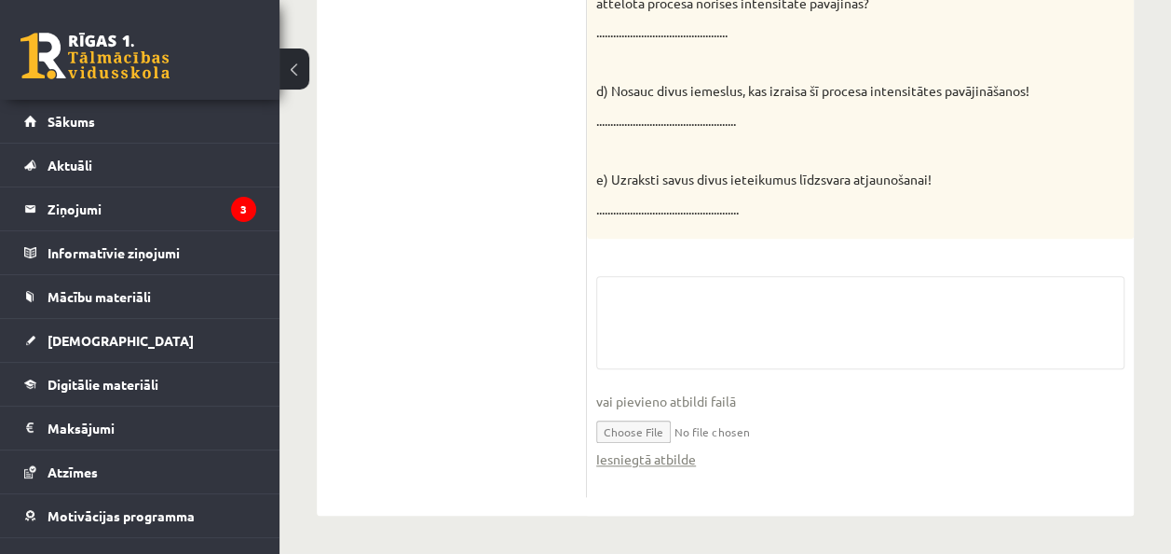
scroll to position [869, 0]
click at [673, 464] on link "Iesniegtā atbilde" at bounding box center [646, 459] width 100 height 20
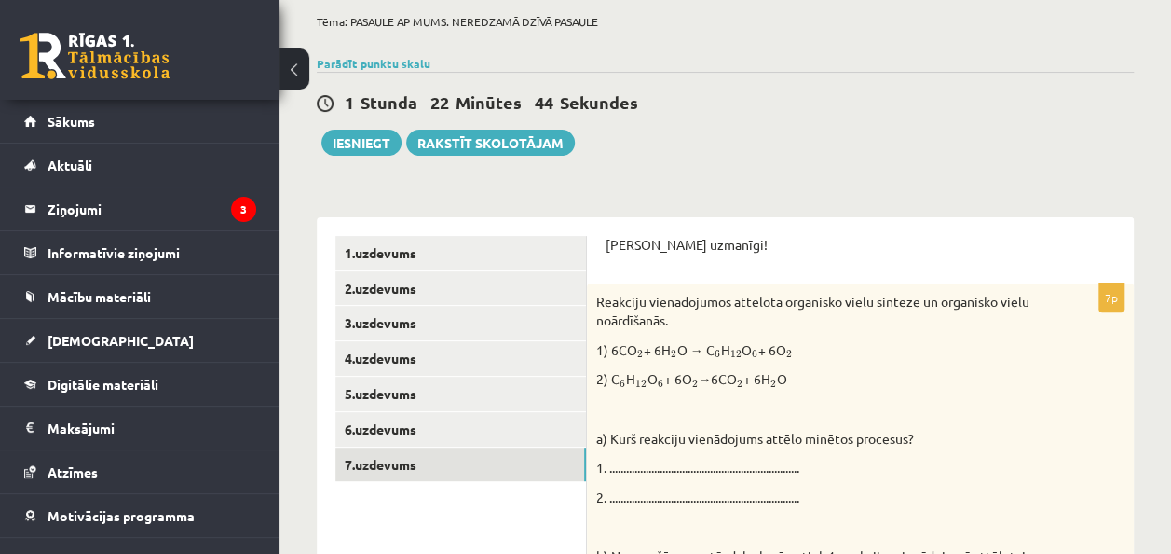
scroll to position [0, 0]
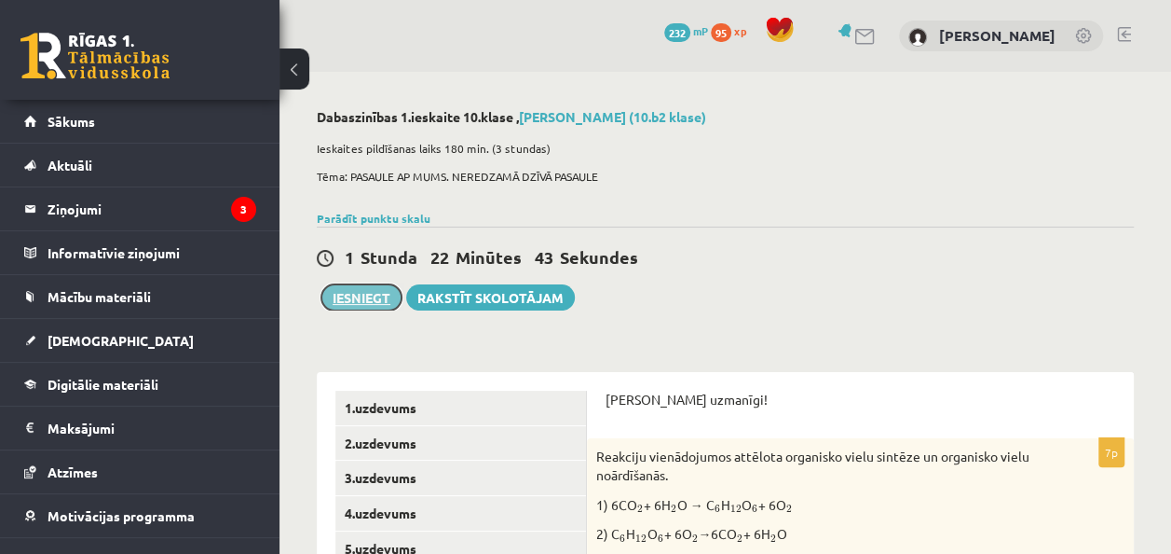
click at [352, 293] on button "Iesniegt" at bounding box center [362, 297] width 80 height 26
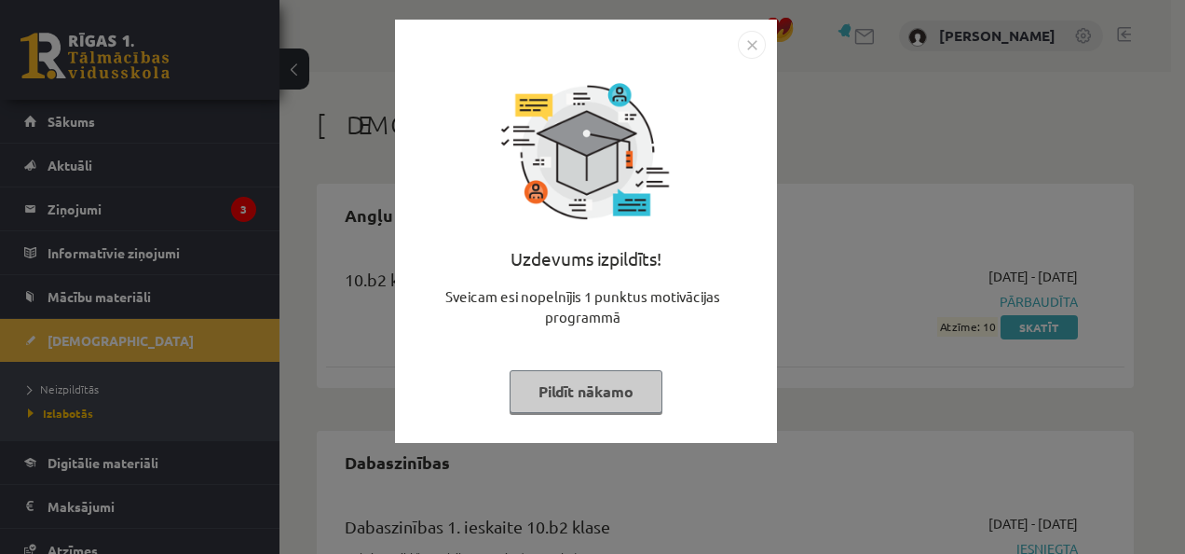
click at [650, 390] on button "Pildīt nākamo" at bounding box center [586, 391] width 153 height 43
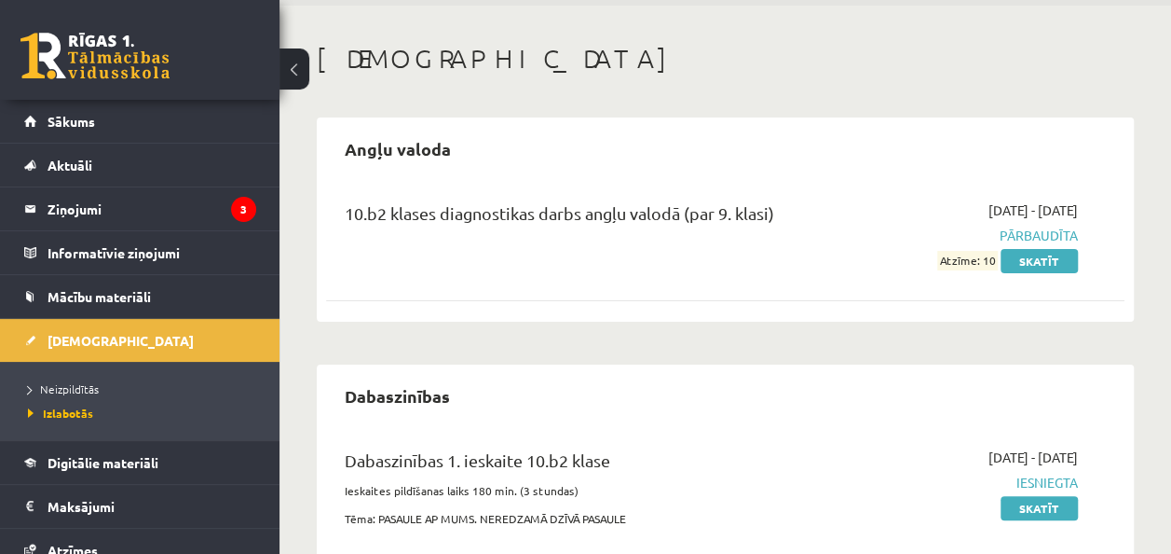
scroll to position [93, 0]
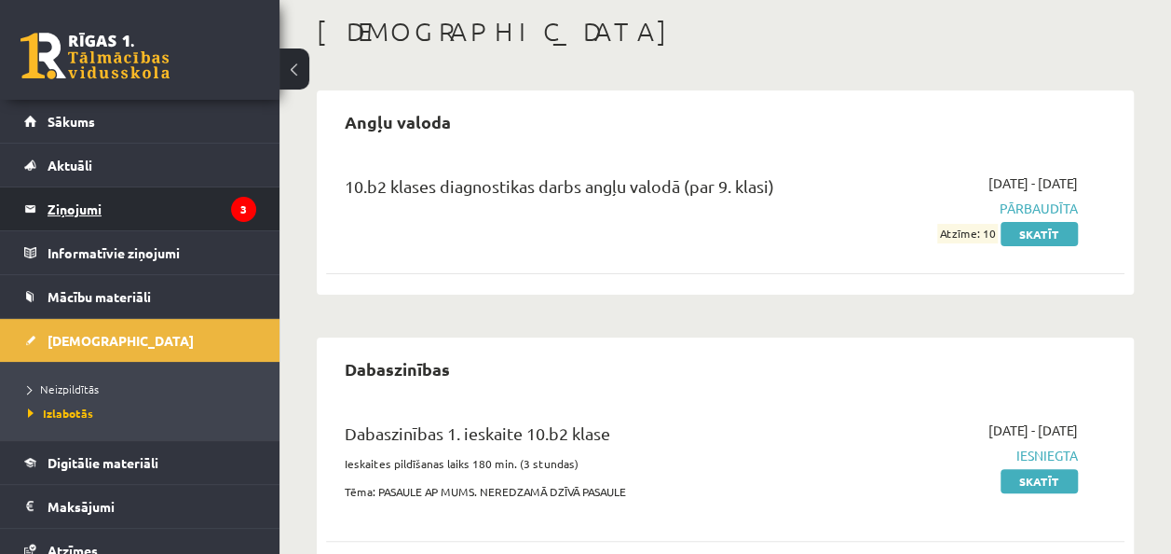
click at [117, 214] on legend "Ziņojumi 3" at bounding box center [152, 208] width 209 height 43
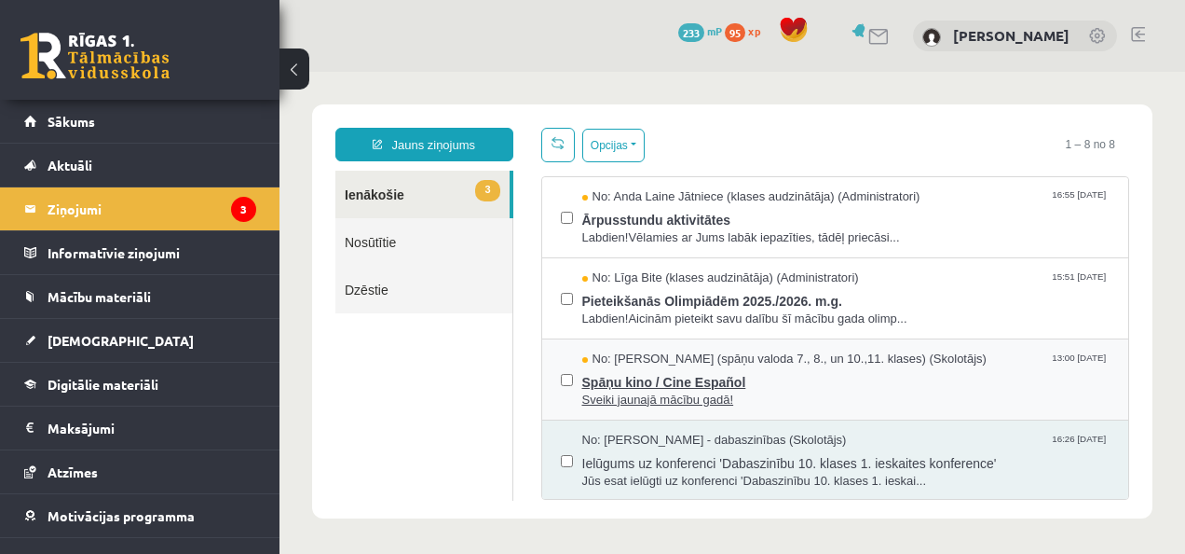
click at [718, 403] on span "Sveiki jaunajā mācību gadā!" at bounding box center [846, 400] width 528 height 18
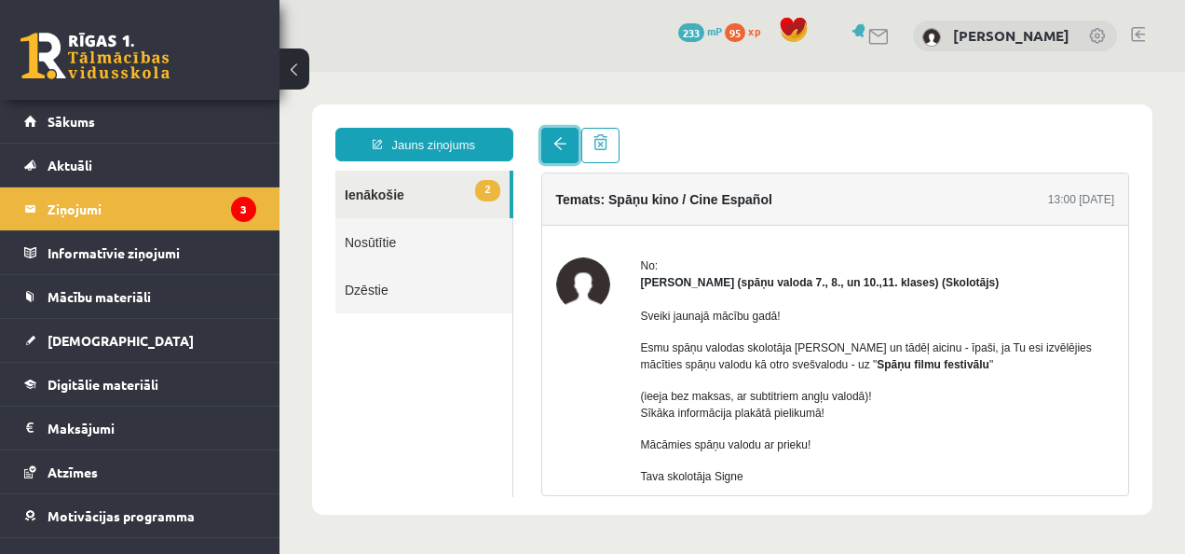
click at [559, 138] on span at bounding box center [560, 143] width 13 height 13
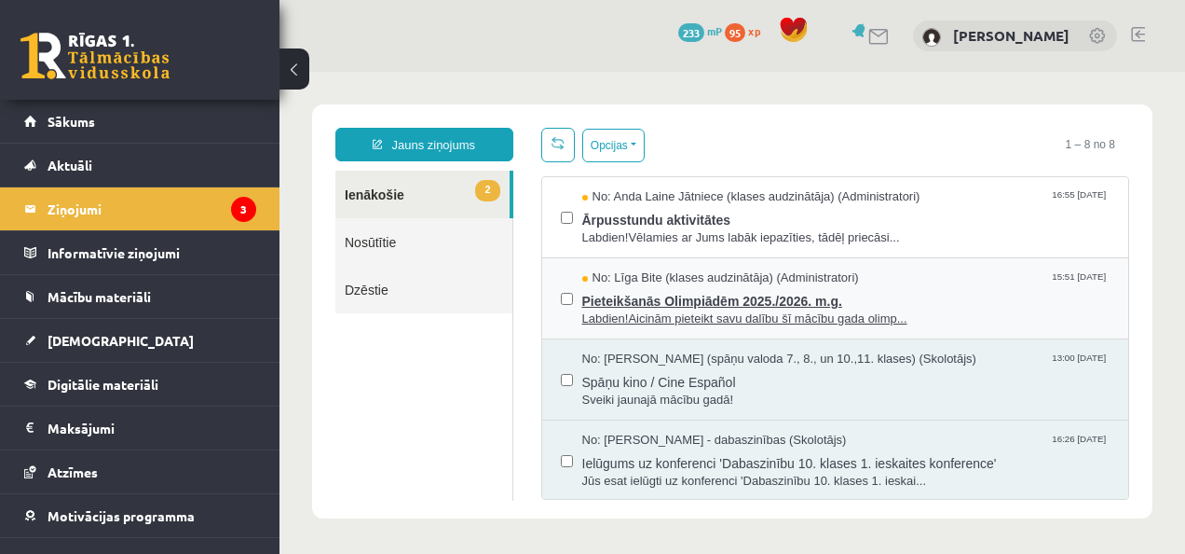
click at [786, 300] on span "Pieteikšanās Olimpiādēm 2025./2026. m.g." at bounding box center [846, 298] width 528 height 23
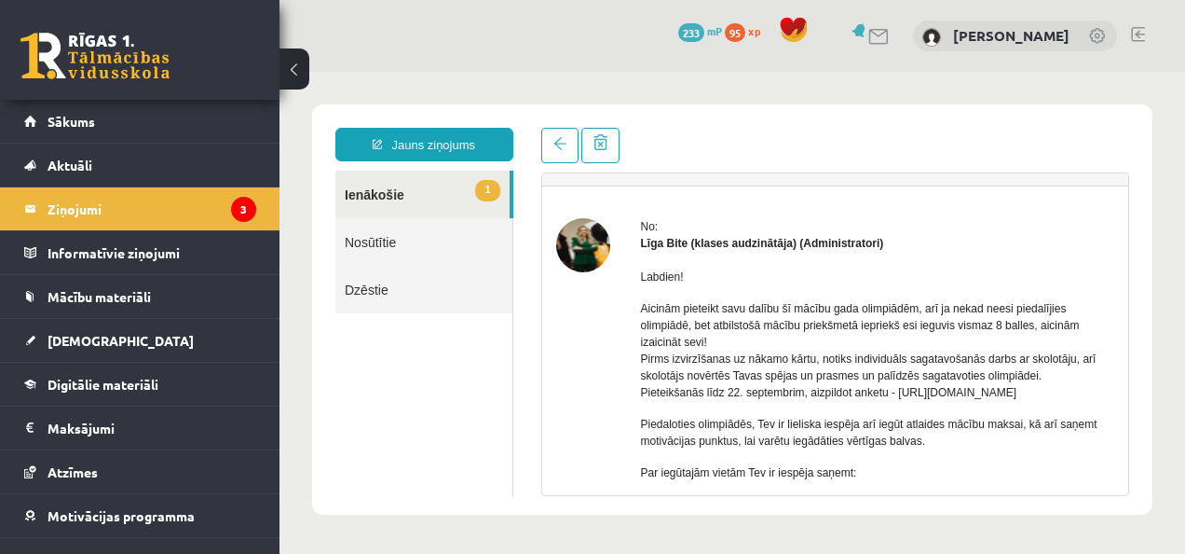
scroll to position [23, 0]
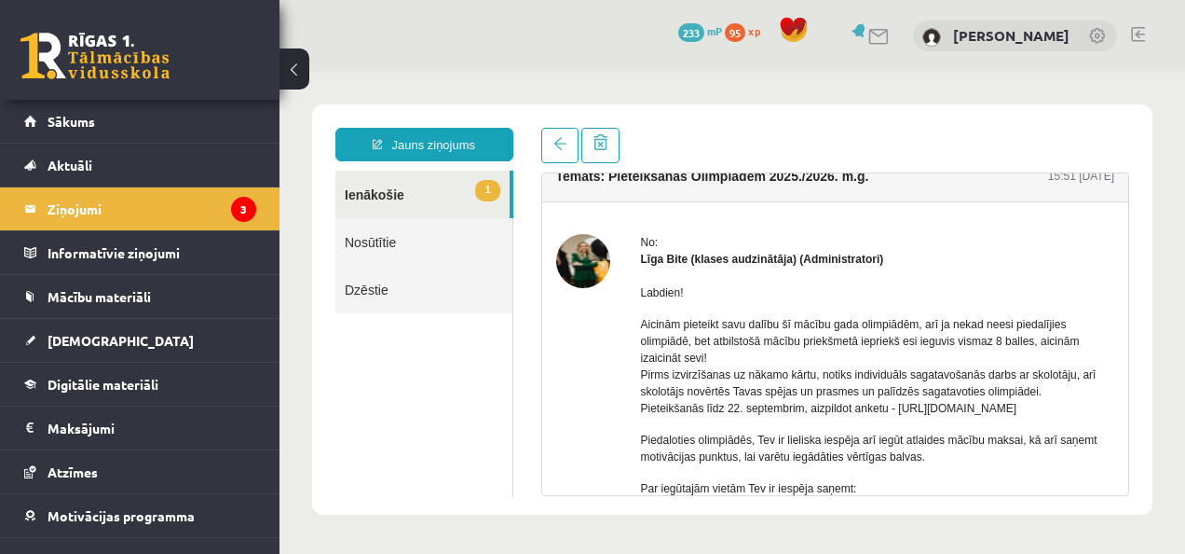
drag, startPoint x: 894, startPoint y: 405, endPoint x: 1121, endPoint y: 401, distance: 227.4
click at [1121, 401] on div "Temats: Pieteikšanās Olimpiādēm 2025./2026. m.g. 15:51 [DATE] No: [PERSON_NAME]…" at bounding box center [835, 333] width 589 height 323
copy p "[URL][DOMAIN_NAME]"
click at [216, 215] on legend "Ziņojumi 3" at bounding box center [152, 208] width 209 height 43
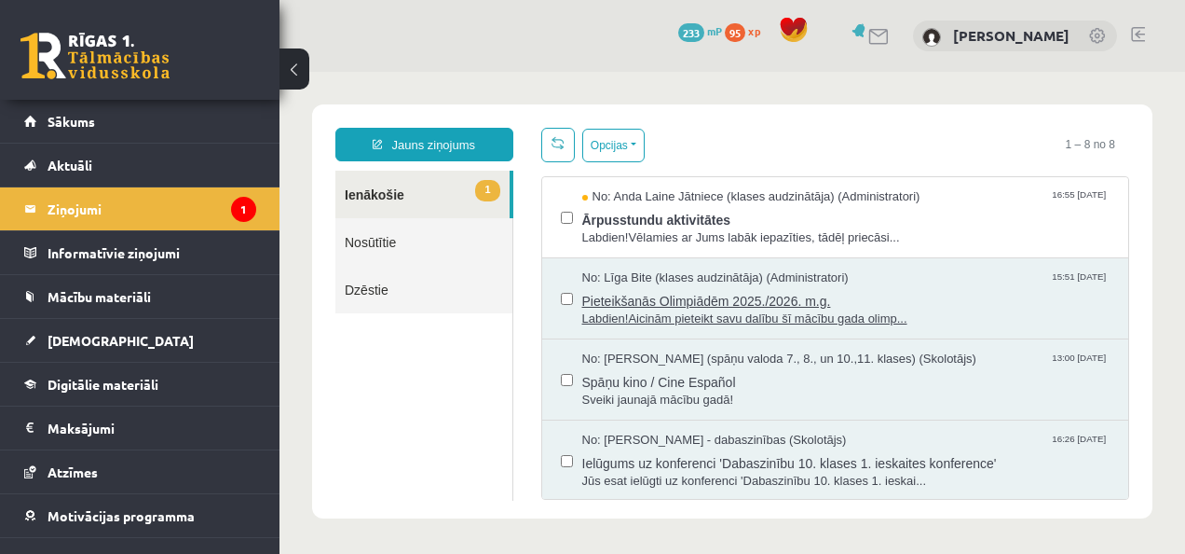
scroll to position [0, 0]
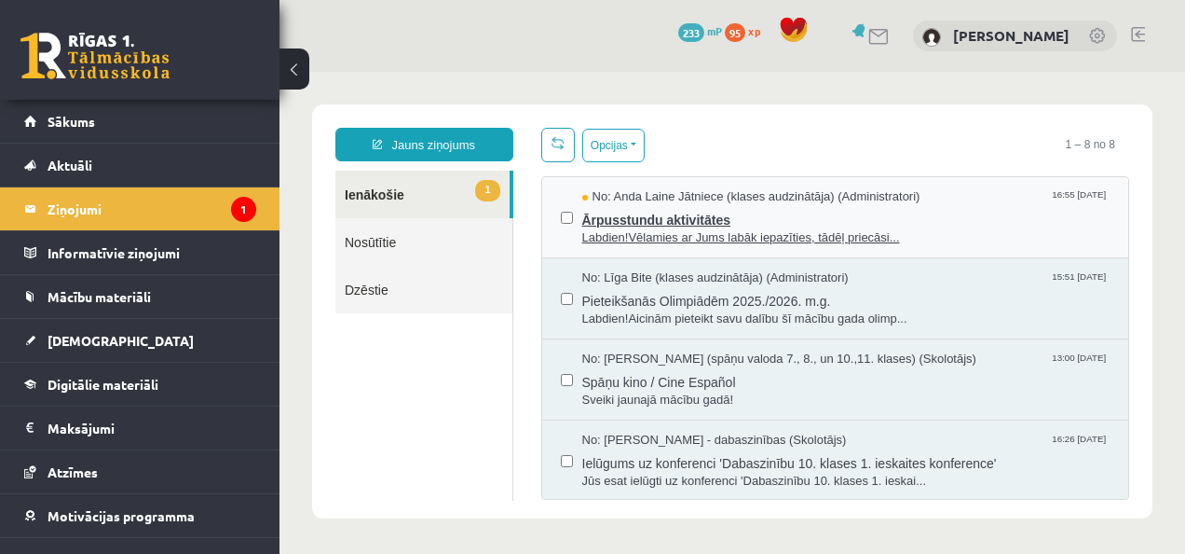
click at [675, 229] on span "Labdien!Vēlamies ar Jums labāk iepazīties, tādēļ priecāsi..." at bounding box center [846, 238] width 528 height 18
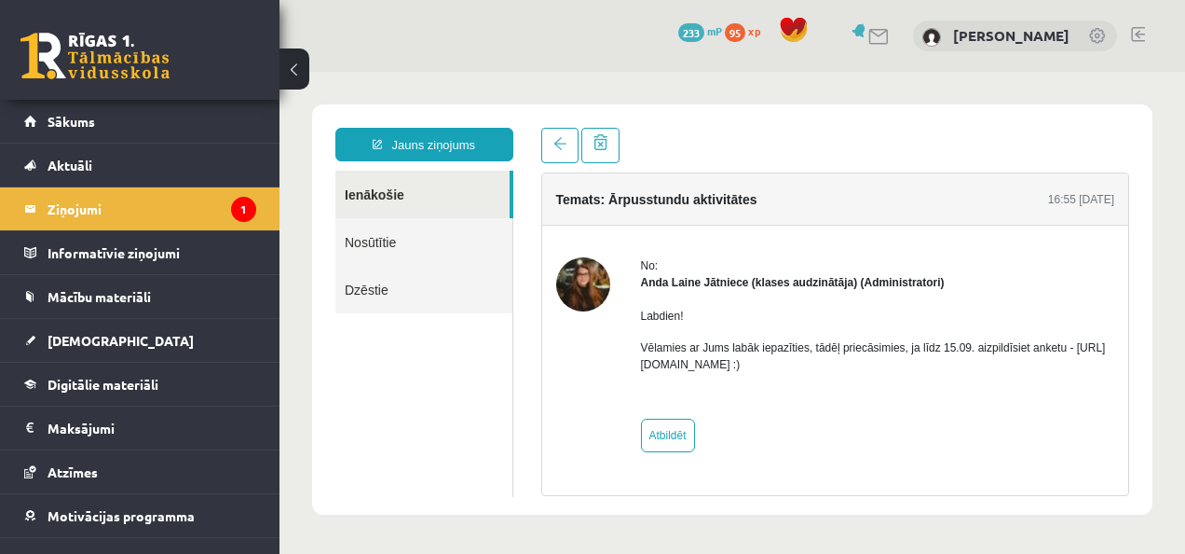
drag, startPoint x: 637, startPoint y: 358, endPoint x: 846, endPoint y: 362, distance: 208.8
click at [846, 362] on div "No: [PERSON_NAME] Jātniece (klases audzinātāja) (Administratori) Labdien! Vēlam…" at bounding box center [835, 354] width 559 height 195
copy p "https://forms.gle/mVxkUEapGFxHM7hU7"
click at [97, 197] on legend "Ziņojumi 1" at bounding box center [152, 208] width 209 height 43
